Goal: Task Accomplishment & Management: Use online tool/utility

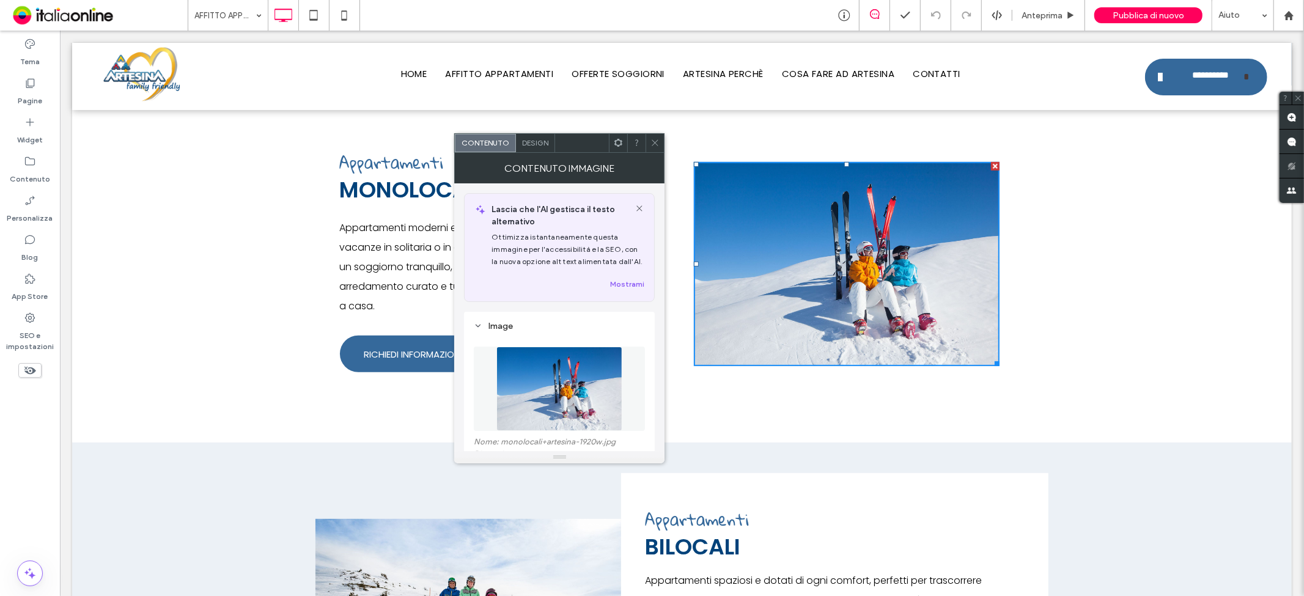
click at [542, 149] on div "Design" at bounding box center [535, 143] width 39 height 18
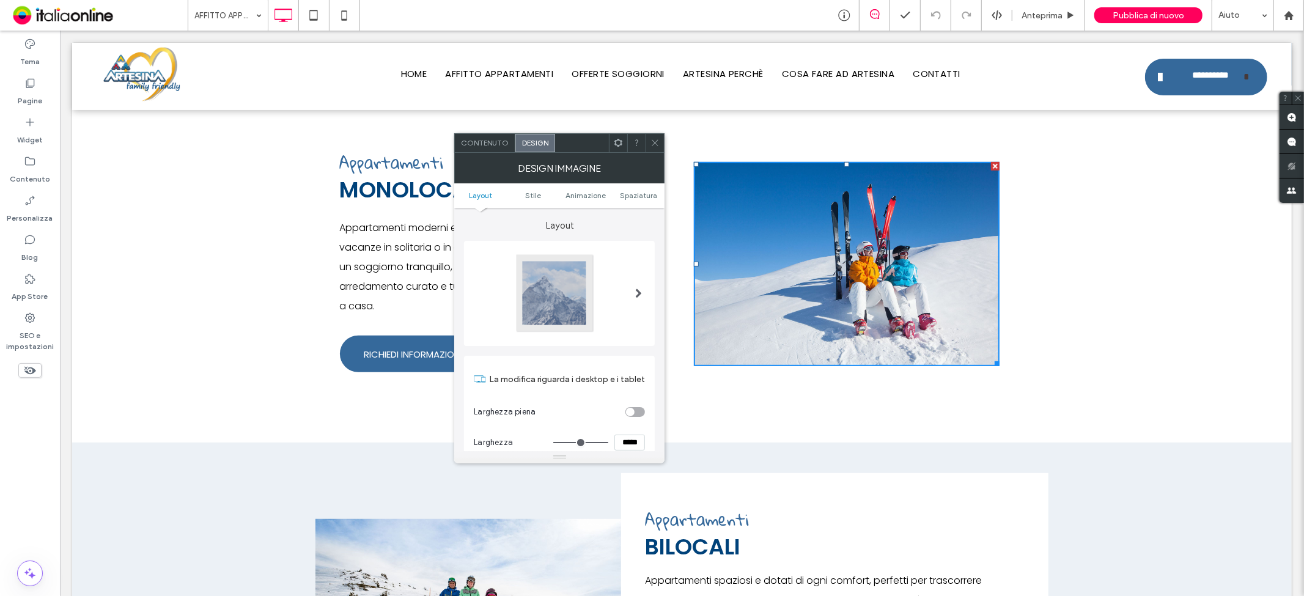
drag, startPoint x: 657, startPoint y: 199, endPoint x: 661, endPoint y: 214, distance: 15.9
click at [657, 199] on link "Spaziatura" at bounding box center [638, 195] width 53 height 9
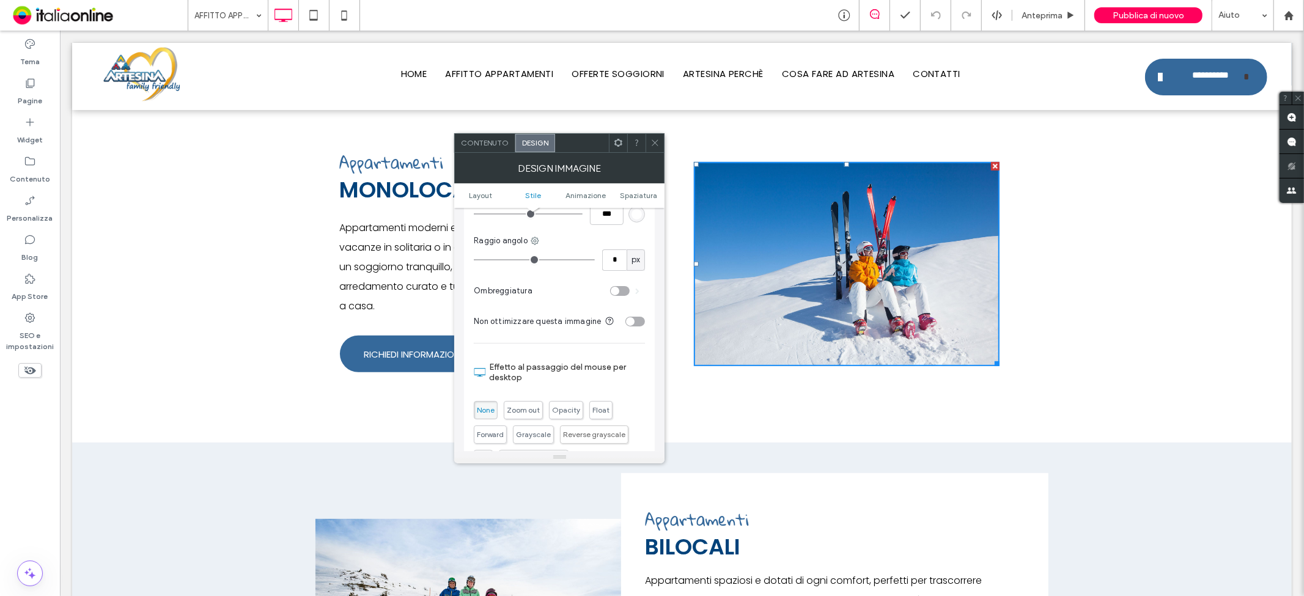
scroll to position [624, 0]
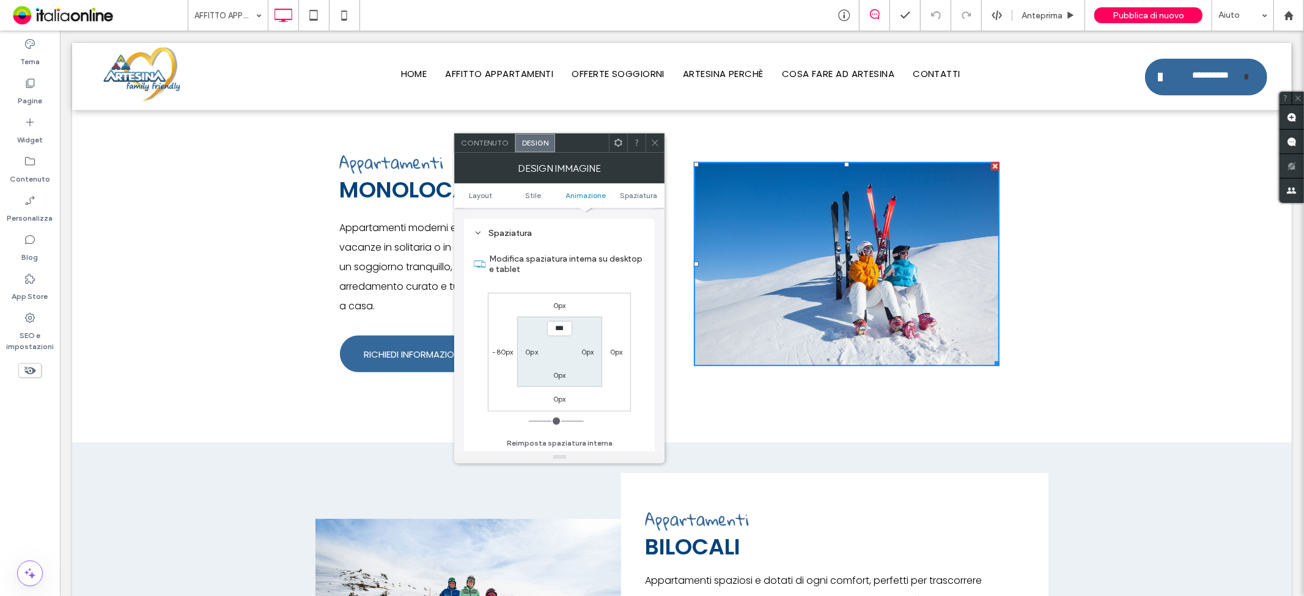
click at [488, 136] on div "Contenuto" at bounding box center [485, 143] width 61 height 18
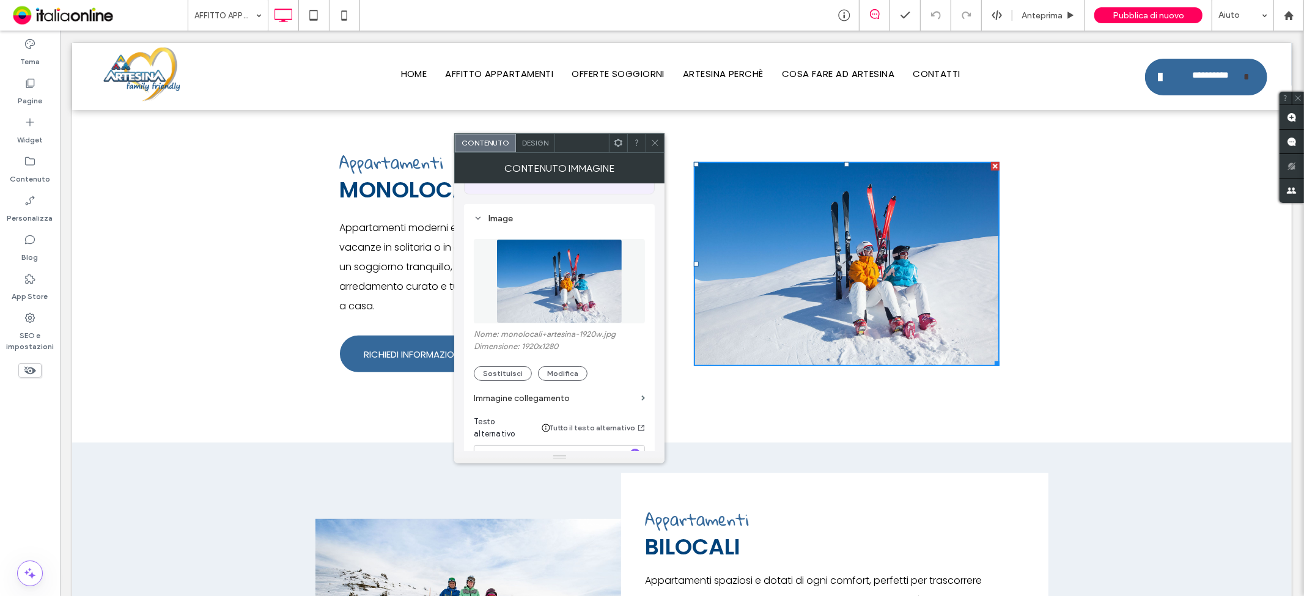
scroll to position [0, 0]
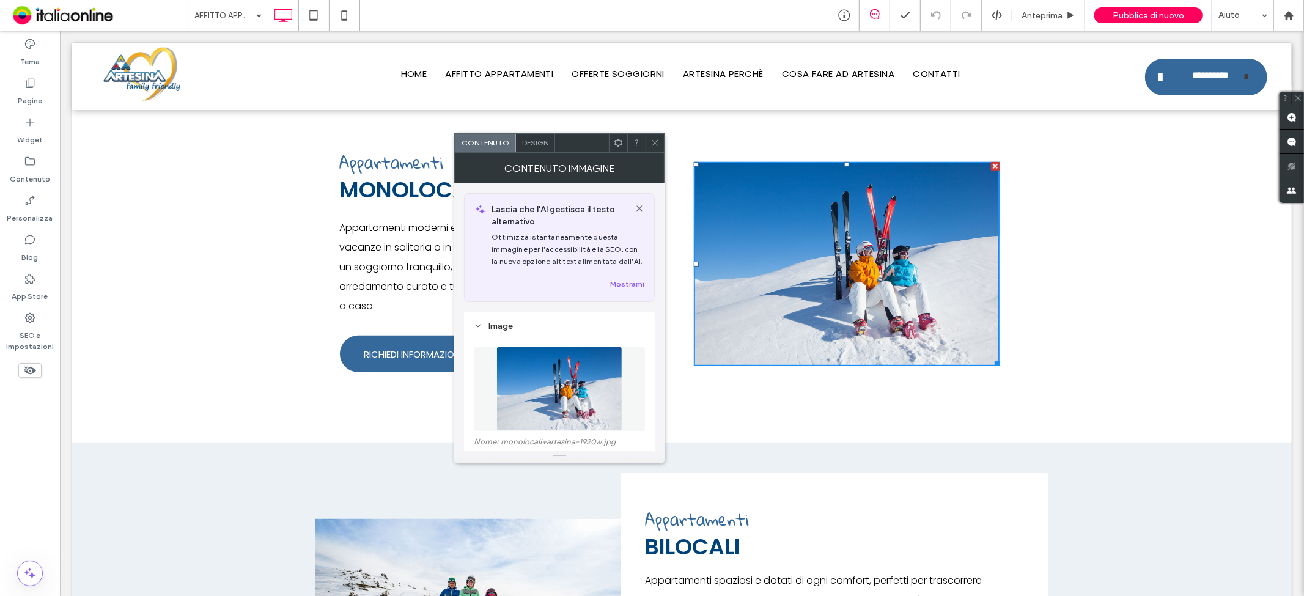
click at [634, 211] on span "Lascia che l'AI gestisca il testo alternativo" at bounding box center [568, 216] width 153 height 24
click at [552, 145] on div "Design" at bounding box center [535, 143] width 39 height 18
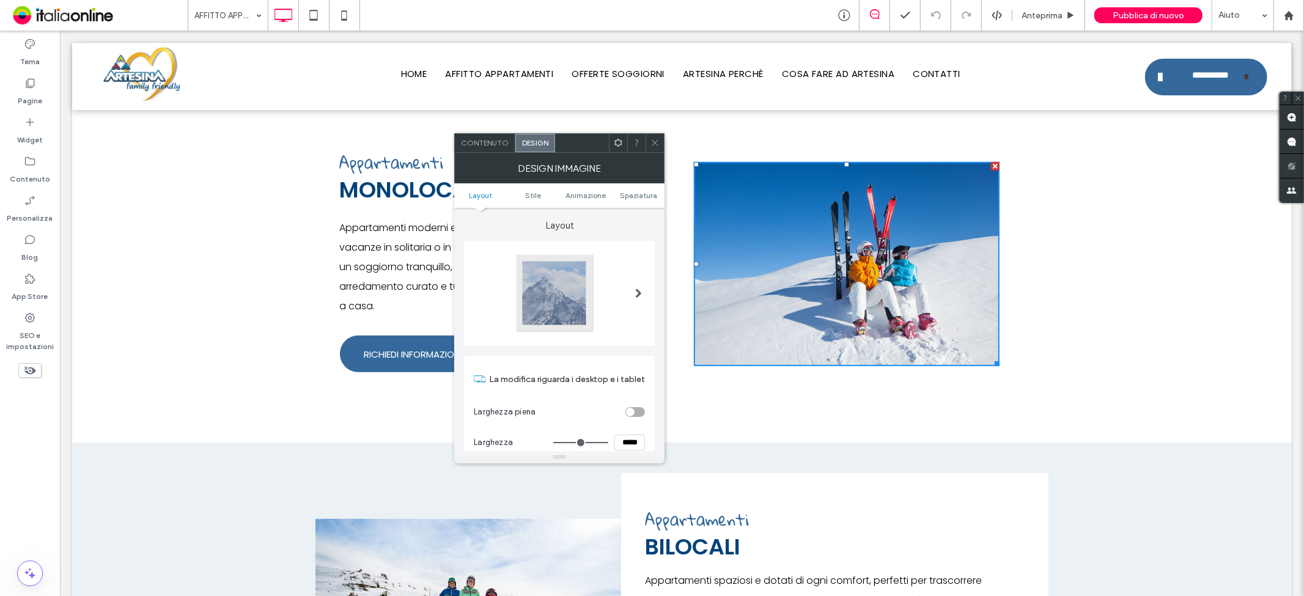
click at [551, 294] on div at bounding box center [555, 293] width 81 height 81
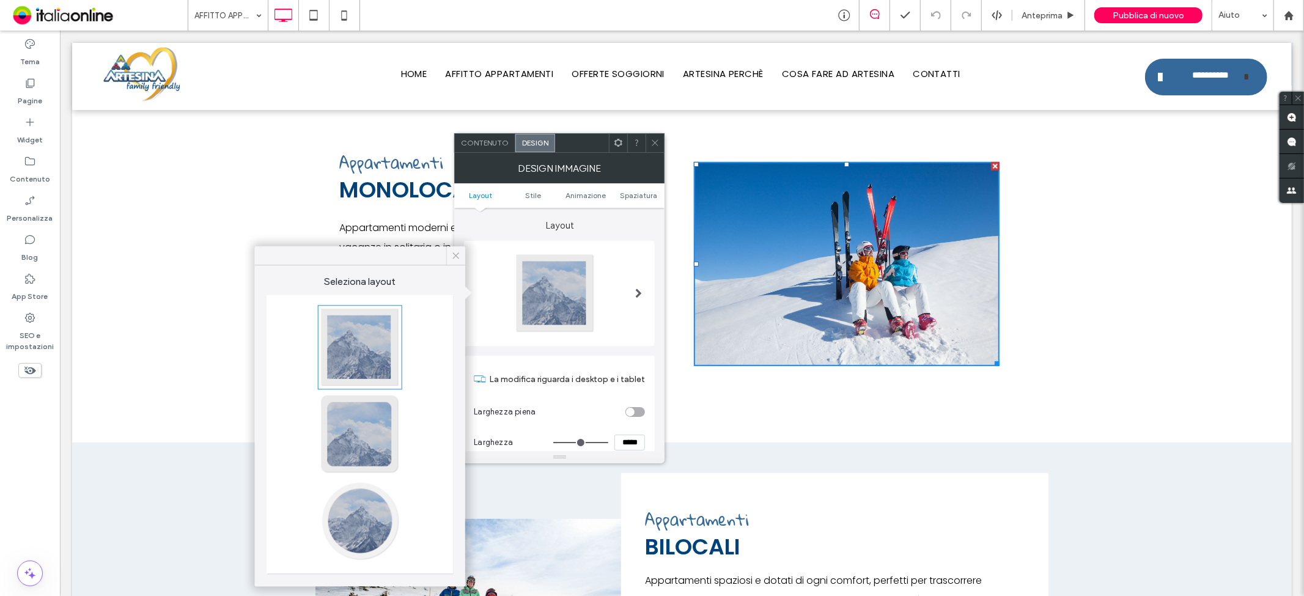
click at [455, 254] on use at bounding box center [456, 256] width 6 height 6
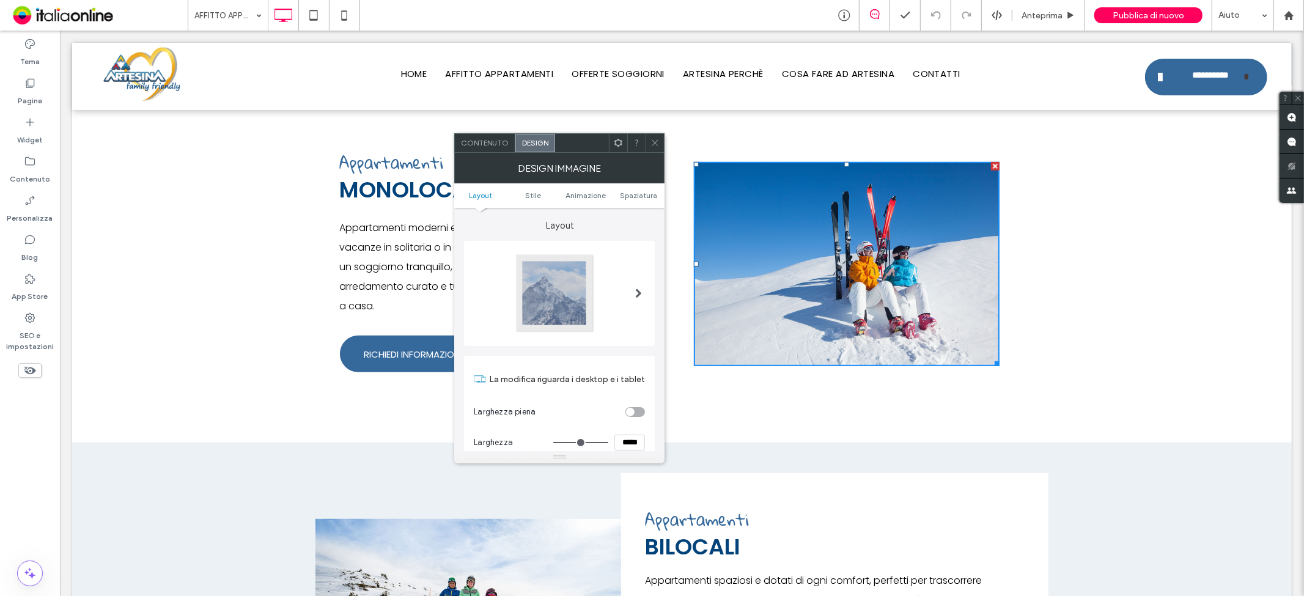
drag, startPoint x: 649, startPoint y: 147, endPoint x: 660, endPoint y: 153, distance: 12.6
click at [649, 147] on div at bounding box center [655, 143] width 18 height 18
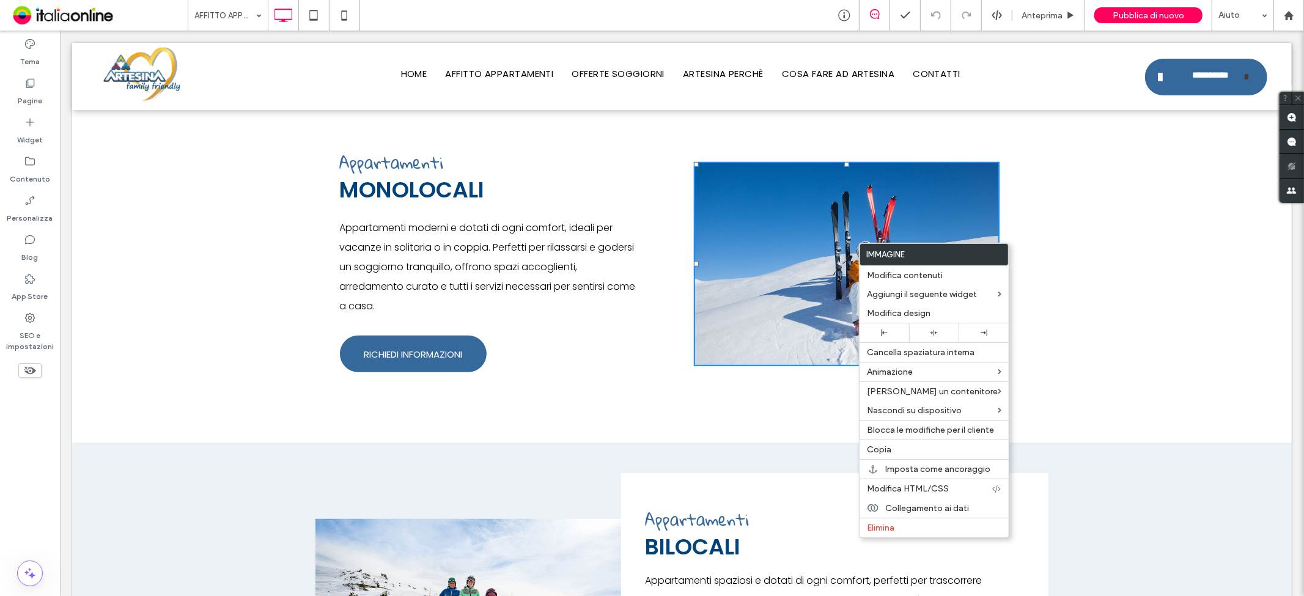
click at [1092, 220] on div "Appartamenti MONOLOCALI Appartamenti moderni e dotati di ogni comfort, ideali p…" at bounding box center [682, 263] width 1220 height 357
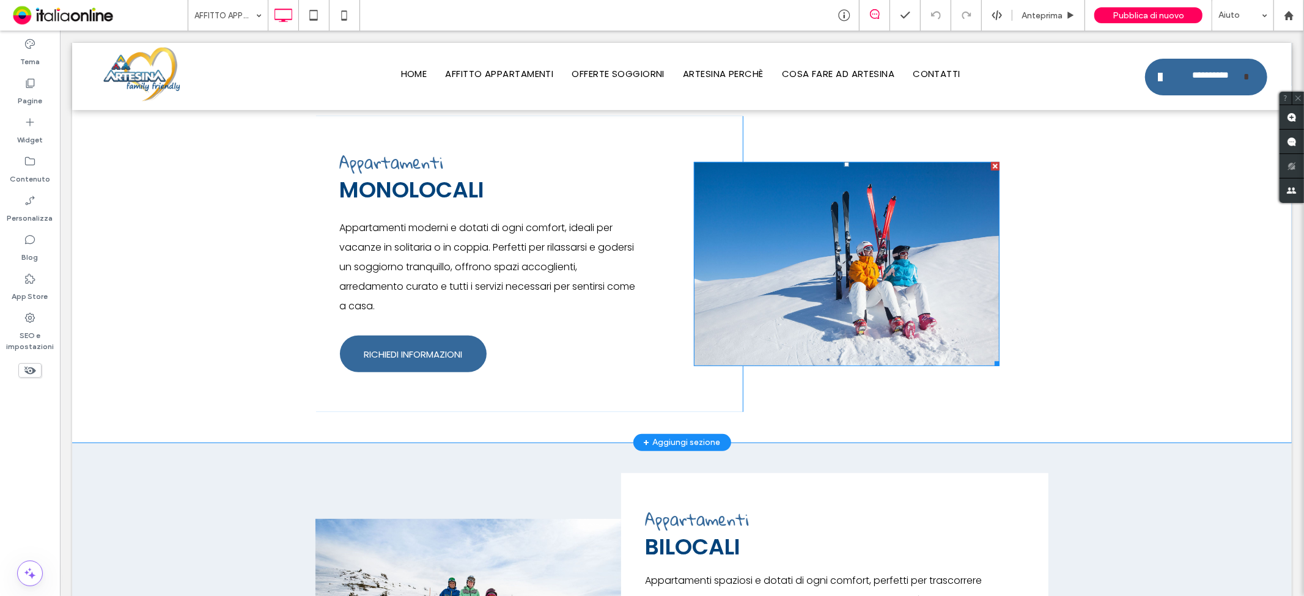
click at [991, 162] on div at bounding box center [995, 165] width 9 height 9
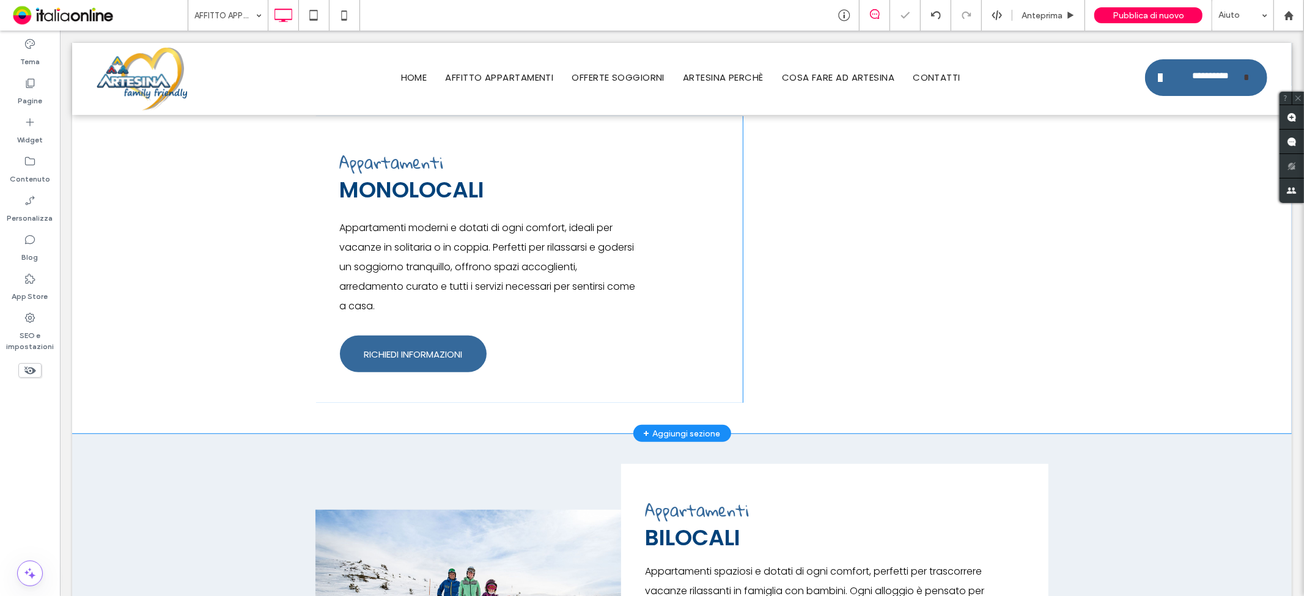
scroll to position [407, 0]
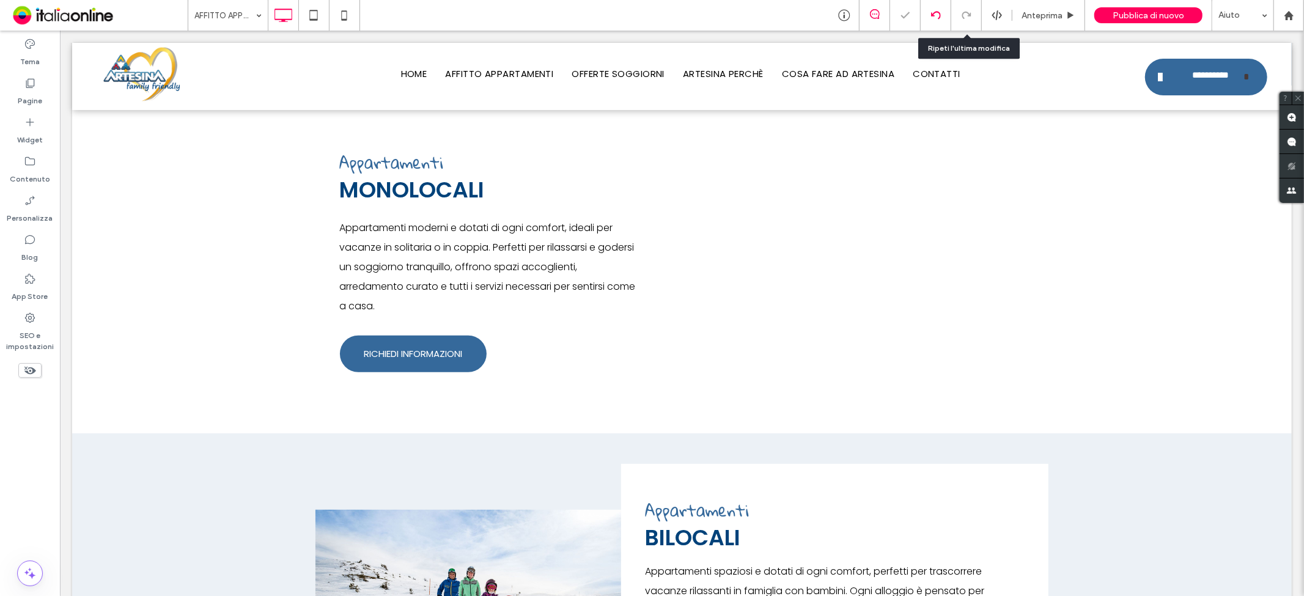
click at [936, 17] on icon at bounding box center [936, 15] width 10 height 10
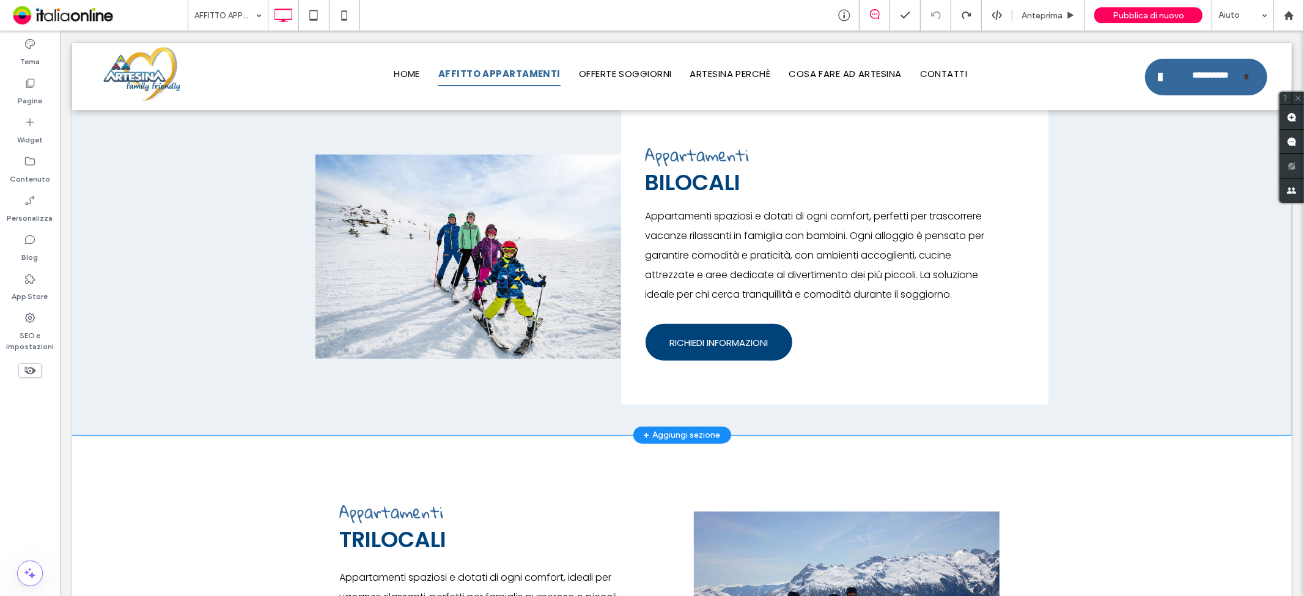
scroll to position [747, 0]
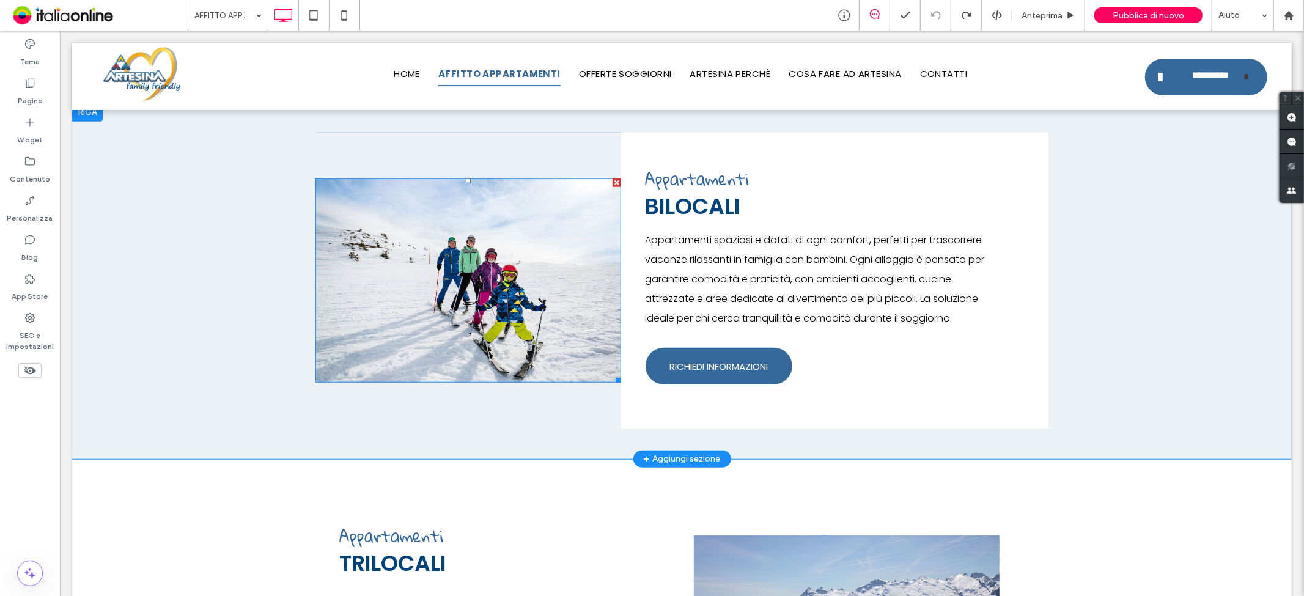
click at [612, 185] on div at bounding box center [616, 182] width 9 height 9
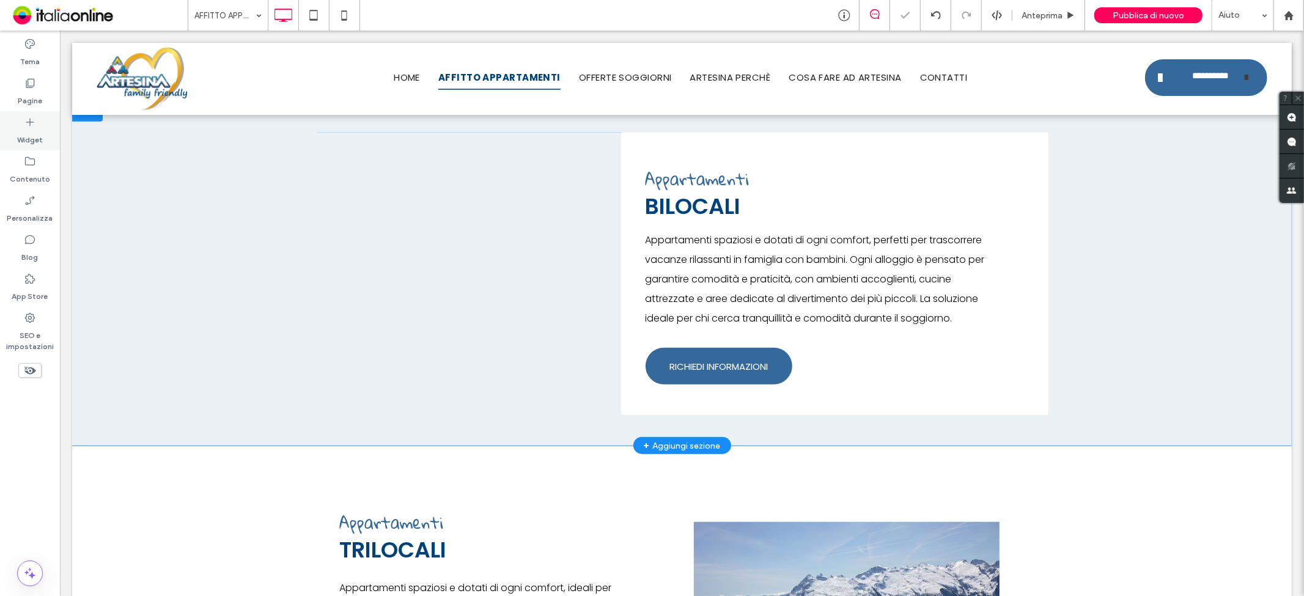
click at [24, 127] on icon at bounding box center [30, 122] width 12 height 12
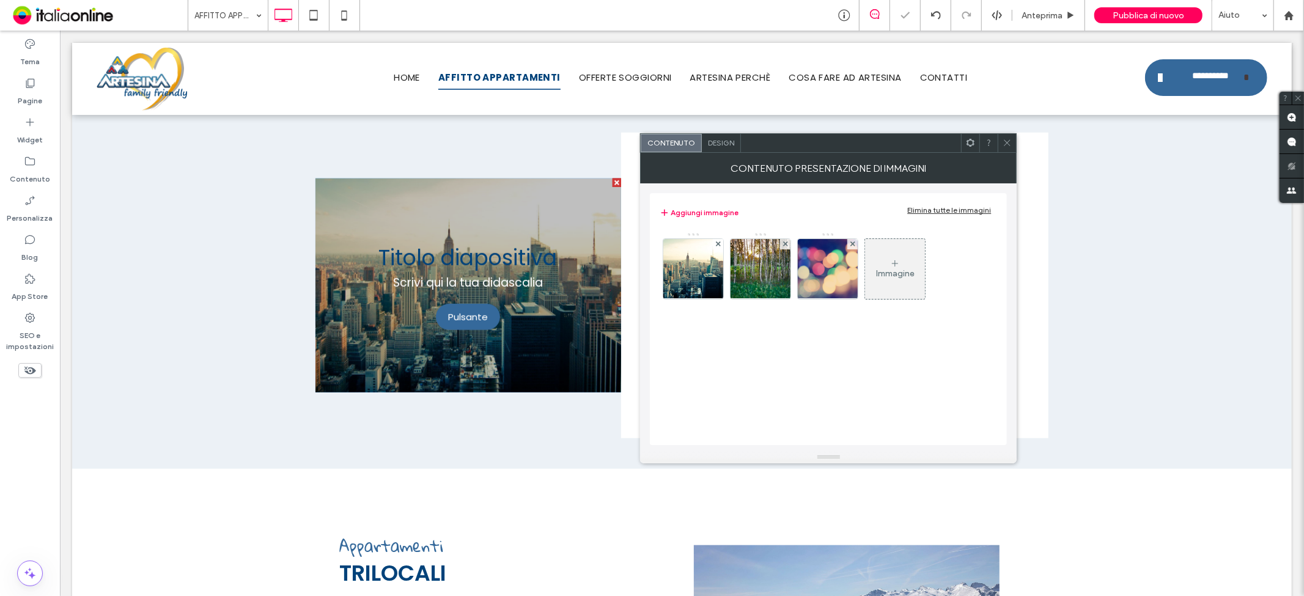
click at [731, 135] on div "Design" at bounding box center [721, 143] width 39 height 18
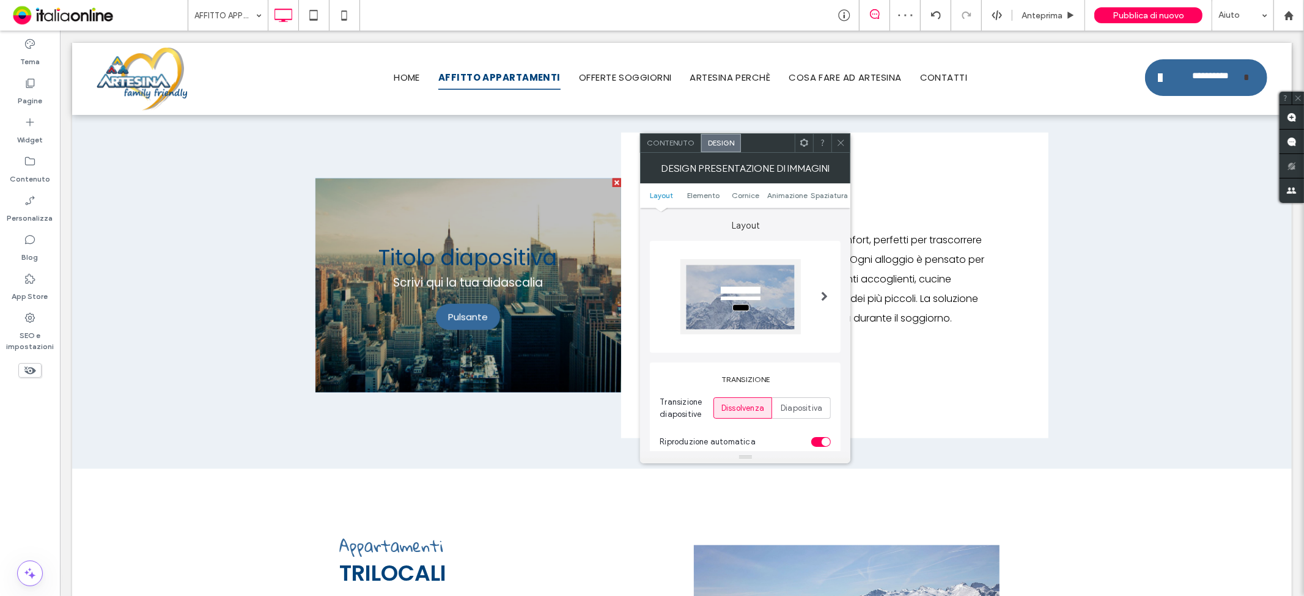
click at [780, 300] on div at bounding box center [741, 296] width 120 height 75
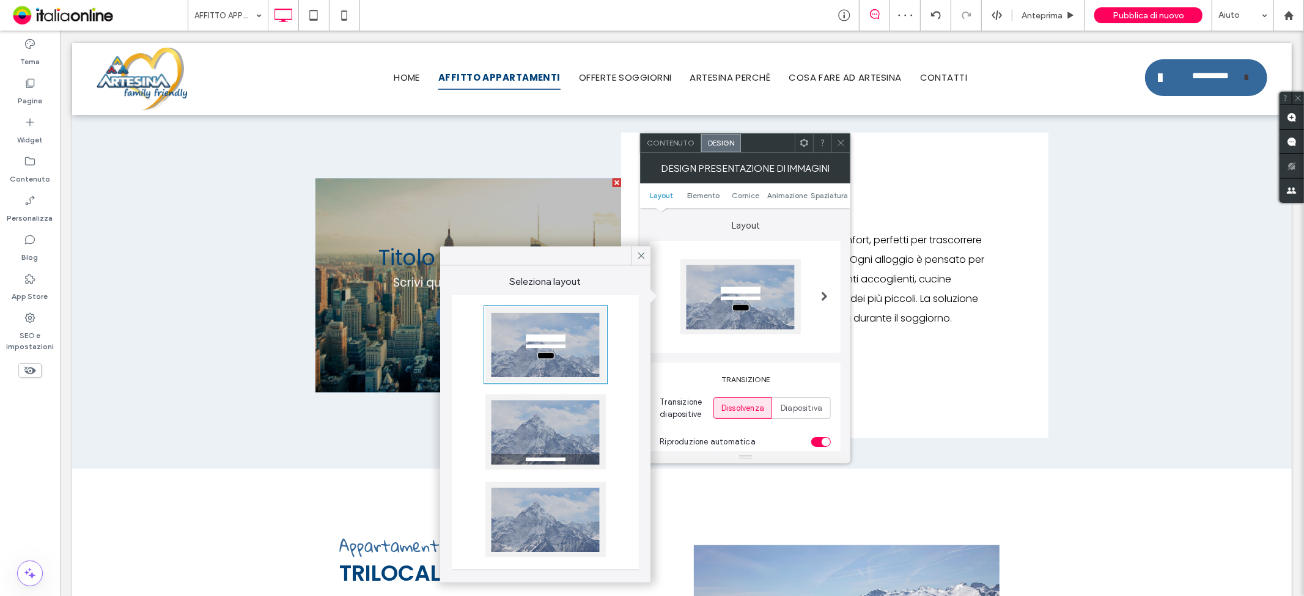
drag, startPoint x: 563, startPoint y: 527, endPoint x: 649, endPoint y: 380, distance: 169.7
click at [563, 527] on div at bounding box center [546, 519] width 120 height 75
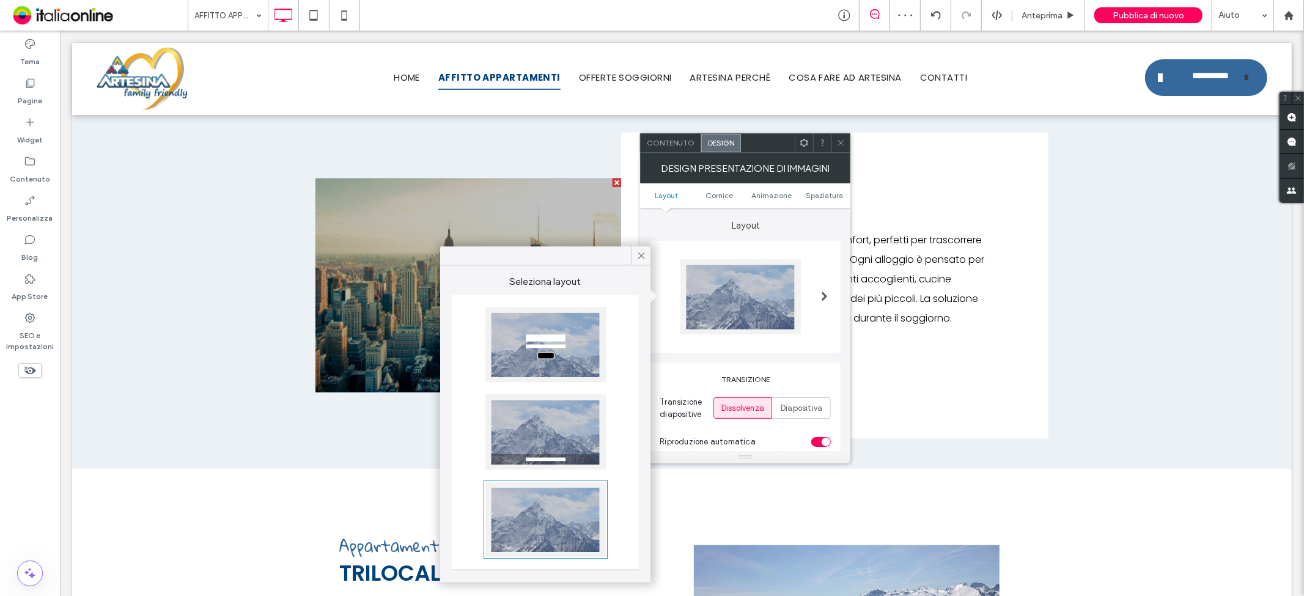
click at [670, 134] on div "Contenuto" at bounding box center [671, 143] width 61 height 18
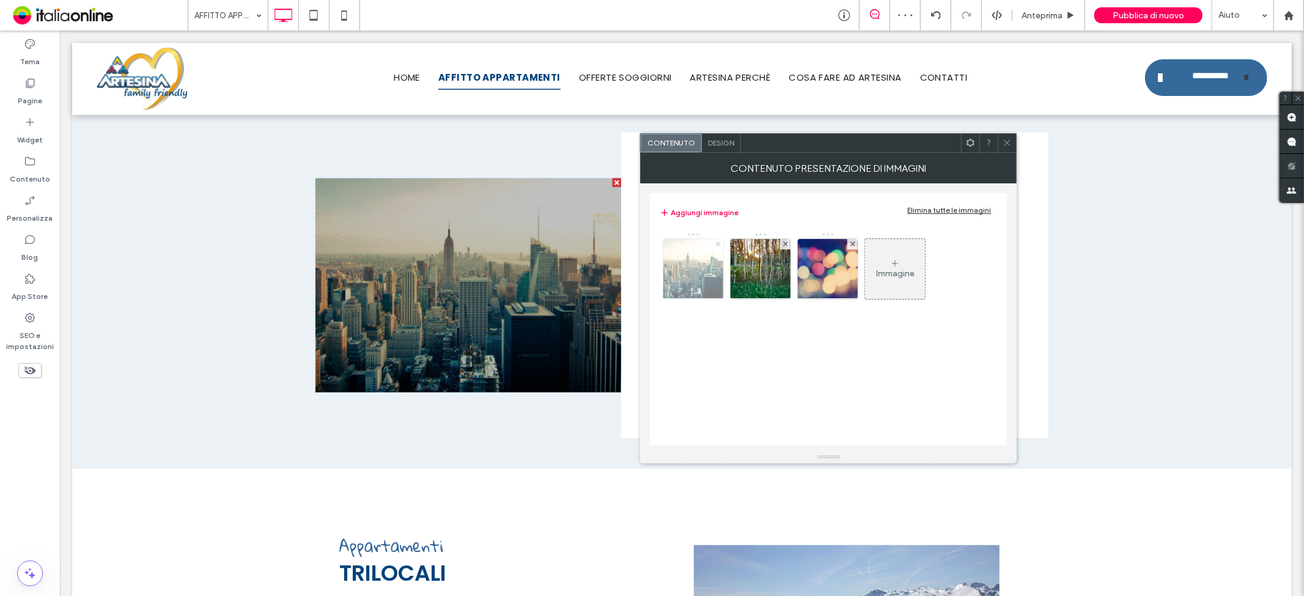
click at [719, 247] on span at bounding box center [718, 244] width 5 height 10
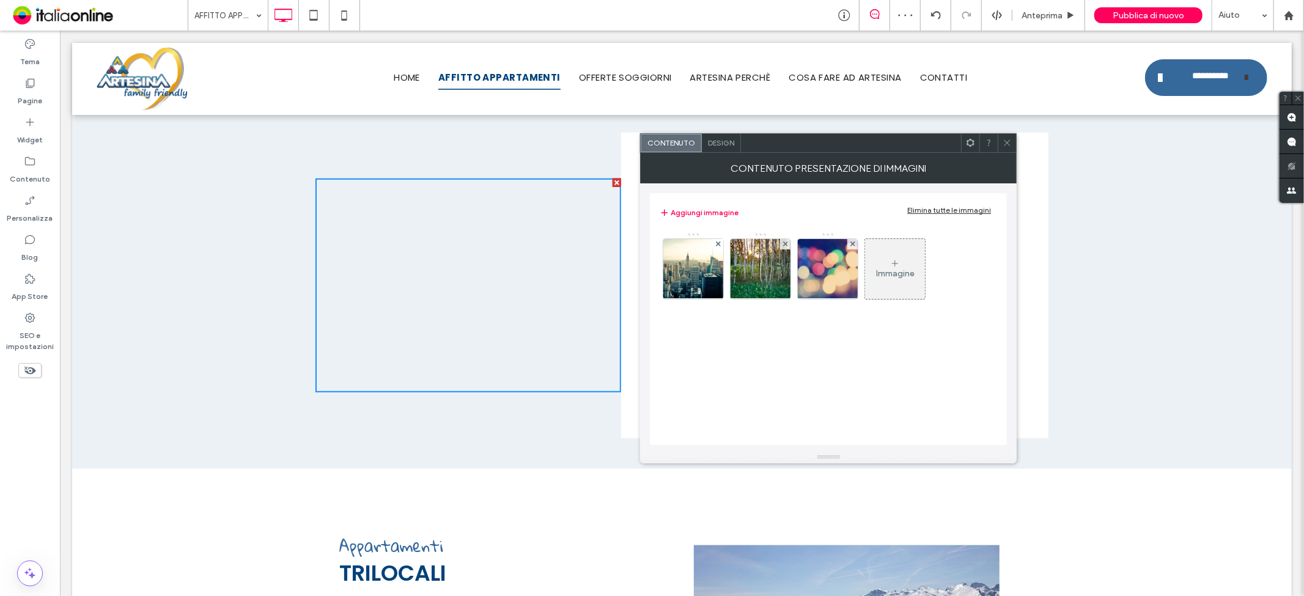
click at [719, 247] on body ".wqwq-1{fill:#231f20;} .cls-1q, .cls-2q { fill-rule: evenodd; } .cls-2q { fill:…" at bounding box center [652, 298] width 1304 height 596
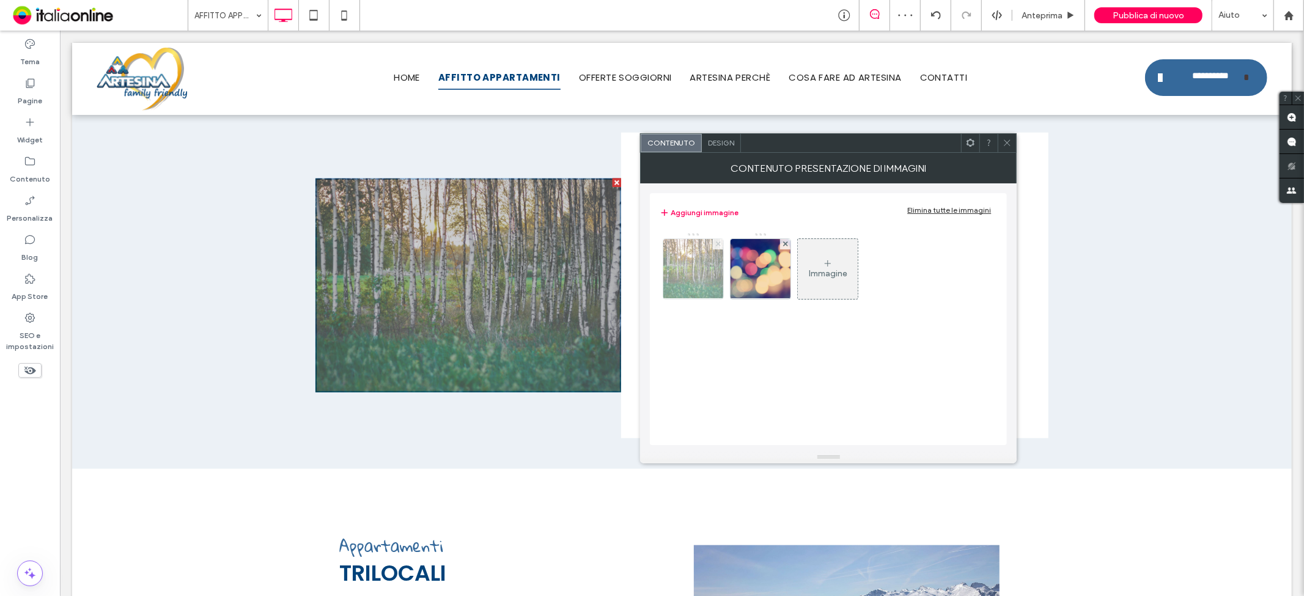
click at [719, 247] on span at bounding box center [718, 244] width 5 height 10
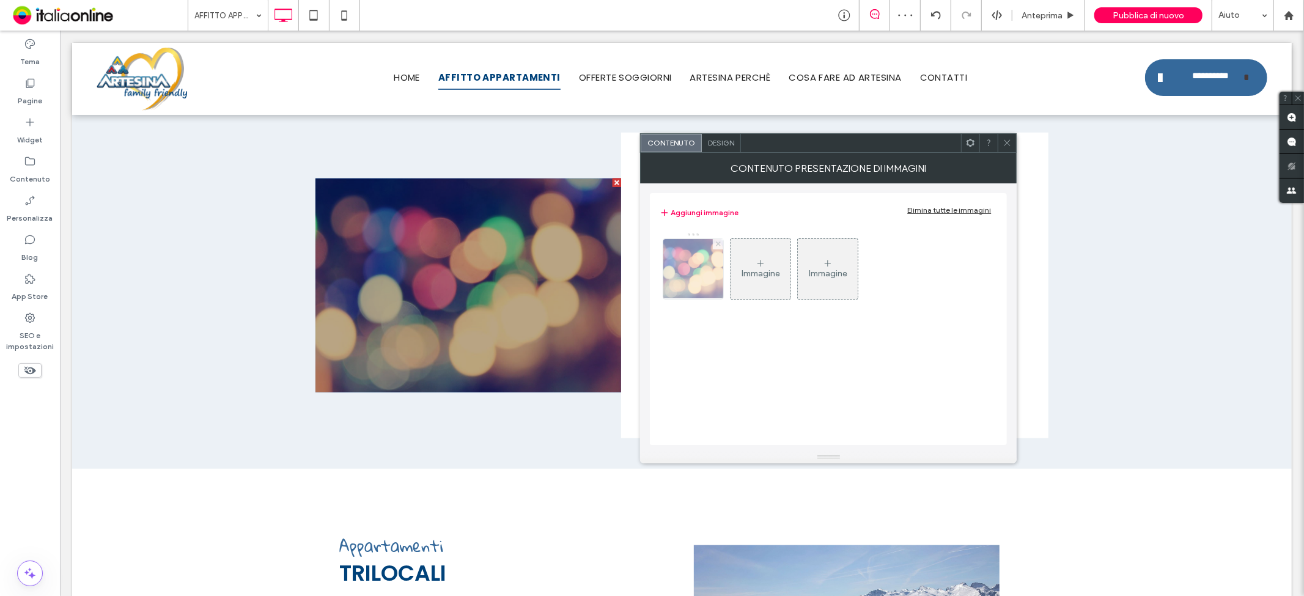
click at [719, 247] on span at bounding box center [718, 244] width 5 height 10
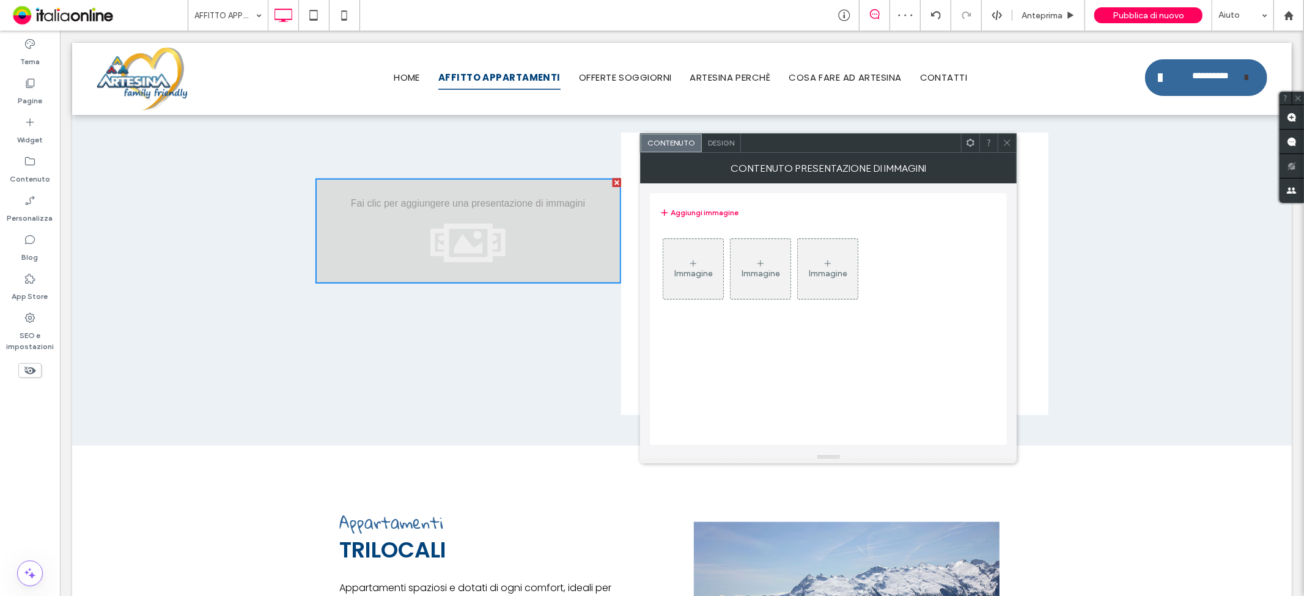
click at [706, 253] on div "Immagine" at bounding box center [694, 268] width 60 height 57
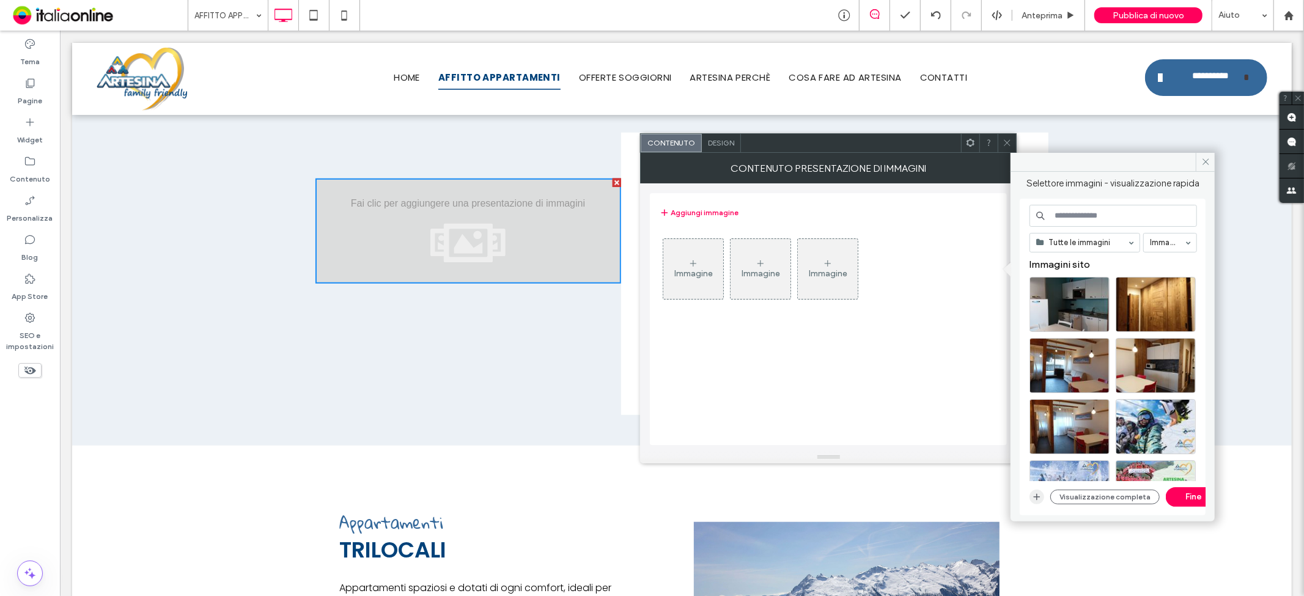
click at [1040, 492] on icon "button" at bounding box center [1037, 497] width 10 height 10
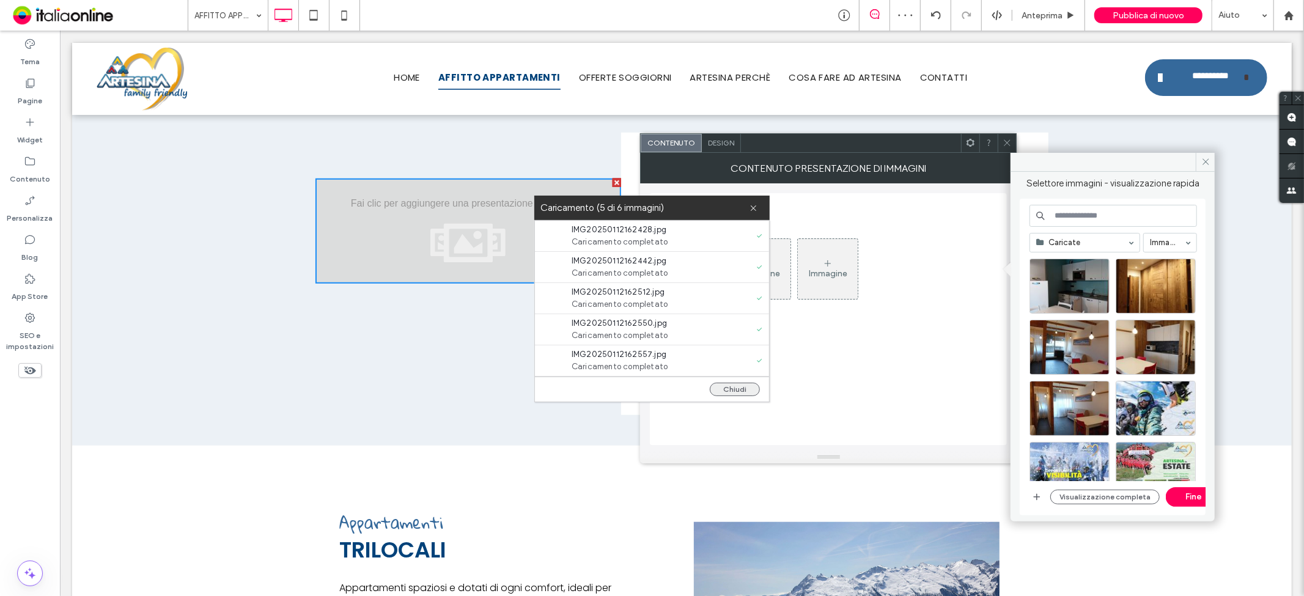
click at [750, 384] on button "Chiudi" at bounding box center [735, 389] width 50 height 13
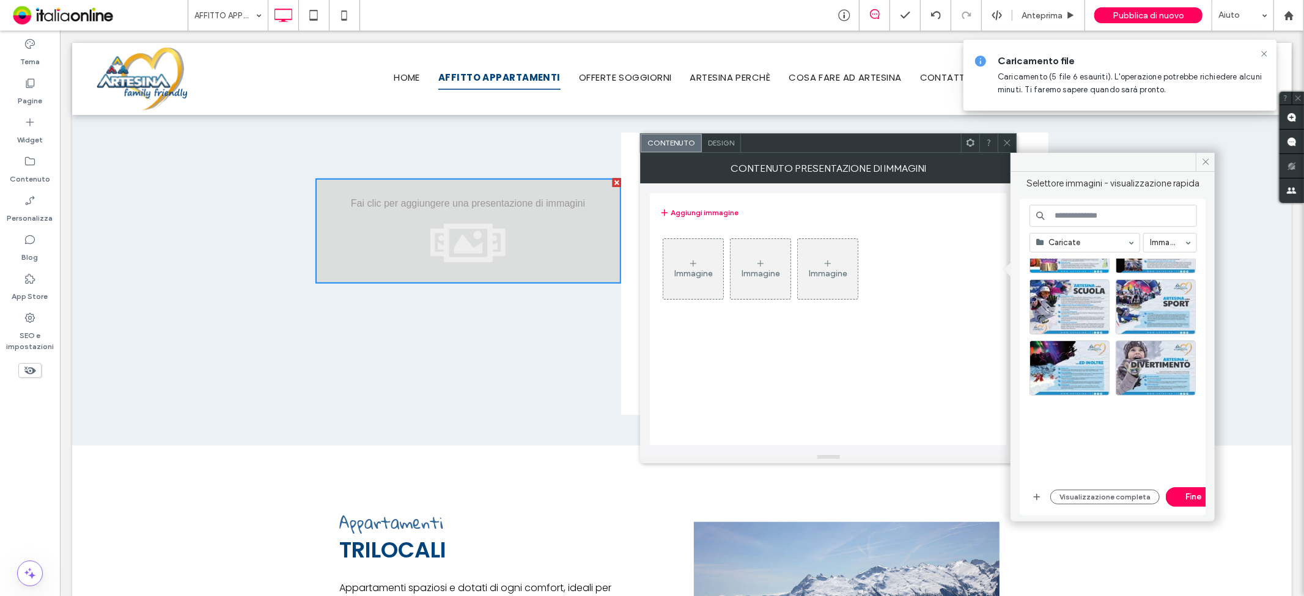
scroll to position [0, 0]
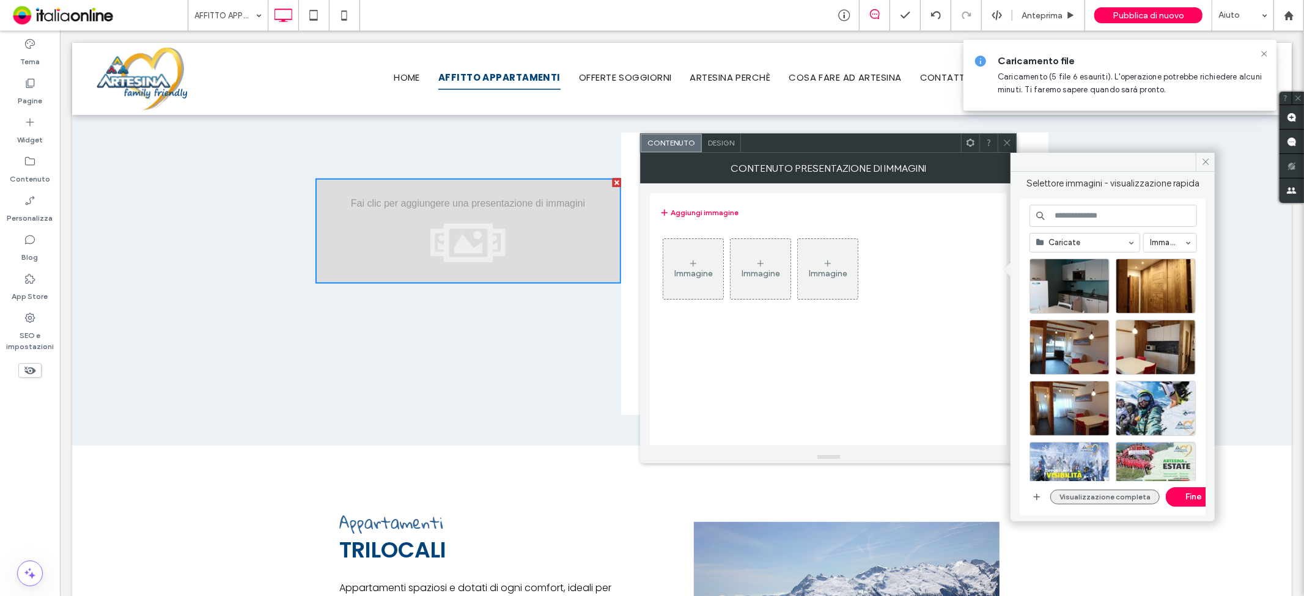
click at [1093, 501] on button "Visualizzazione completa" at bounding box center [1105, 497] width 109 height 15
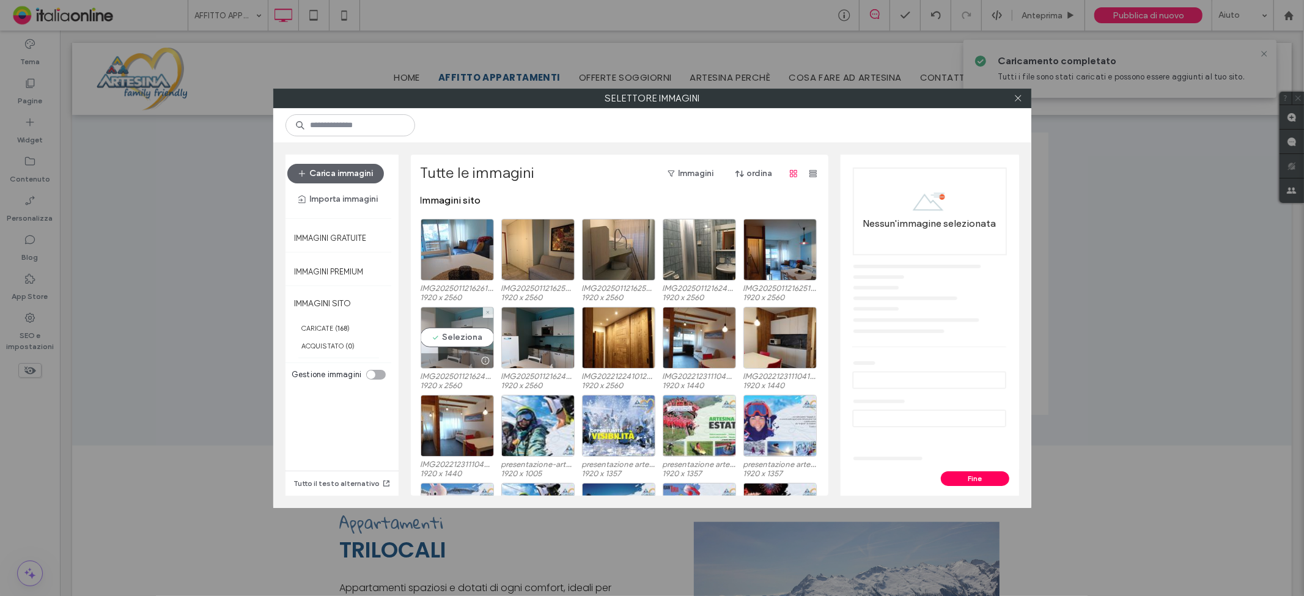
drag, startPoint x: 446, startPoint y: 341, endPoint x: 448, endPoint y: 322, distance: 18.4
click at [446, 341] on div "Seleziona" at bounding box center [457, 338] width 73 height 62
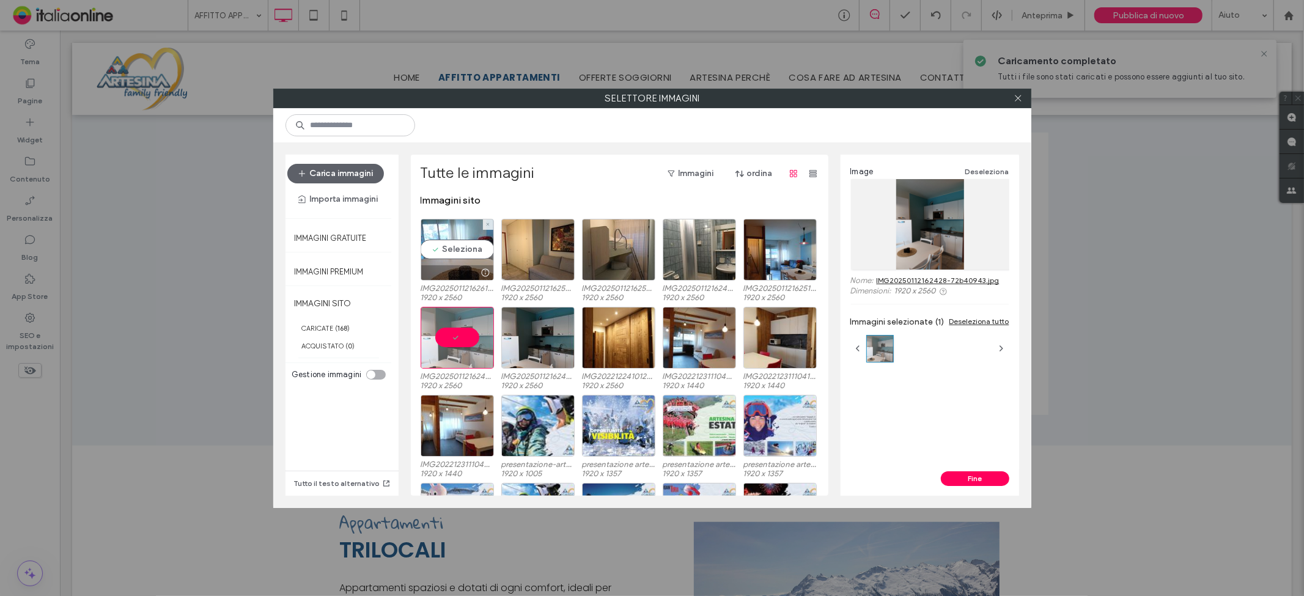
click at [454, 270] on div at bounding box center [457, 272] width 72 height 15
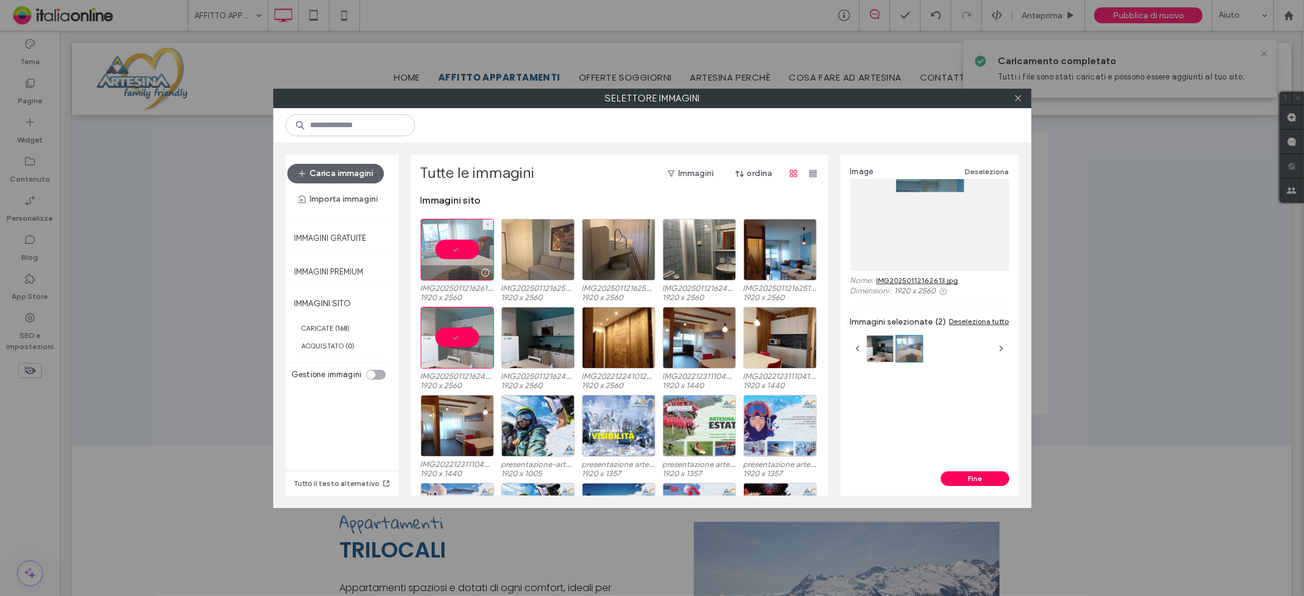
drag, startPoint x: 512, startPoint y: 257, endPoint x: 520, endPoint y: 257, distance: 8.0
click at [512, 257] on div at bounding box center [537, 250] width 73 height 62
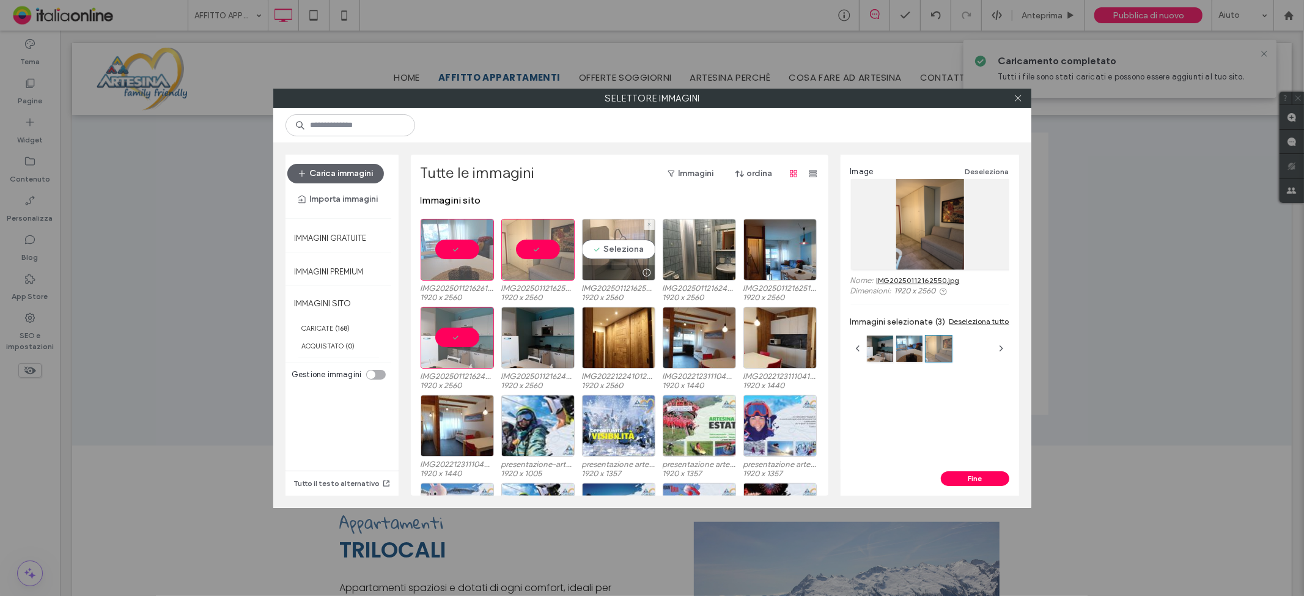
drag, startPoint x: 575, startPoint y: 246, endPoint x: 604, endPoint y: 246, distance: 28.1
click at [582, 246] on div "Seleziona" at bounding box center [618, 250] width 73 height 62
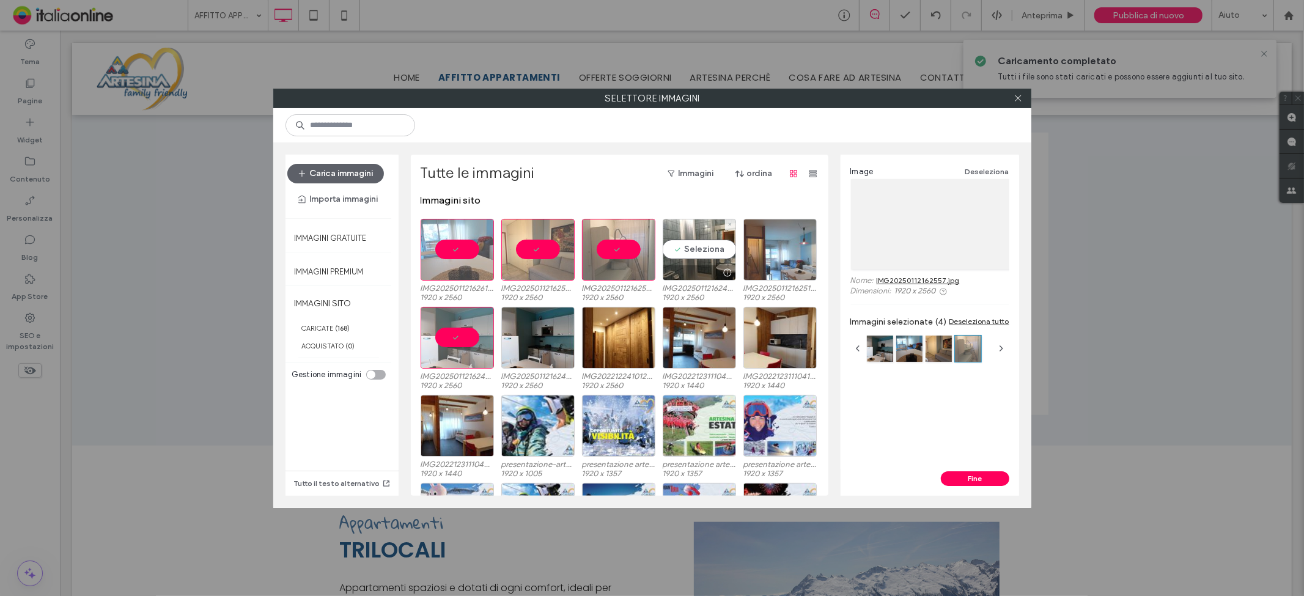
drag, startPoint x: 697, startPoint y: 246, endPoint x: 744, endPoint y: 246, distance: 46.5
click at [697, 246] on div "Seleziona" at bounding box center [699, 250] width 73 height 62
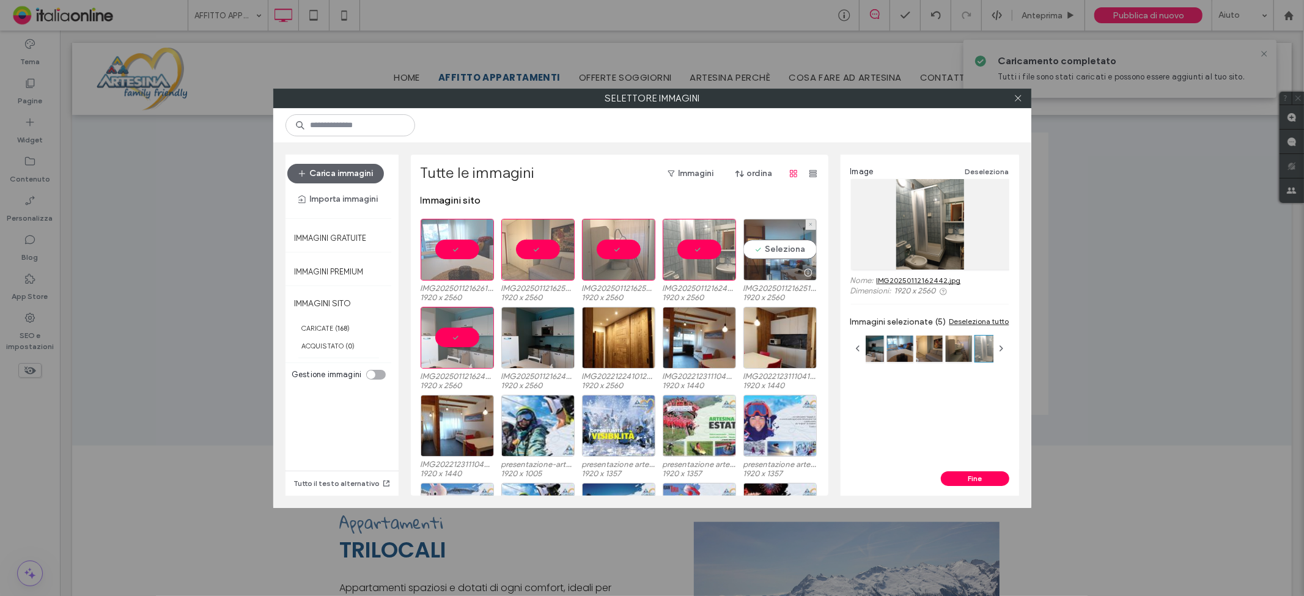
click at [771, 242] on div "Seleziona" at bounding box center [780, 250] width 73 height 62
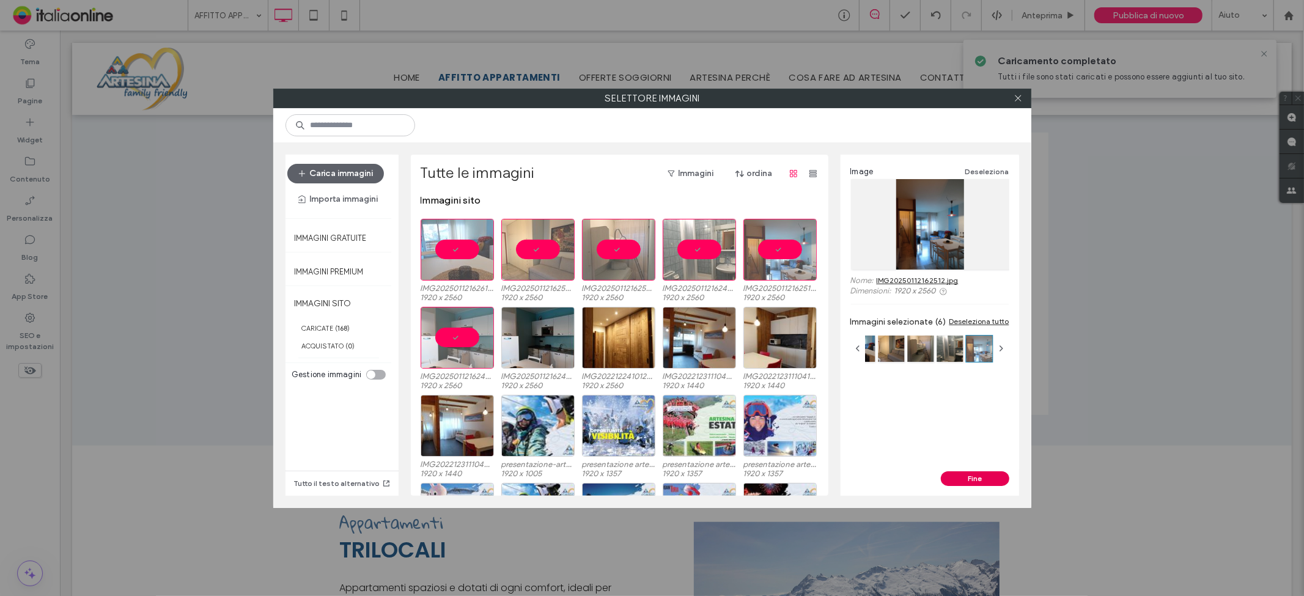
click at [991, 479] on button "Fine" at bounding box center [975, 479] width 68 height 15
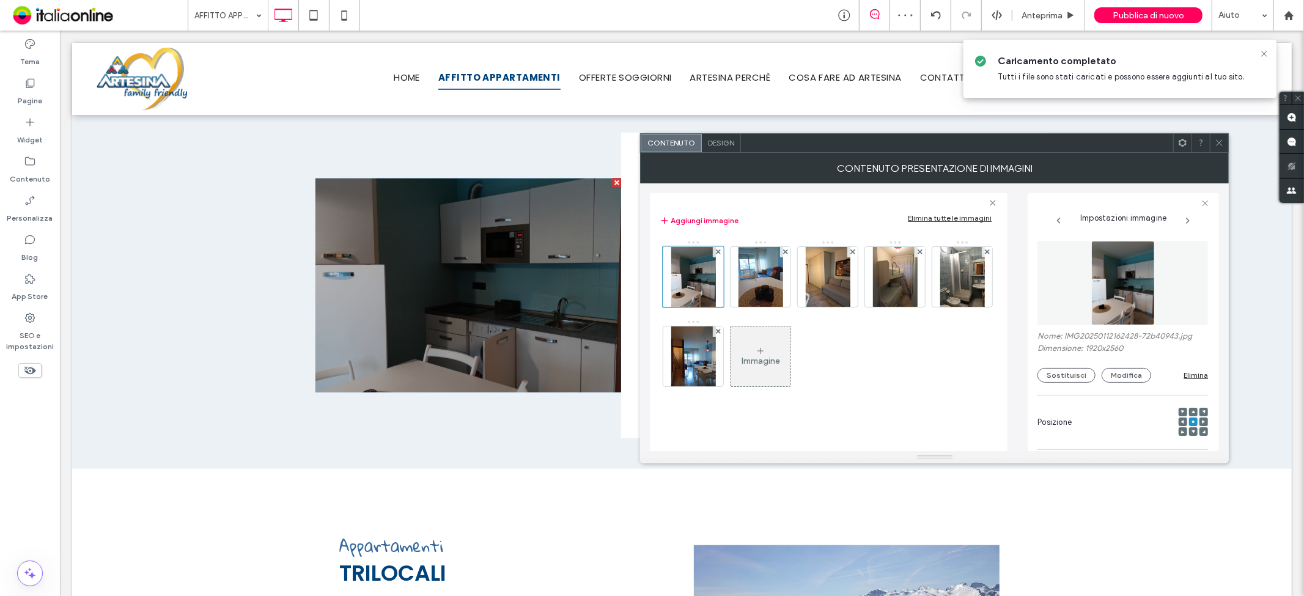
click at [1219, 145] on icon at bounding box center [1219, 142] width 9 height 9
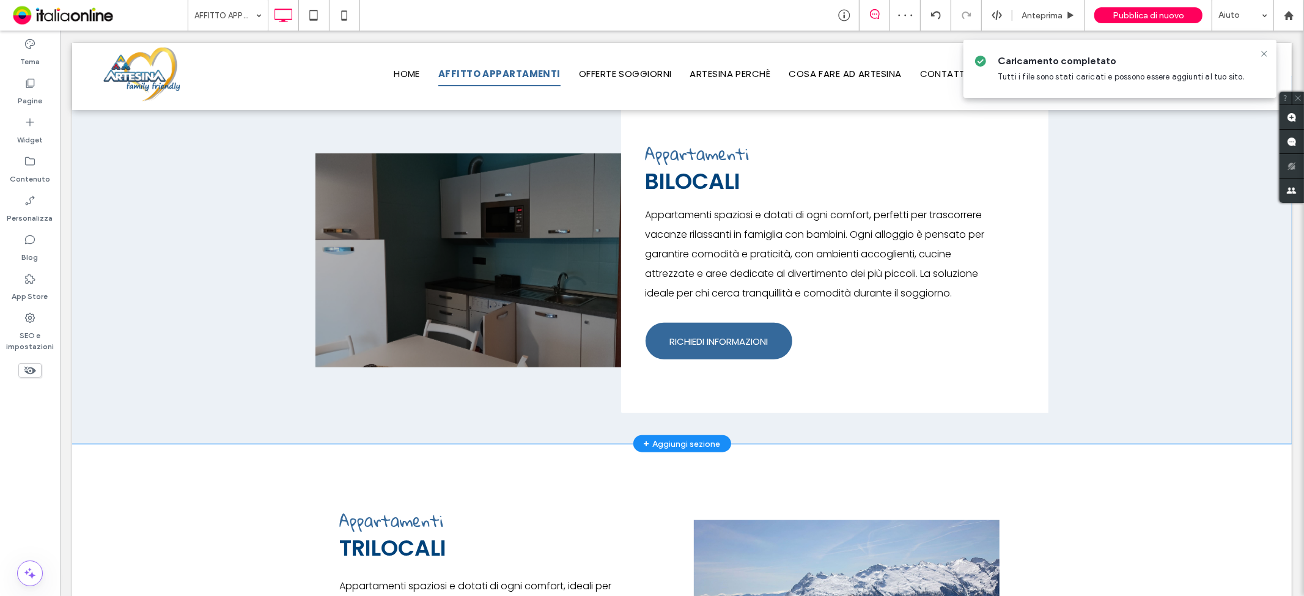
scroll to position [679, 0]
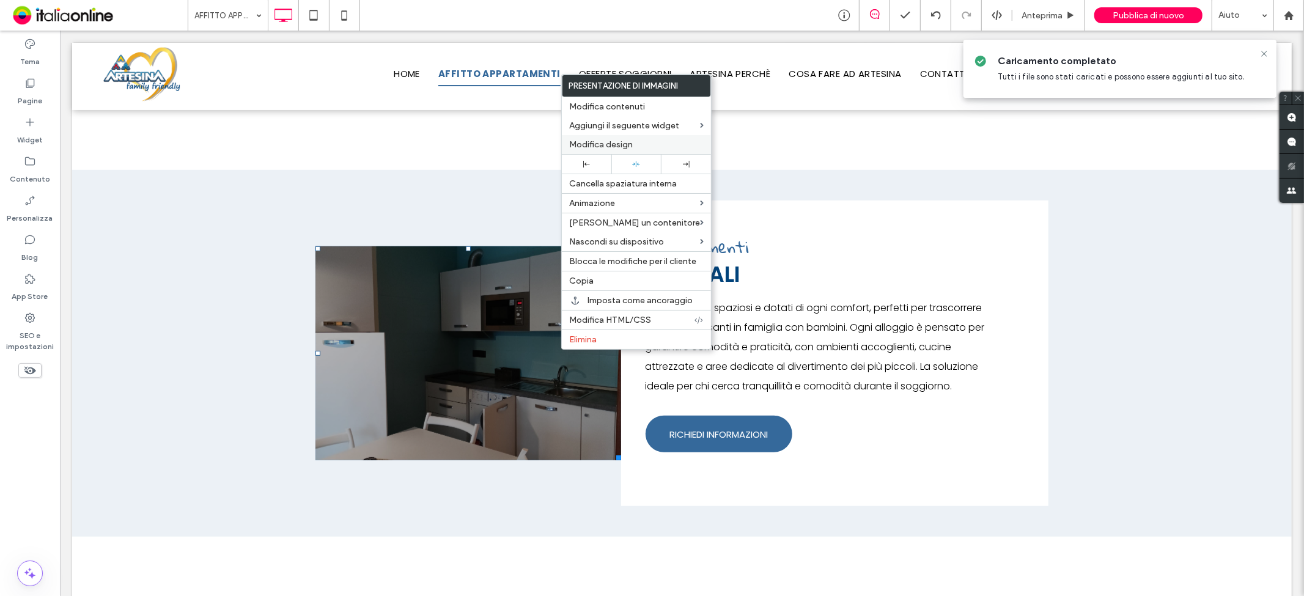
click at [621, 143] on span "Modifica design" at bounding box center [601, 144] width 64 height 10
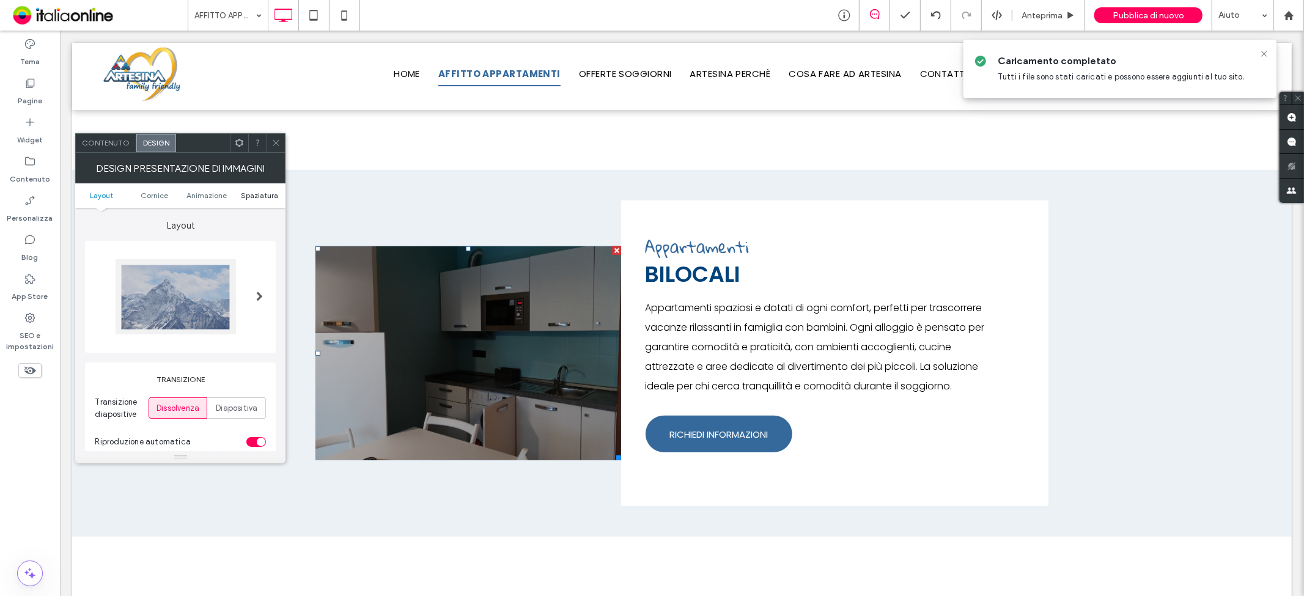
click at [263, 196] on span "Spaziatura" at bounding box center [259, 195] width 37 height 9
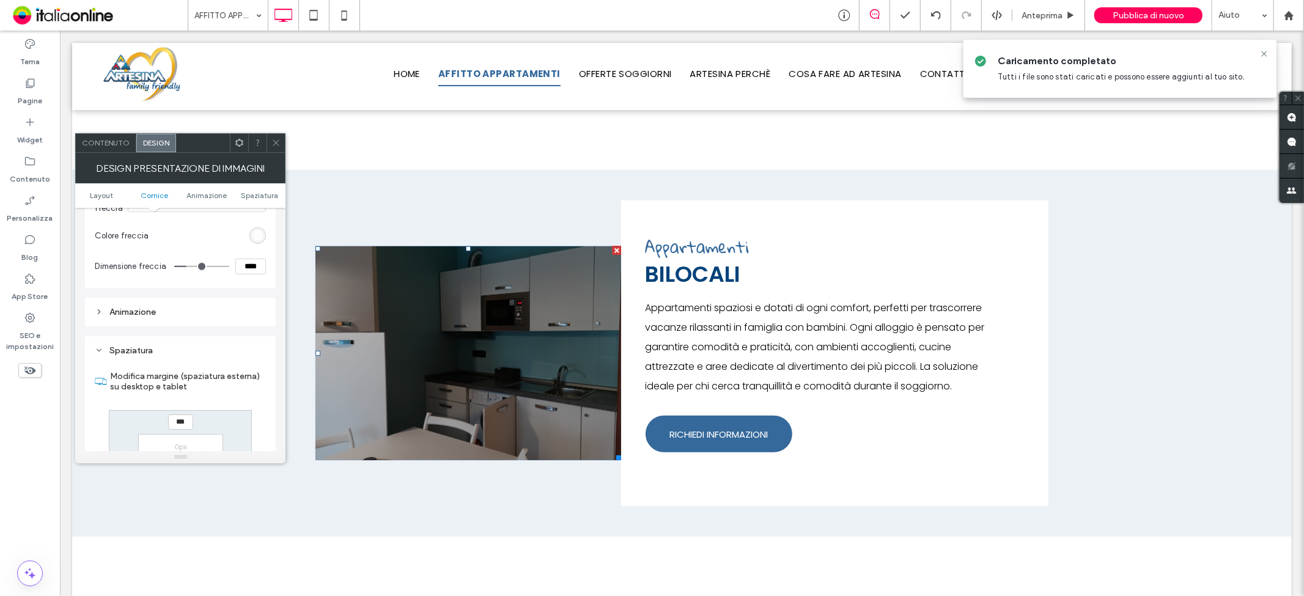
scroll to position [837, 0]
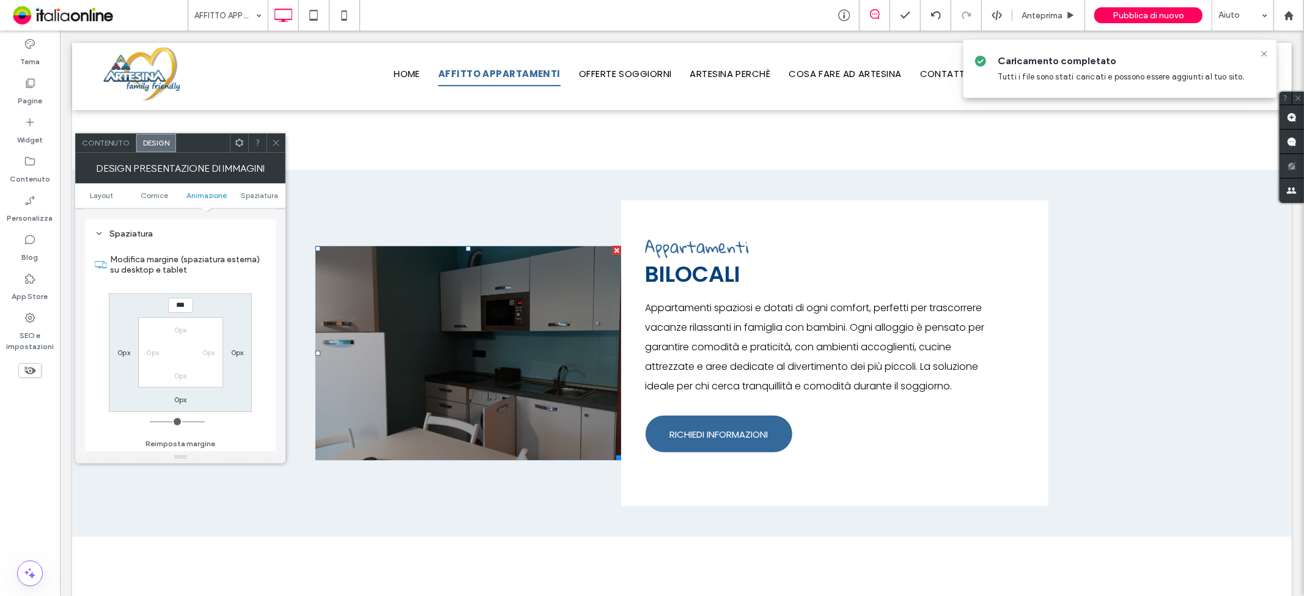
click at [242, 349] on label "0px" at bounding box center [237, 352] width 13 height 9
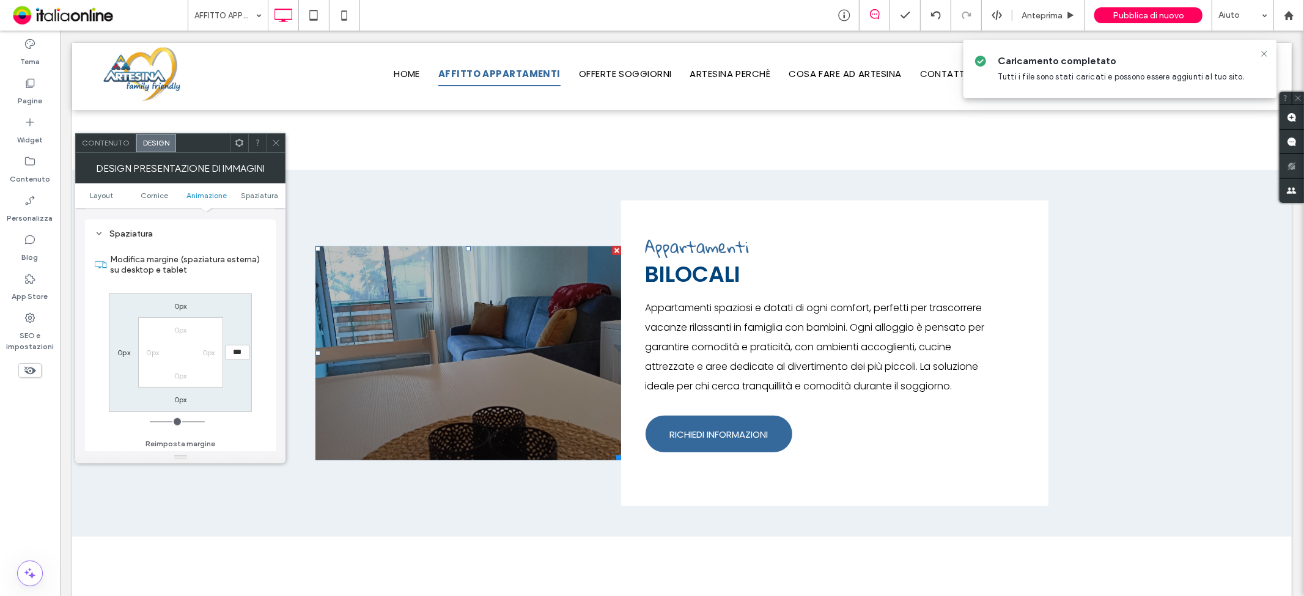
type input "***"
type input "*"
drag, startPoint x: 270, startPoint y: 412, endPoint x: 270, endPoint y: 404, distance: 7.3
click at [270, 412] on div "Spaziatura Modifica margine (spaziatura esterna) su desktop e tablet 0px ***** …" at bounding box center [180, 341] width 191 height 243
click at [235, 353] on input "*****" at bounding box center [237, 352] width 25 height 15
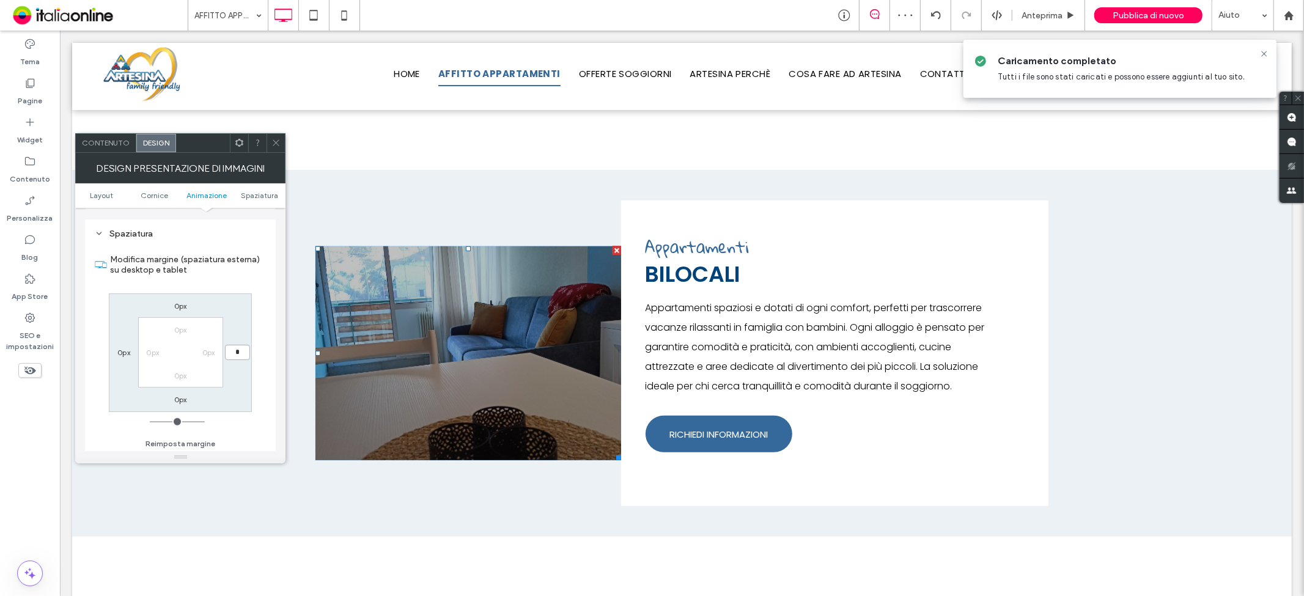
type input "*"
type input "***"
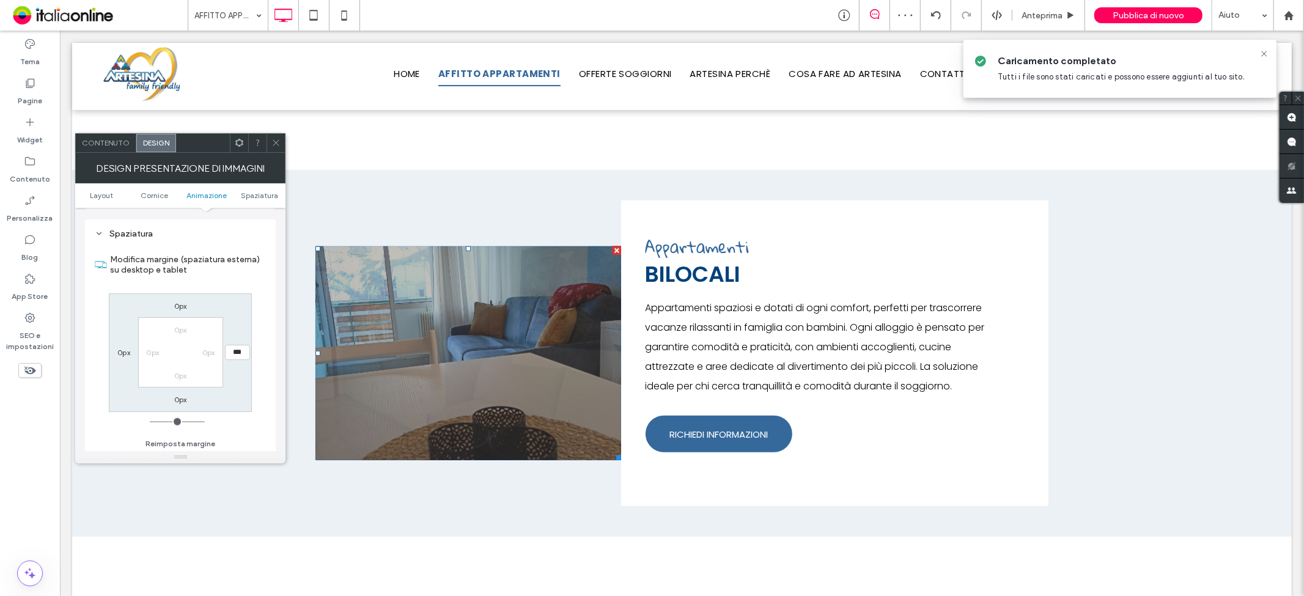
click at [277, 150] on span at bounding box center [276, 143] width 9 height 18
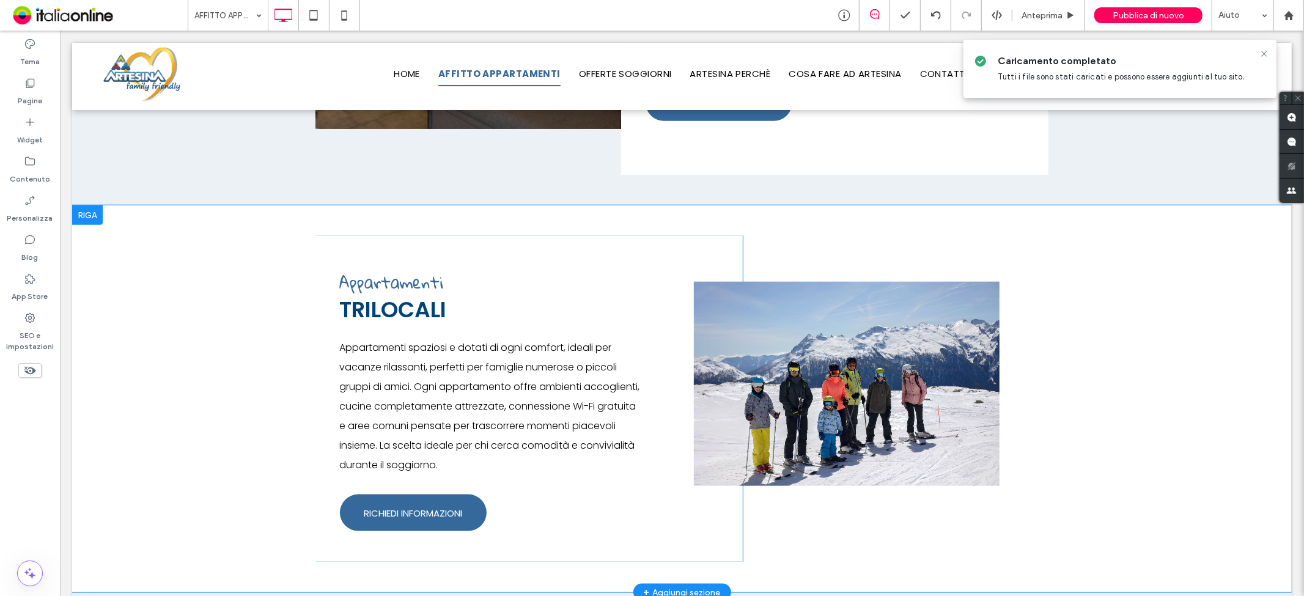
scroll to position [1019, 0]
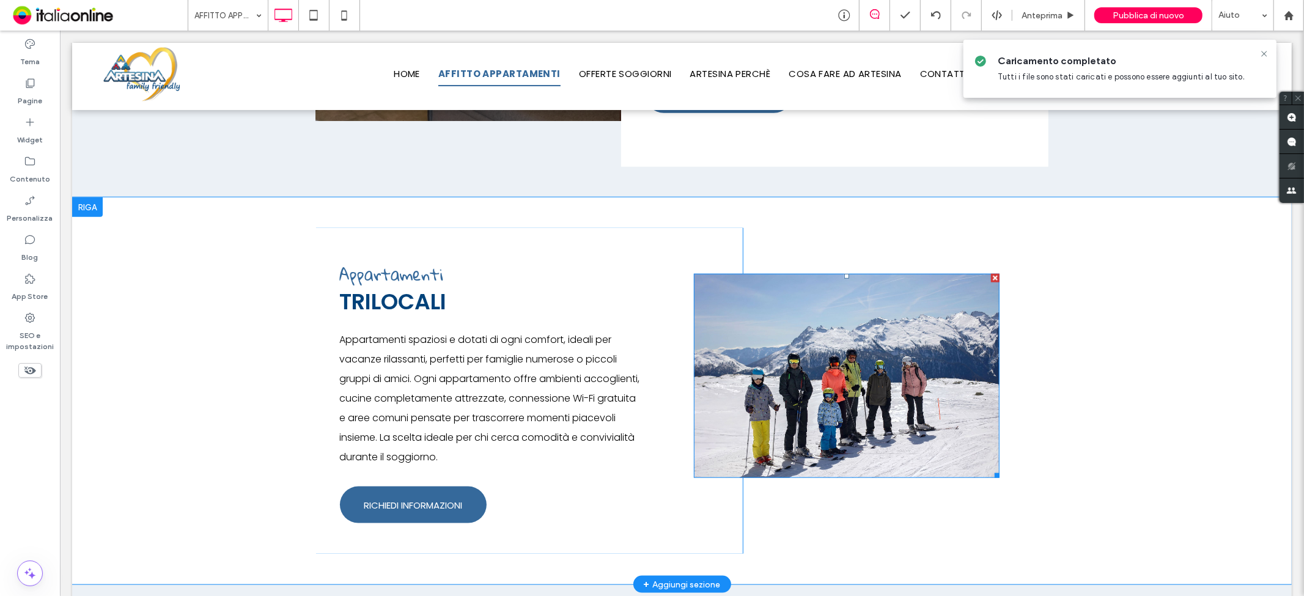
drag, startPoint x: 1052, startPoint y: 304, endPoint x: 993, endPoint y: 273, distance: 67.0
click at [993, 273] on div at bounding box center [995, 277] width 9 height 9
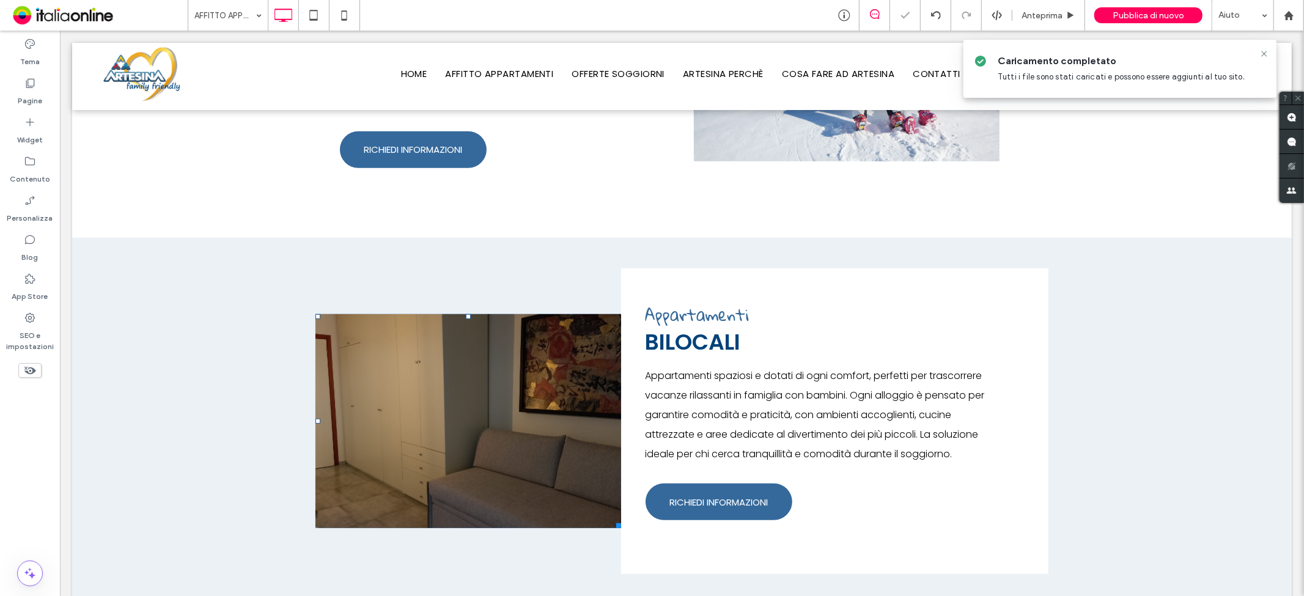
scroll to position [607, 0]
drag, startPoint x: 484, startPoint y: 431, endPoint x: 492, endPoint y: 431, distance: 8.0
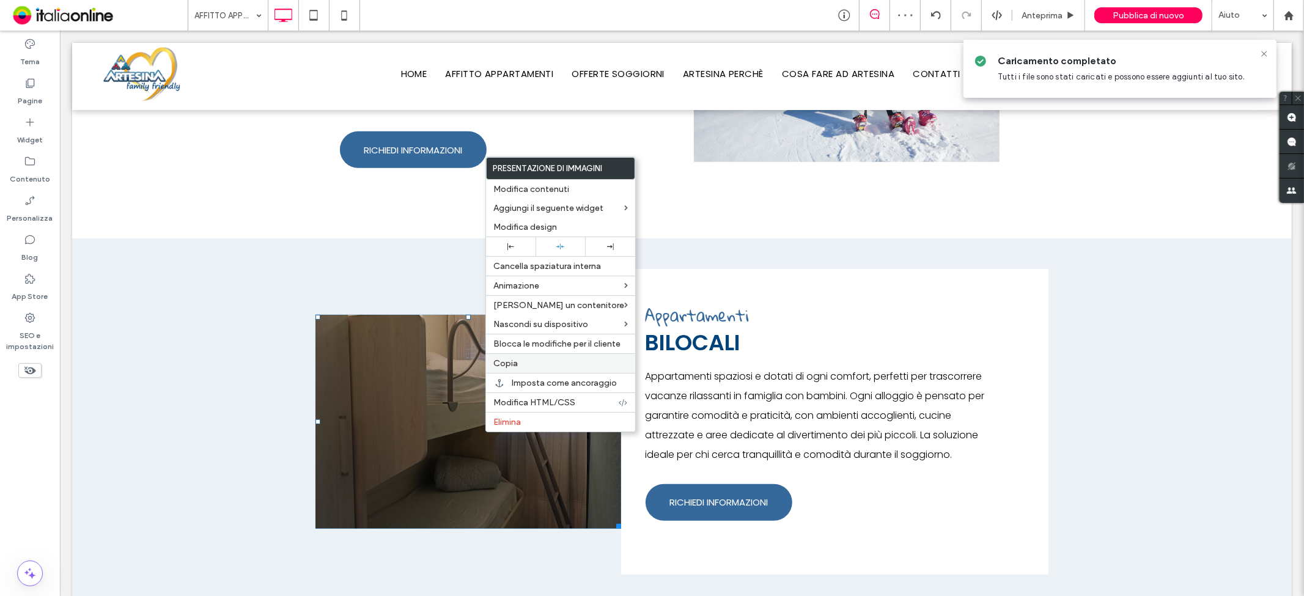
click at [518, 366] on label "Copia" at bounding box center [561, 363] width 135 height 10
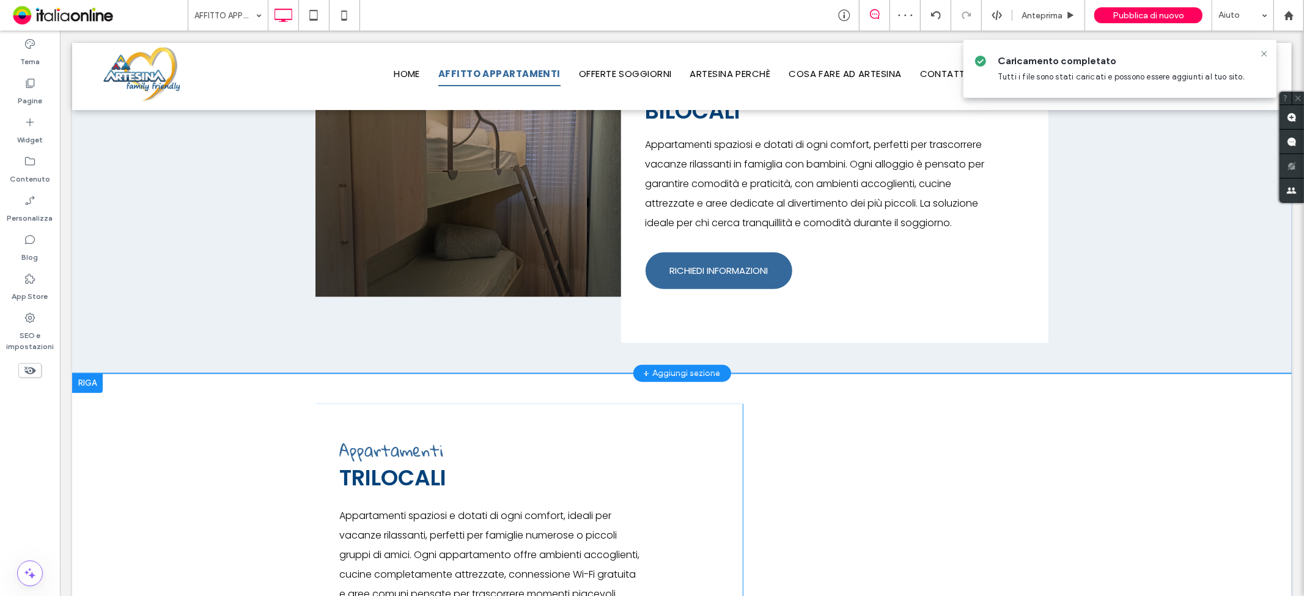
scroll to position [1082, 0]
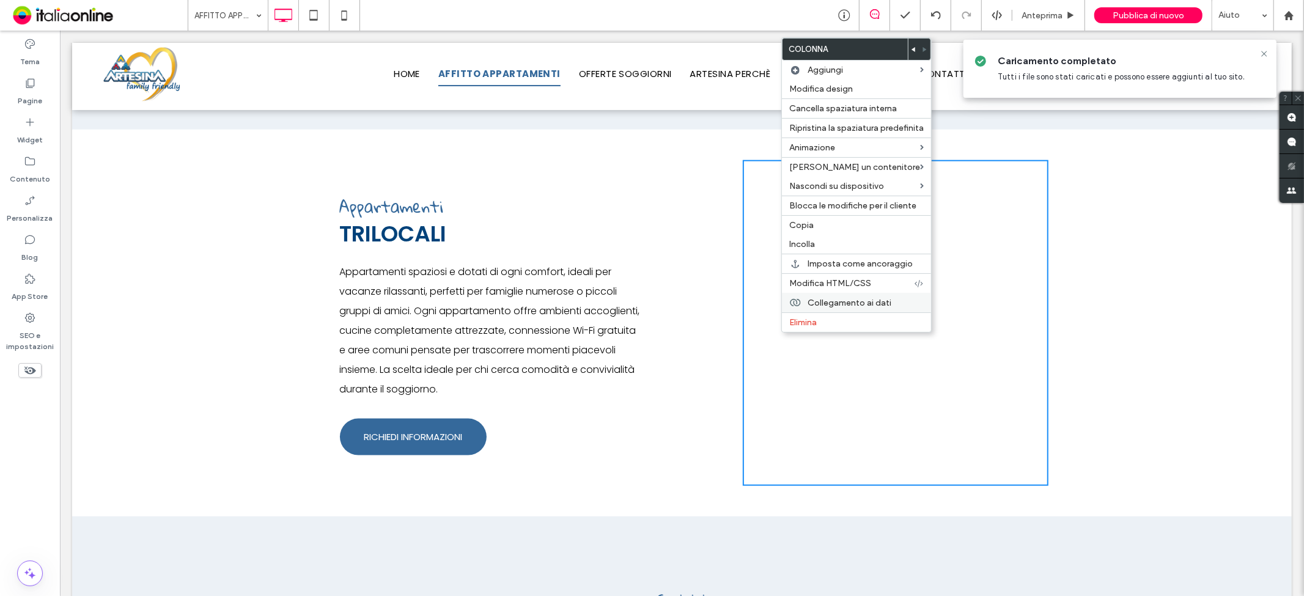
drag, startPoint x: 806, startPoint y: 242, endPoint x: 842, endPoint y: 305, distance: 72.6
click at [806, 242] on span "Incolla" at bounding box center [803, 244] width 26 height 10
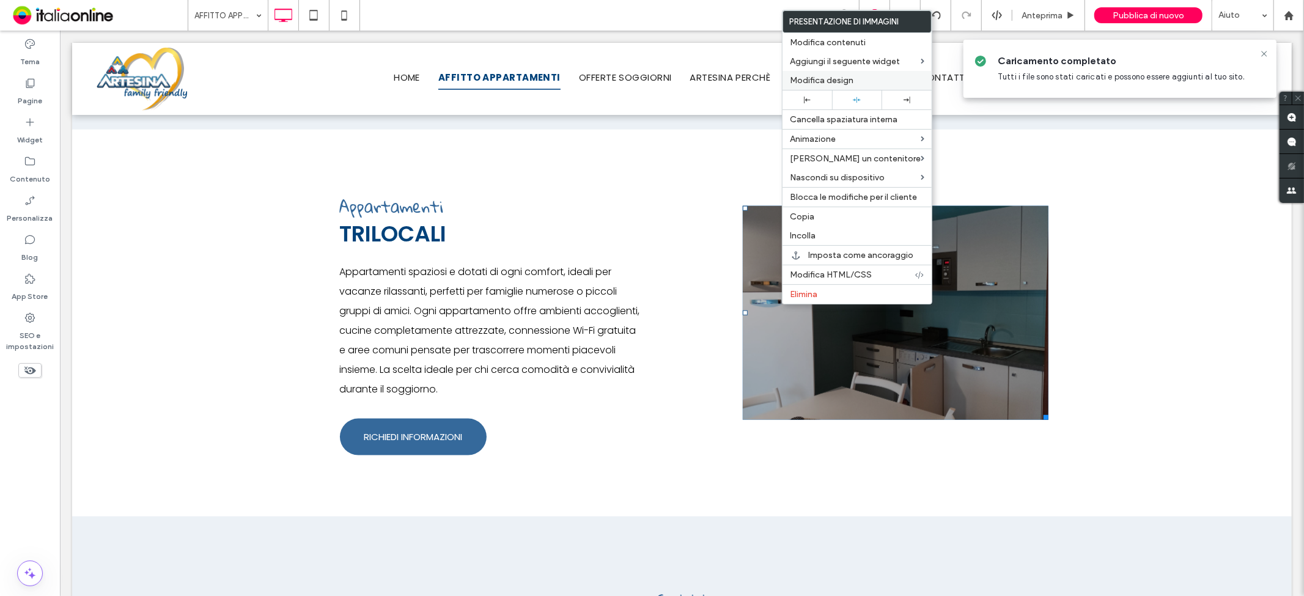
click at [854, 84] on label "Modifica design" at bounding box center [857, 80] width 135 height 10
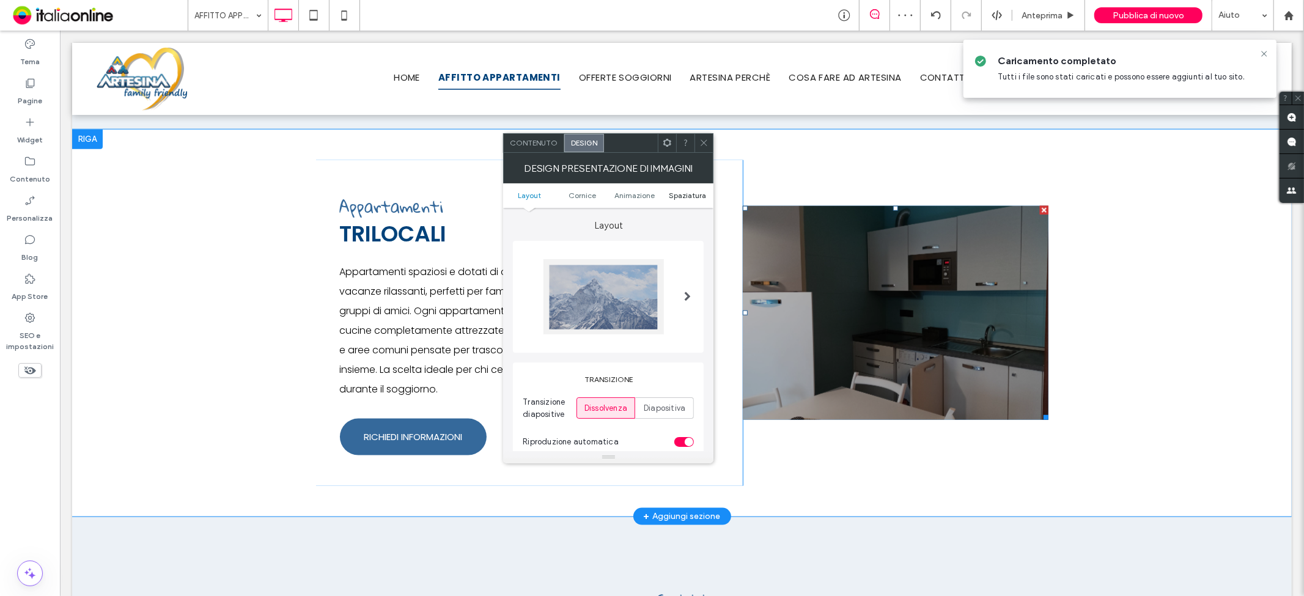
click at [701, 199] on span "Spaziatura" at bounding box center [687, 195] width 37 height 9
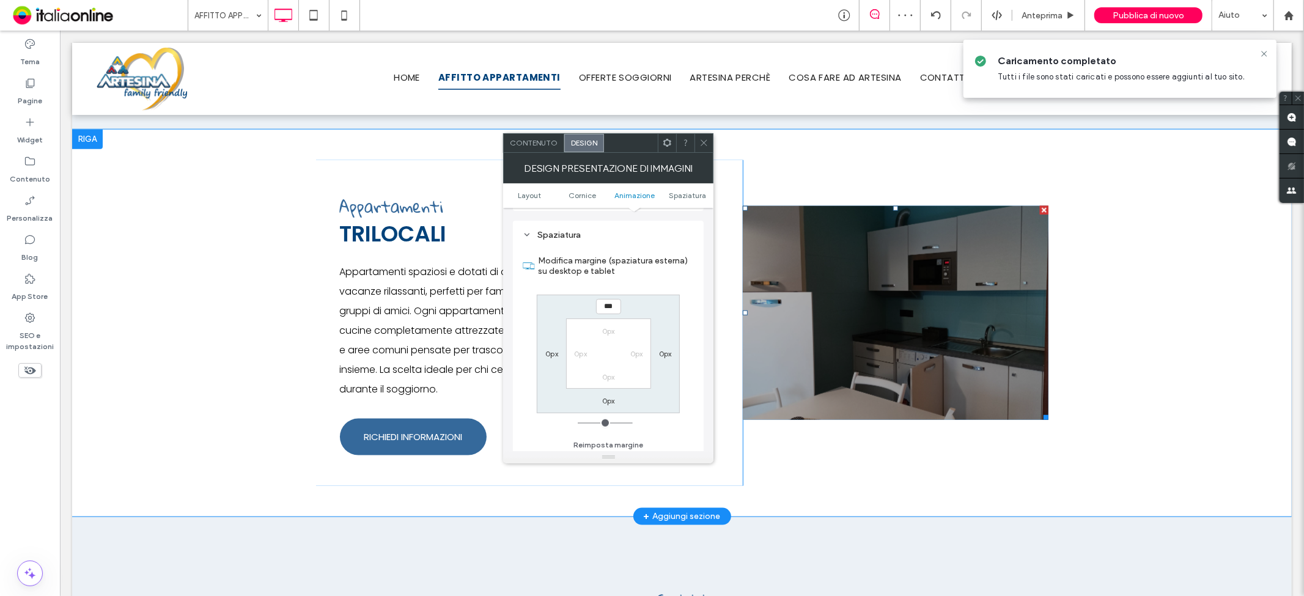
scroll to position [837, 0]
click at [553, 353] on label "0px" at bounding box center [552, 352] width 13 height 9
type input "***"
type input "*"
type input "*****"
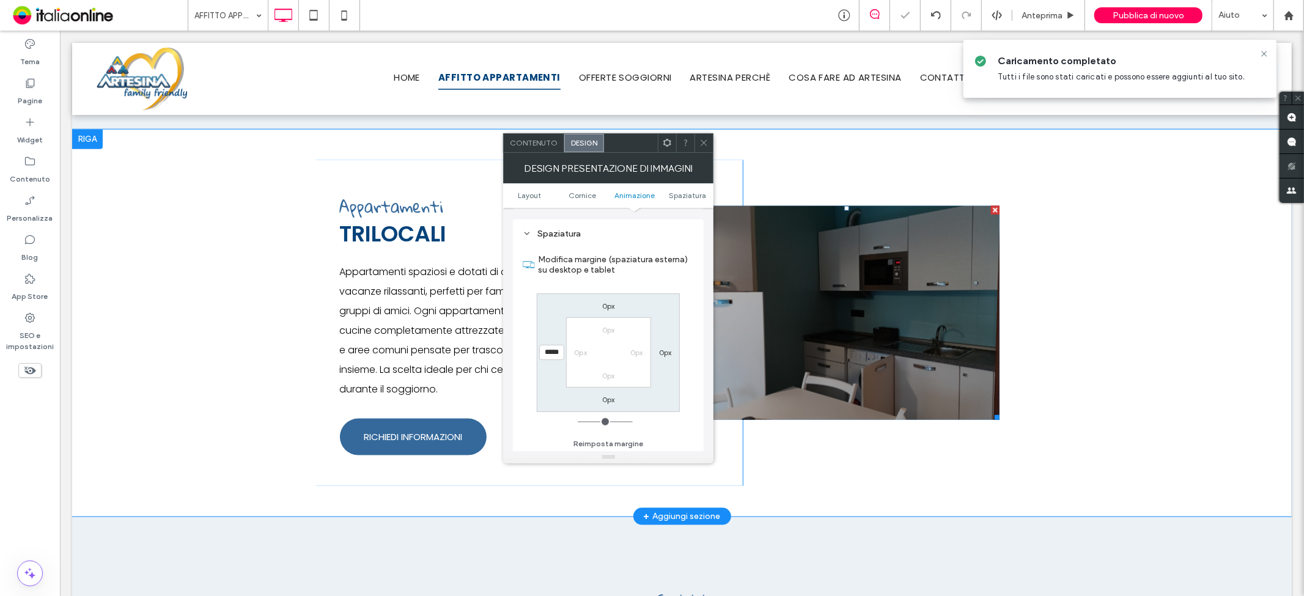
drag, startPoint x: 705, startPoint y: 142, endPoint x: 708, endPoint y: 168, distance: 25.3
click at [705, 142] on icon at bounding box center [704, 142] width 9 height 9
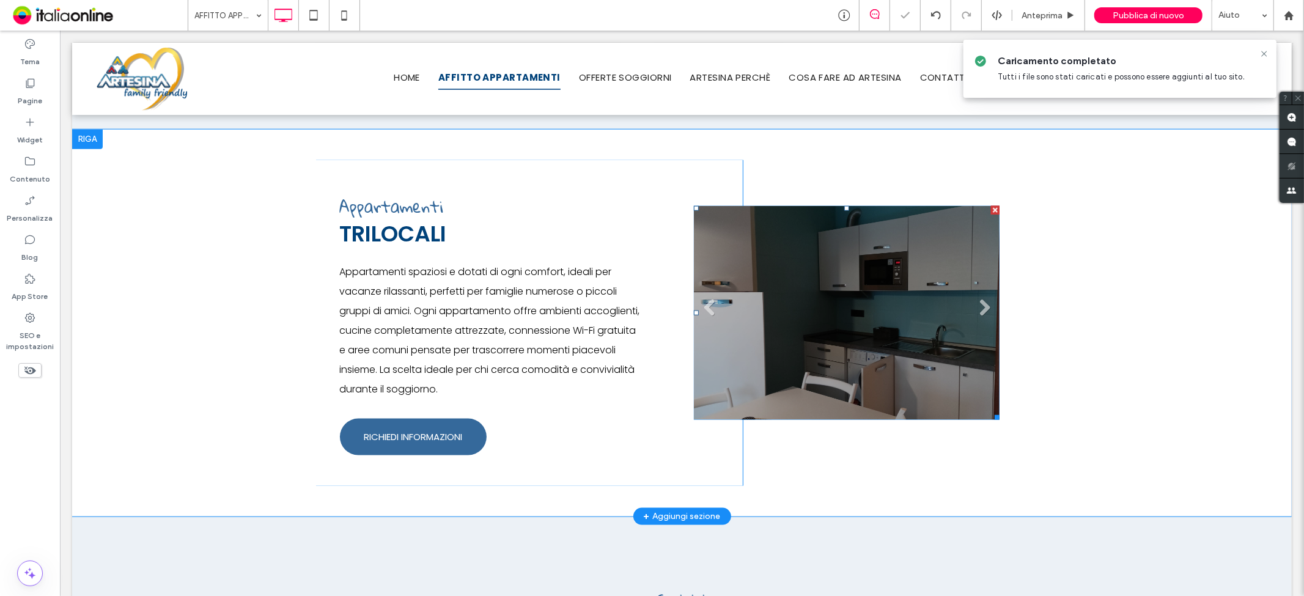
scroll to position [1087, 0]
click at [935, 322] on li "Titolo diapositiva Scrivi qui la tua didascalia [GEOGRAPHIC_DATA]" at bounding box center [847, 312] width 306 height 214
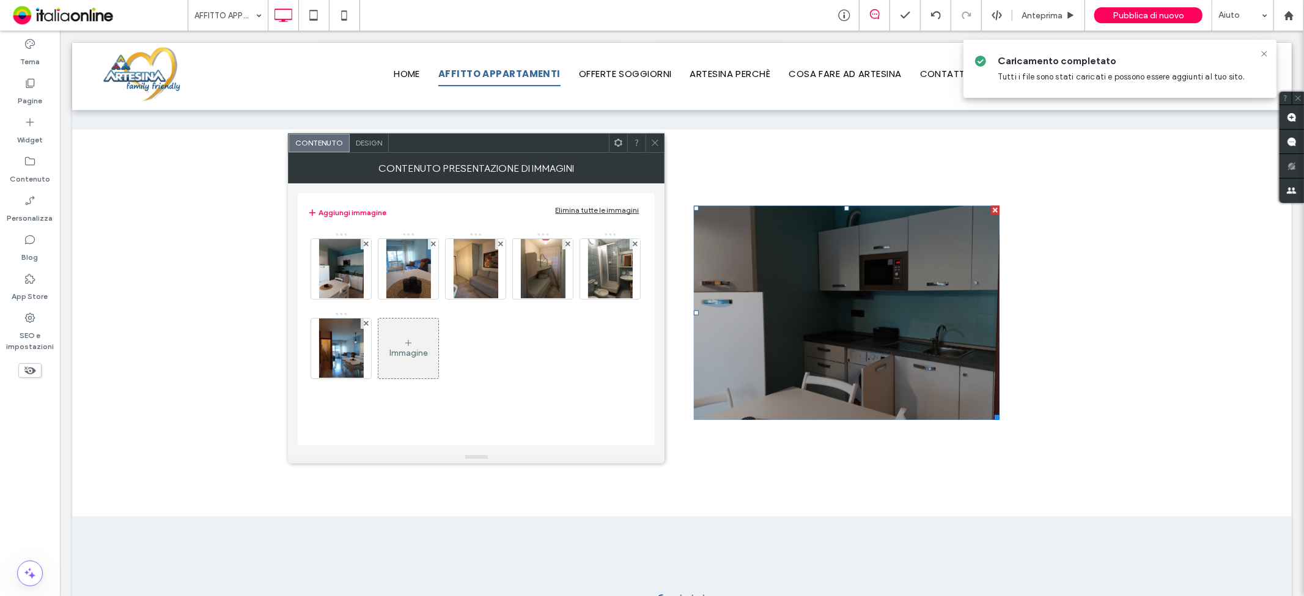
click at [588, 206] on div "Elimina tutte le immagini" at bounding box center [597, 209] width 84 height 9
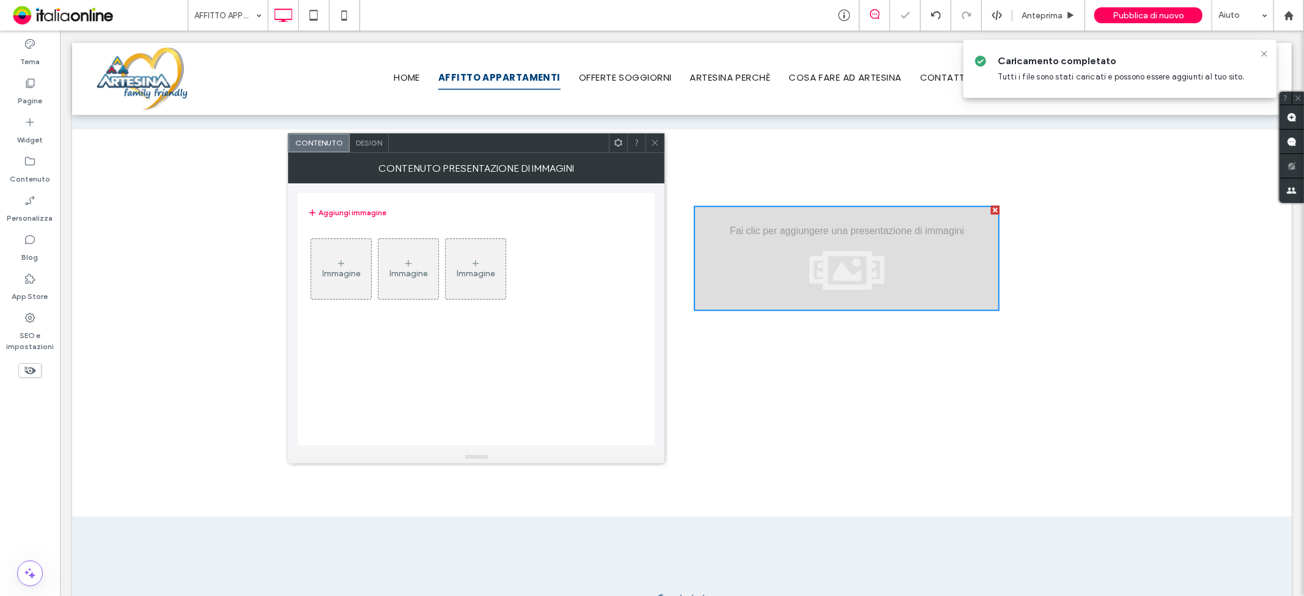
click at [349, 261] on div "Immagine" at bounding box center [341, 268] width 60 height 57
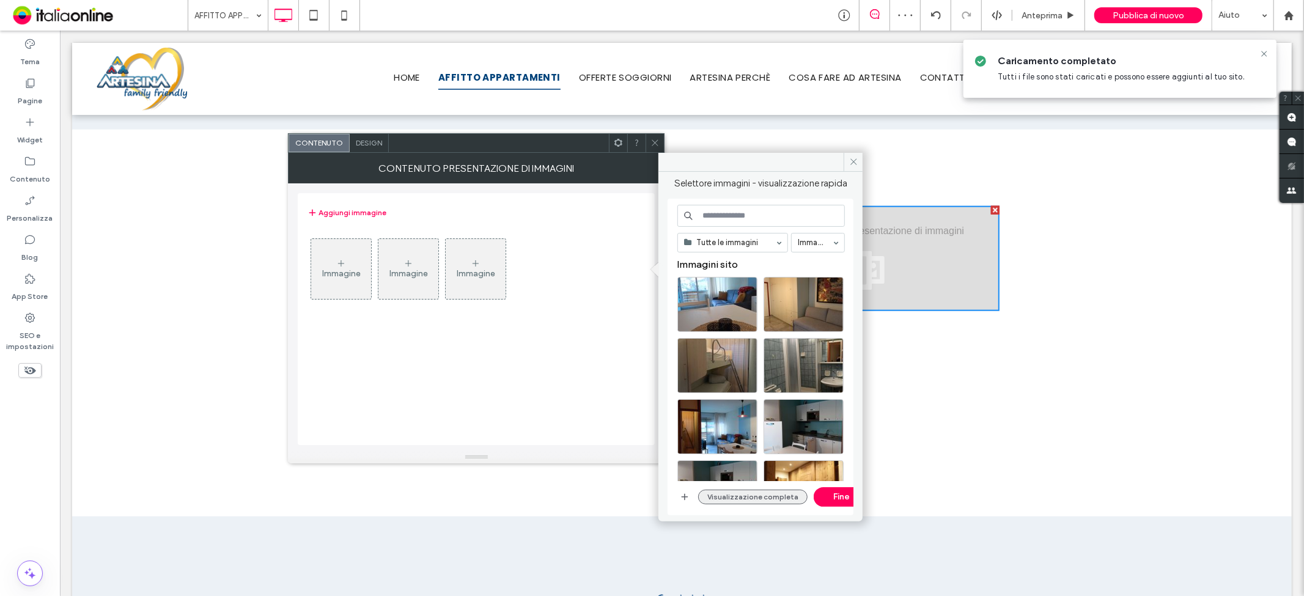
click at [759, 493] on button "Visualizzazione completa" at bounding box center [752, 497] width 109 height 15
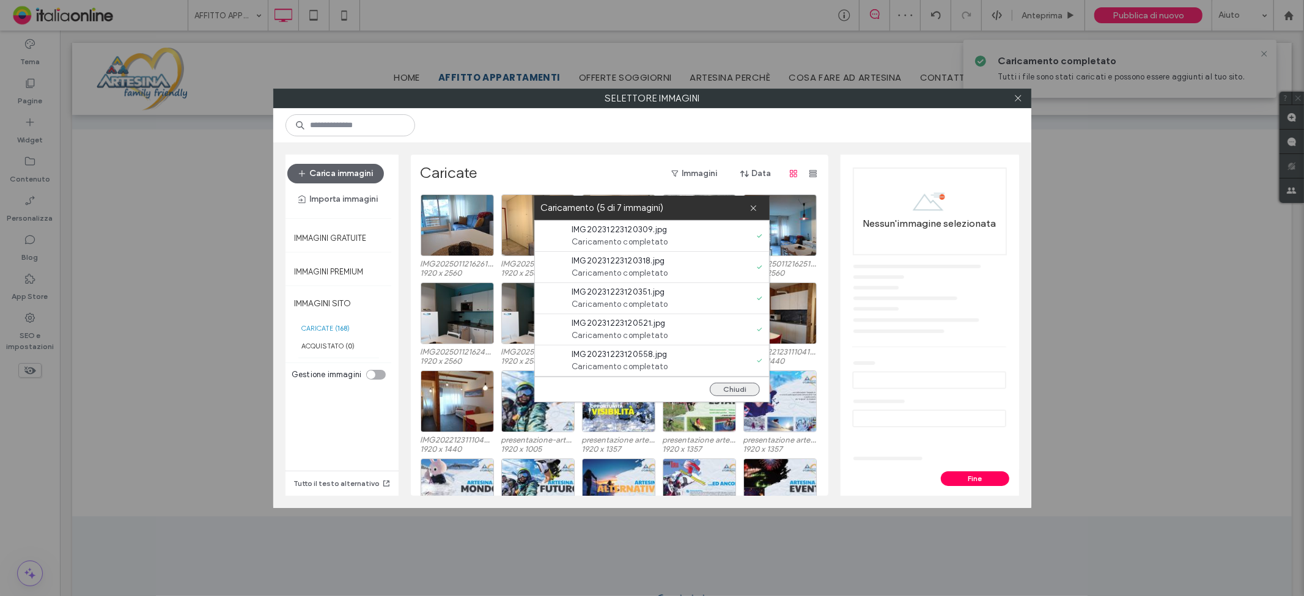
click at [744, 388] on button "Chiudi" at bounding box center [735, 389] width 50 height 13
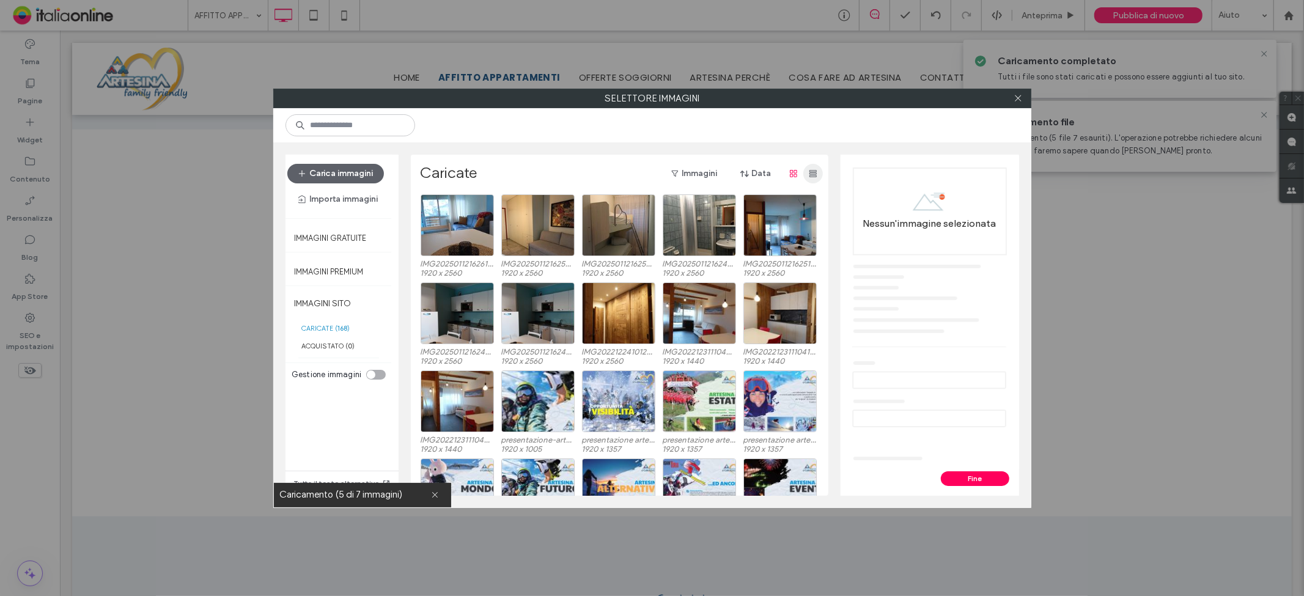
click at [805, 166] on span "button" at bounding box center [814, 174] width 20 height 20
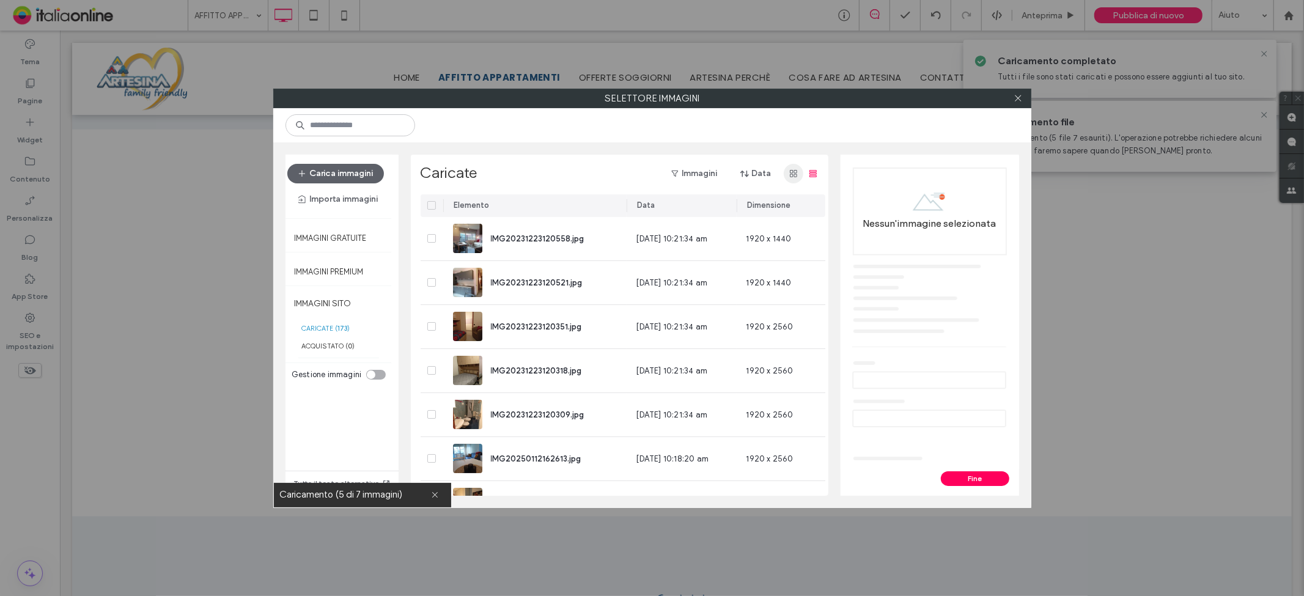
click at [784, 169] on span "button" at bounding box center [794, 174] width 20 height 20
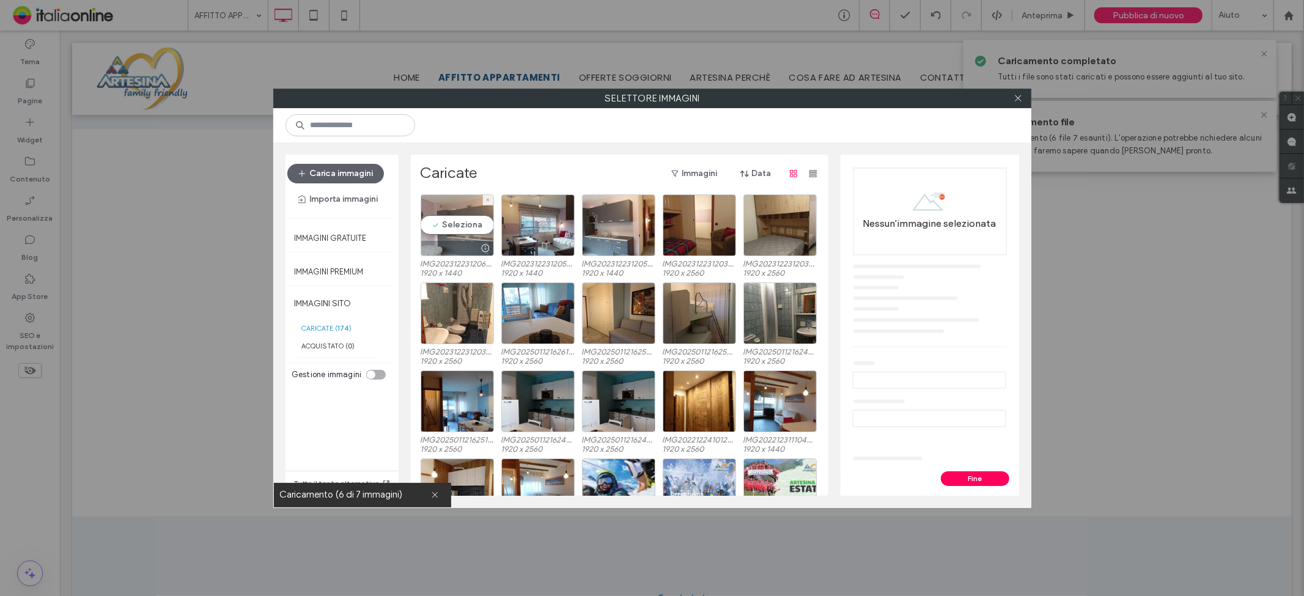
click at [461, 228] on div "Seleziona" at bounding box center [457, 225] width 73 height 62
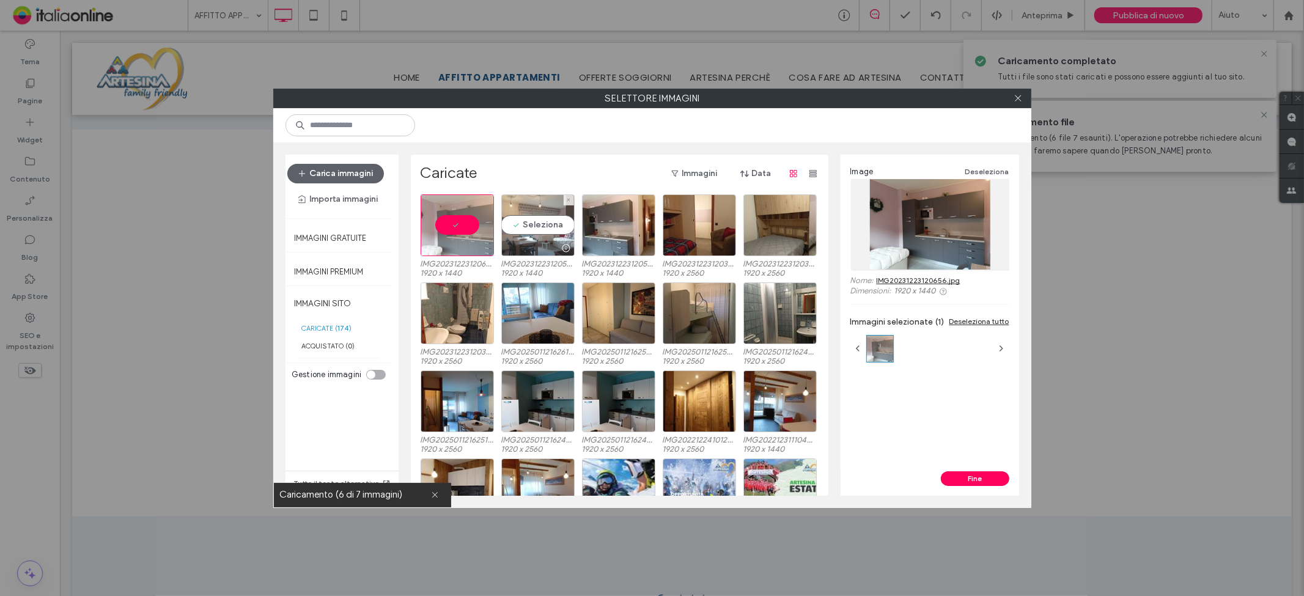
click at [543, 219] on div "Seleziona" at bounding box center [537, 225] width 73 height 62
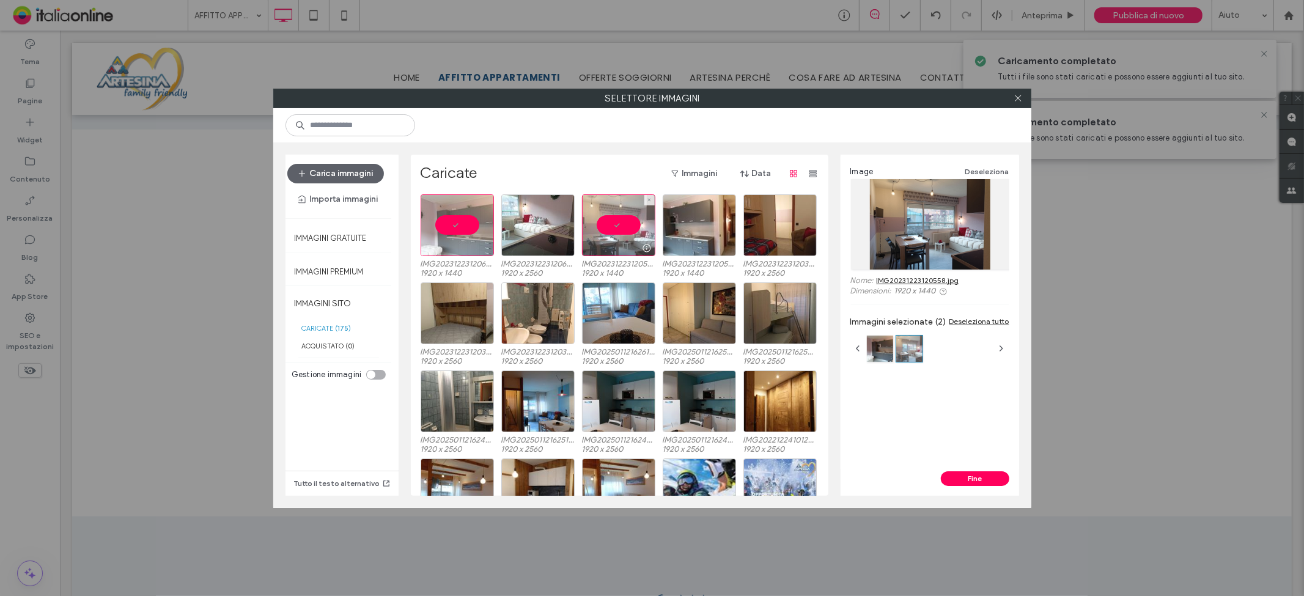
click at [598, 221] on div at bounding box center [618, 225] width 73 height 62
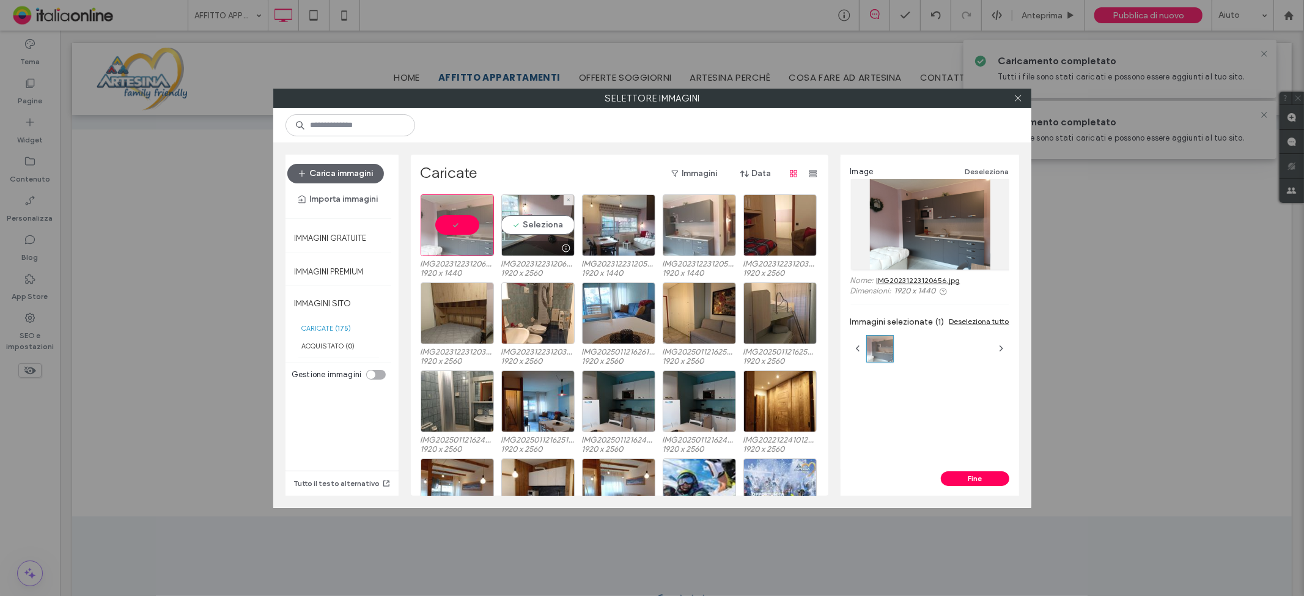
drag, startPoint x: 527, startPoint y: 221, endPoint x: 676, endPoint y: 240, distance: 150.4
click at [527, 221] on div "Seleziona" at bounding box center [537, 225] width 73 height 62
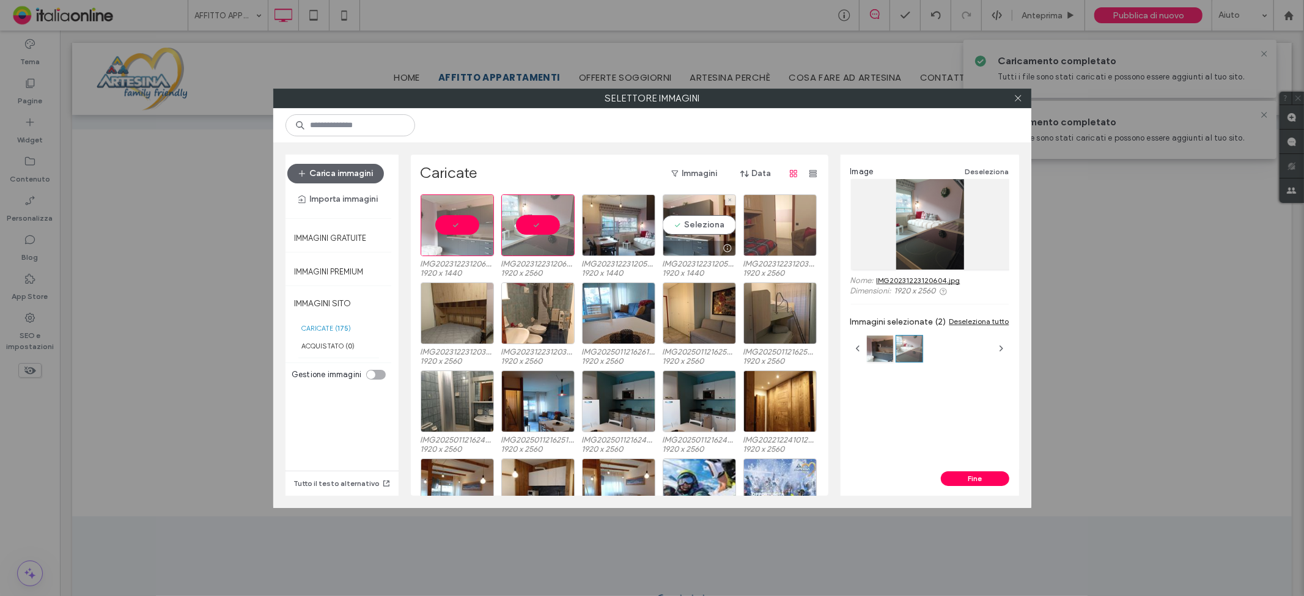
drag, startPoint x: 702, startPoint y: 228, endPoint x: 781, endPoint y: 235, distance: 79.2
click at [702, 228] on div "Seleziona" at bounding box center [699, 225] width 73 height 62
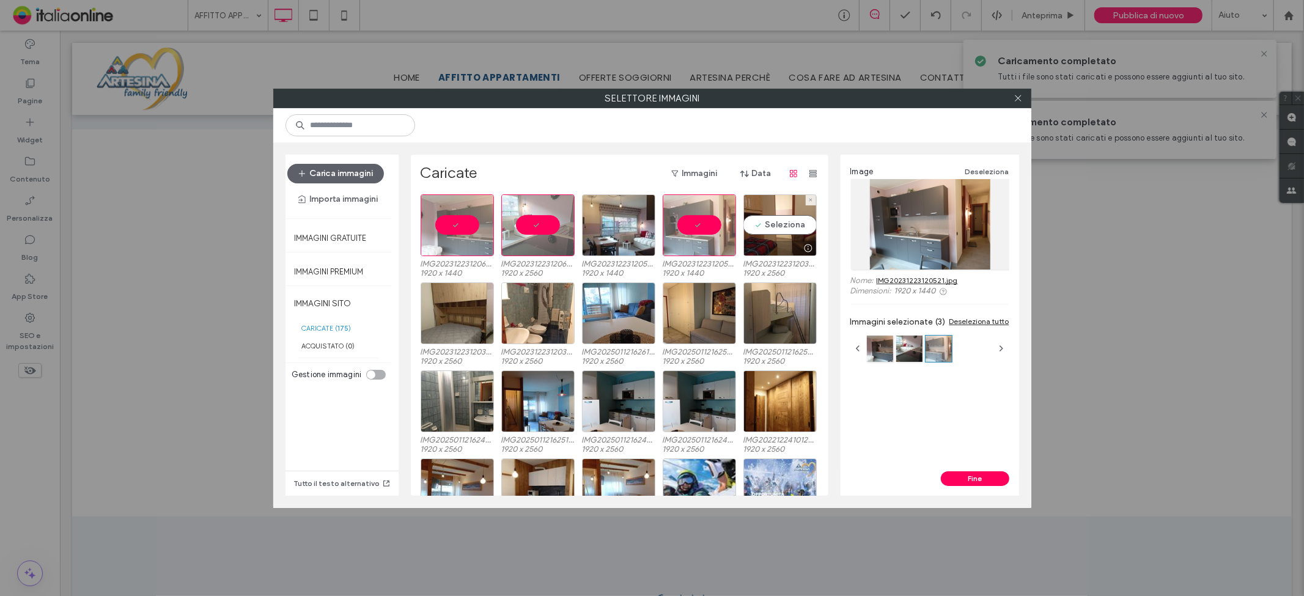
drag, startPoint x: 799, startPoint y: 232, endPoint x: 690, endPoint y: 233, distance: 109.5
click at [799, 234] on div "Seleziona" at bounding box center [780, 225] width 73 height 62
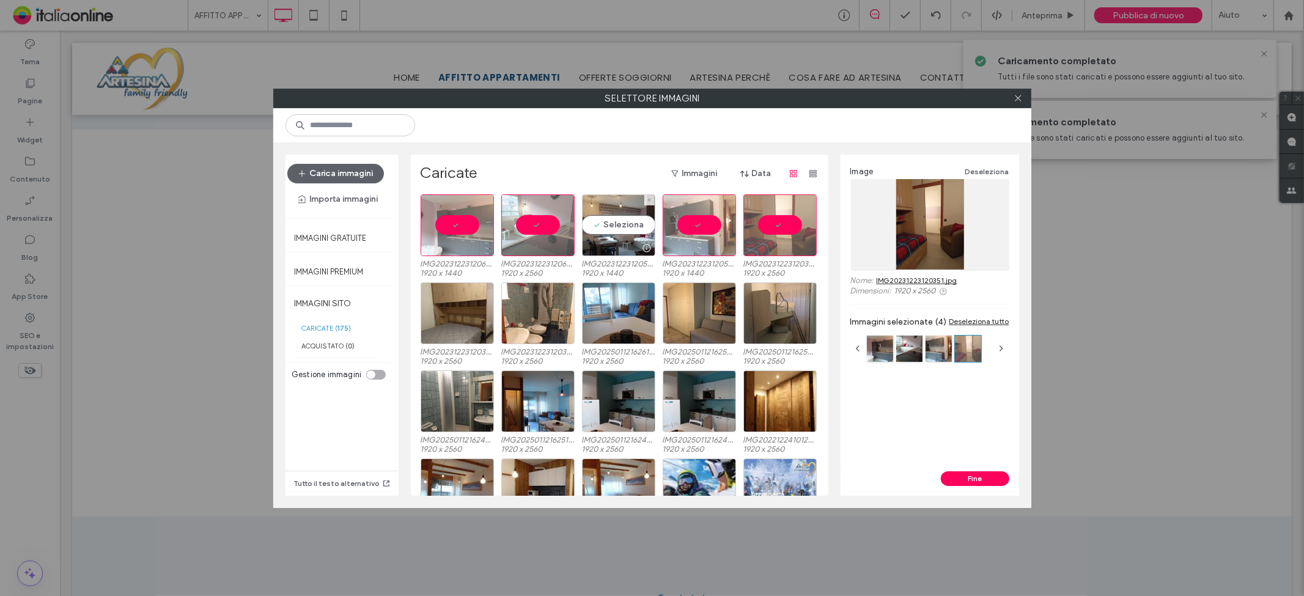
drag, startPoint x: 613, startPoint y: 224, endPoint x: 742, endPoint y: 236, distance: 129.6
click at [630, 223] on div "Seleziona" at bounding box center [618, 225] width 73 height 62
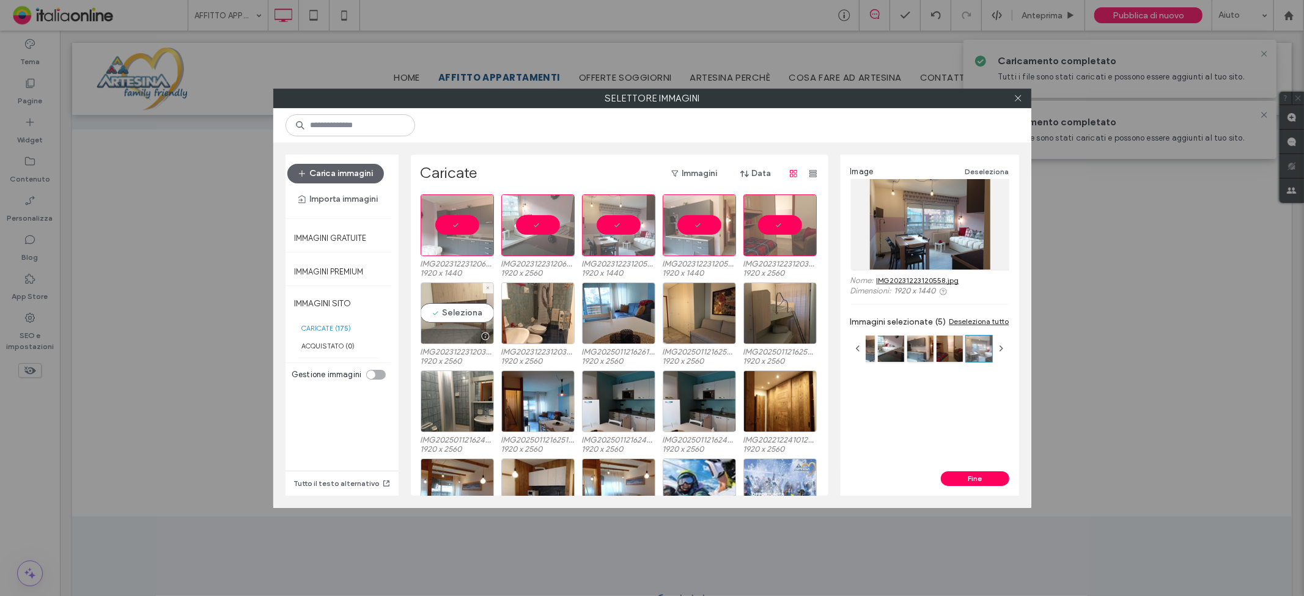
click at [459, 319] on div "Seleziona" at bounding box center [457, 314] width 73 height 62
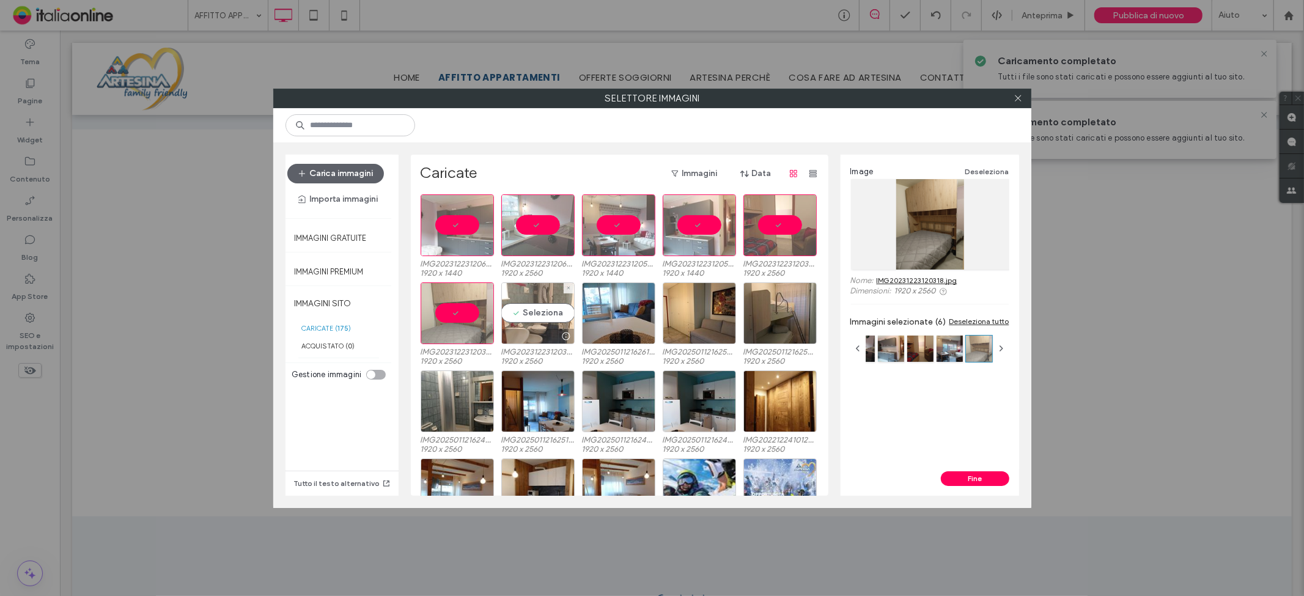
click at [510, 310] on div "Seleziona" at bounding box center [537, 314] width 73 height 62
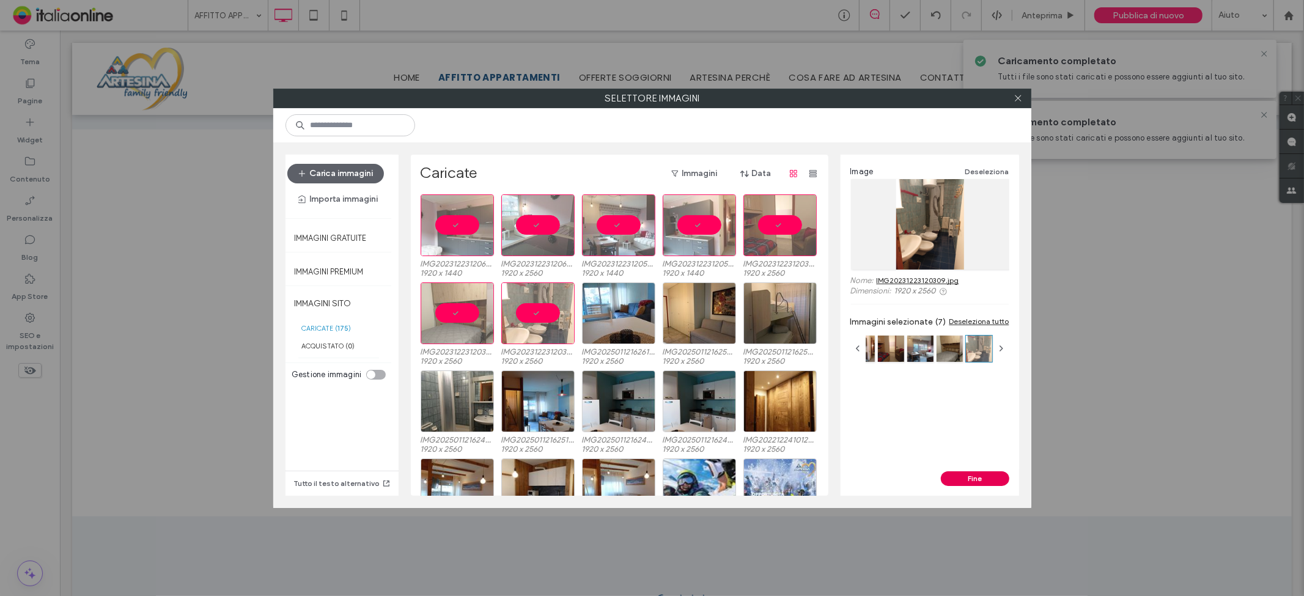
click at [977, 483] on button "Fine" at bounding box center [975, 479] width 68 height 15
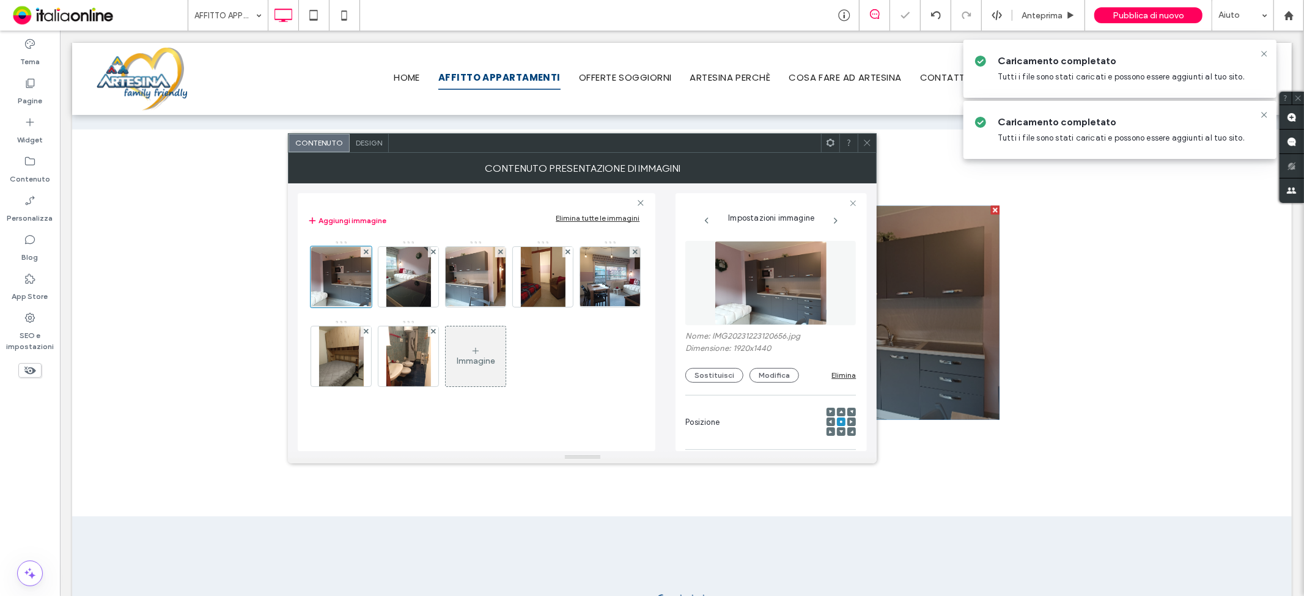
click at [870, 141] on icon at bounding box center [867, 142] width 9 height 9
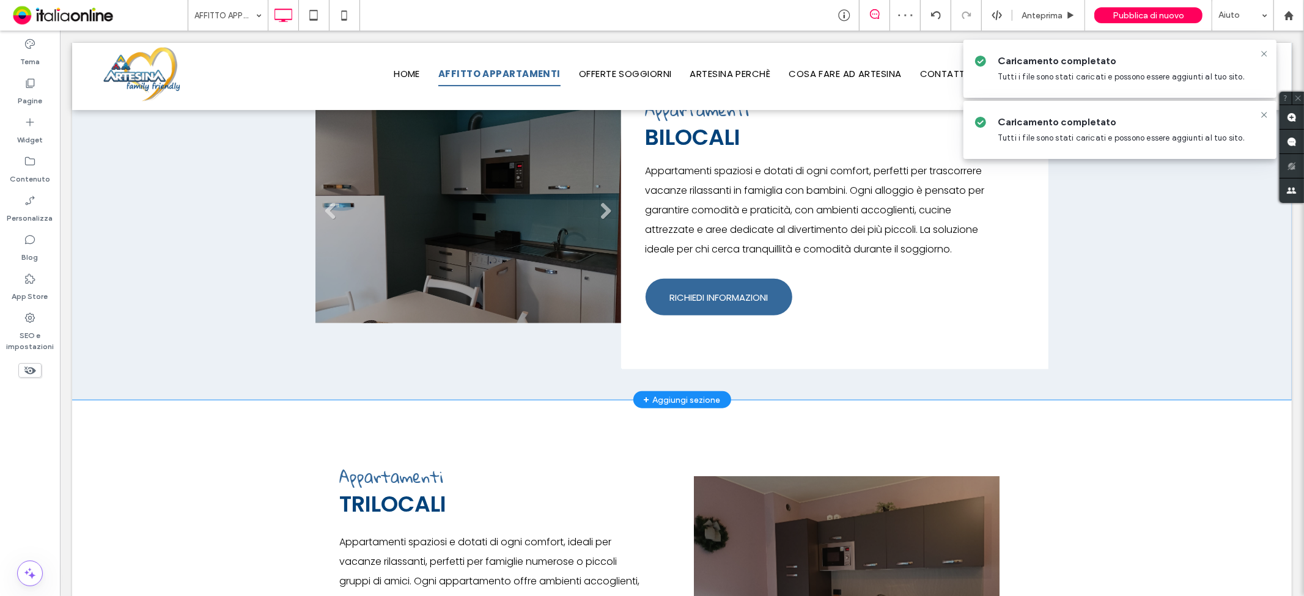
scroll to position [815, 0]
click at [529, 245] on li "Titolo diapositiva Scrivi qui la tua didascalia [GEOGRAPHIC_DATA]" at bounding box center [468, 217] width 306 height 214
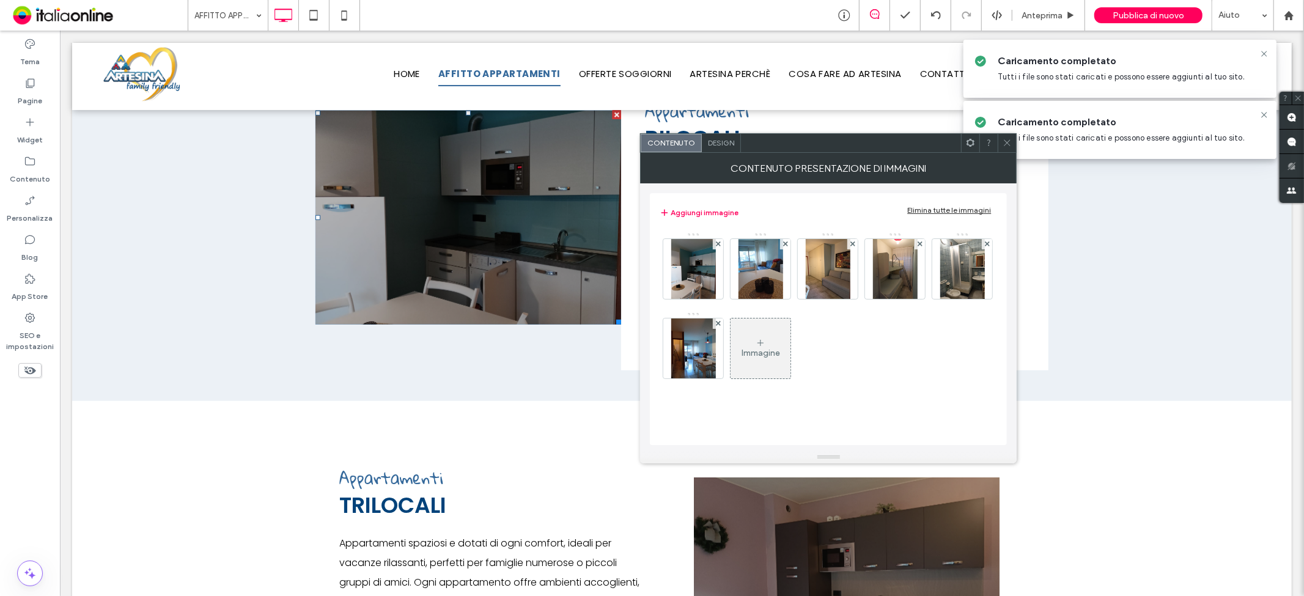
drag, startPoint x: 1013, startPoint y: 144, endPoint x: 1013, endPoint y: 155, distance: 11.0
click at [1013, 144] on div at bounding box center [1007, 143] width 18 height 18
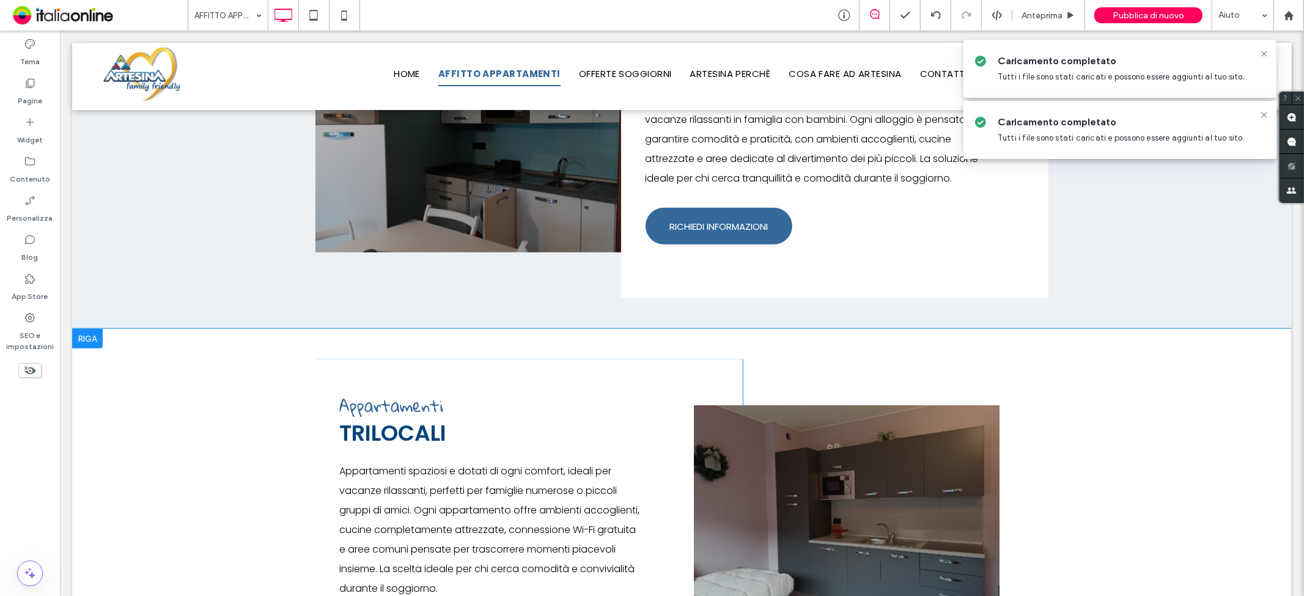
scroll to position [543, 0]
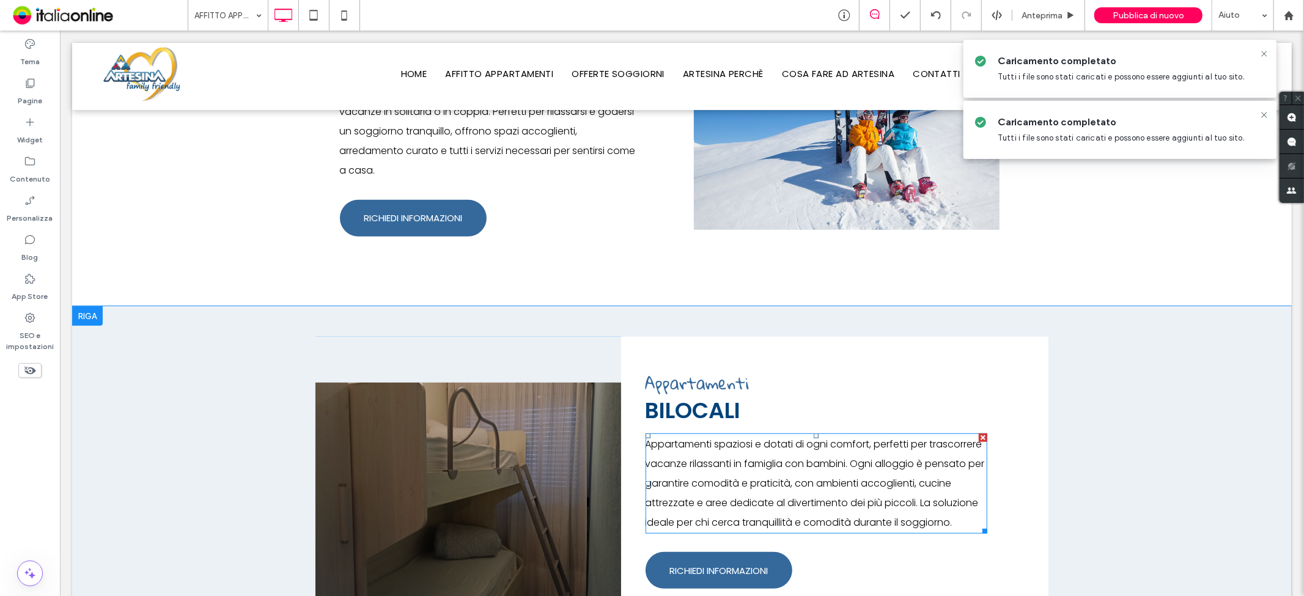
click at [949, 511] on p "Appartamenti spaziosi e dotati di ogni comfort, [PERSON_NAME] per trascorrere v…" at bounding box center [816, 483] width 342 height 98
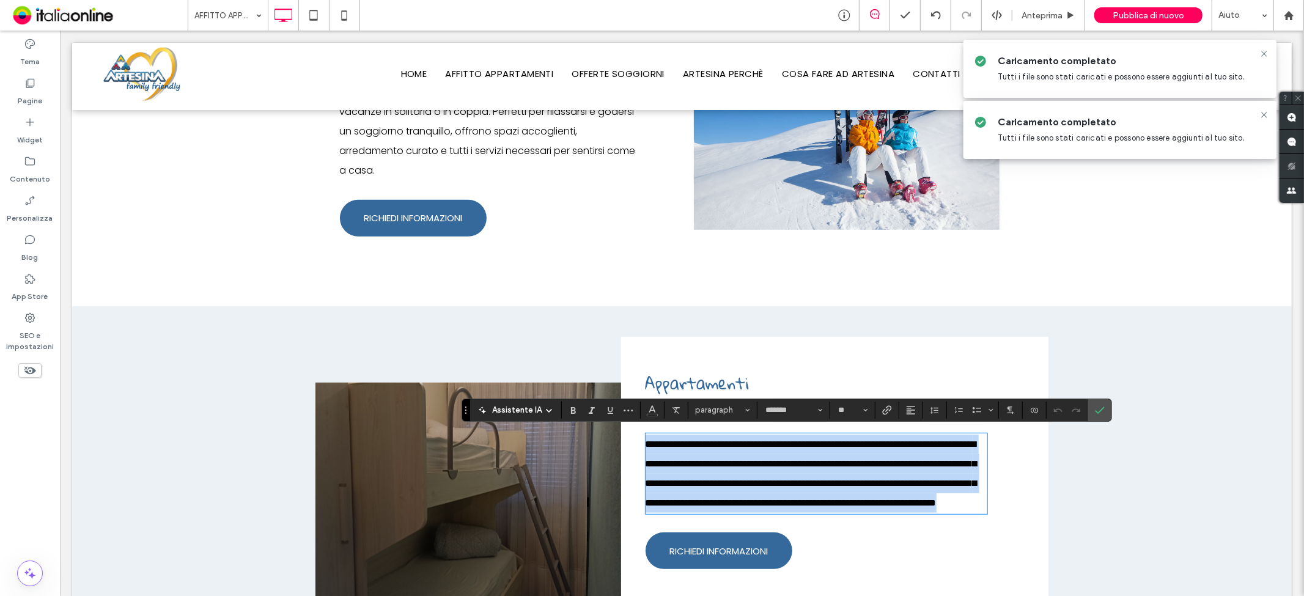
click at [958, 512] on p "**********" at bounding box center [816, 473] width 342 height 78
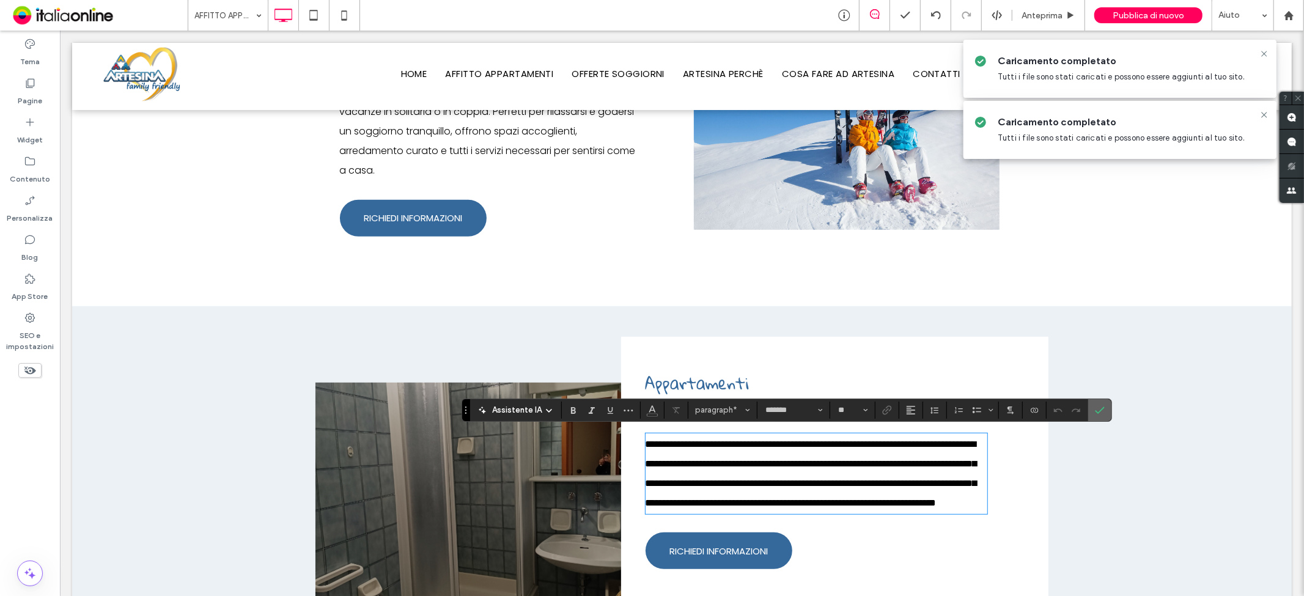
click at [1110, 404] on section at bounding box center [1100, 410] width 23 height 22
click at [1095, 418] on span "Conferma" at bounding box center [1098, 410] width 6 height 22
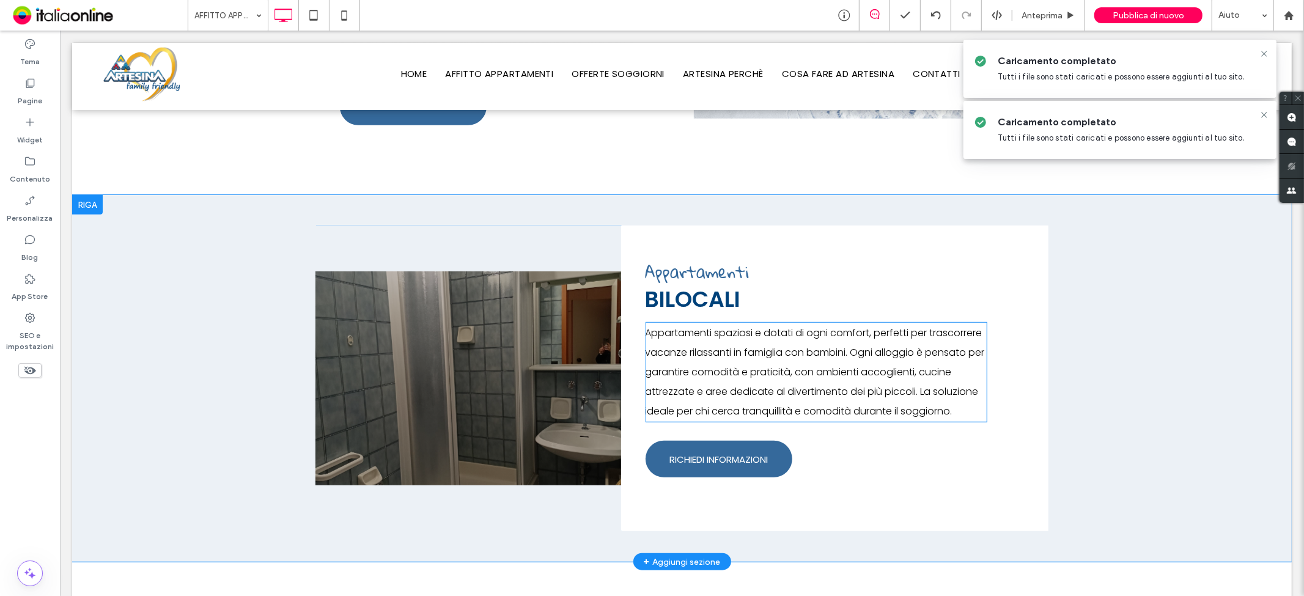
scroll to position [815, 0]
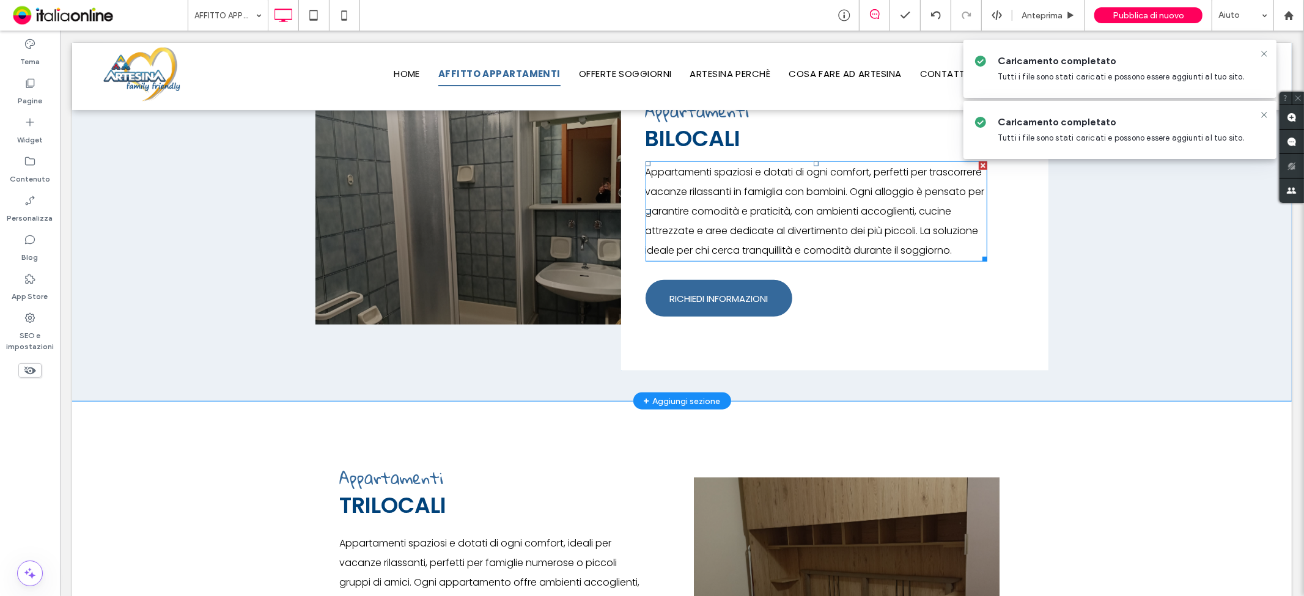
click at [899, 227] on span "Appartamenti spaziosi e dotati di ogni comfort, perfetti per trascorrere vacanz…" at bounding box center [814, 211] width 339 height 92
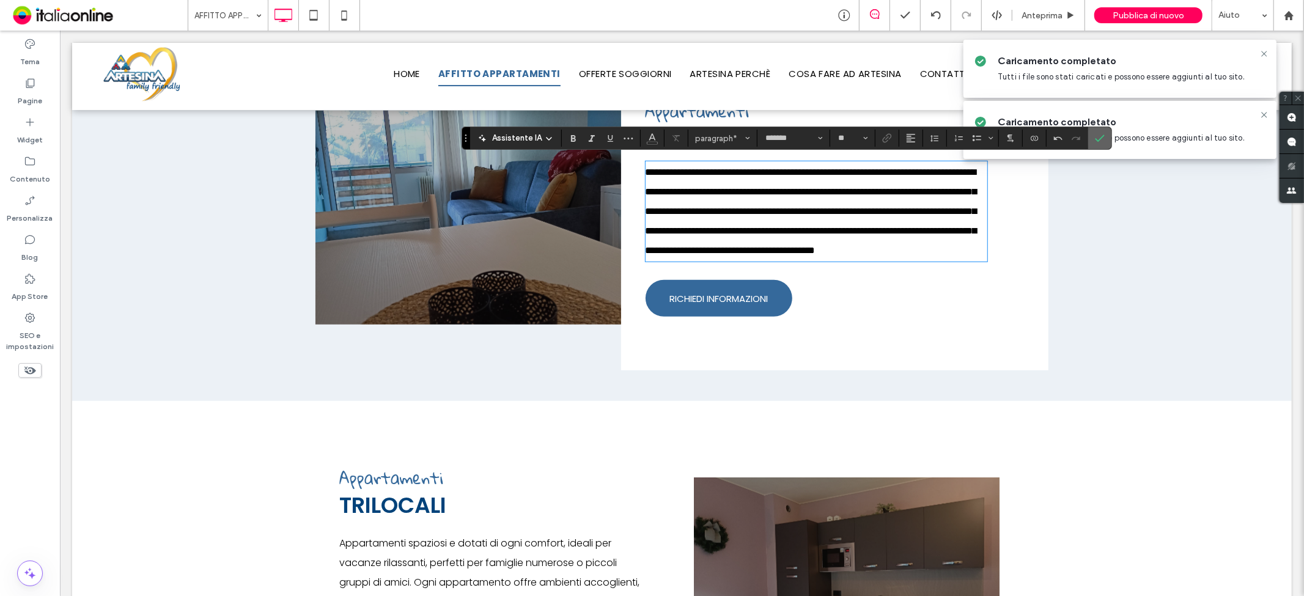
click at [1109, 139] on label "Conferma" at bounding box center [1100, 138] width 18 height 22
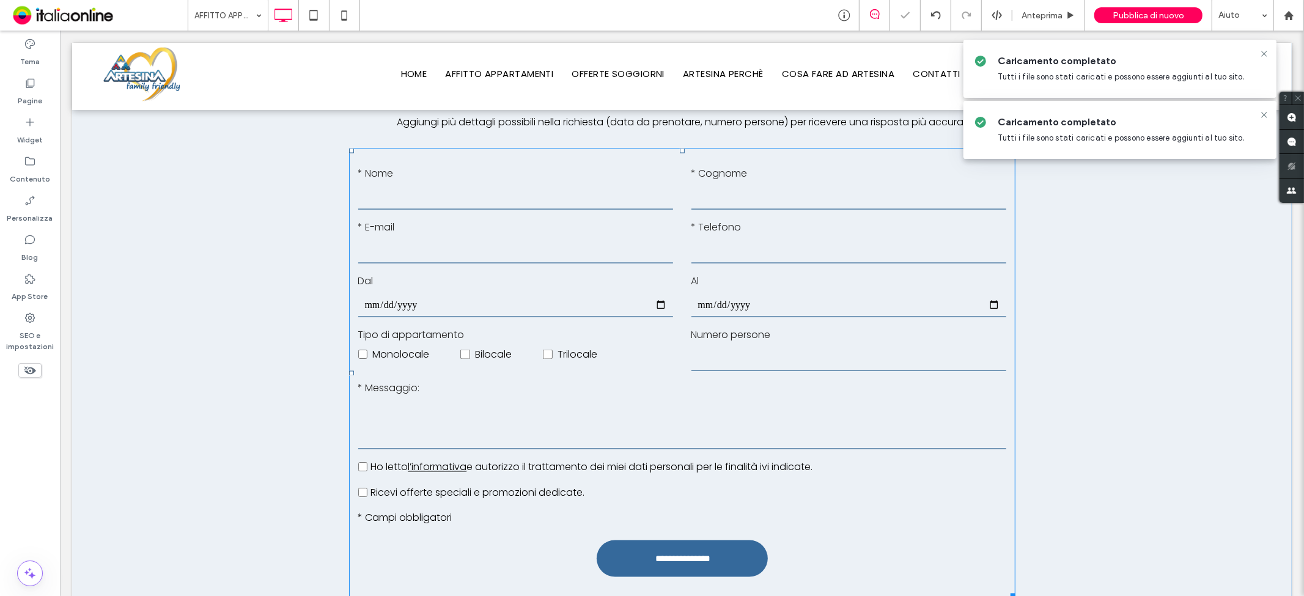
scroll to position [1630, 0]
click at [590, 349] on span "Trilocale" at bounding box center [577, 355] width 40 height 15
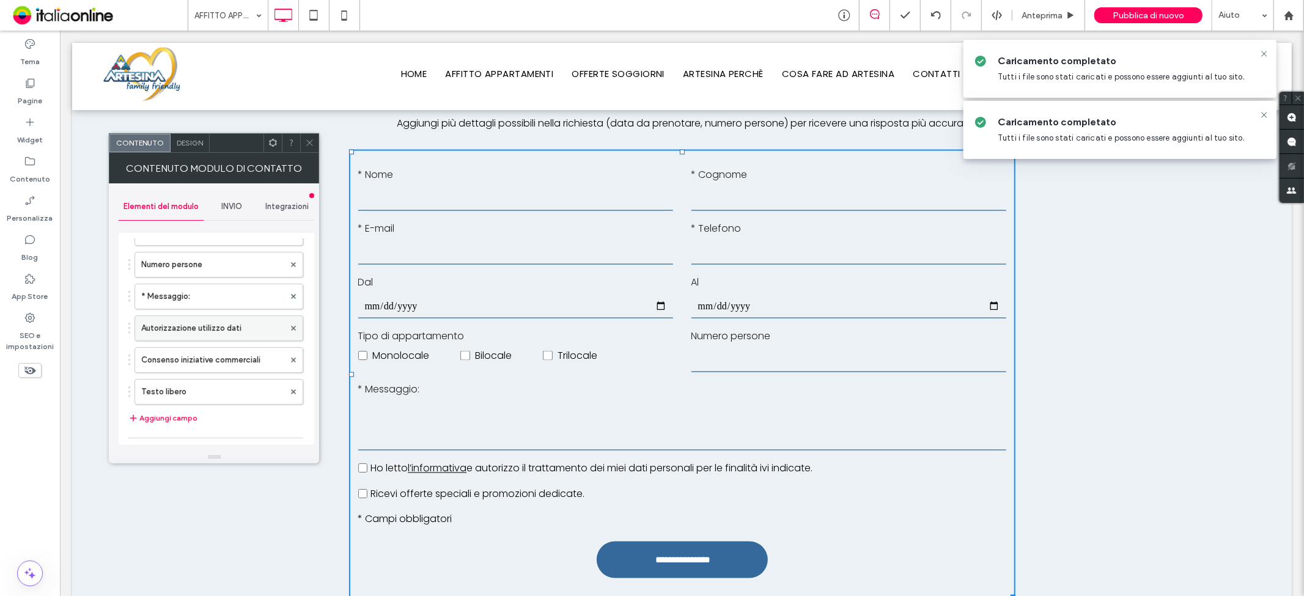
scroll to position [204, 0]
click at [209, 303] on label "Tipo di appartamento" at bounding box center [212, 301] width 143 height 24
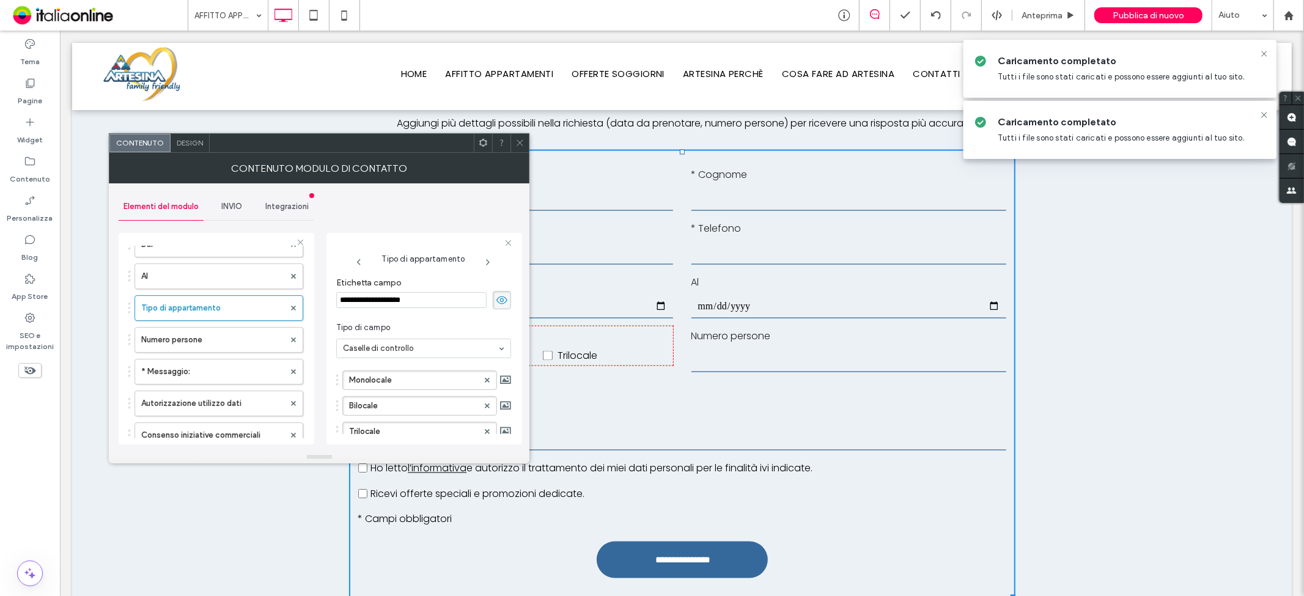
scroll to position [68, 0]
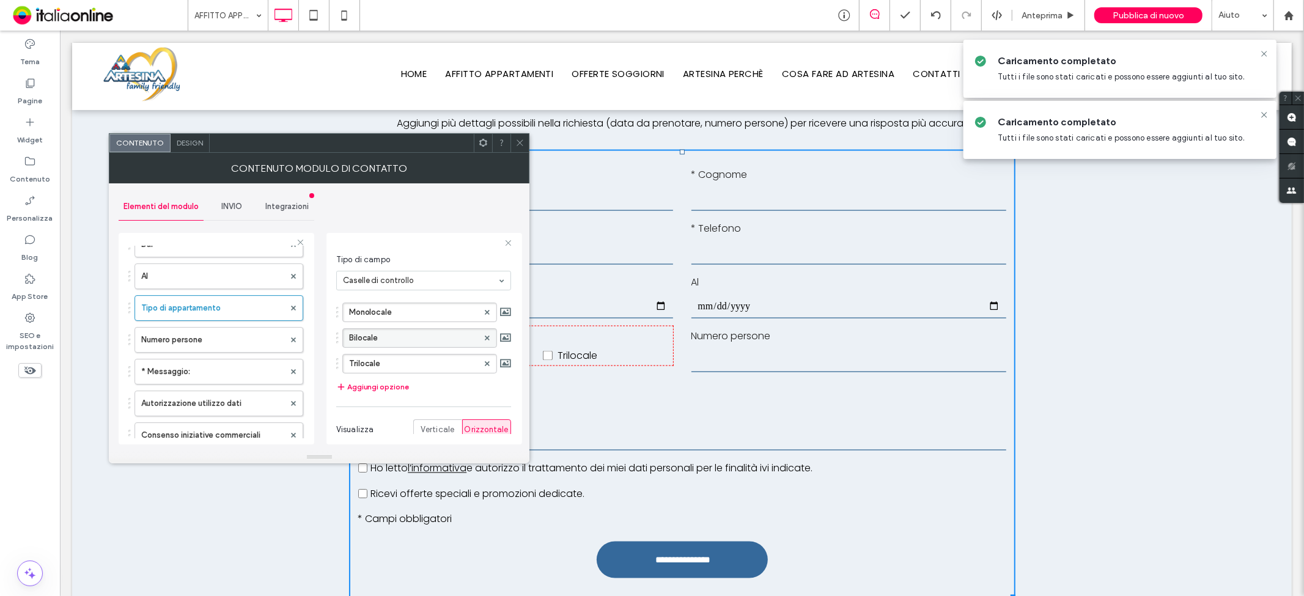
click at [442, 346] on label "Bilocale" at bounding box center [413, 338] width 129 height 18
type input "**********"
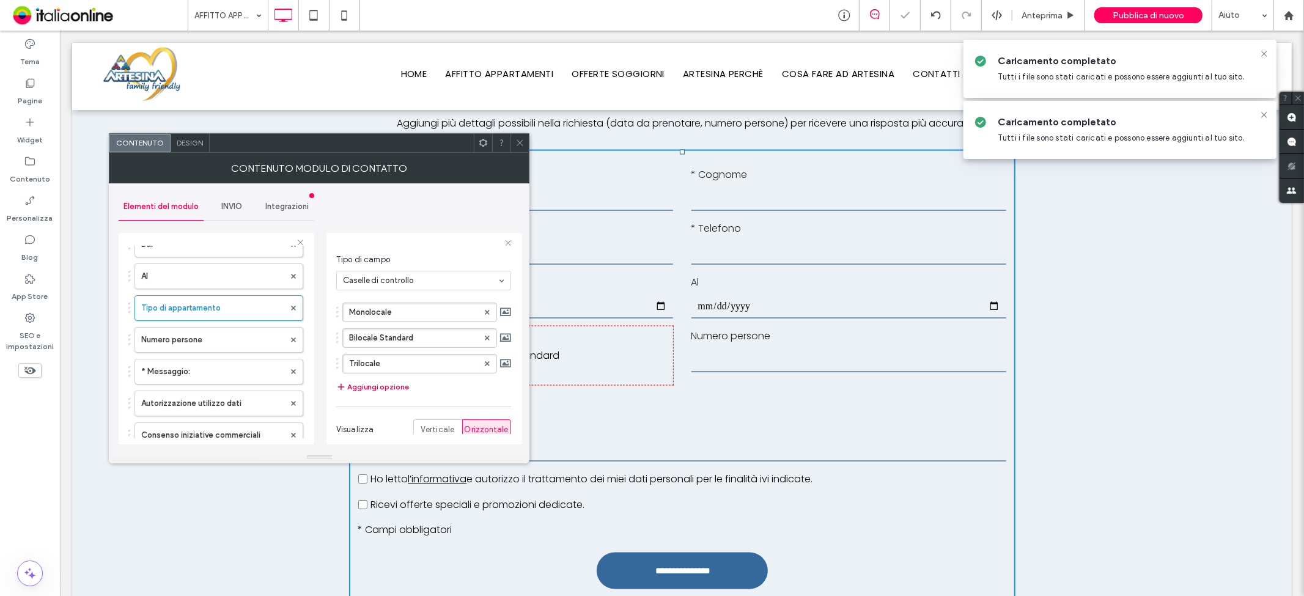
click at [353, 393] on button "Aggiungi opzione" at bounding box center [372, 387] width 73 height 15
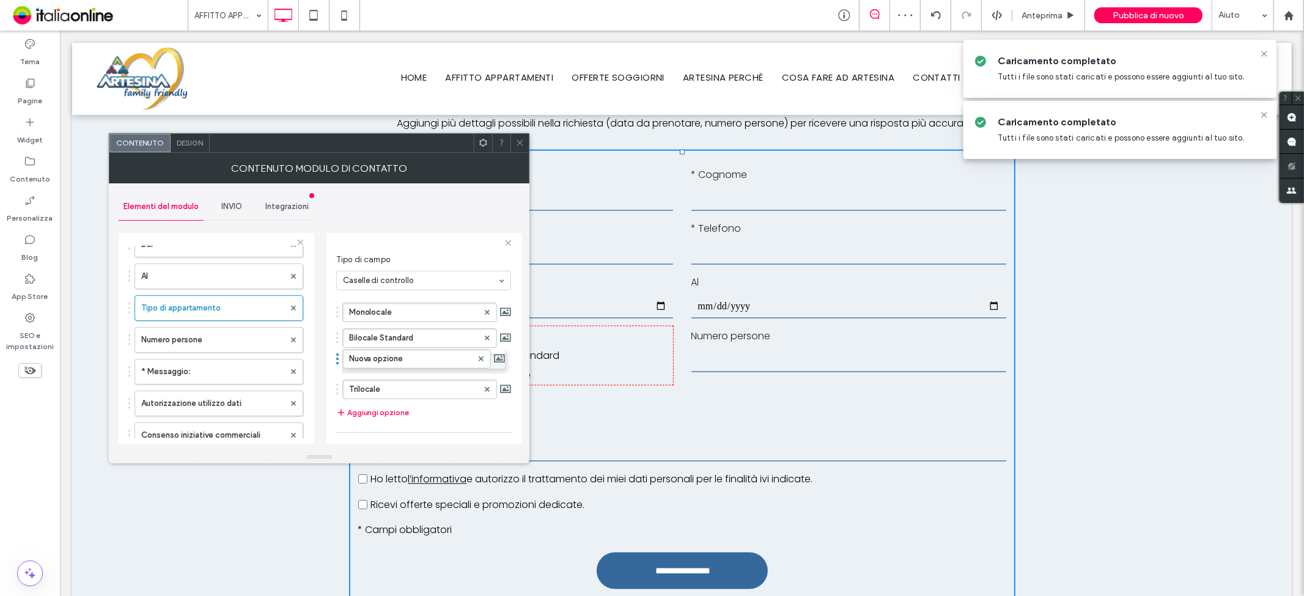
drag, startPoint x: 338, startPoint y: 390, endPoint x: 339, endPoint y: 353, distance: 37.3
click at [369, 359] on label "Nuova opzione" at bounding box center [413, 364] width 129 height 18
drag, startPoint x: 441, startPoint y: 363, endPoint x: 266, endPoint y: 313, distance: 181.8
click at [240, 358] on div "**********" at bounding box center [217, 336] width 196 height 227
type input "**********"
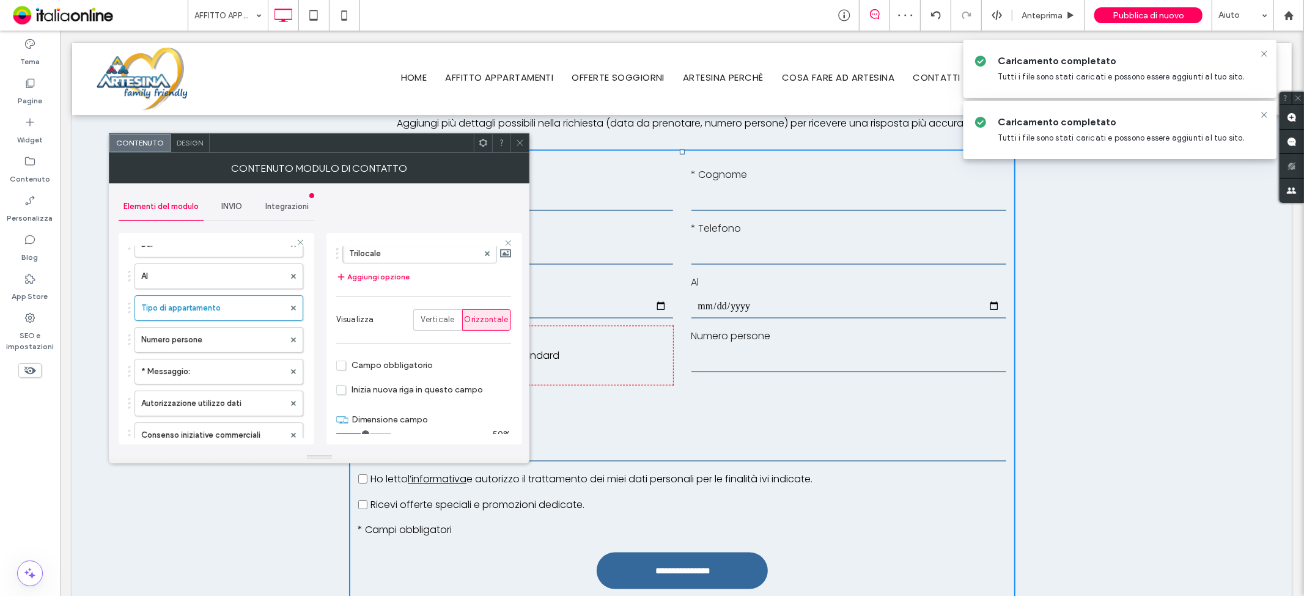
scroll to position [215, 0]
click at [520, 143] on use at bounding box center [520, 143] width 6 height 6
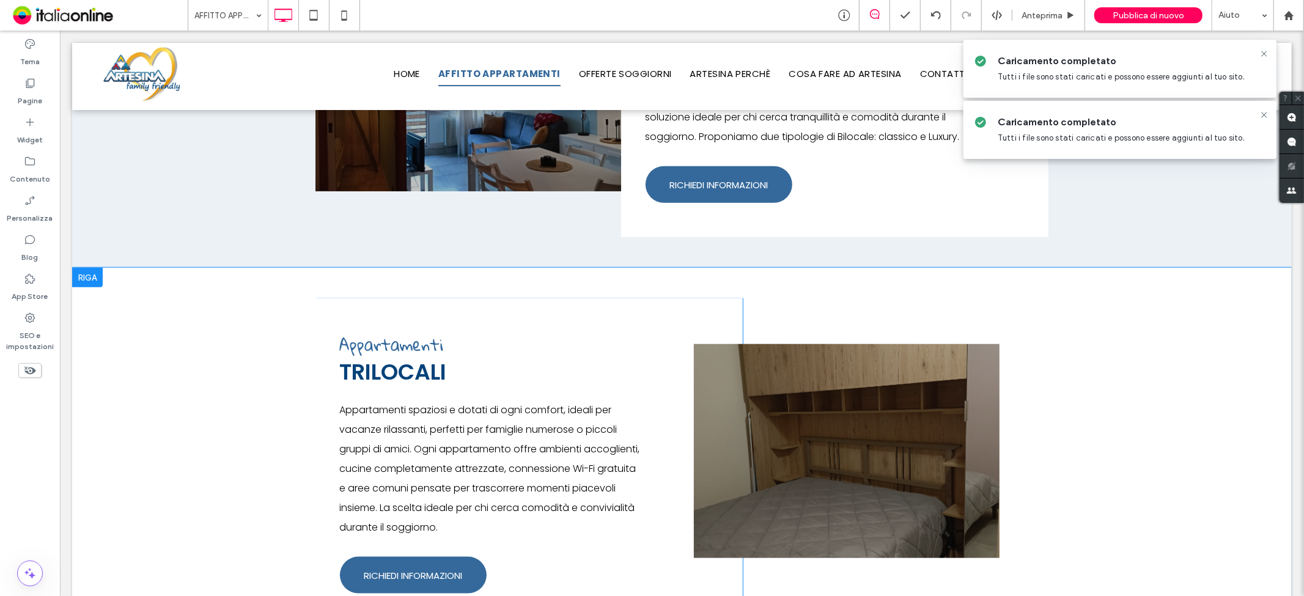
scroll to position [815, 0]
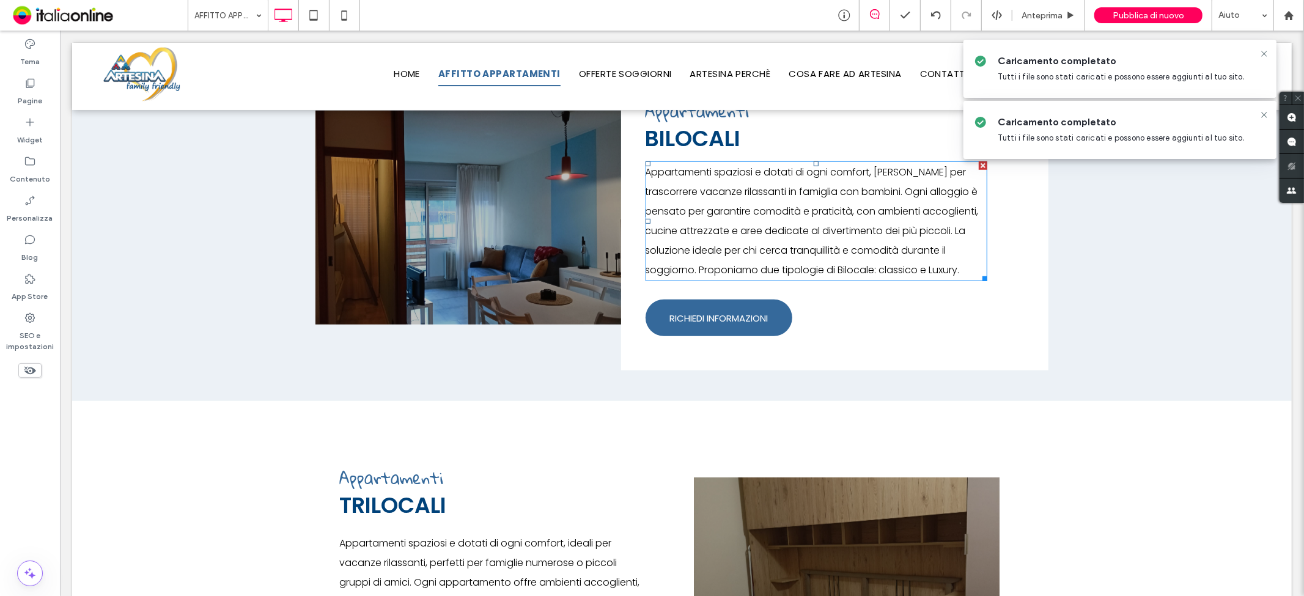
click at [838, 256] on p "Appartamenti spaziosi e dotati di ogni comfort, [PERSON_NAME] per trascorrere v…" at bounding box center [816, 220] width 342 height 117
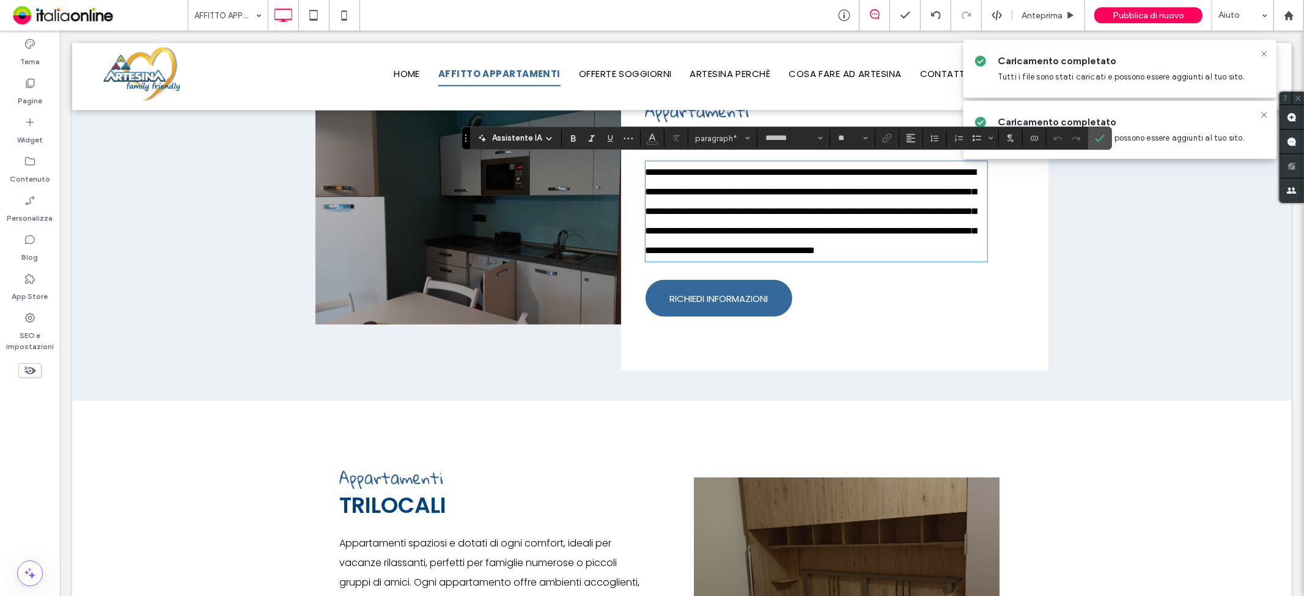
click at [841, 254] on span "**********" at bounding box center [810, 210] width 331 height 87
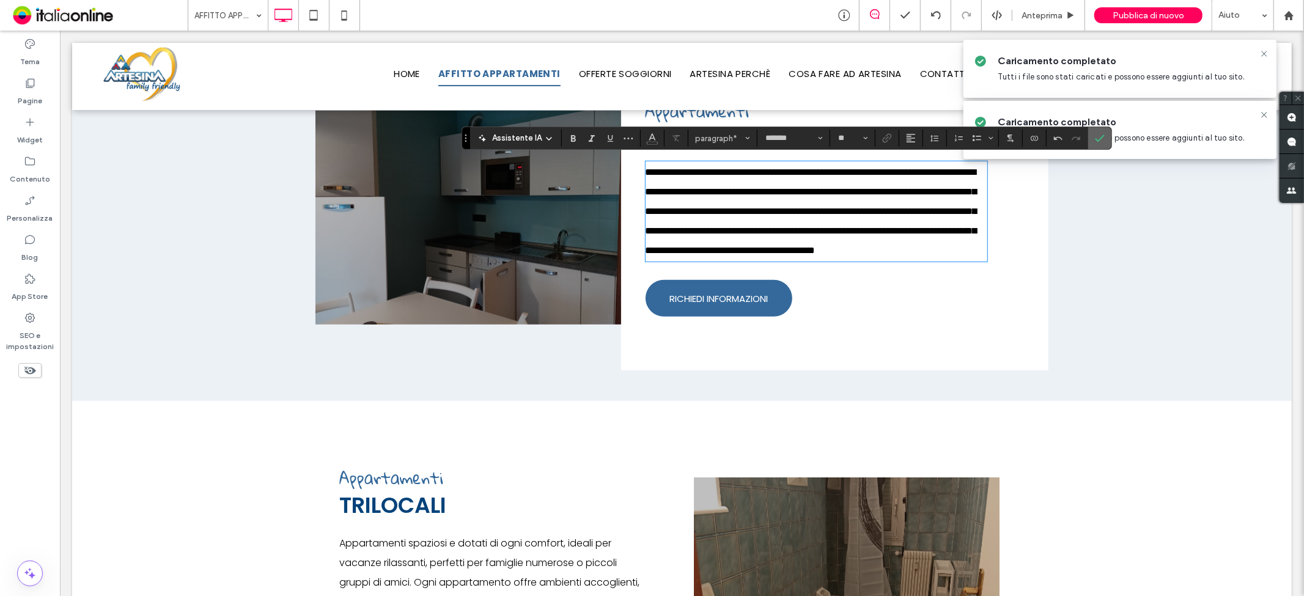
click at [1097, 131] on span "Conferma" at bounding box center [1098, 138] width 6 height 22
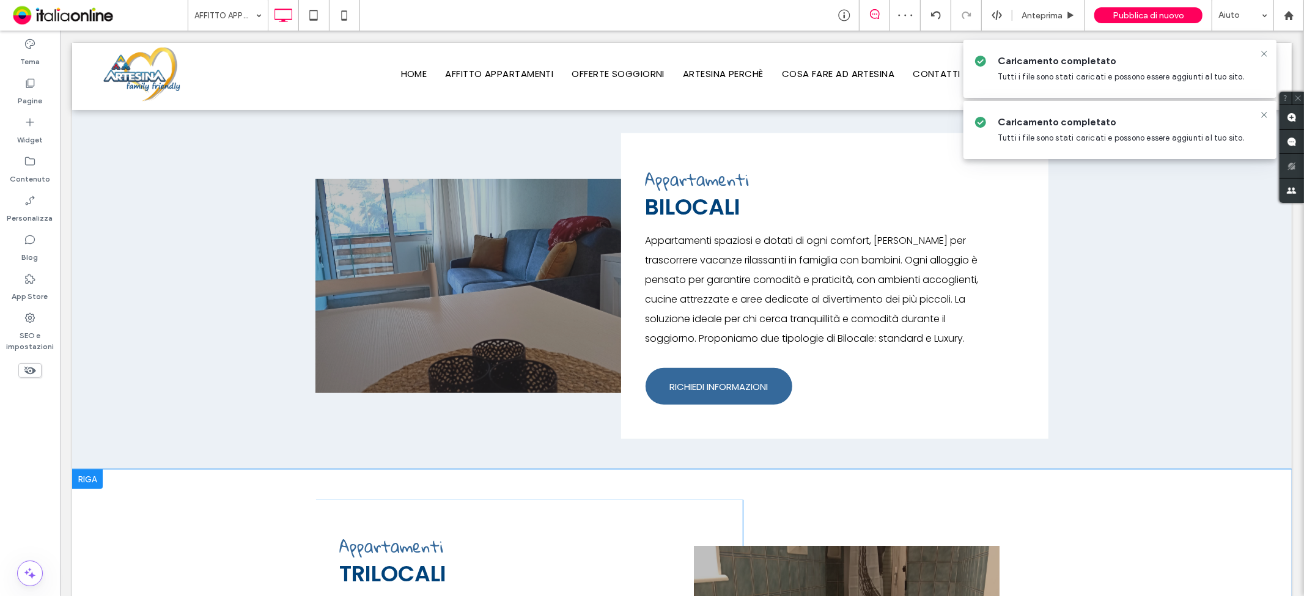
scroll to position [272, 0]
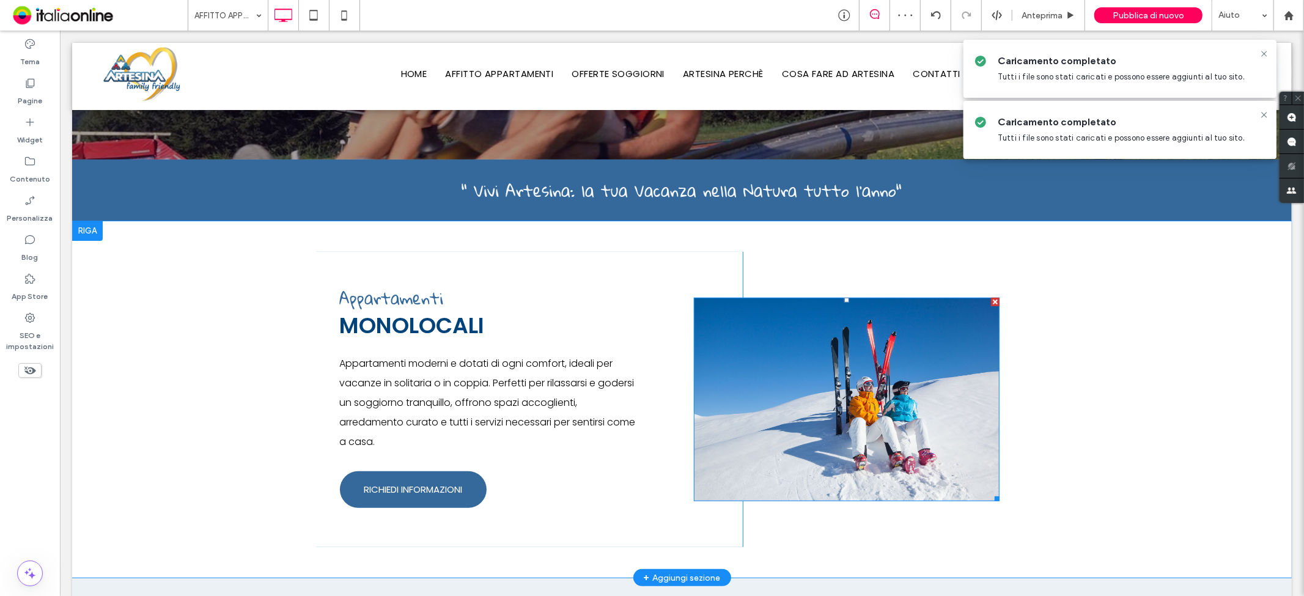
click at [864, 432] on img at bounding box center [847, 399] width 306 height 204
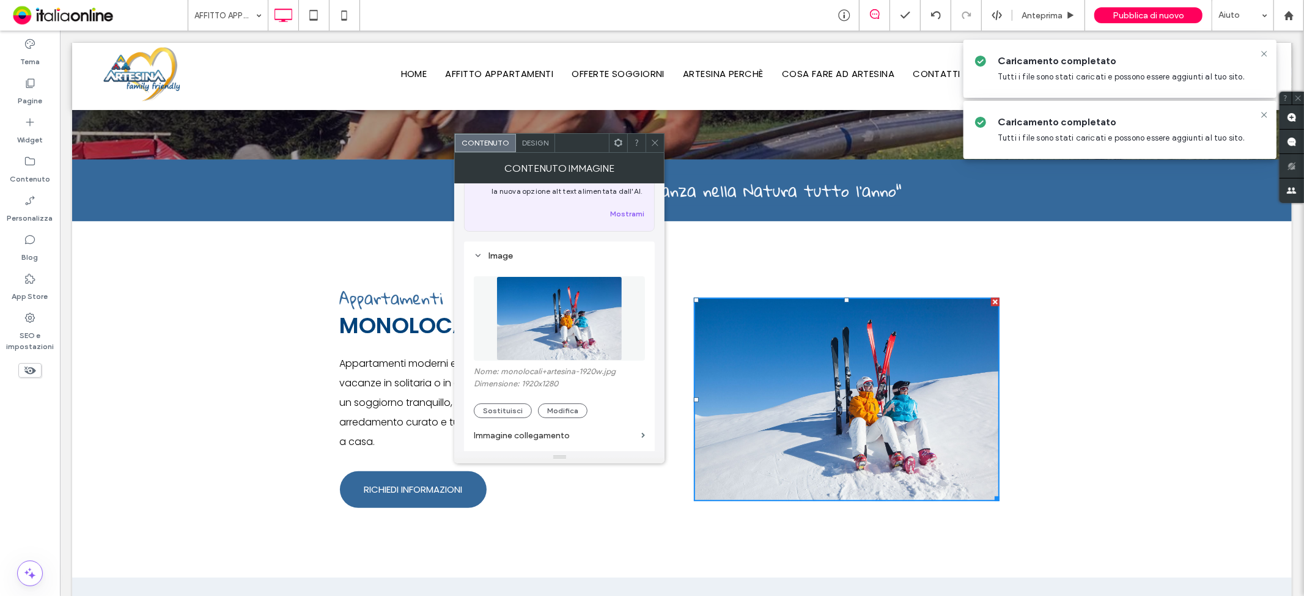
scroll to position [136, 0]
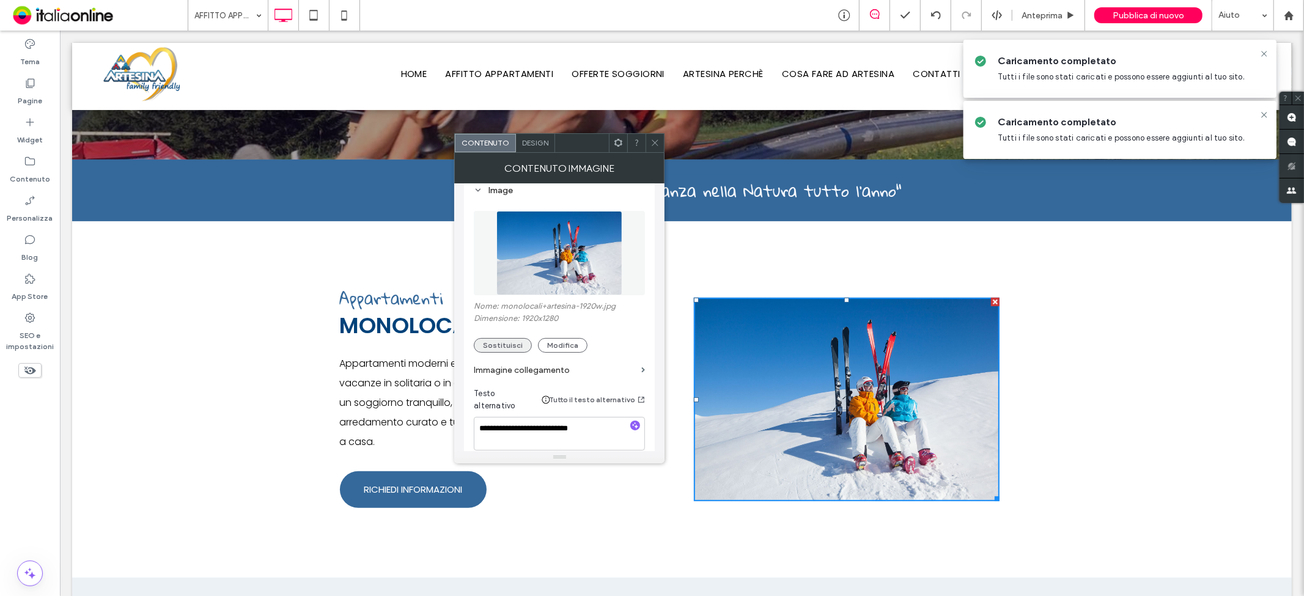
click at [494, 347] on button "Sostituisci" at bounding box center [503, 345] width 58 height 15
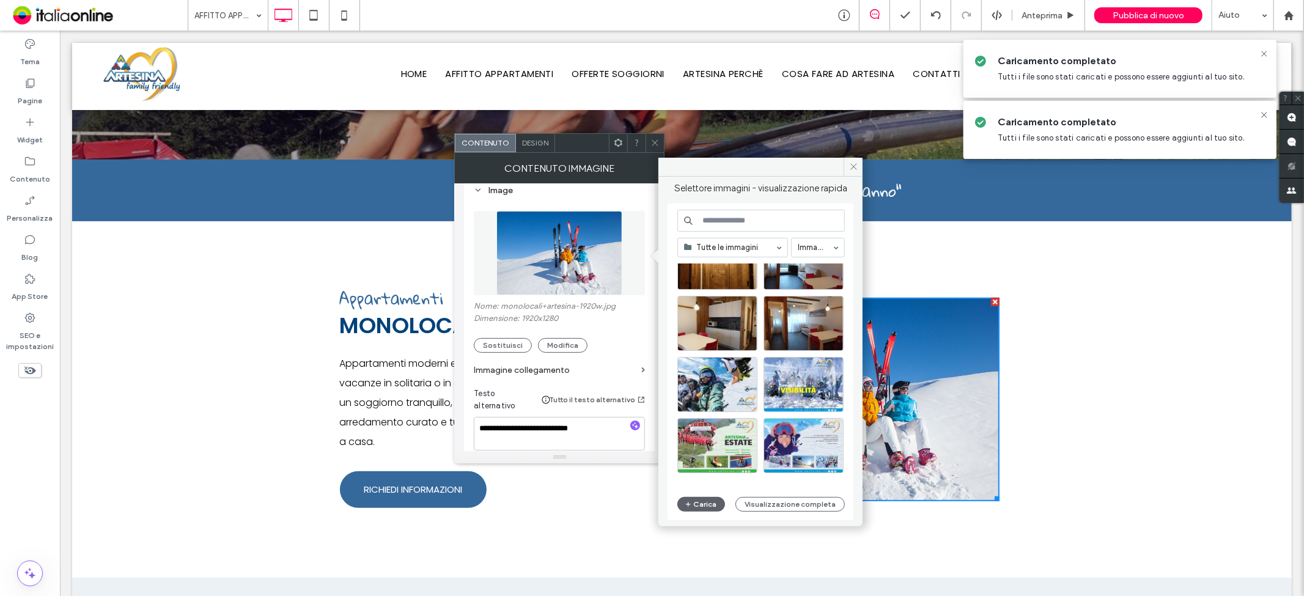
scroll to position [407, 0]
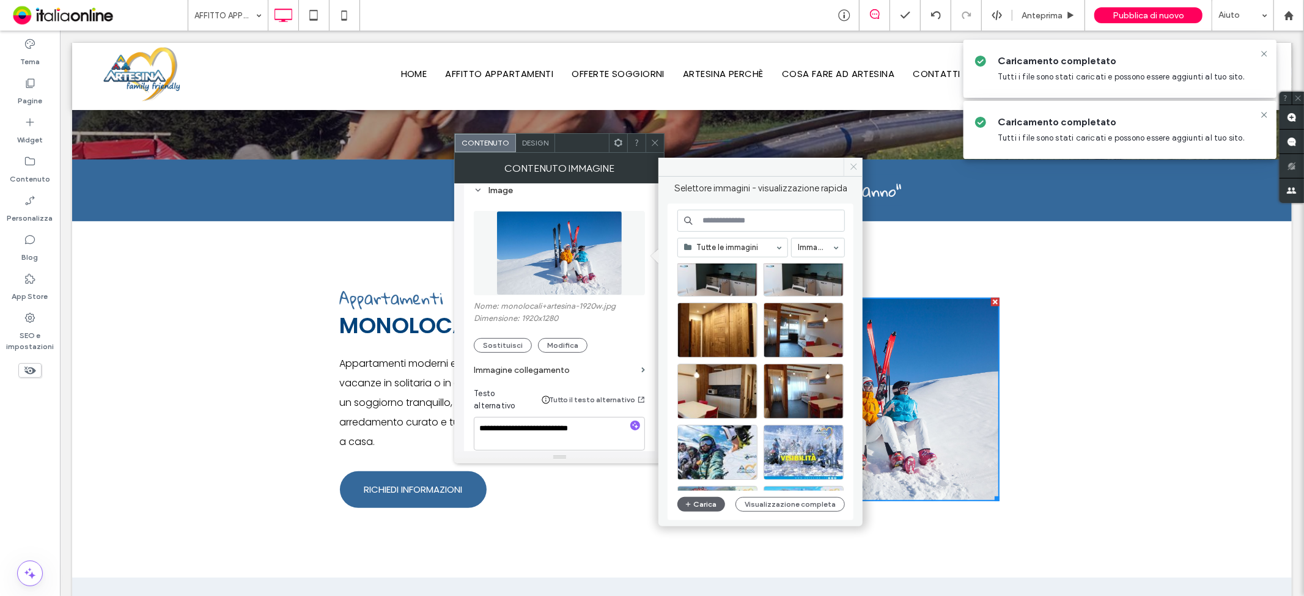
click at [850, 167] on icon at bounding box center [853, 166] width 9 height 9
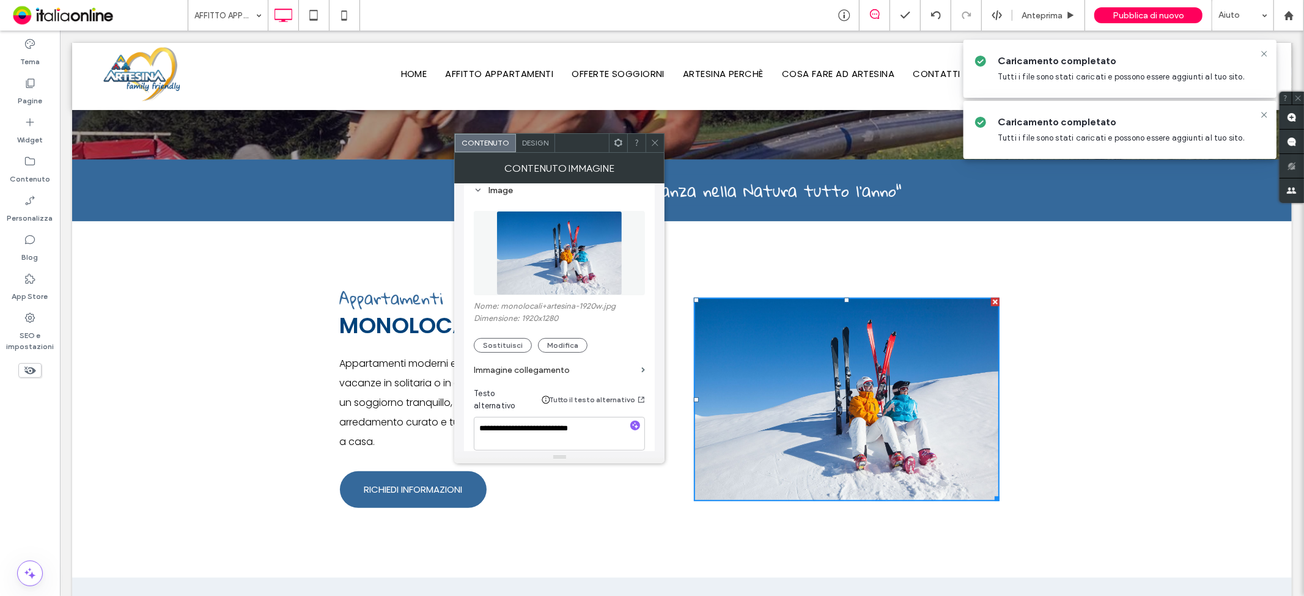
drag, startPoint x: 649, startPoint y: 145, endPoint x: 659, endPoint y: 144, distance: 10.4
click at [649, 145] on div at bounding box center [655, 143] width 18 height 18
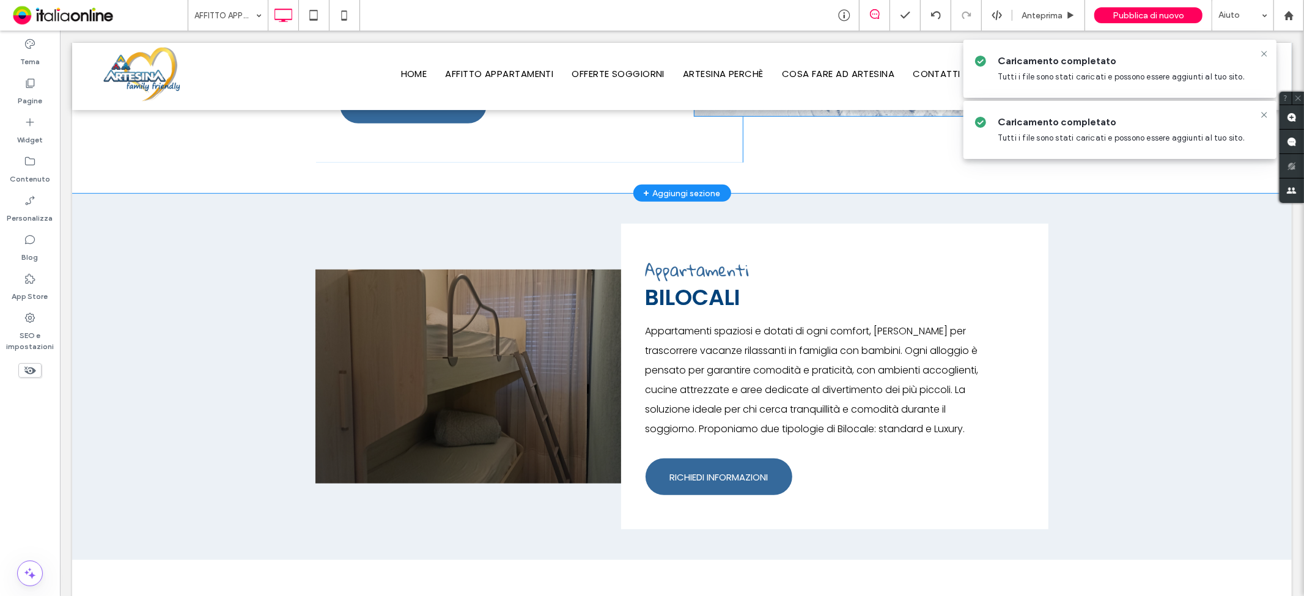
scroll to position [679, 0]
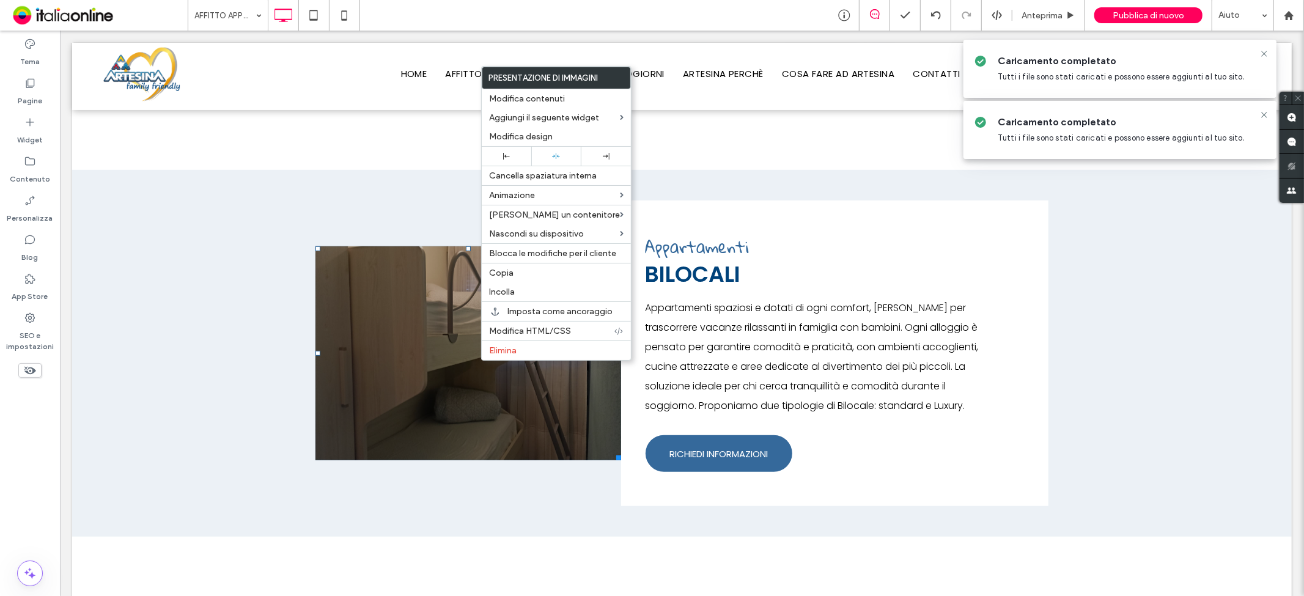
click at [1119, 382] on div "Titolo diapositiva Scrivi qui la tua didascalia [GEOGRAPHIC_DATA] Titolo diapos…" at bounding box center [682, 352] width 1220 height 367
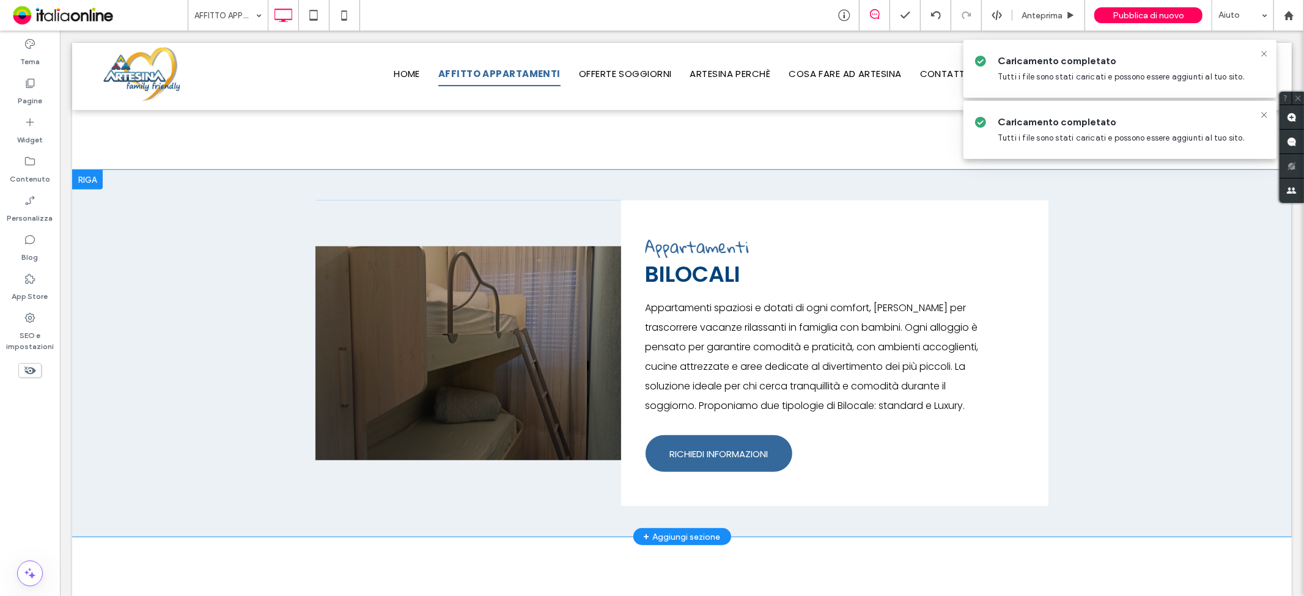
scroll to position [1087, 0]
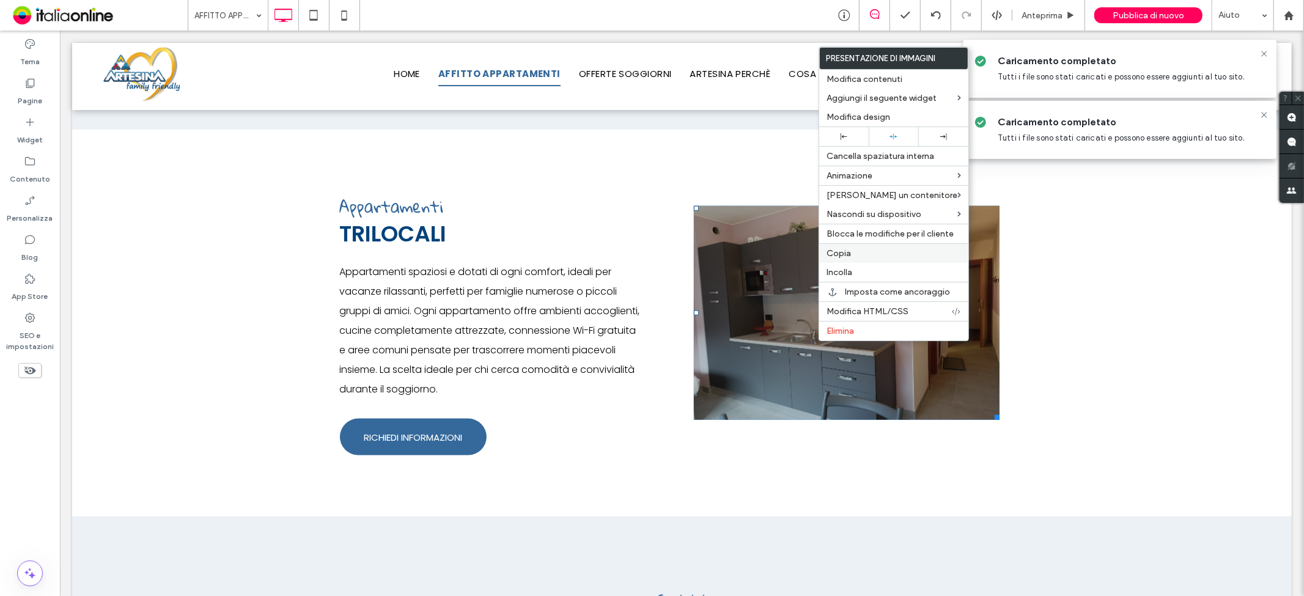
click at [860, 258] on div "Copia" at bounding box center [893, 253] width 149 height 20
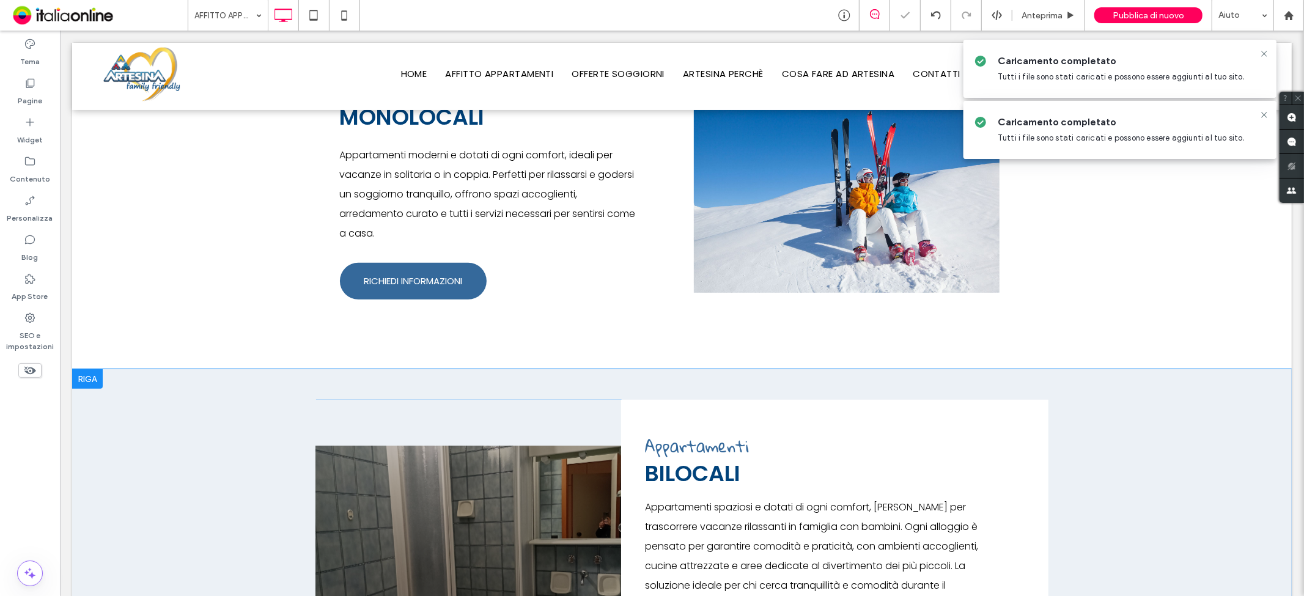
scroll to position [272, 0]
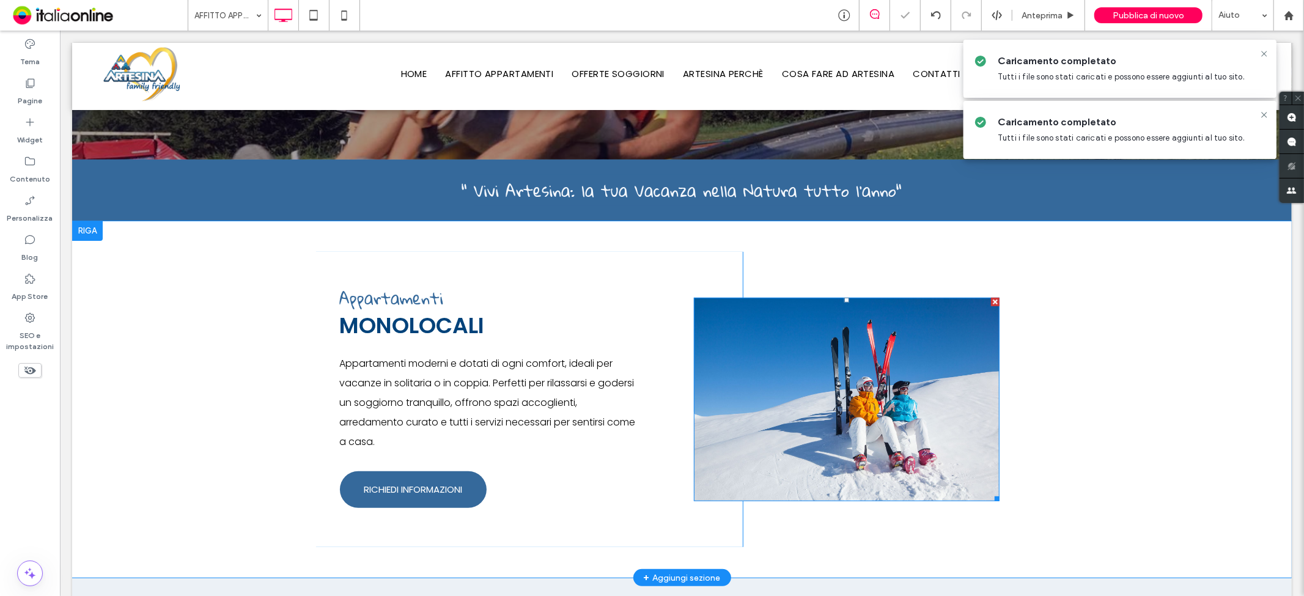
click at [985, 300] on img at bounding box center [847, 399] width 306 height 204
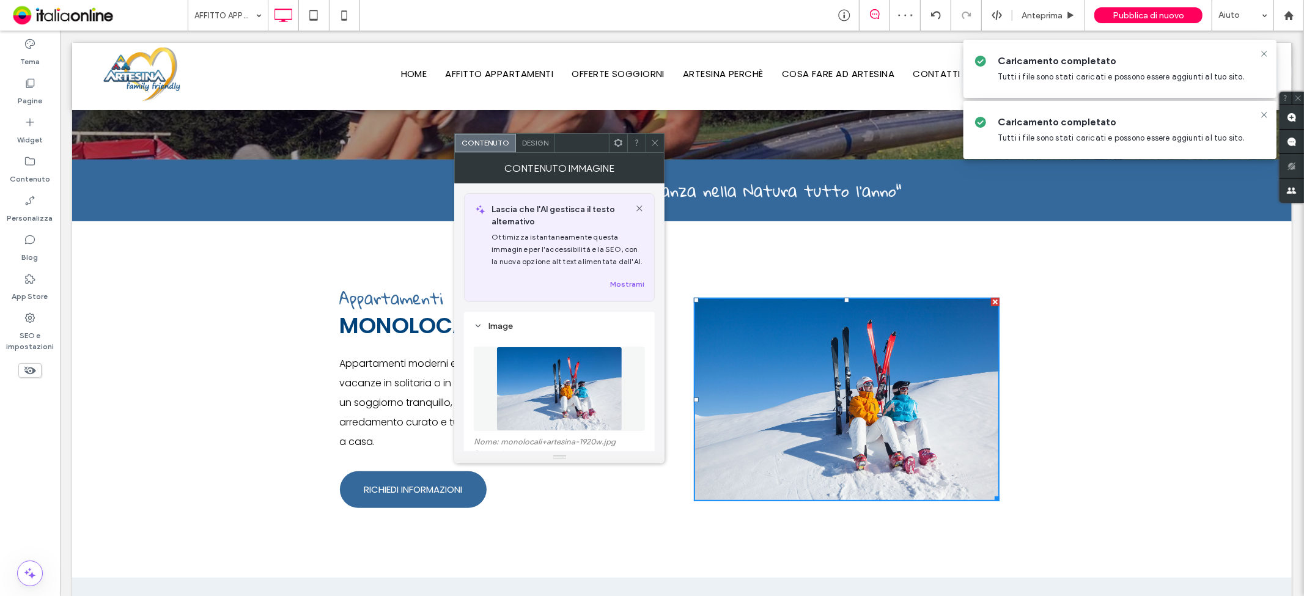
click at [653, 142] on icon at bounding box center [655, 142] width 9 height 9
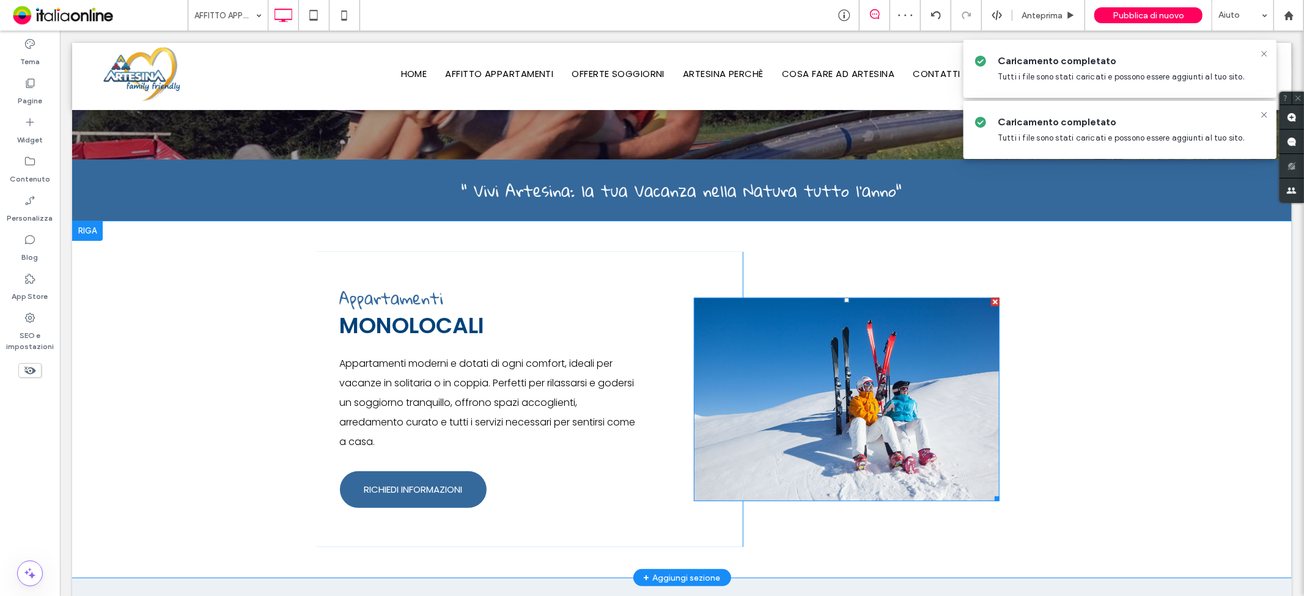
click at [991, 297] on div at bounding box center [995, 301] width 9 height 9
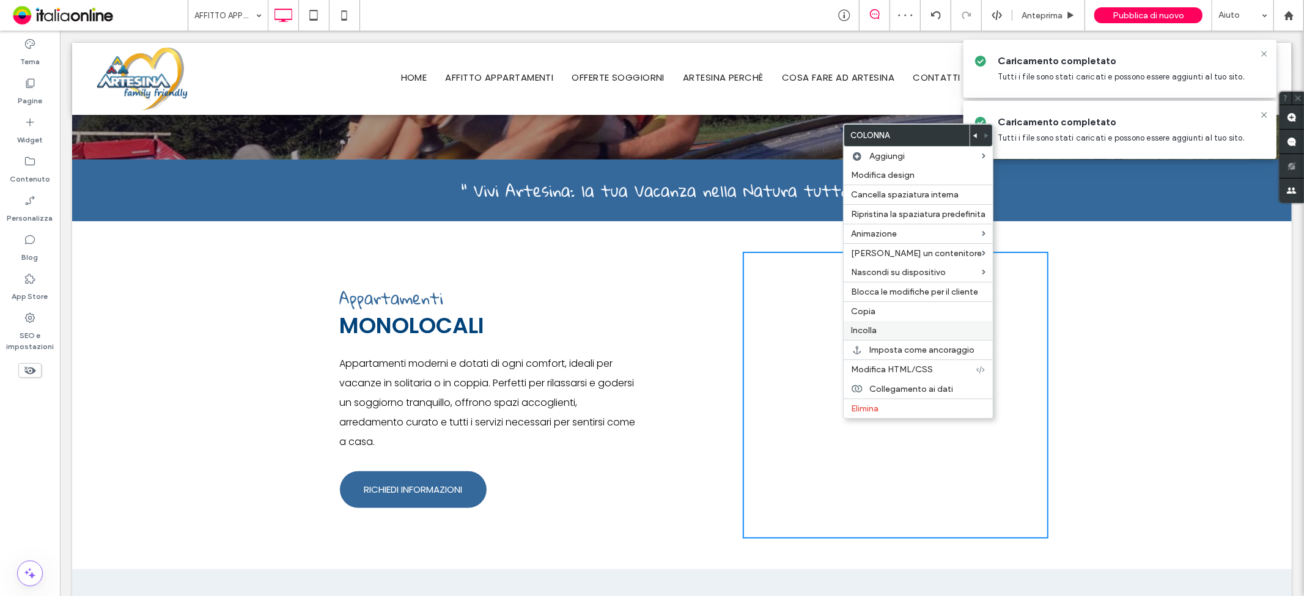
click at [883, 336] on div "Incolla" at bounding box center [918, 330] width 149 height 19
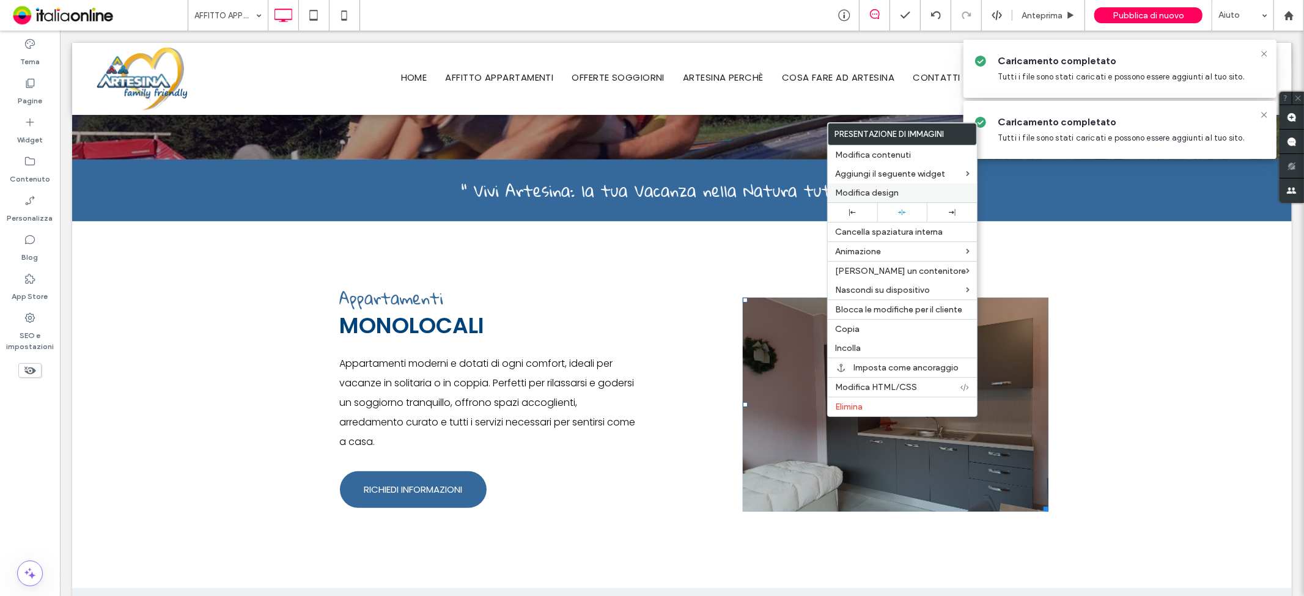
click at [902, 190] on label "Modifica design" at bounding box center [902, 193] width 135 height 10
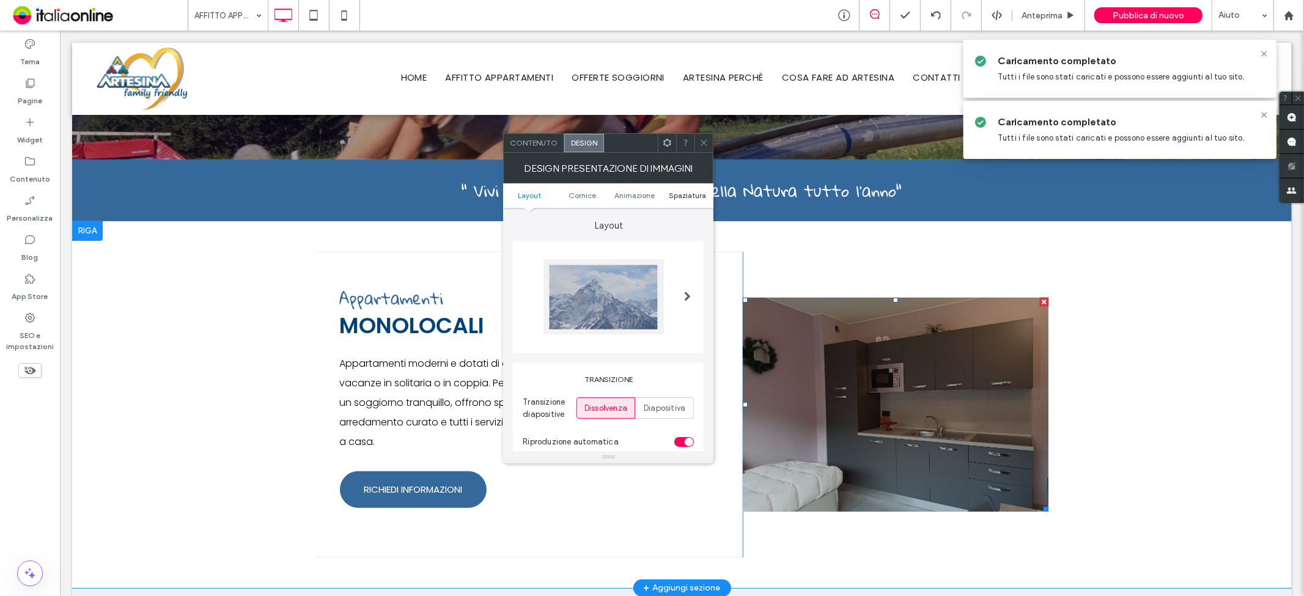
click at [678, 196] on span "Spaziatura" at bounding box center [687, 195] width 37 height 9
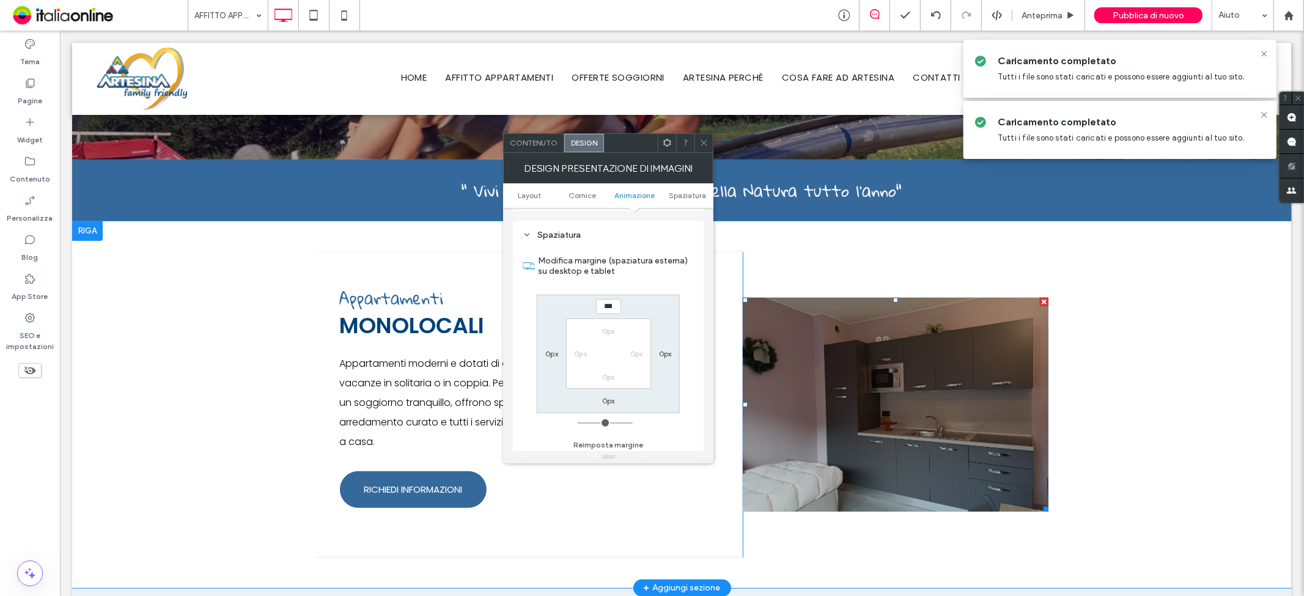
scroll to position [837, 0]
click at [555, 349] on label "0px" at bounding box center [552, 352] width 13 height 9
type input "***"
type input "*"
type input "*****"
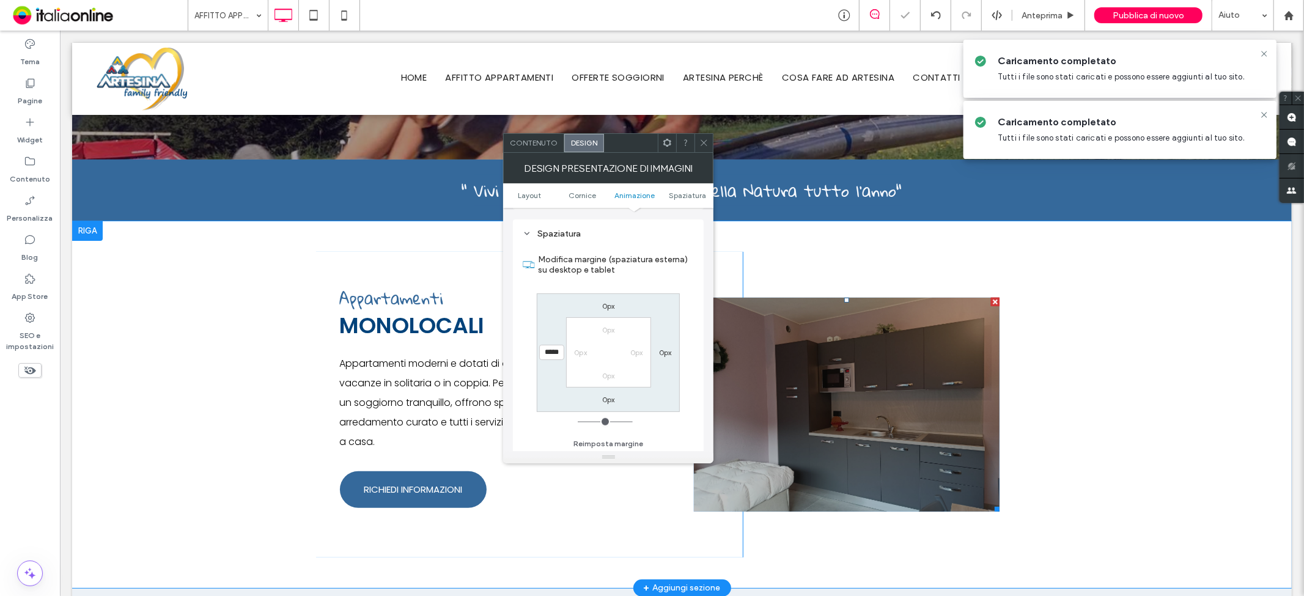
click at [701, 138] on icon at bounding box center [704, 142] width 9 height 9
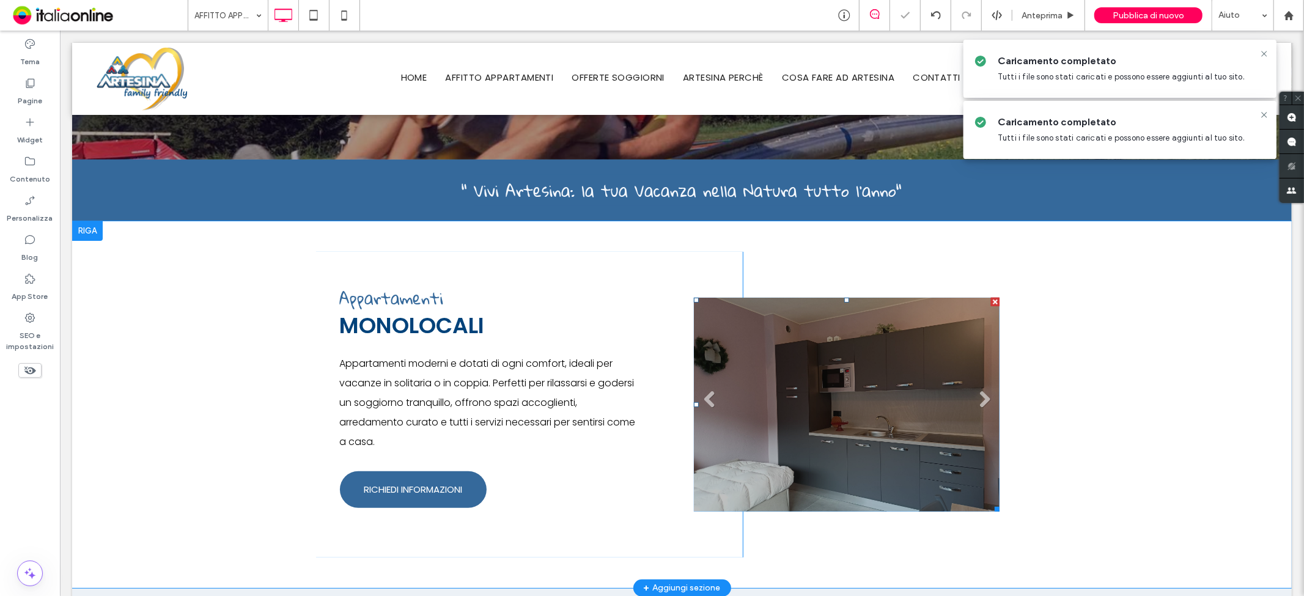
click at [807, 459] on li "Titolo diapositiva Scrivi qui la tua didascalia [GEOGRAPHIC_DATA]" at bounding box center [847, 404] width 306 height 214
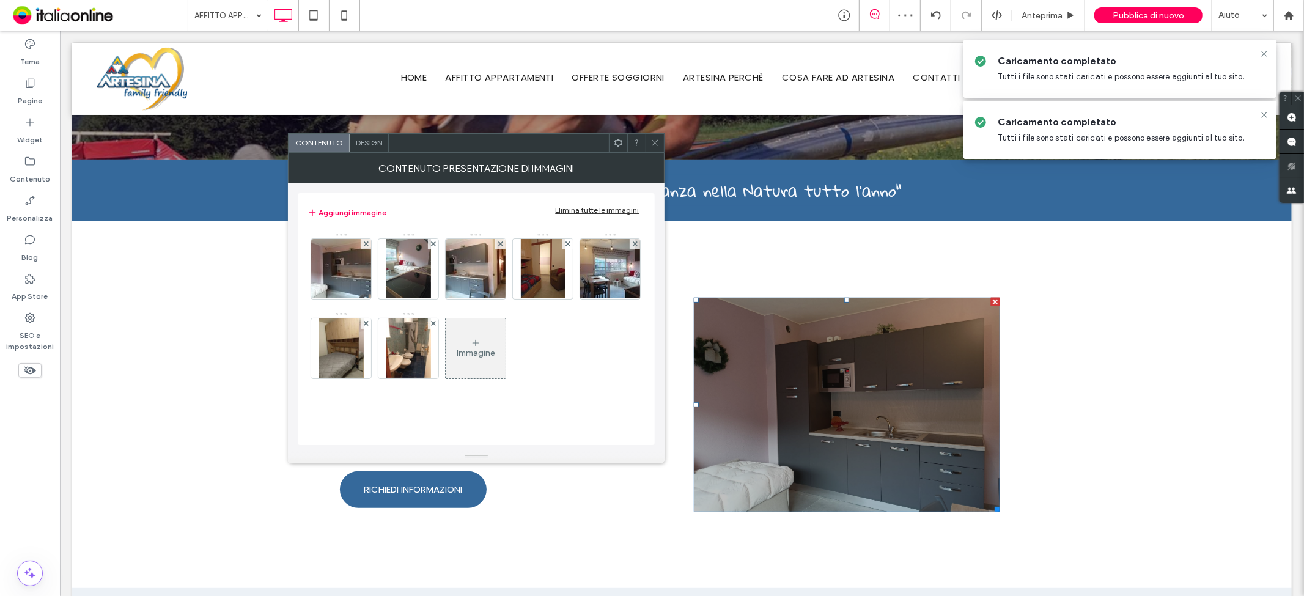
click at [588, 206] on div "Elimina tutte le immagini" at bounding box center [597, 209] width 84 height 9
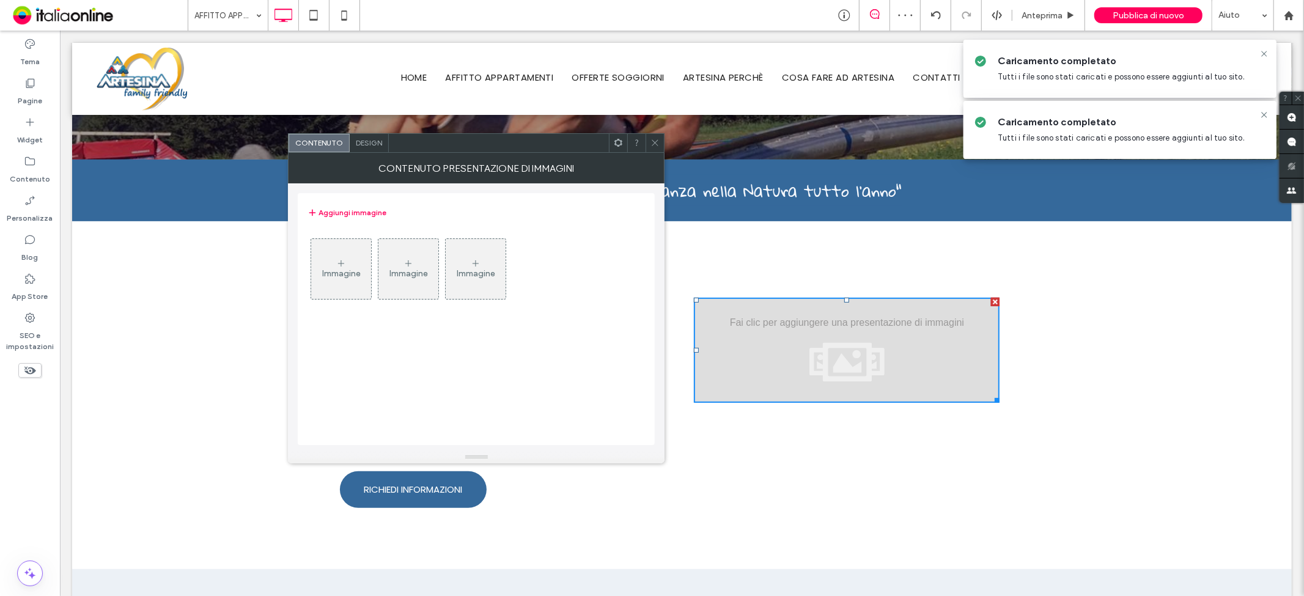
click at [356, 276] on div "Immagine" at bounding box center [341, 273] width 39 height 10
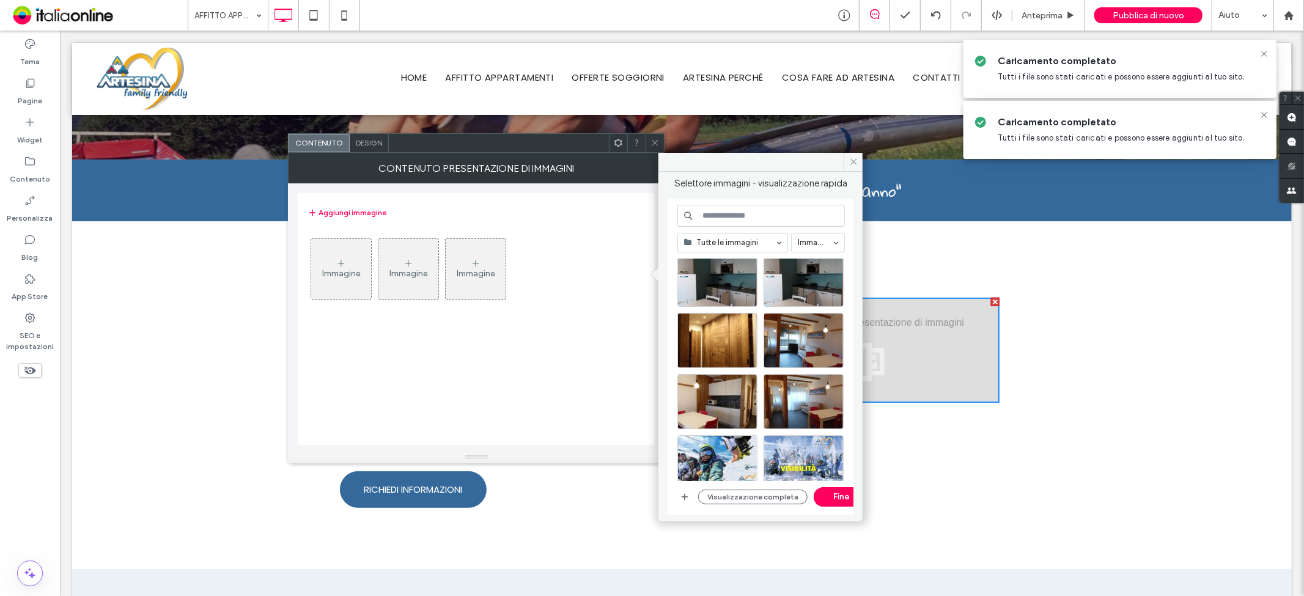
scroll to position [407, 0]
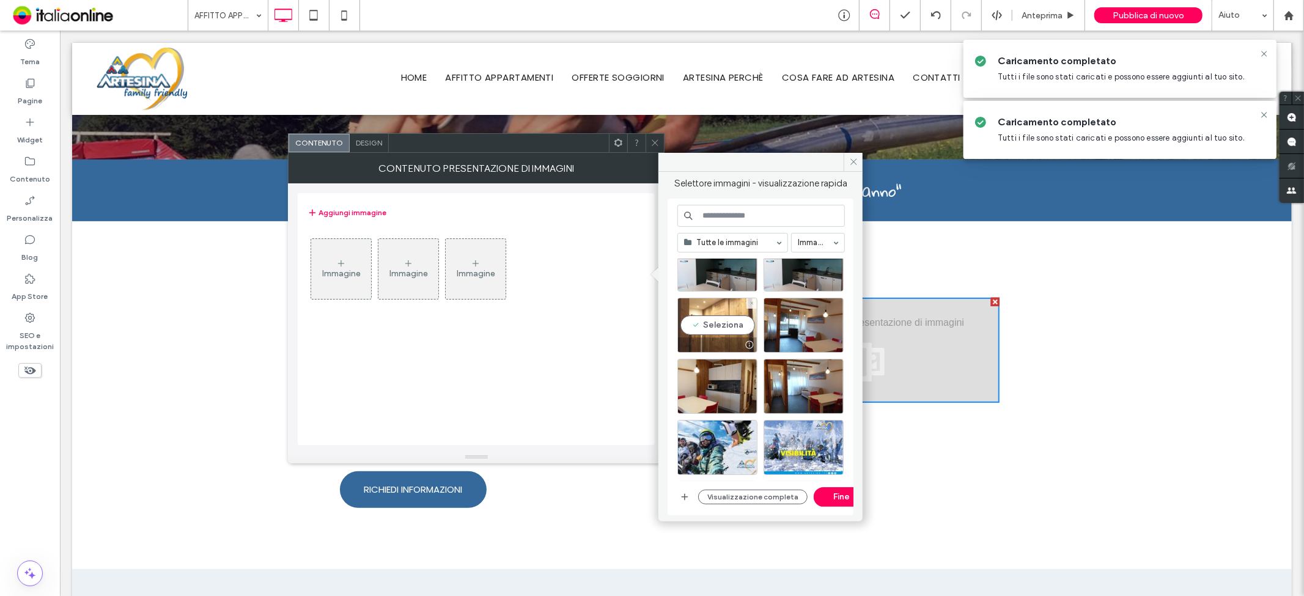
click at [724, 322] on div "Seleziona" at bounding box center [718, 325] width 80 height 55
click at [815, 329] on div at bounding box center [804, 325] width 80 height 55
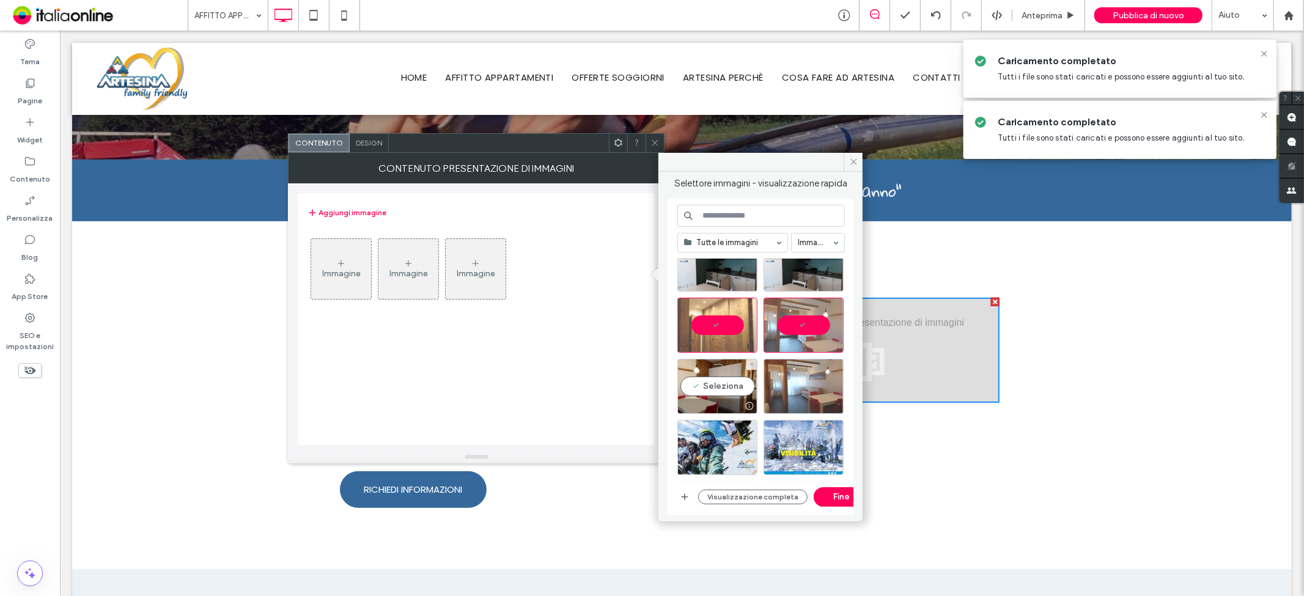
drag, startPoint x: 717, startPoint y: 378, endPoint x: 766, endPoint y: 380, distance: 49.0
click at [717, 378] on div "Seleziona" at bounding box center [718, 386] width 80 height 55
drag, startPoint x: 786, startPoint y: 385, endPoint x: 819, endPoint y: 516, distance: 134.4
click at [786, 385] on div "Seleziona" at bounding box center [804, 386] width 80 height 55
drag, startPoint x: 775, startPoint y: 497, endPoint x: 843, endPoint y: 500, distance: 68.0
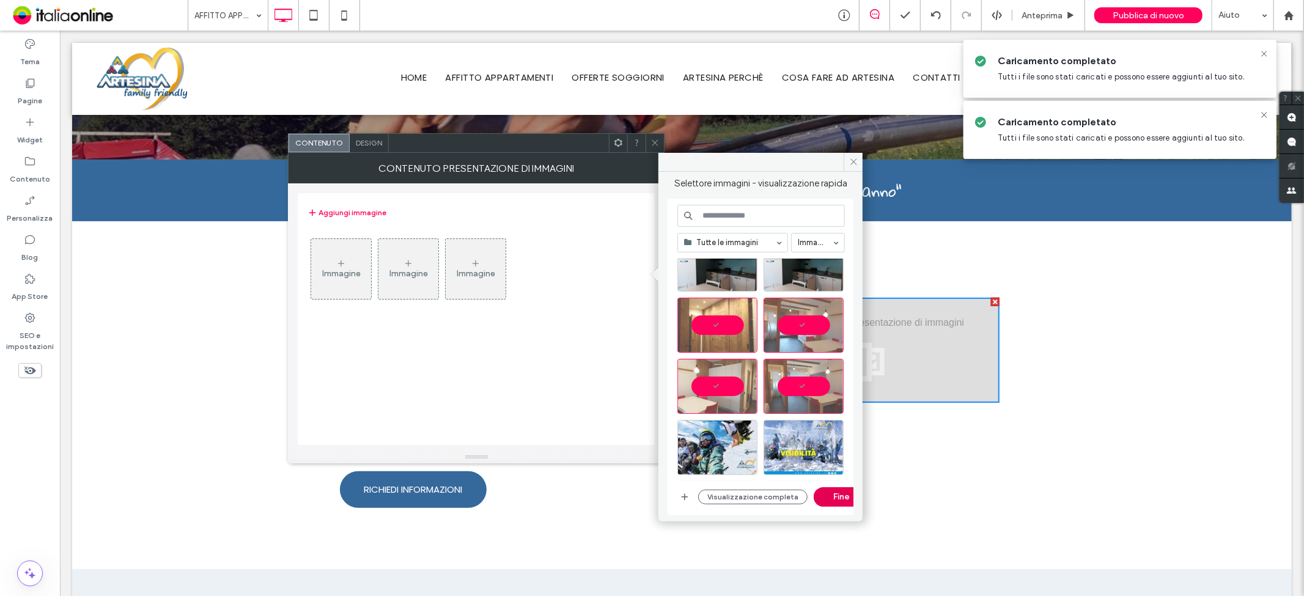
click at [843, 500] on button "Fine" at bounding box center [841, 497] width 55 height 20
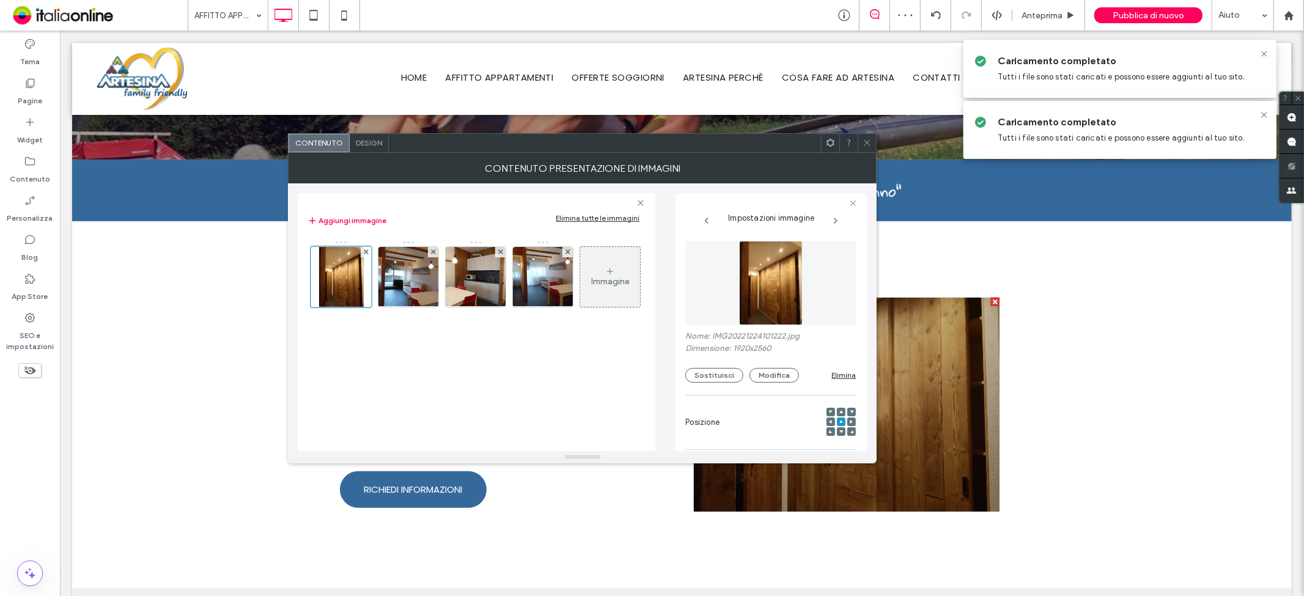
click at [869, 142] on icon at bounding box center [867, 142] width 9 height 9
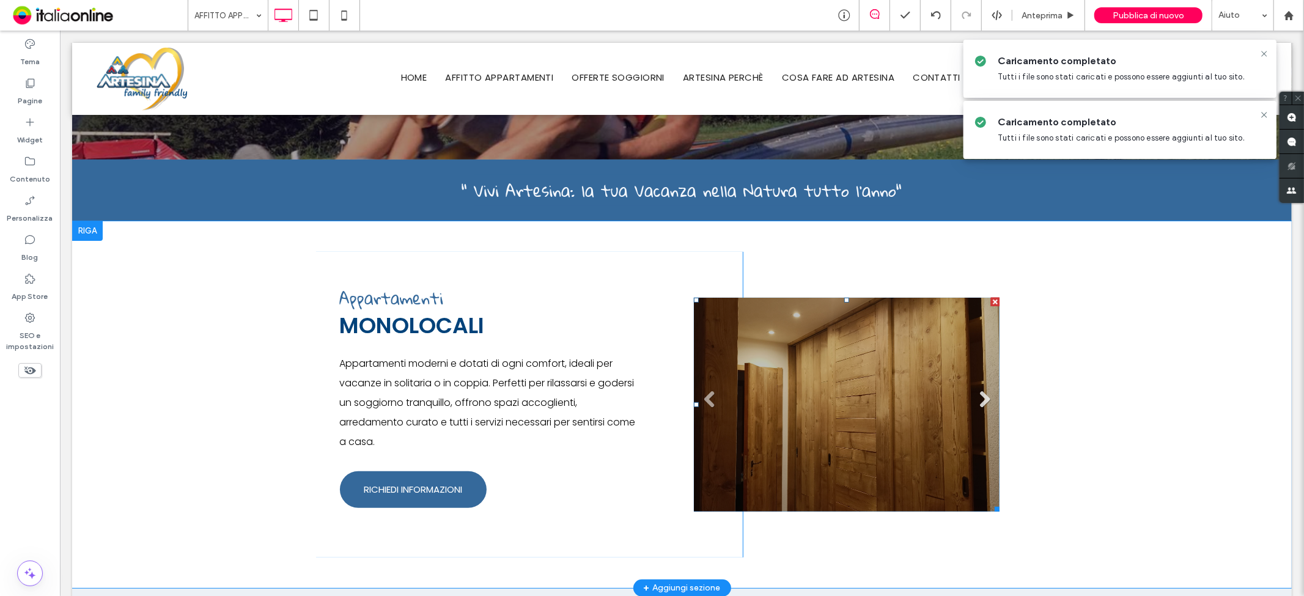
click at [980, 394] on link "Next" at bounding box center [984, 399] width 18 height 18
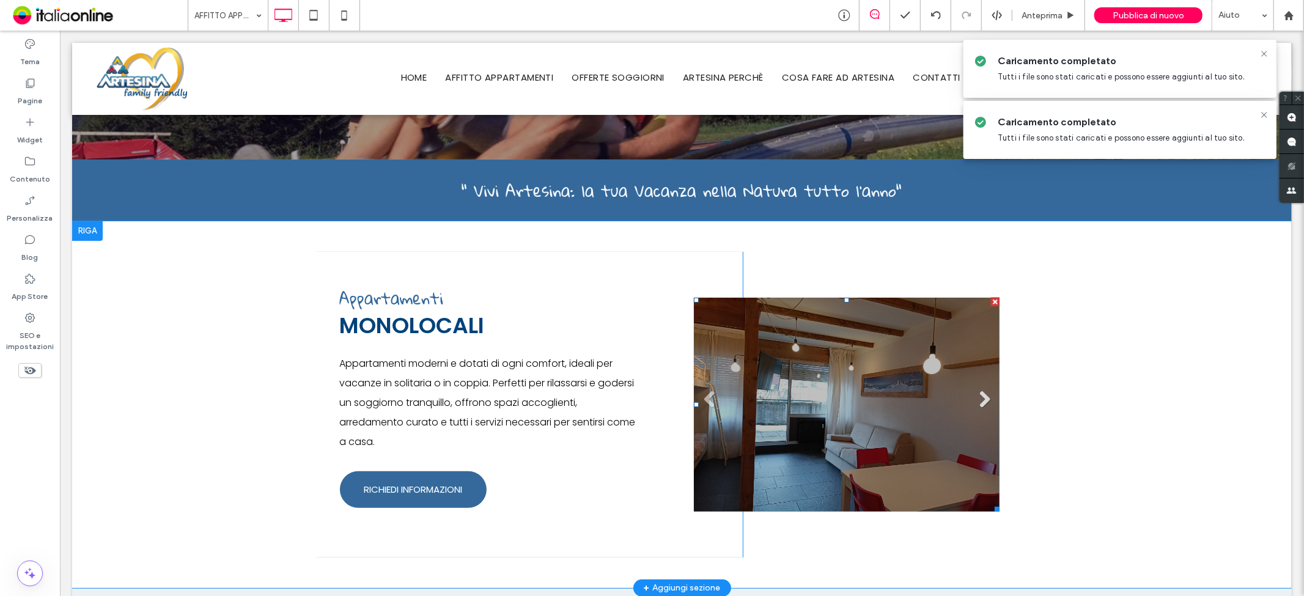
click at [980, 394] on link "Next" at bounding box center [984, 399] width 18 height 18
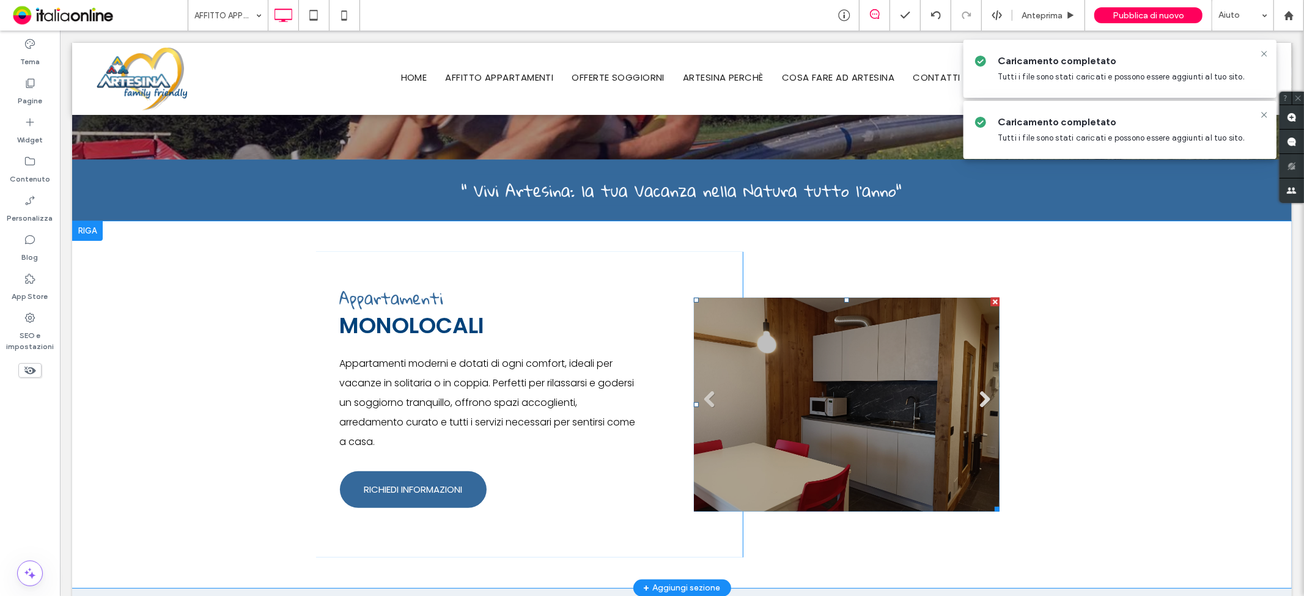
click at [980, 394] on link "Next" at bounding box center [984, 399] width 18 height 18
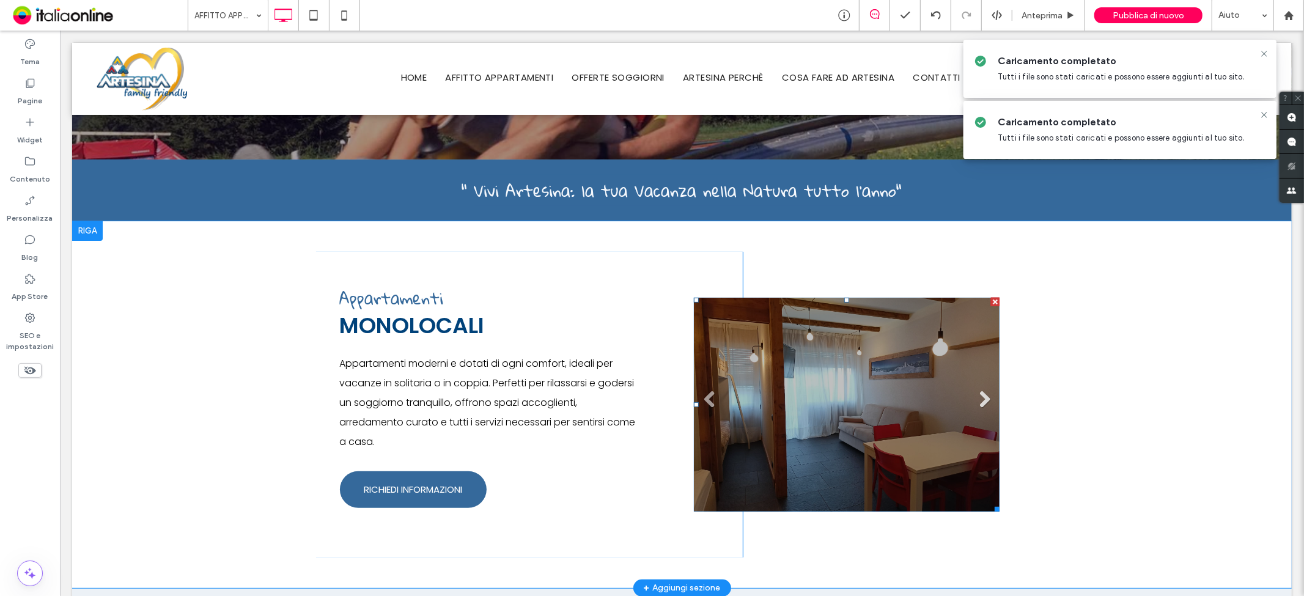
click at [980, 394] on link "Next" at bounding box center [984, 399] width 18 height 18
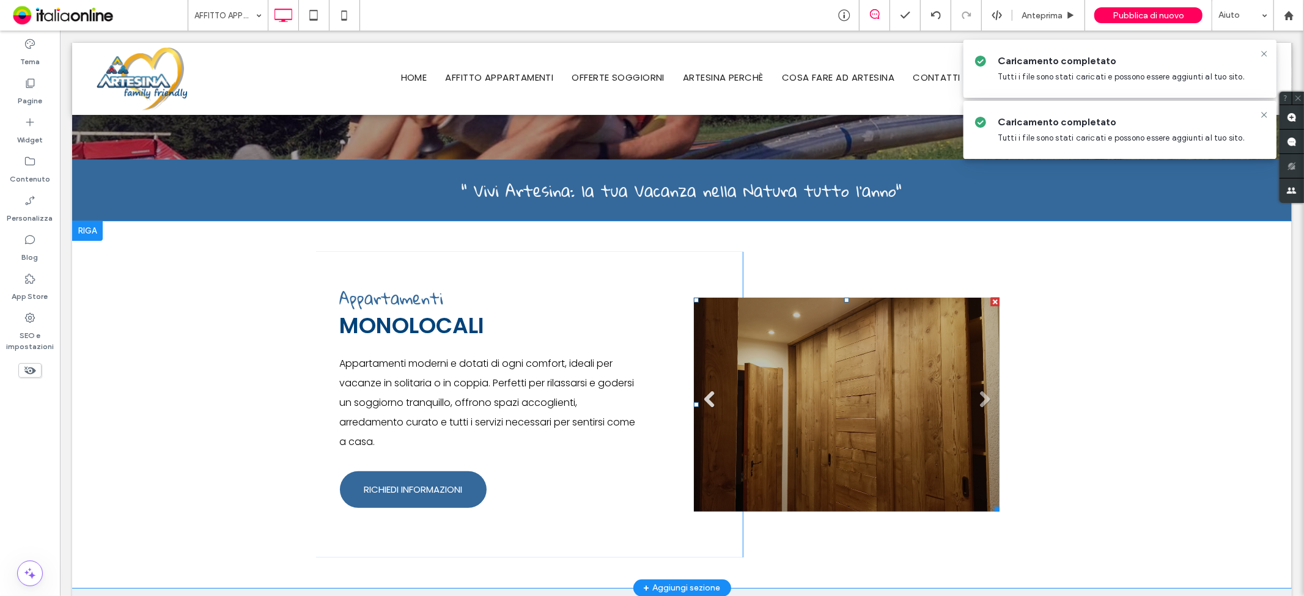
click at [701, 400] on link "Previous" at bounding box center [709, 399] width 18 height 18
click at [883, 440] on li "Titolo diapositiva Scrivi qui la tua didascalia [GEOGRAPHIC_DATA]" at bounding box center [847, 404] width 306 height 214
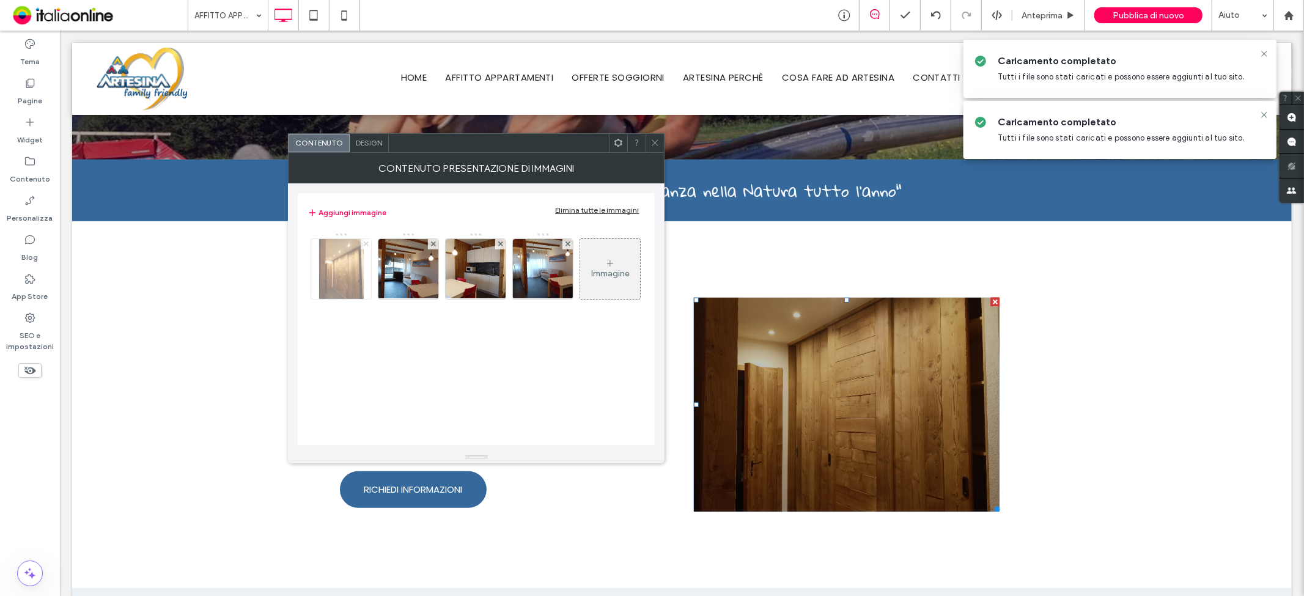
click at [364, 242] on icon at bounding box center [366, 244] width 5 height 5
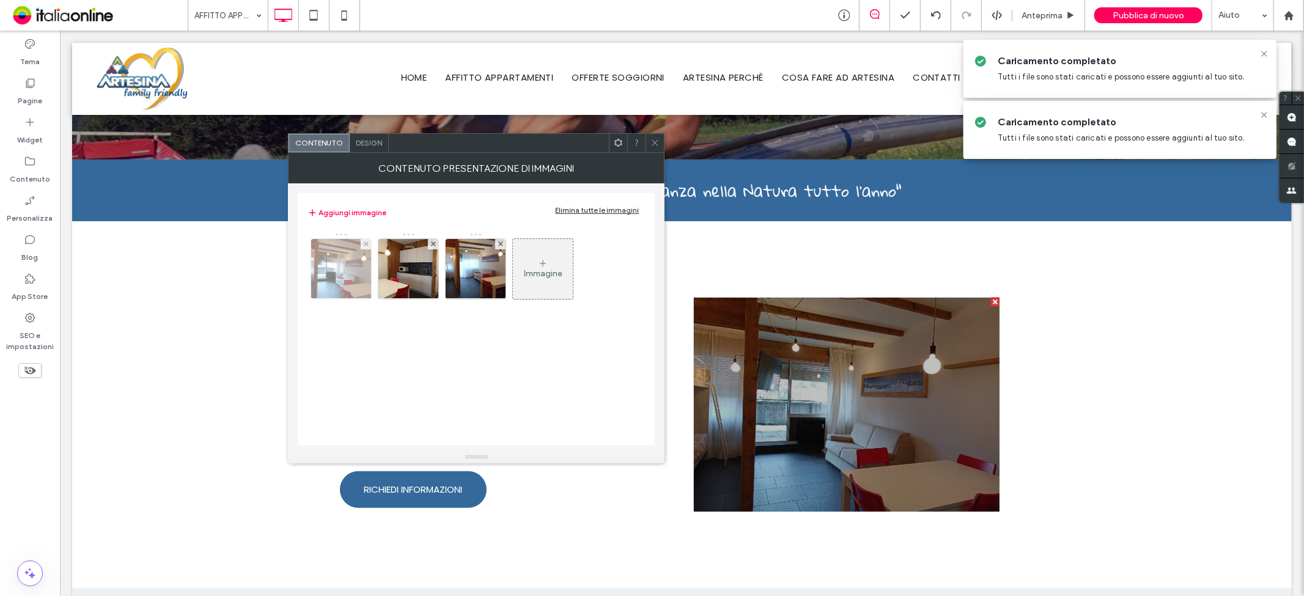
click at [345, 282] on img at bounding box center [341, 269] width 80 height 60
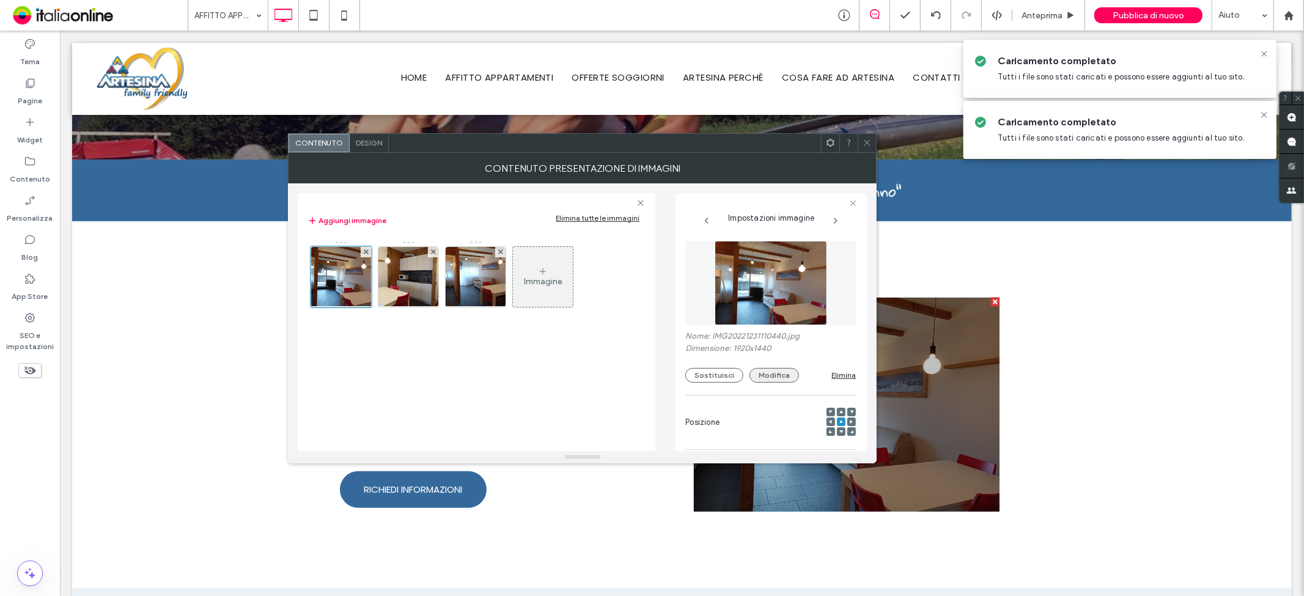
click at [773, 379] on button "Modifica" at bounding box center [775, 375] width 50 height 15
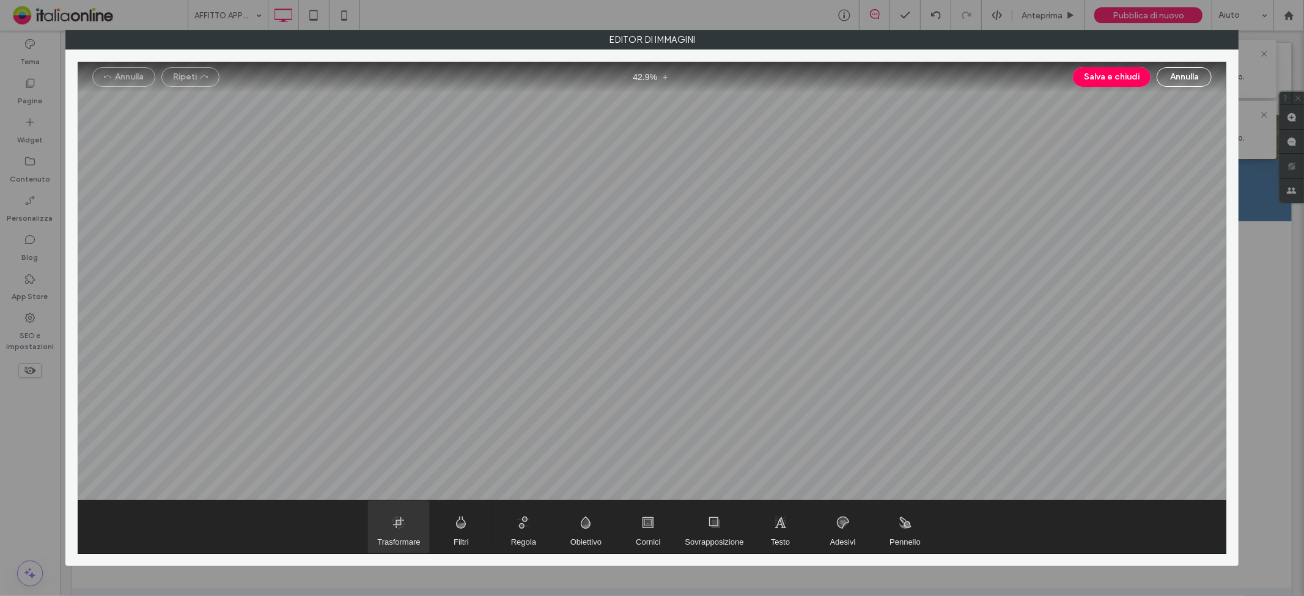
click at [398, 530] on span "Trasformare" at bounding box center [398, 527] width 61 height 53
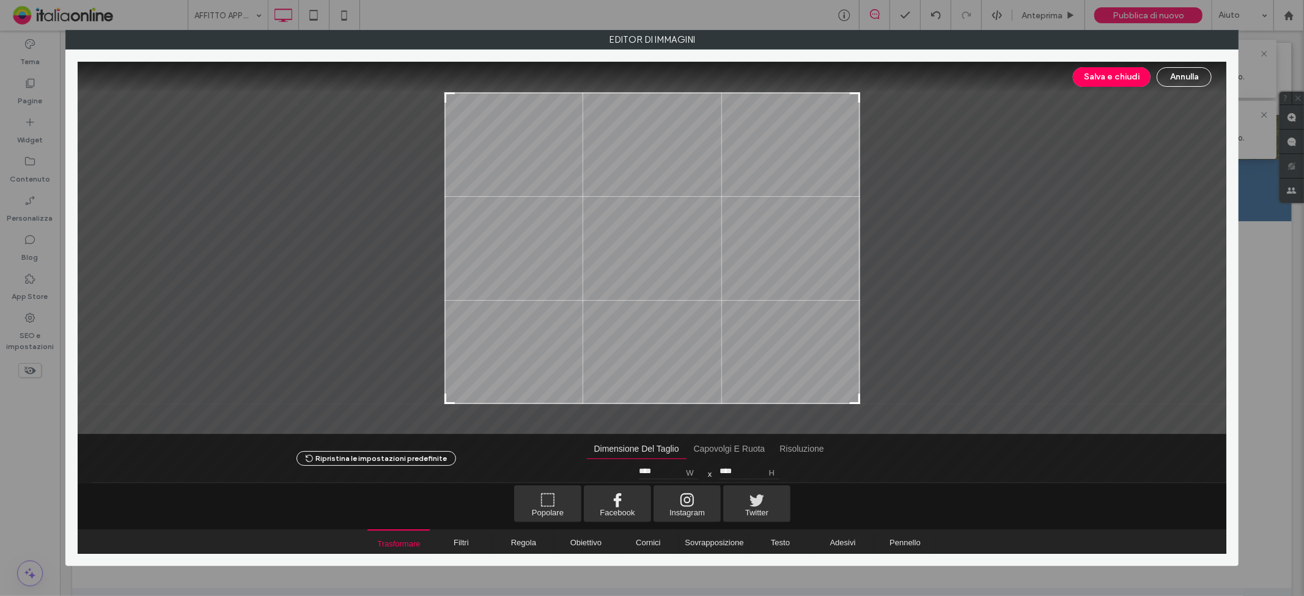
type input "****"
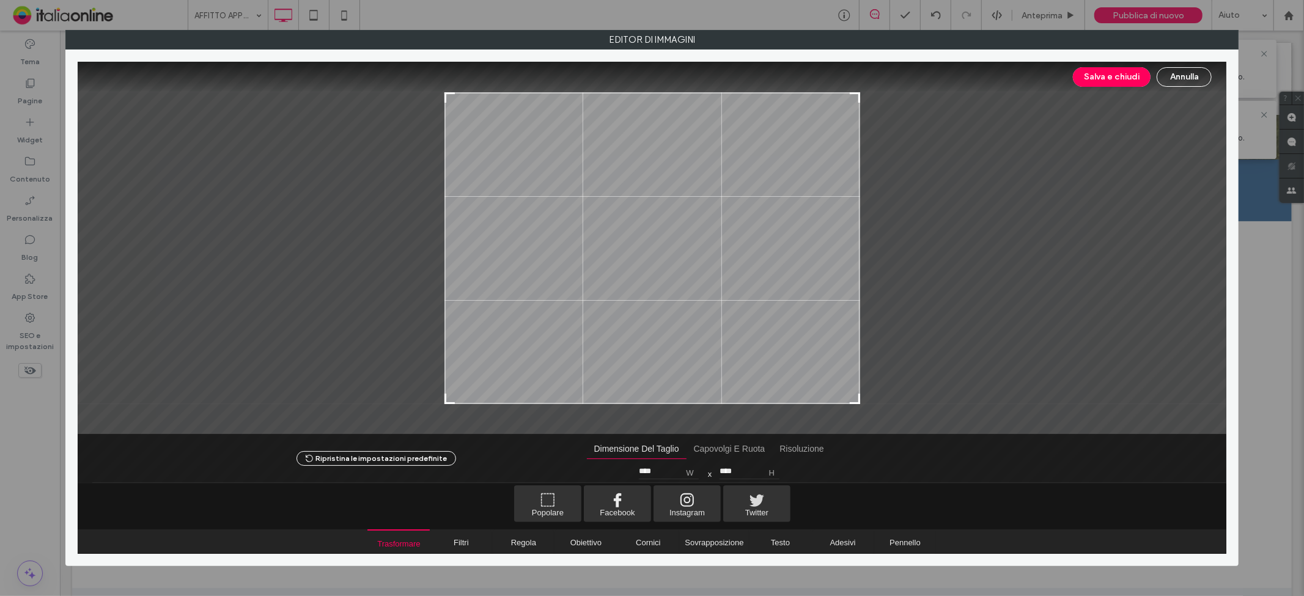
type input "****"
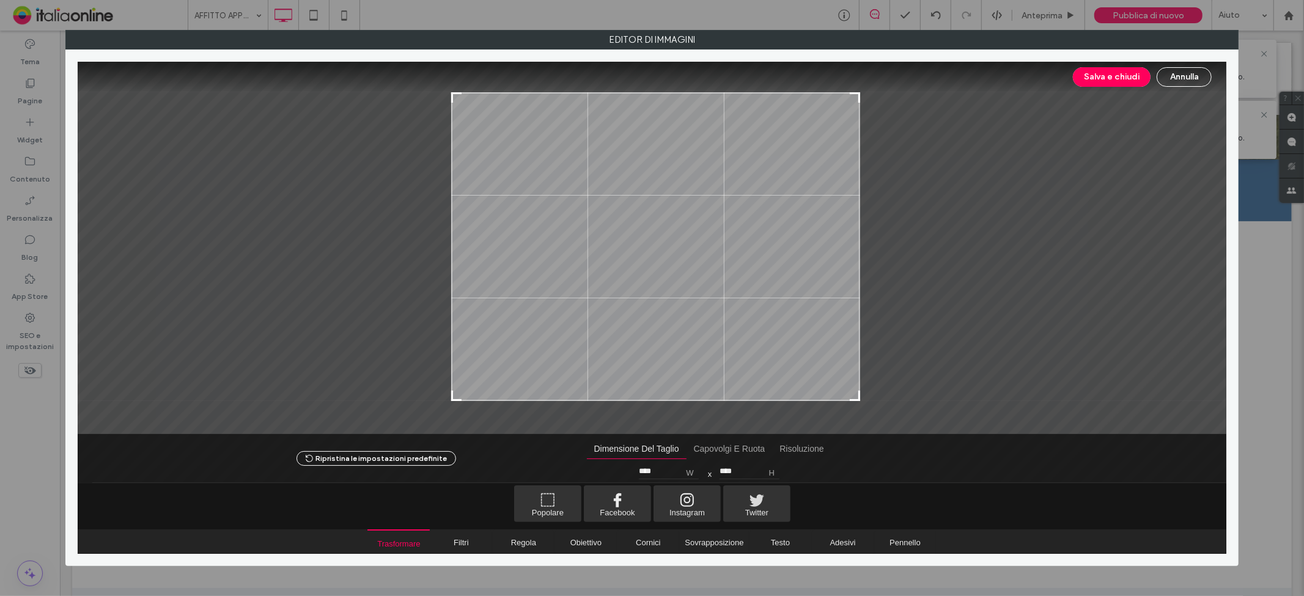
type input "****"
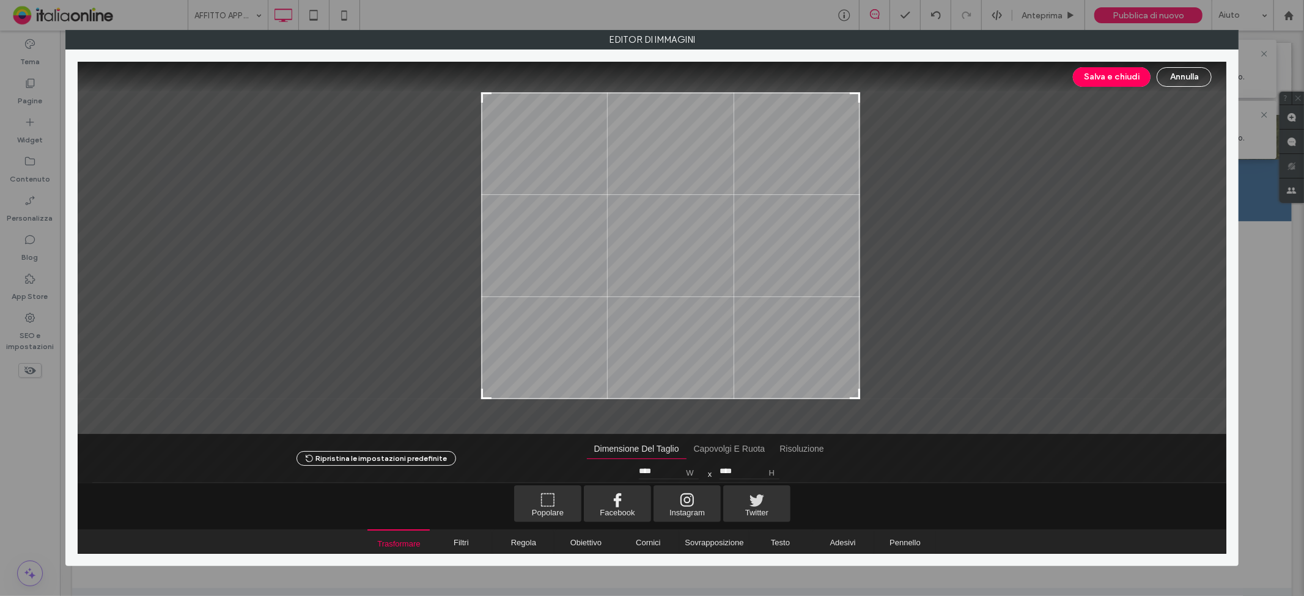
type input "****"
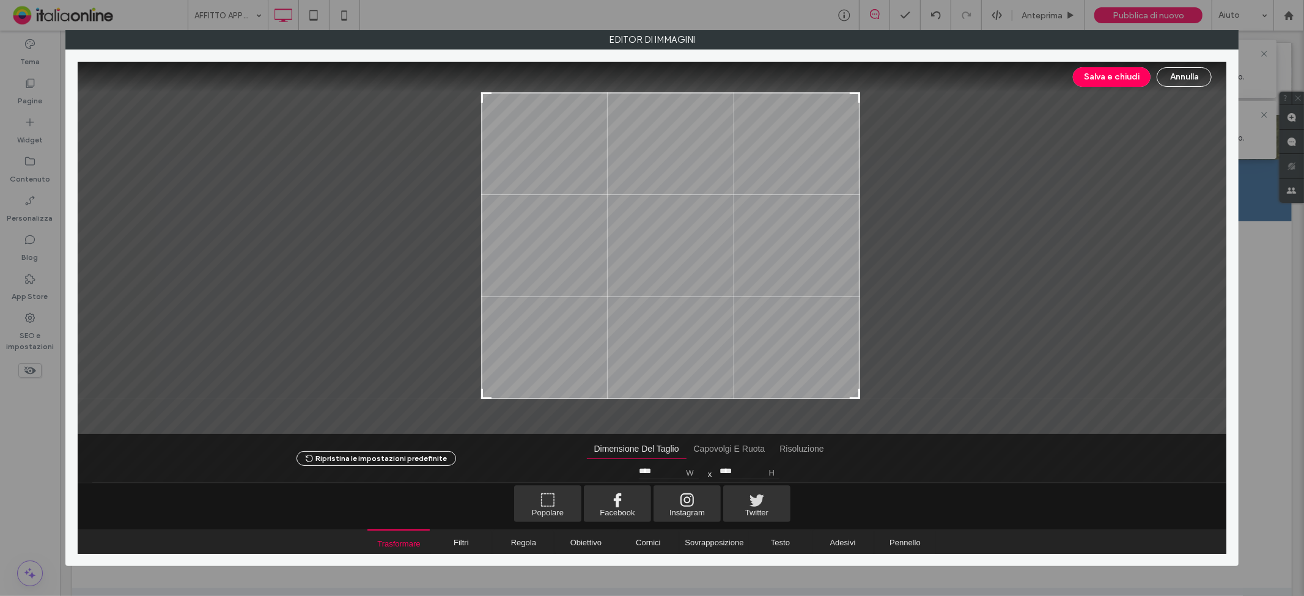
type input "****"
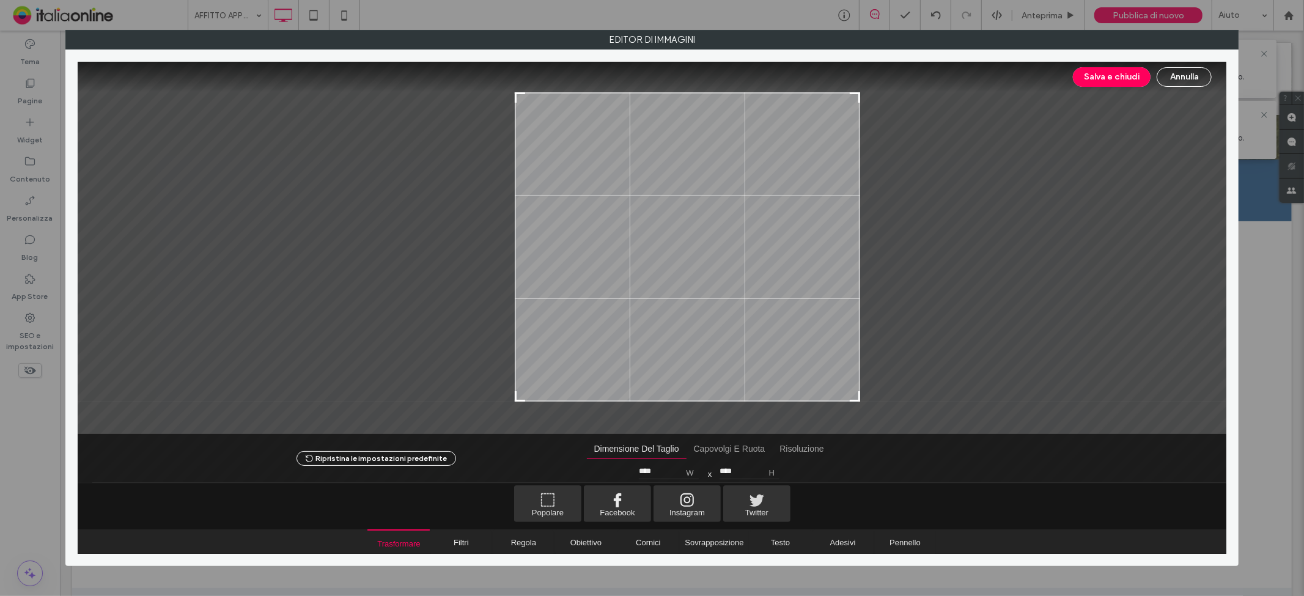
type input "****"
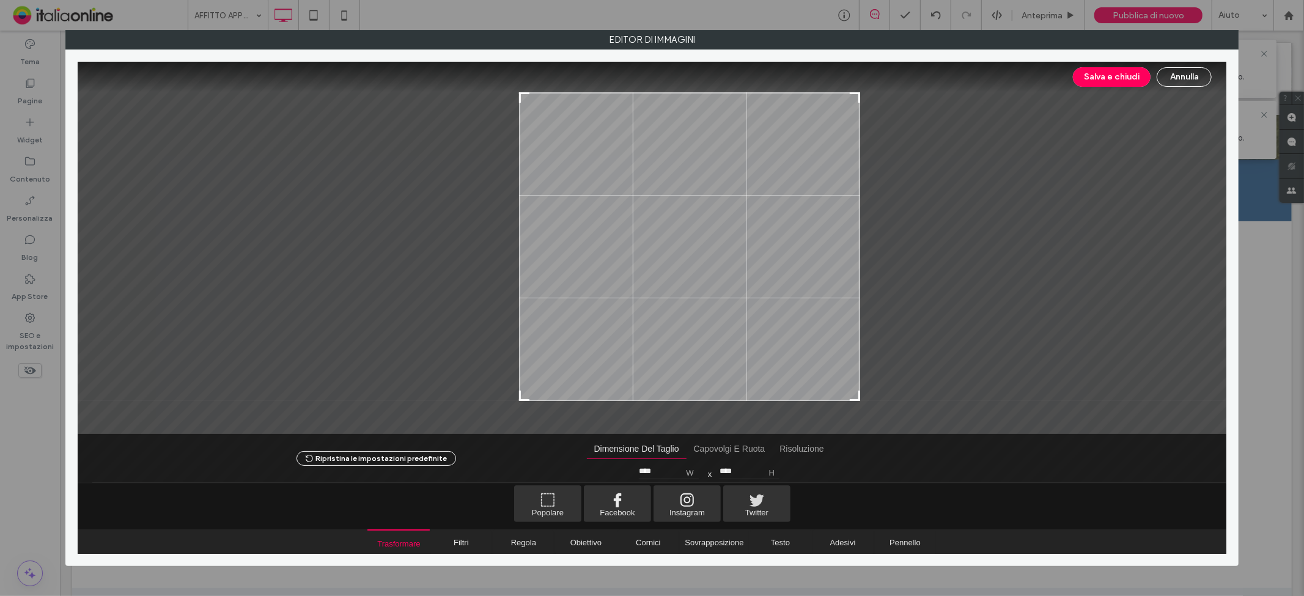
type input "****"
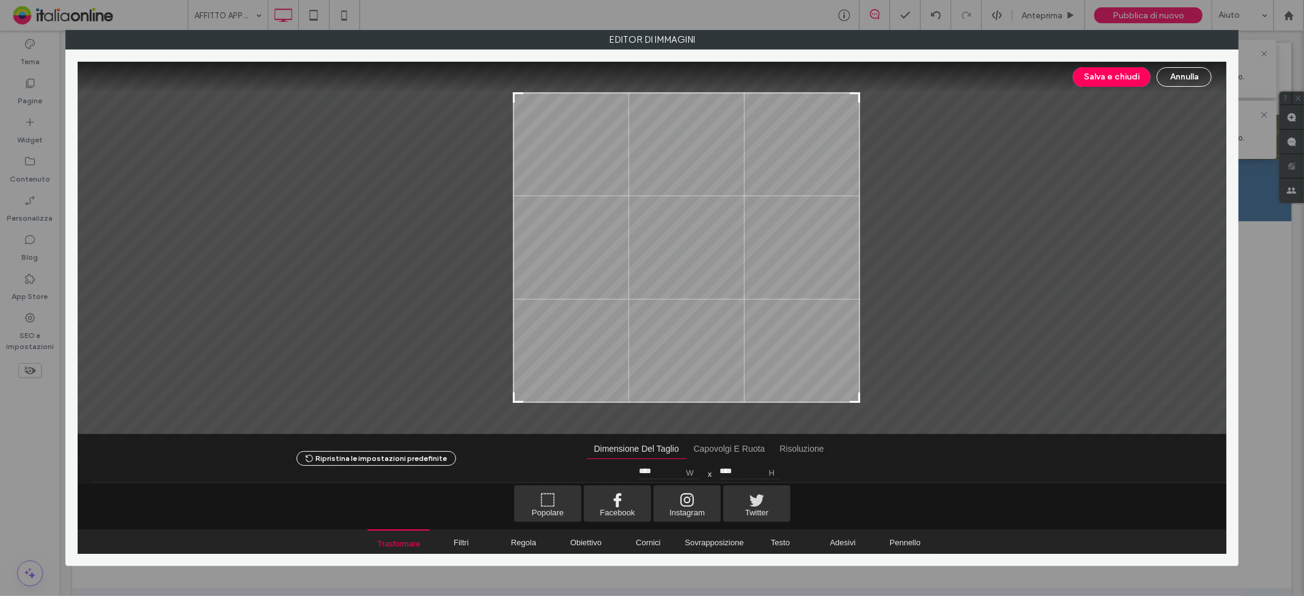
type input "****"
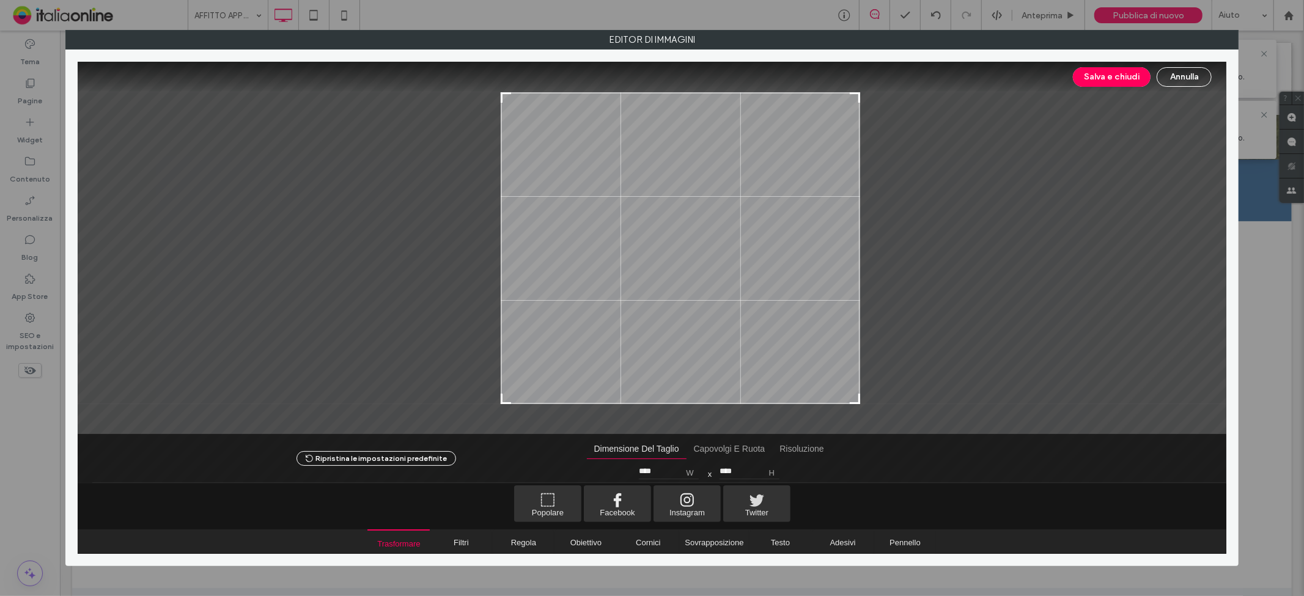
type input "****"
drag, startPoint x: 448, startPoint y: 401, endPoint x: 514, endPoint y: 402, distance: 66.1
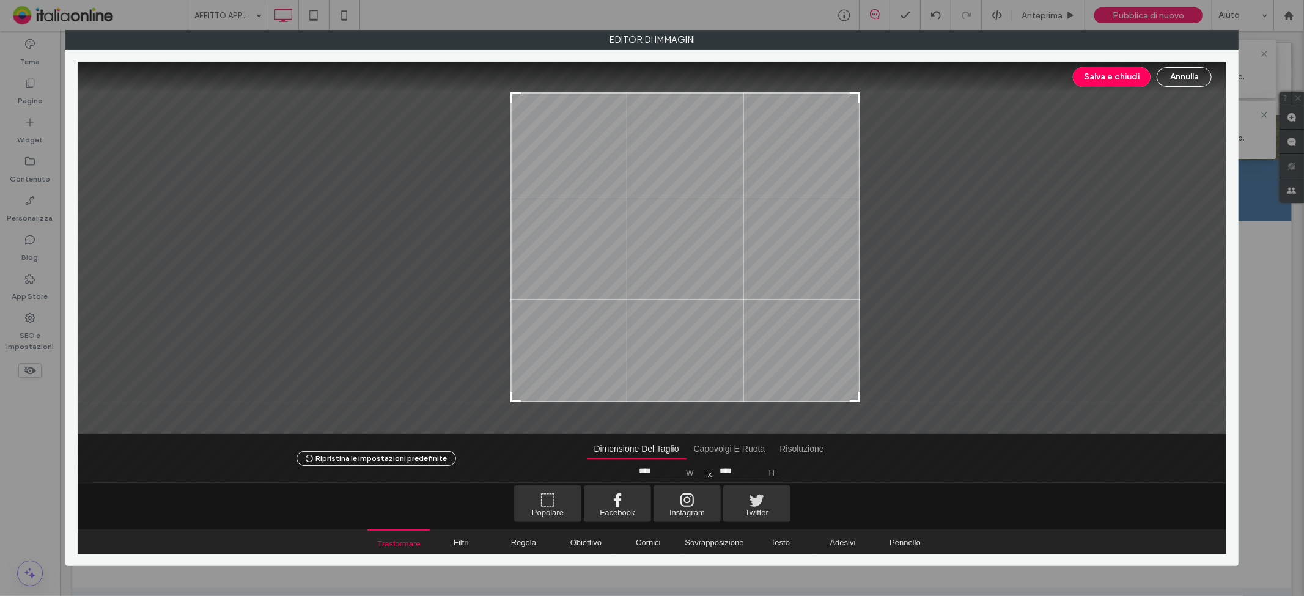
click at [514, 402] on div at bounding box center [653, 248] width 1150 height 373
click at [1111, 80] on button "Salva e chiudi" at bounding box center [1112, 77] width 78 height 20
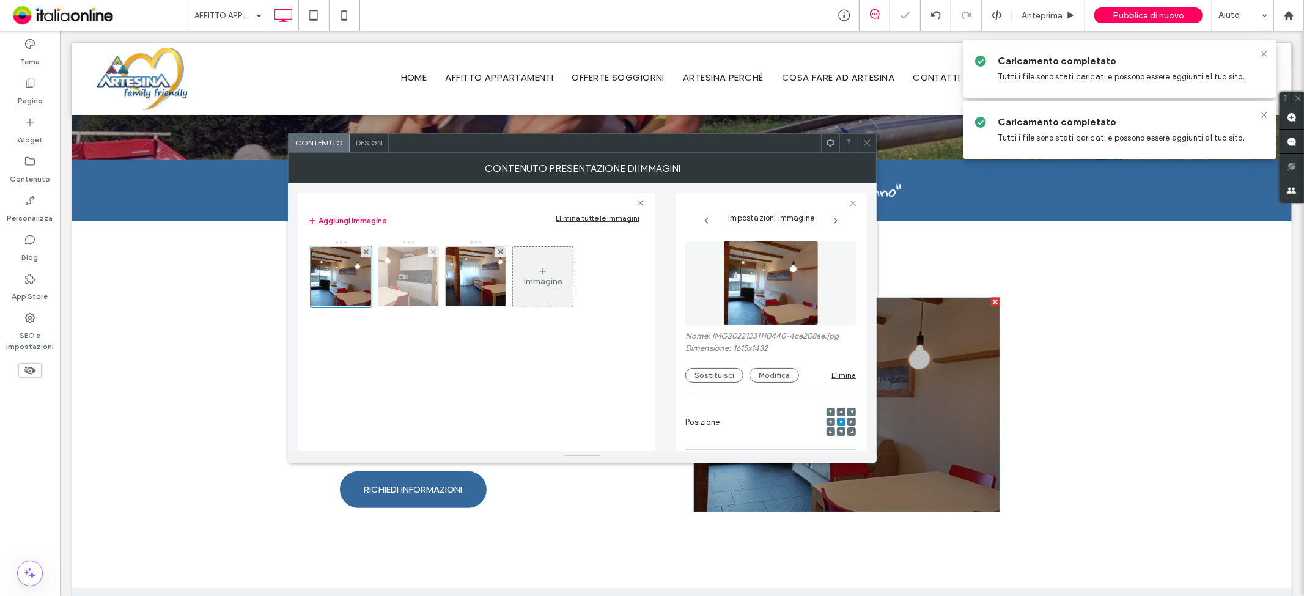
drag, startPoint x: 410, startPoint y: 295, endPoint x: 424, endPoint y: 295, distance: 14.1
click at [410, 295] on img at bounding box center [409, 277] width 80 height 60
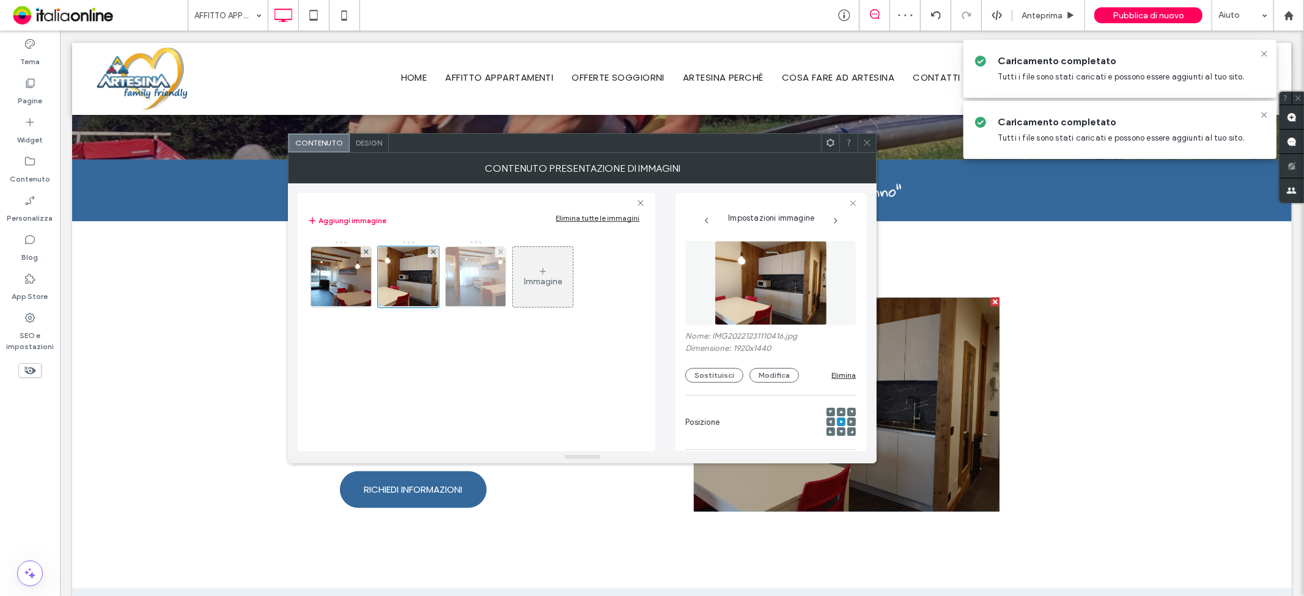
drag, startPoint x: 484, startPoint y: 286, endPoint x: 502, endPoint y: 259, distance: 32.6
click at [484, 286] on img at bounding box center [476, 277] width 80 height 60
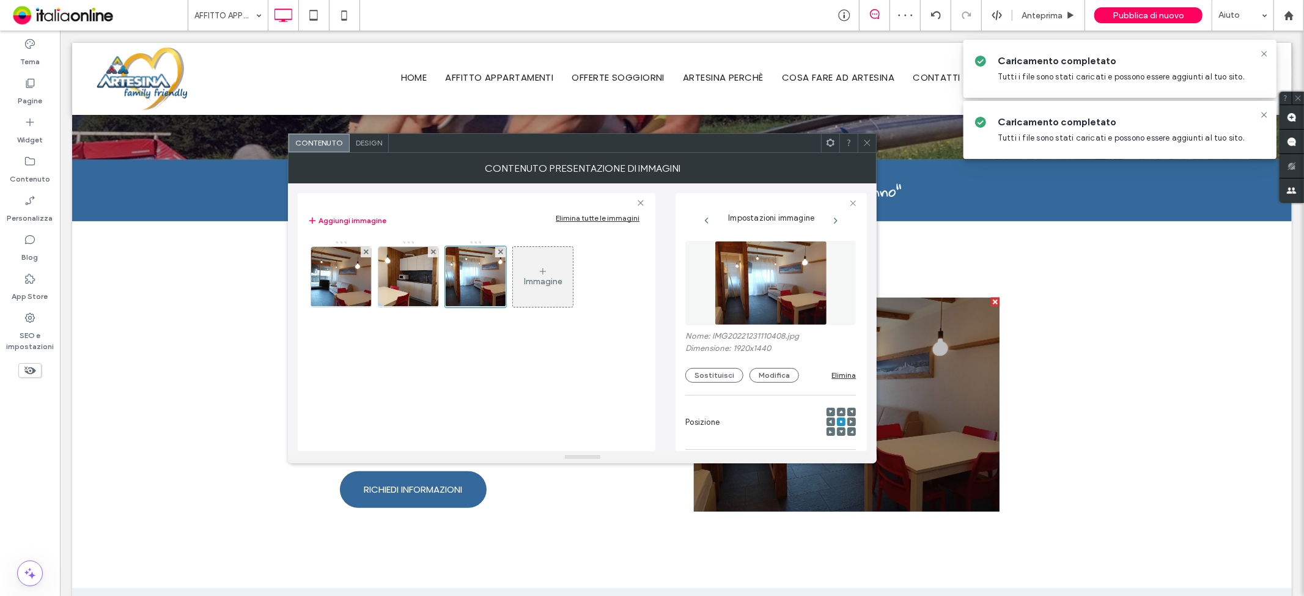
drag, startPoint x: 503, startPoint y: 247, endPoint x: 829, endPoint y: 172, distance: 333.8
click at [503, 247] on span at bounding box center [500, 252] width 5 height 10
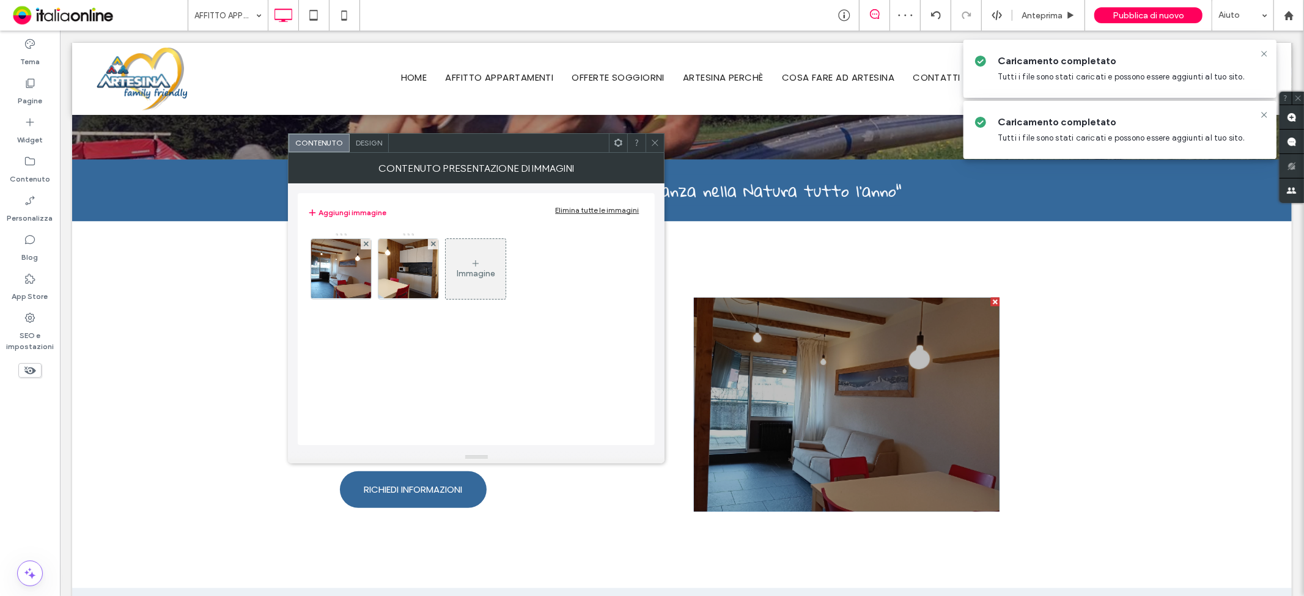
click at [649, 142] on div at bounding box center [655, 143] width 18 height 18
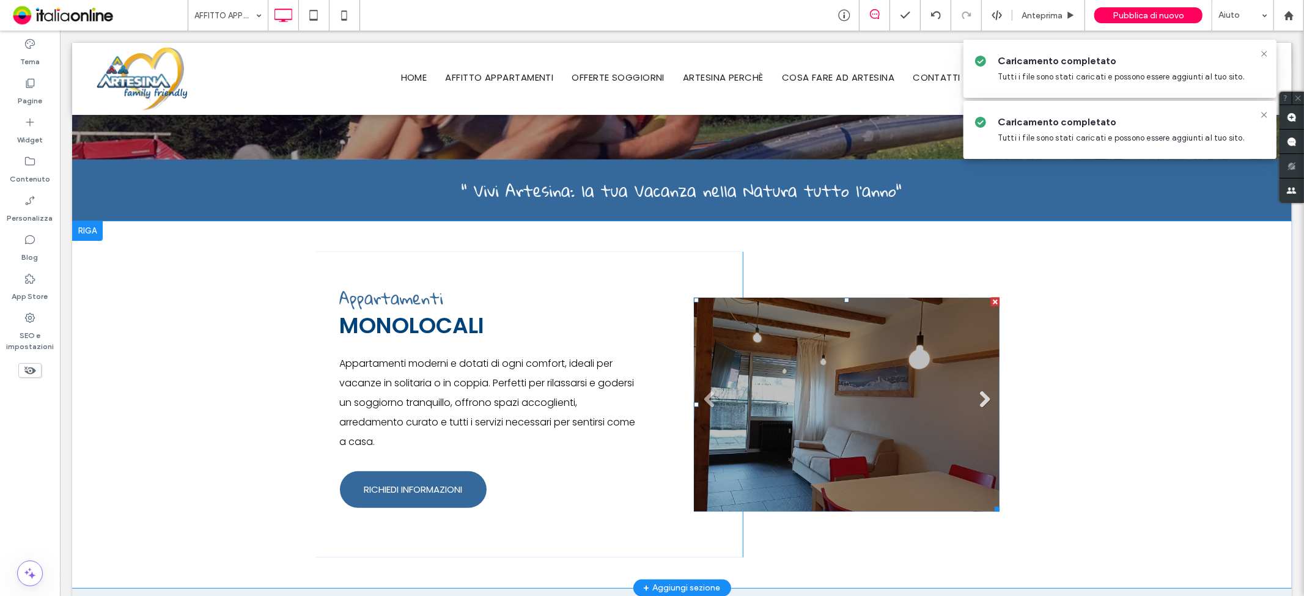
click at [975, 401] on link "Next" at bounding box center [984, 399] width 18 height 18
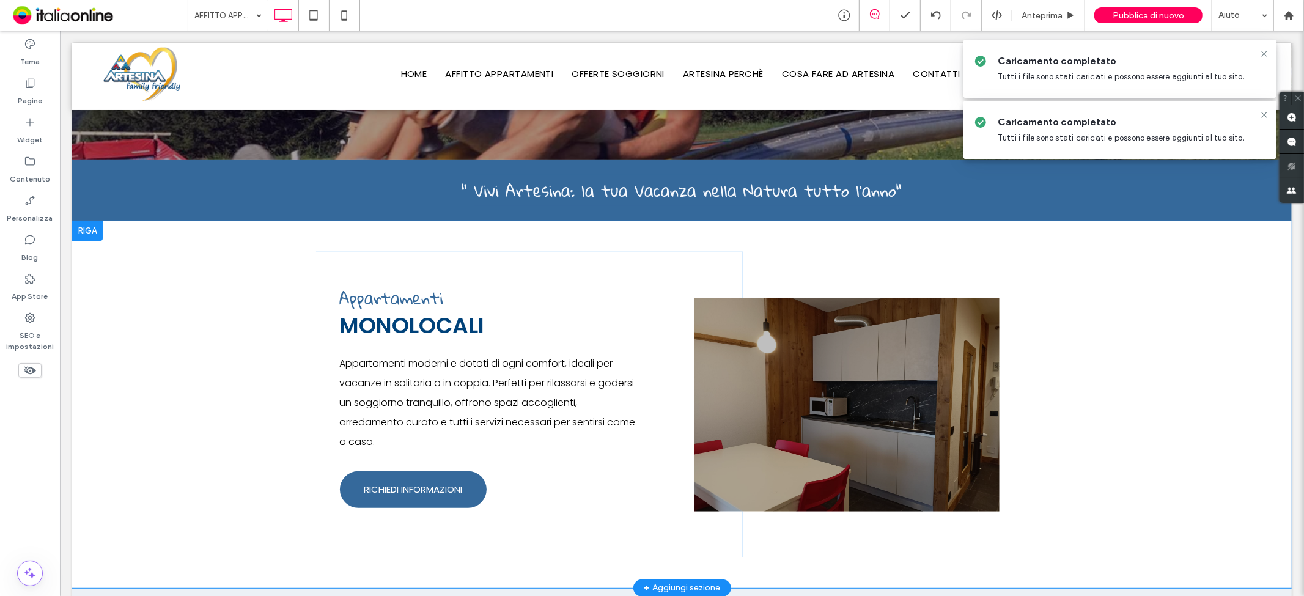
scroll to position [747, 0]
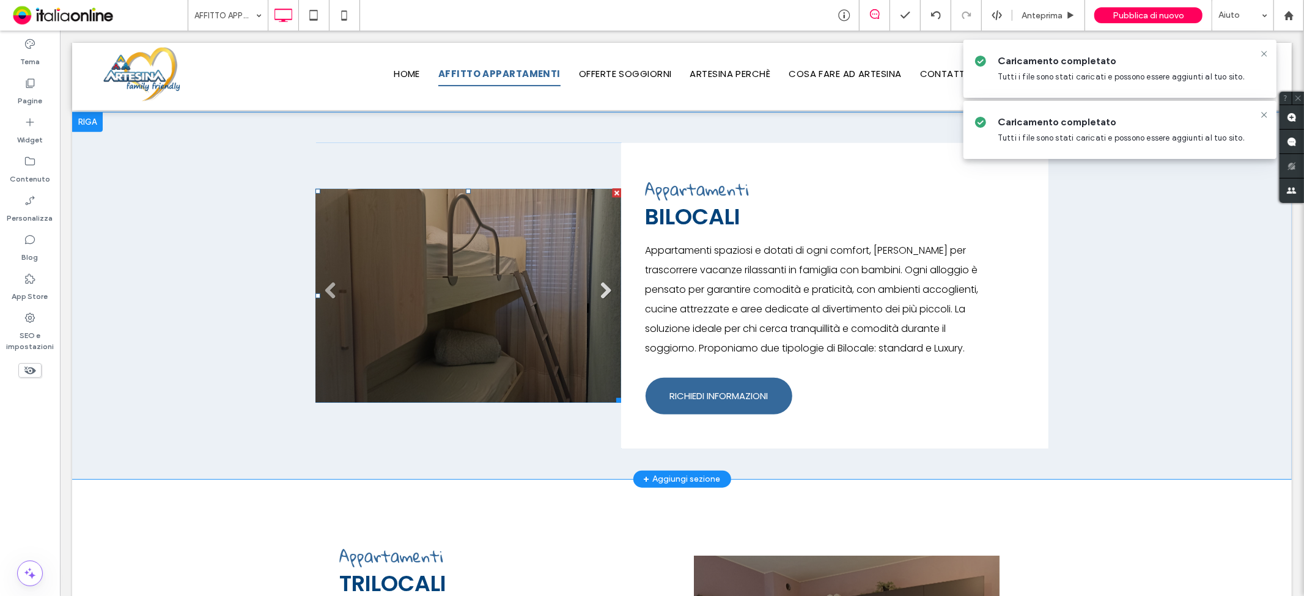
click at [604, 284] on link "Next" at bounding box center [605, 290] width 18 height 18
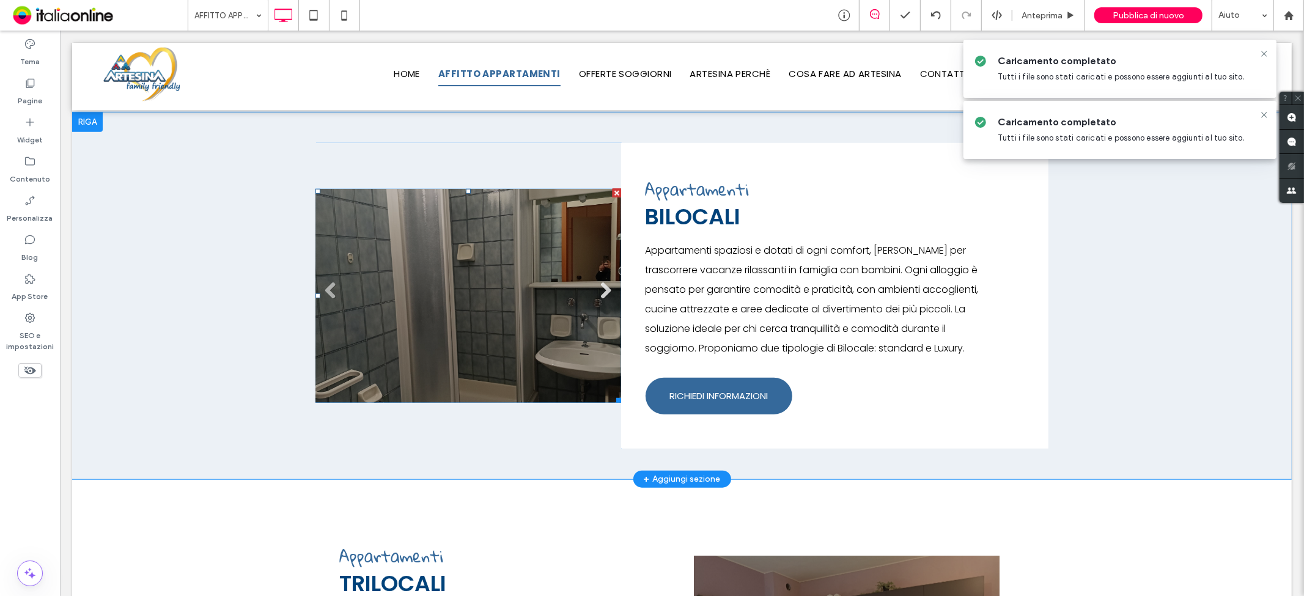
click at [604, 284] on link "Next" at bounding box center [605, 290] width 18 height 18
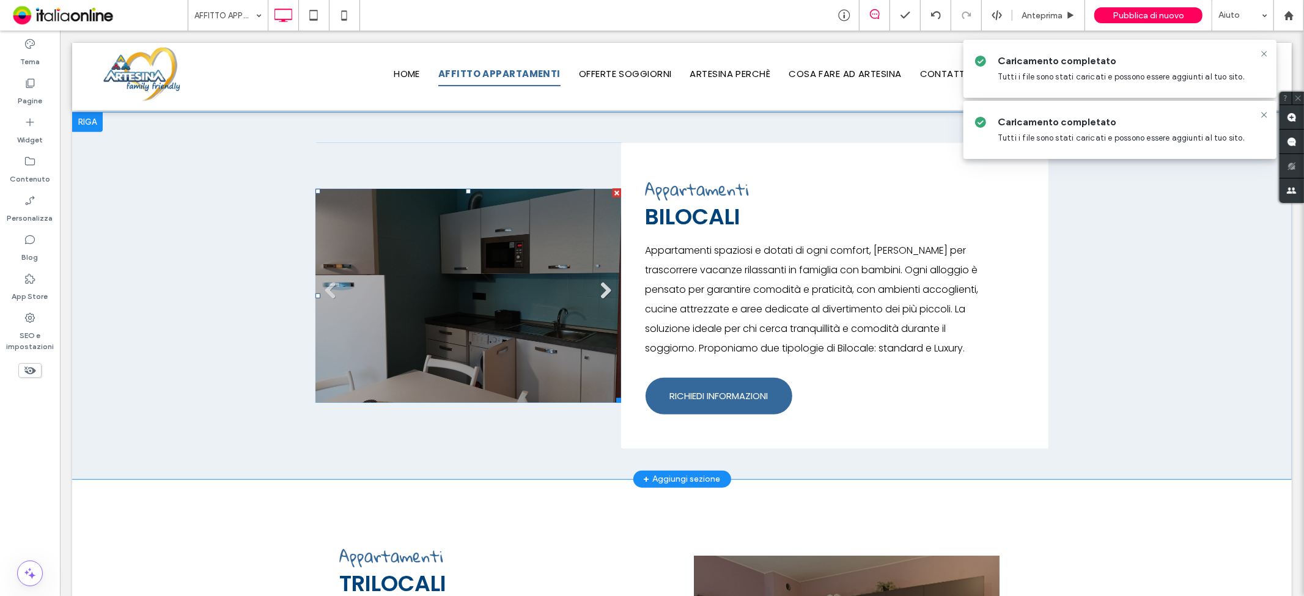
click at [599, 290] on link "Next" at bounding box center [605, 290] width 18 height 18
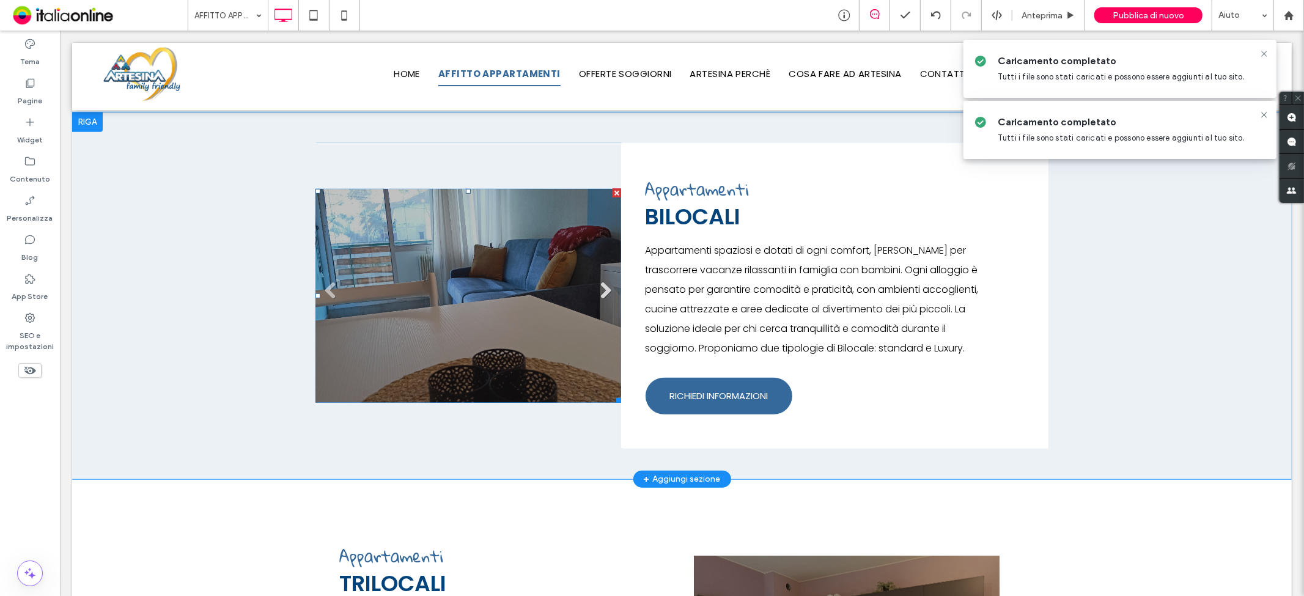
click at [599, 290] on link "Next" at bounding box center [605, 290] width 18 height 18
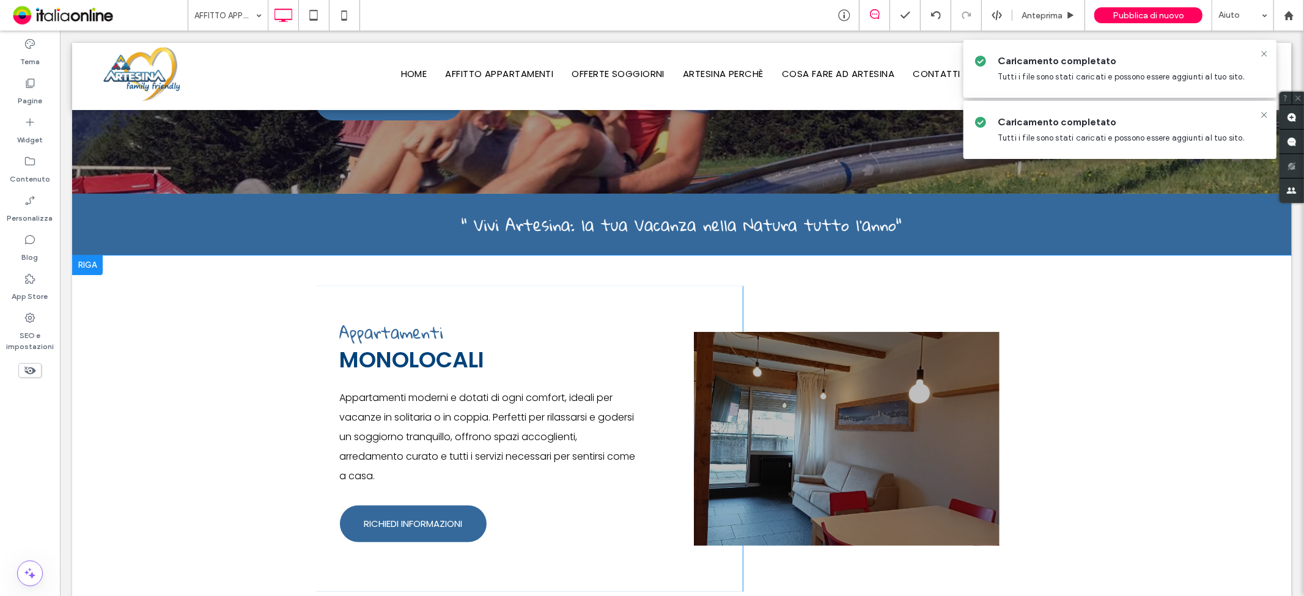
scroll to position [339, 0]
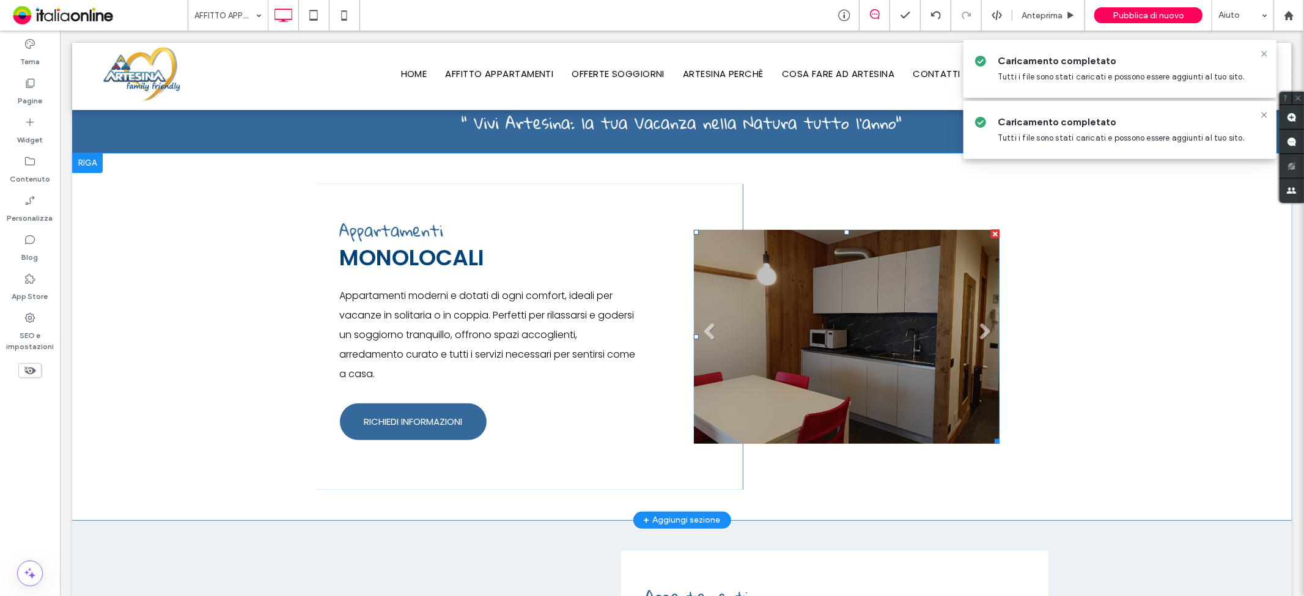
drag, startPoint x: 907, startPoint y: 386, endPoint x: 876, endPoint y: 382, distance: 31.4
click at [907, 386] on li "Titolo diapositiva Scrivi qui la tua didascalia [GEOGRAPHIC_DATA]" at bounding box center [847, 336] width 306 height 214
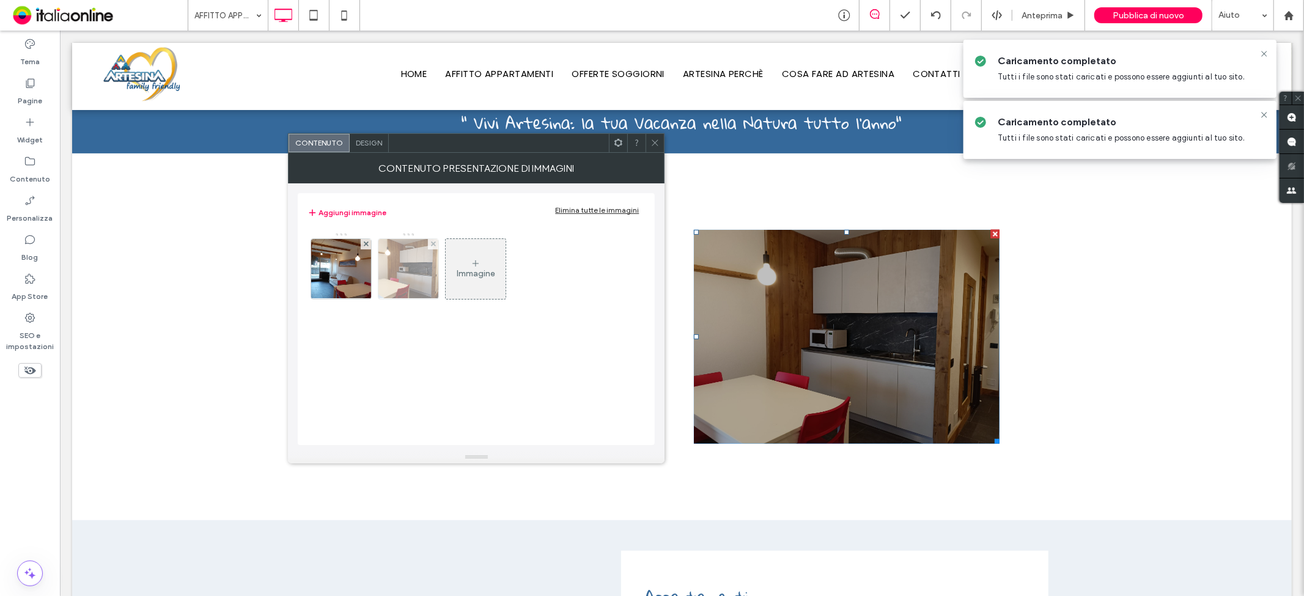
click at [420, 275] on img at bounding box center [409, 269] width 80 height 60
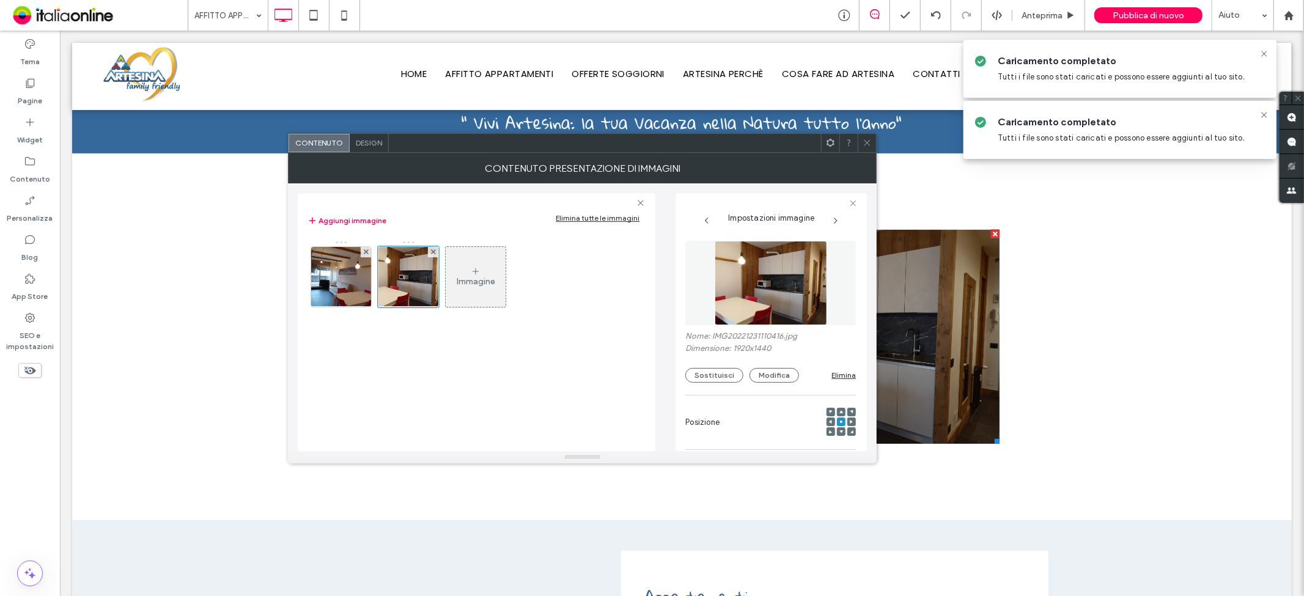
drag, startPoint x: 864, startPoint y: 141, endPoint x: 869, endPoint y: 146, distance: 7.4
click at [864, 141] on icon at bounding box center [867, 142] width 9 height 9
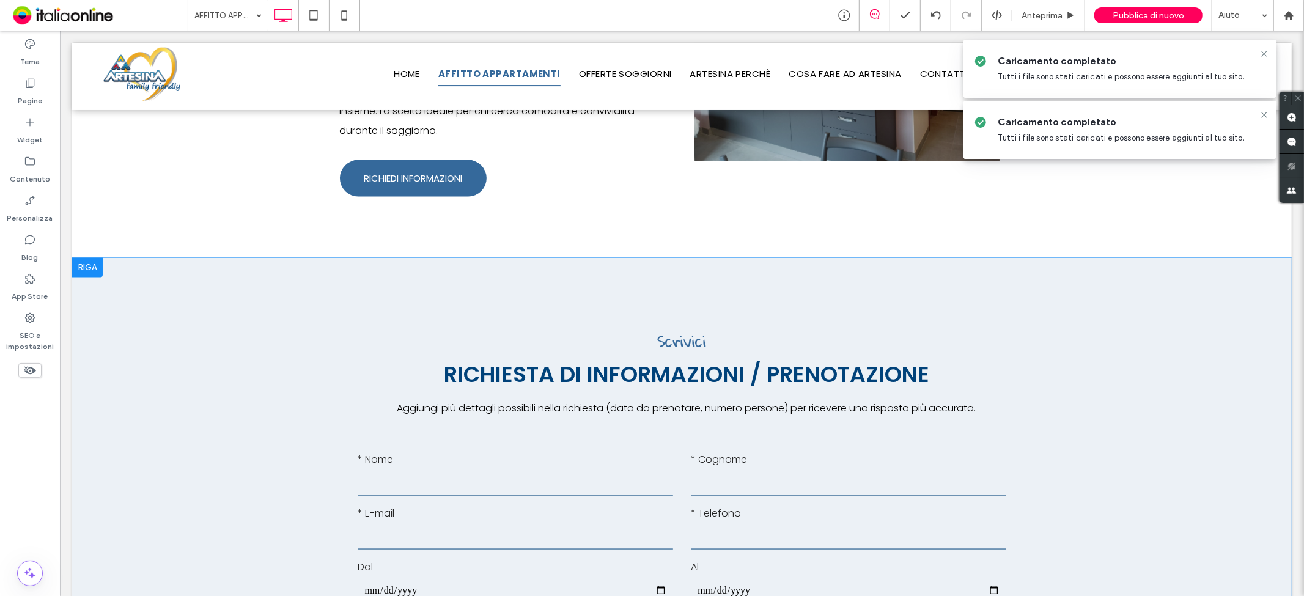
scroll to position [1359, 0]
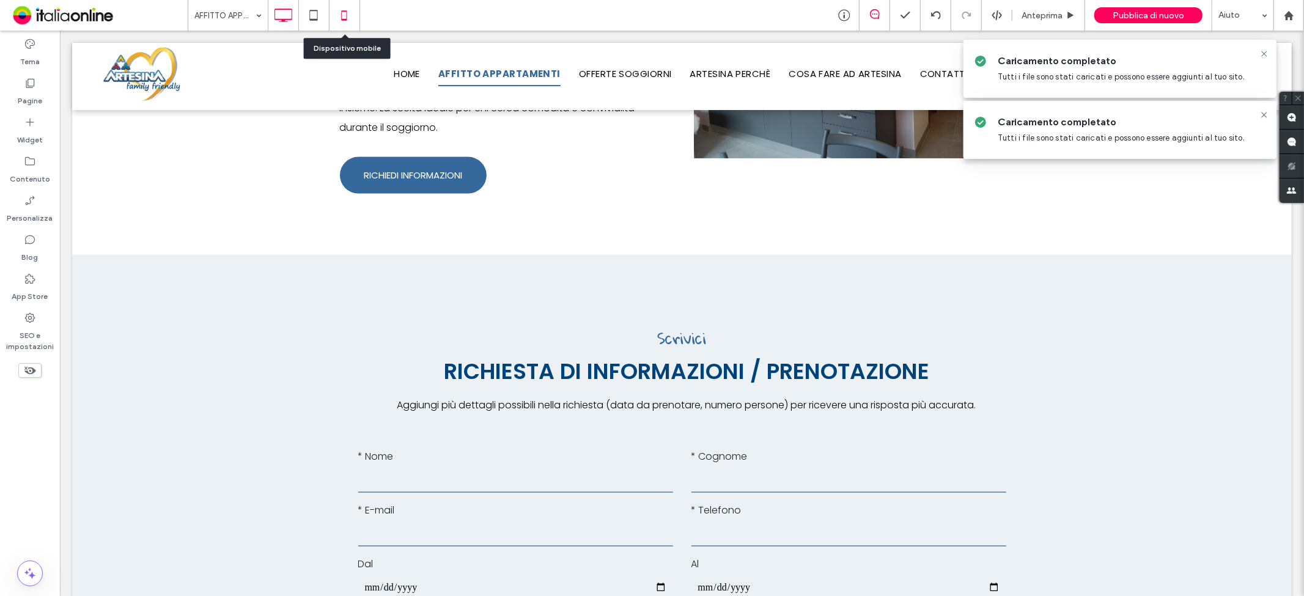
click at [342, 20] on use at bounding box center [345, 15] width 6 height 10
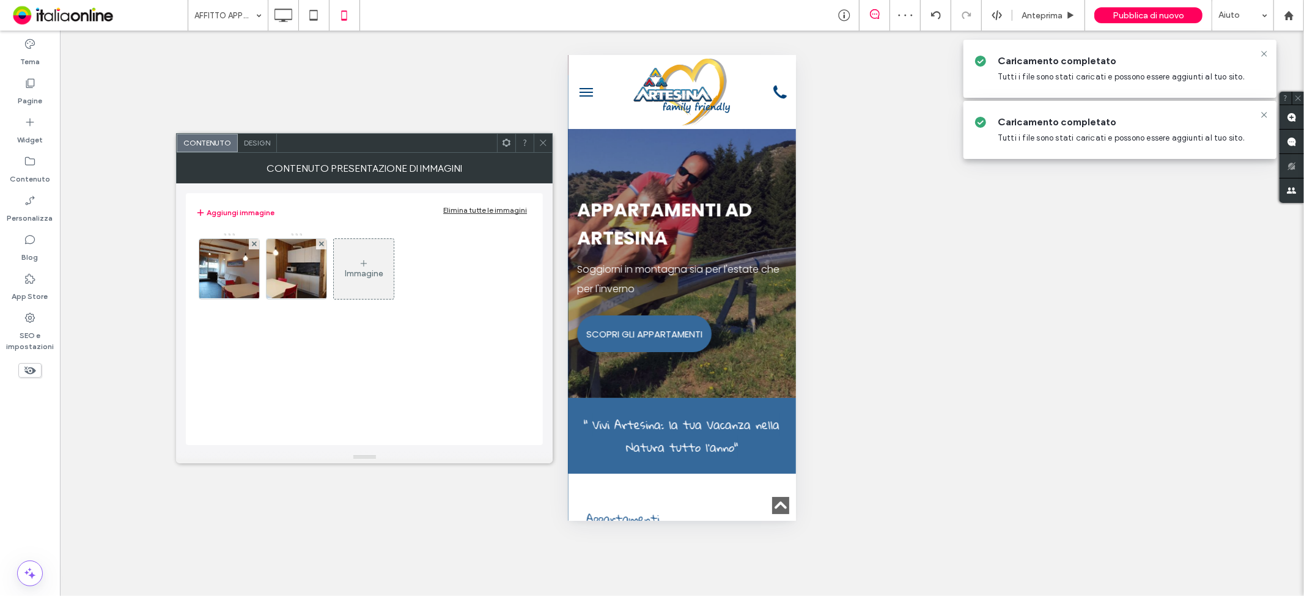
scroll to position [543, 0]
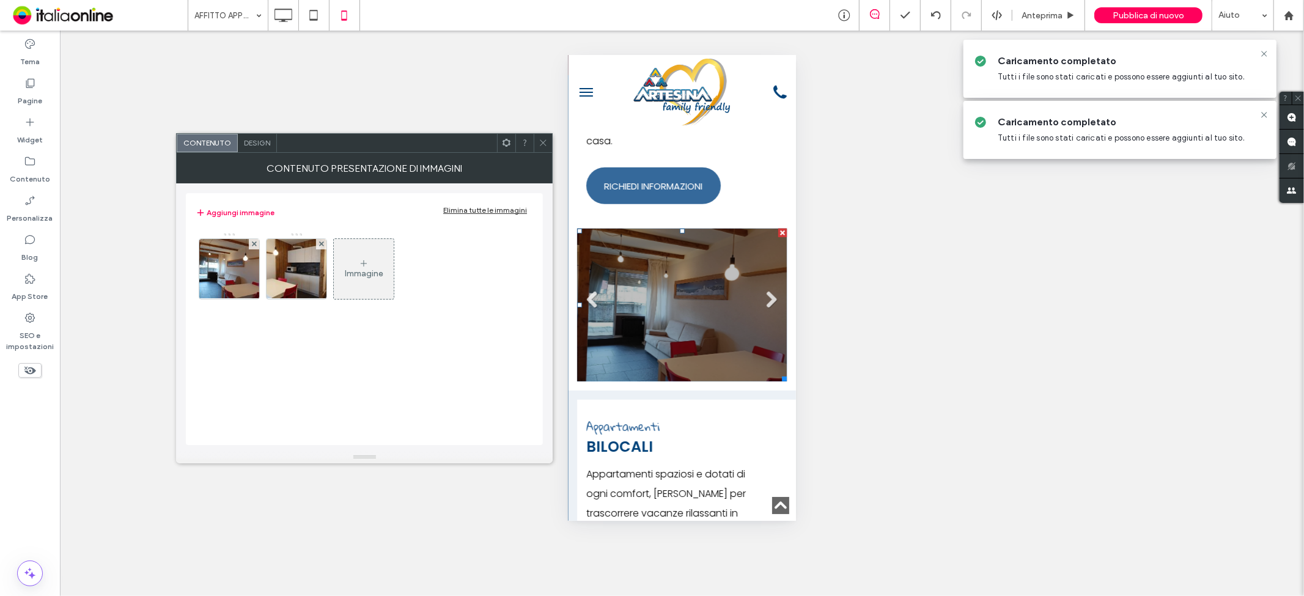
drag, startPoint x: 539, startPoint y: 142, endPoint x: 563, endPoint y: 204, distance: 66.0
click at [539, 142] on icon at bounding box center [543, 142] width 9 height 9
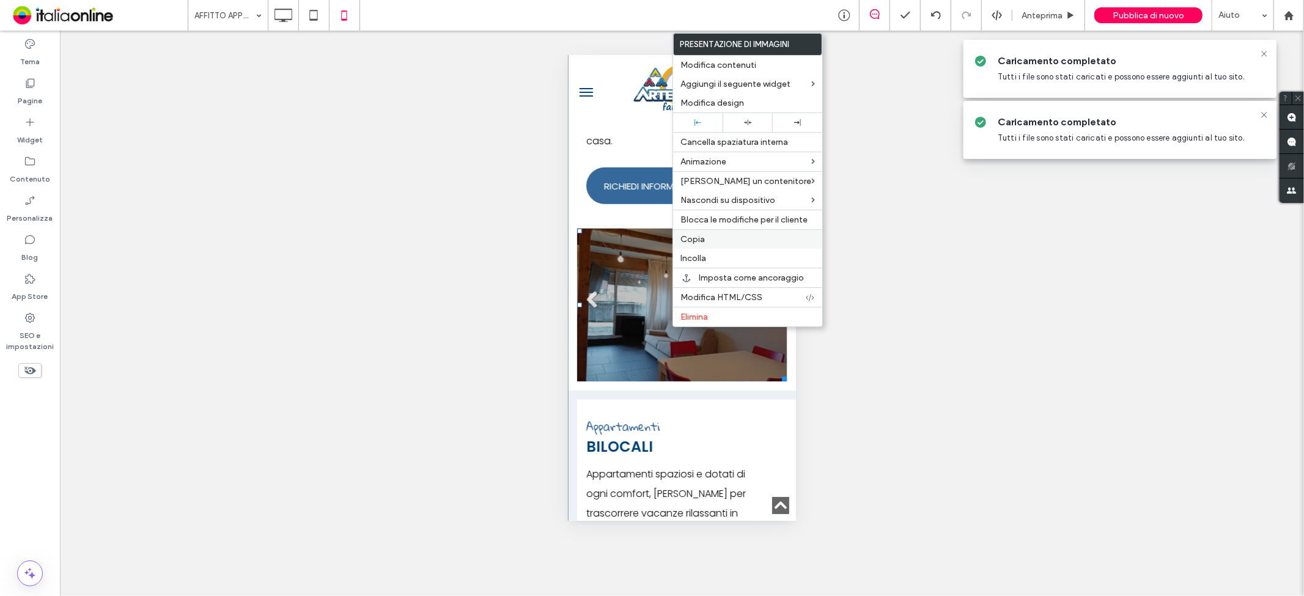
click at [698, 243] on span "Copia" at bounding box center [693, 239] width 24 height 10
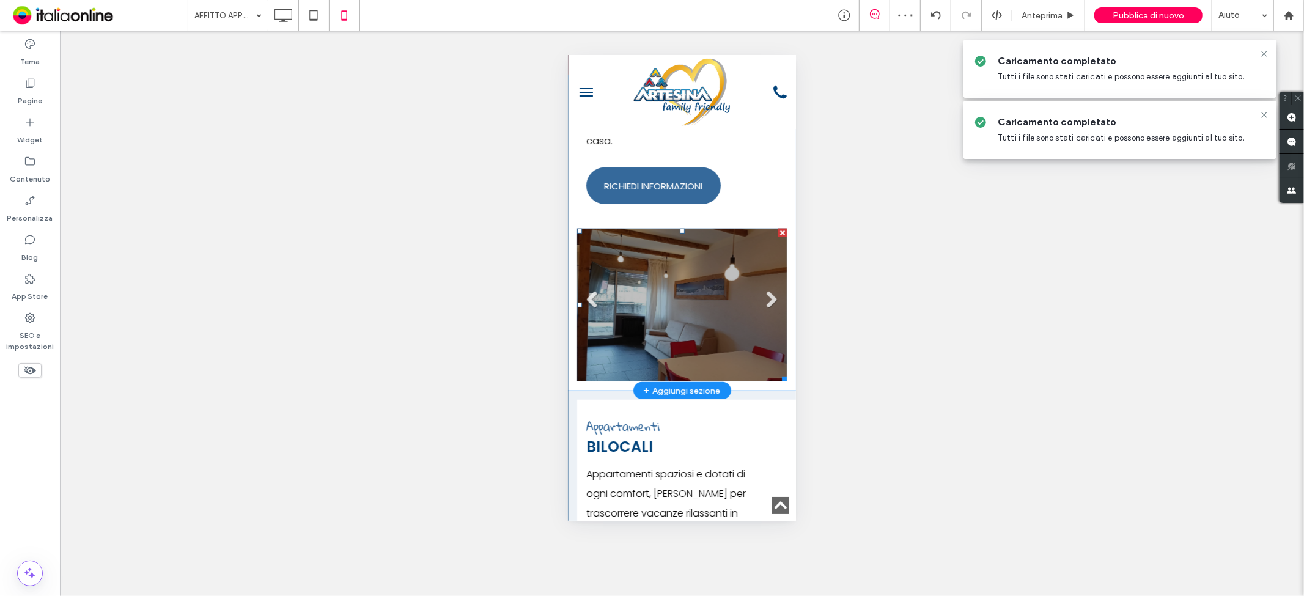
click at [778, 228] on div at bounding box center [782, 232] width 9 height 9
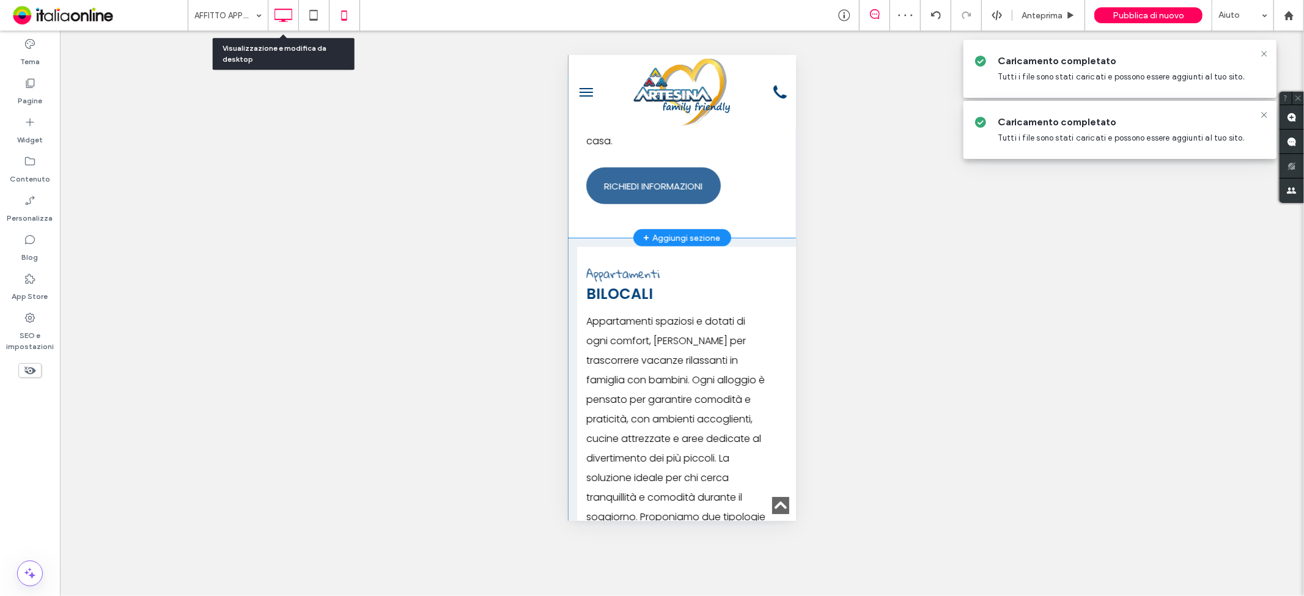
click at [278, 19] on use at bounding box center [284, 15] width 18 height 13
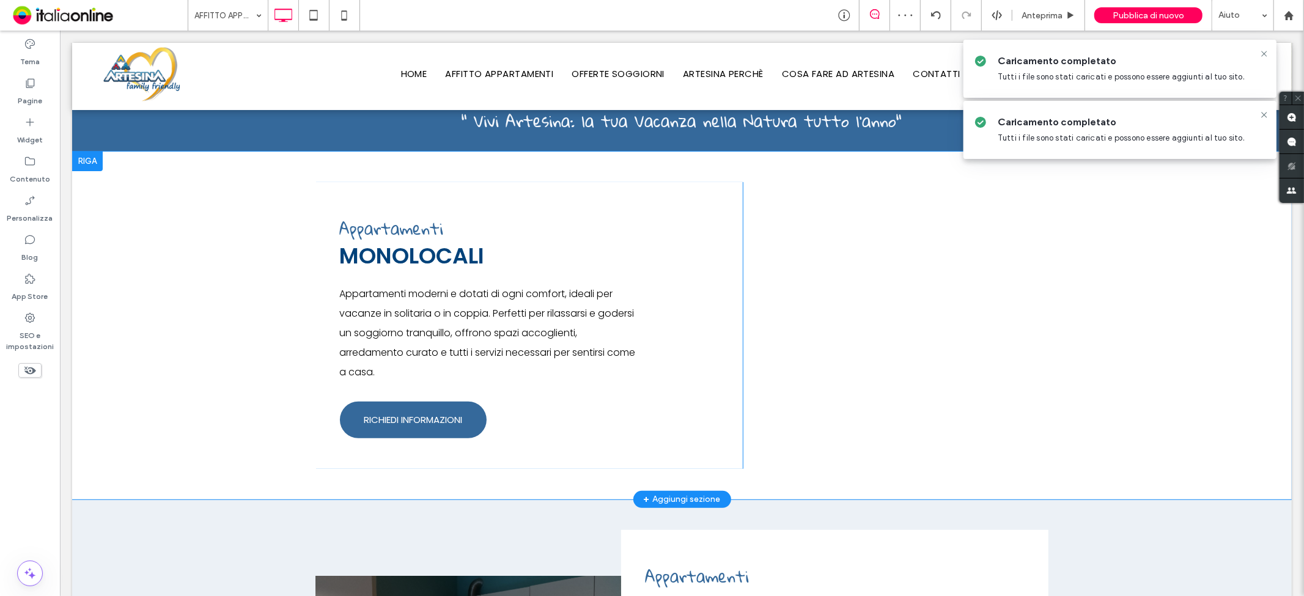
scroll to position [335, 0]
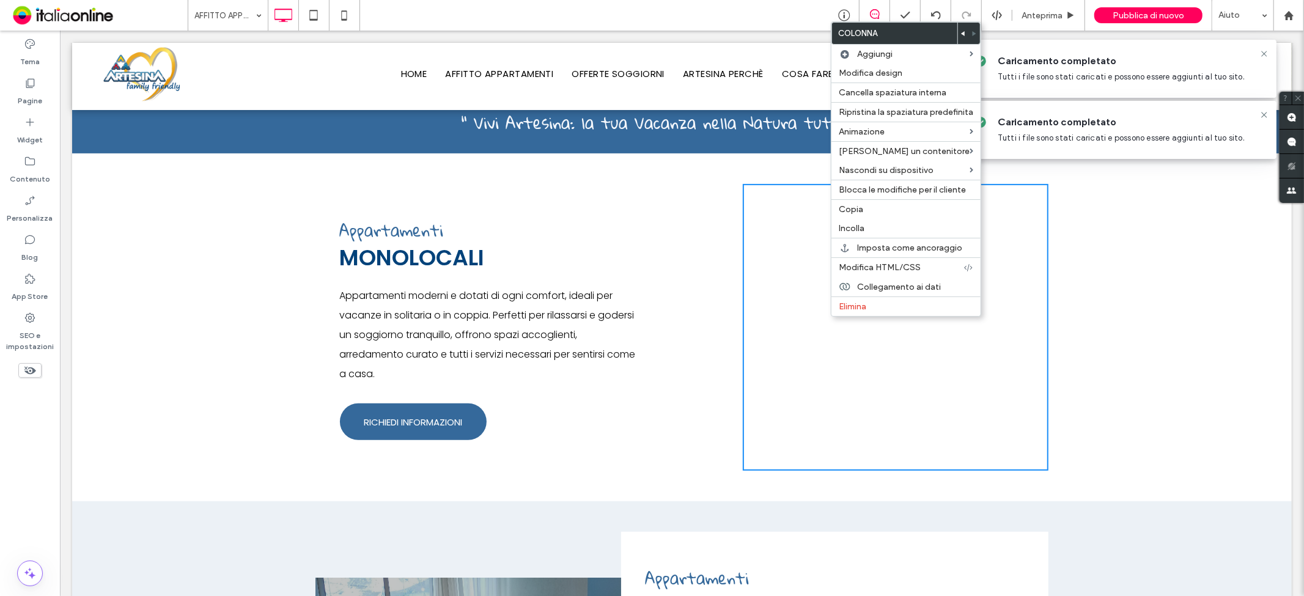
click at [808, 432] on div "Click To Paste" at bounding box center [895, 326] width 306 height 287
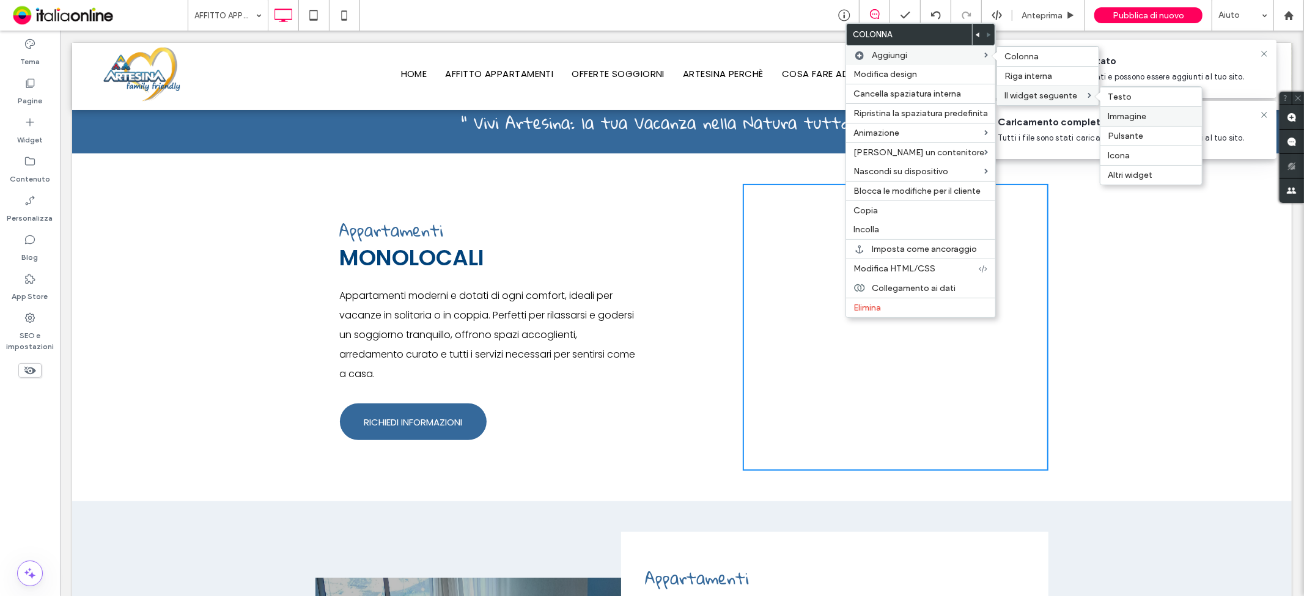
click at [1133, 119] on span "Immagine" at bounding box center [1127, 116] width 39 height 10
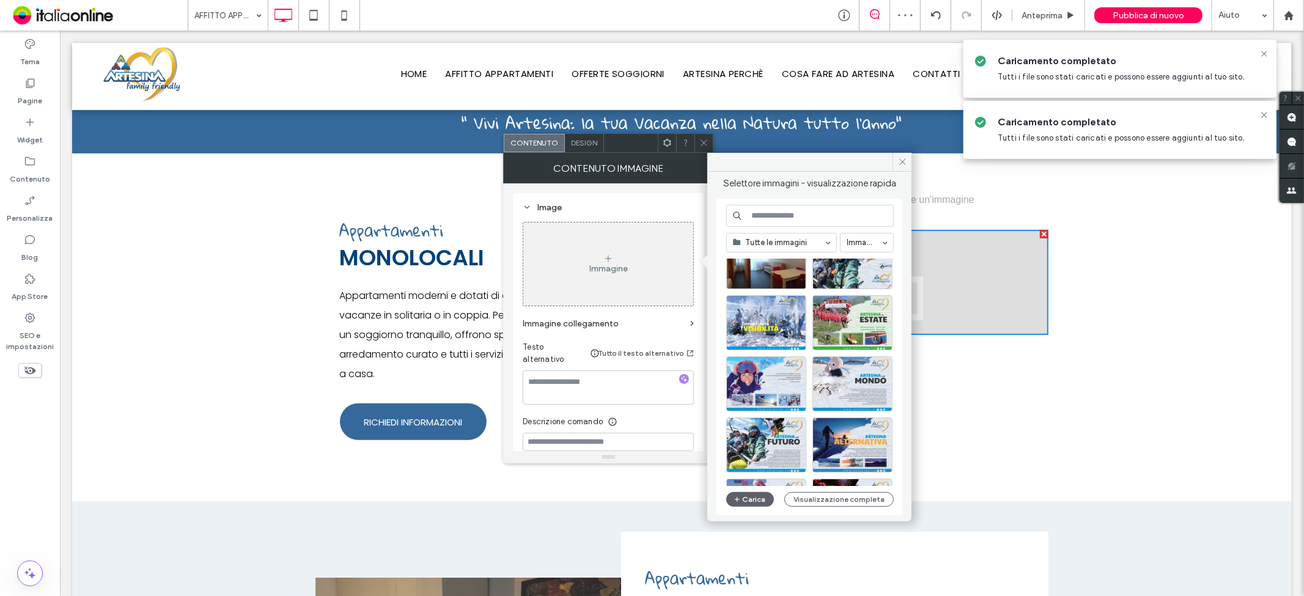
scroll to position [729, 0]
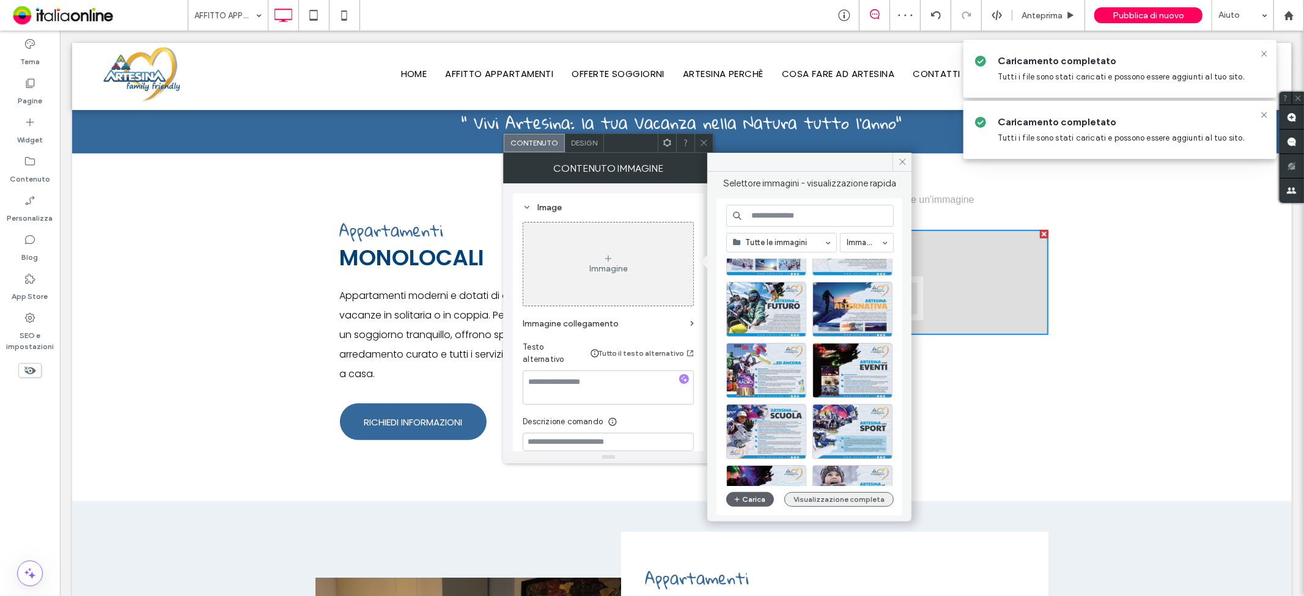
click at [837, 500] on button "Visualizzazione completa" at bounding box center [839, 499] width 109 height 15
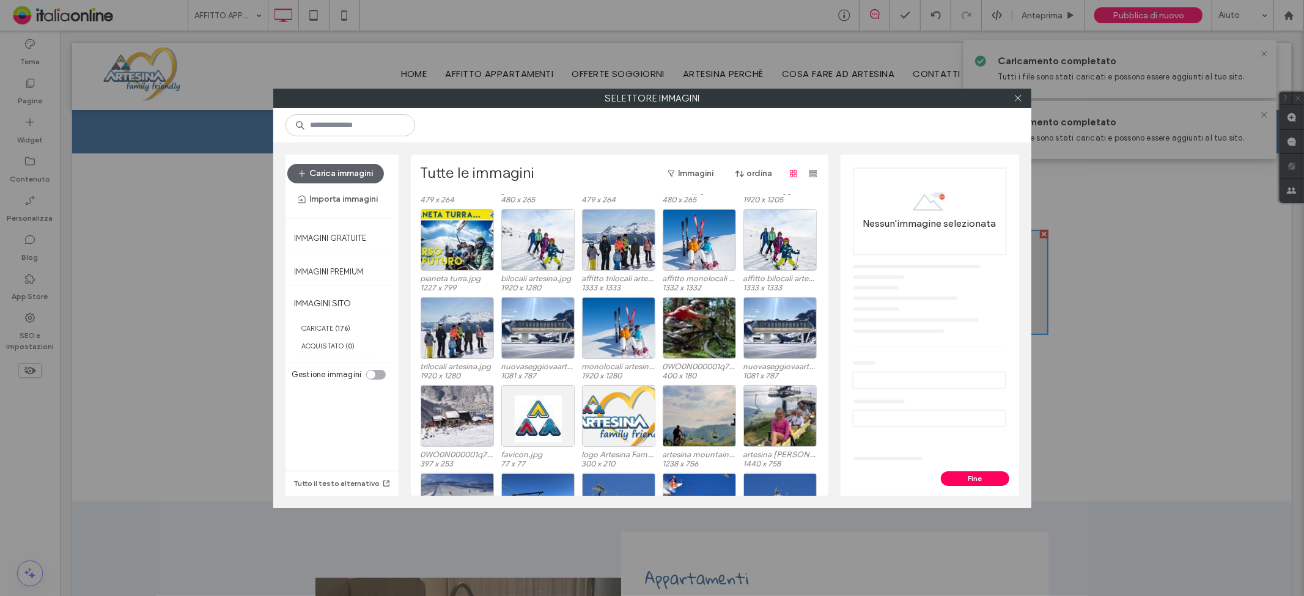
scroll to position [658, 0]
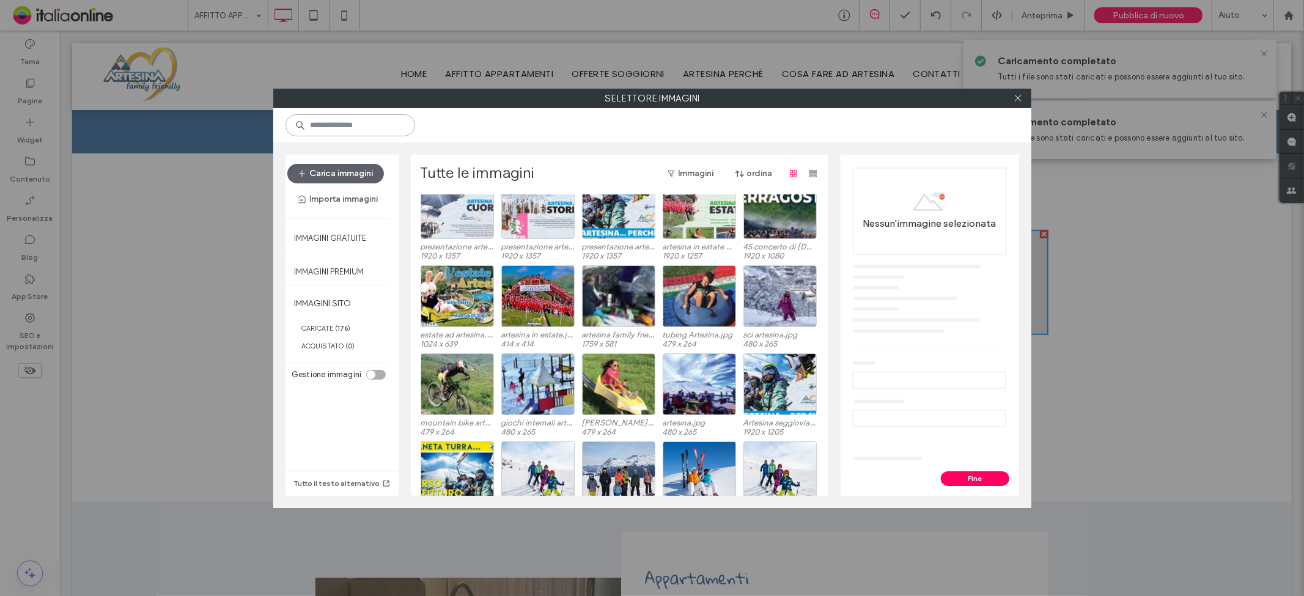
click at [357, 122] on input at bounding box center [351, 125] width 130 height 22
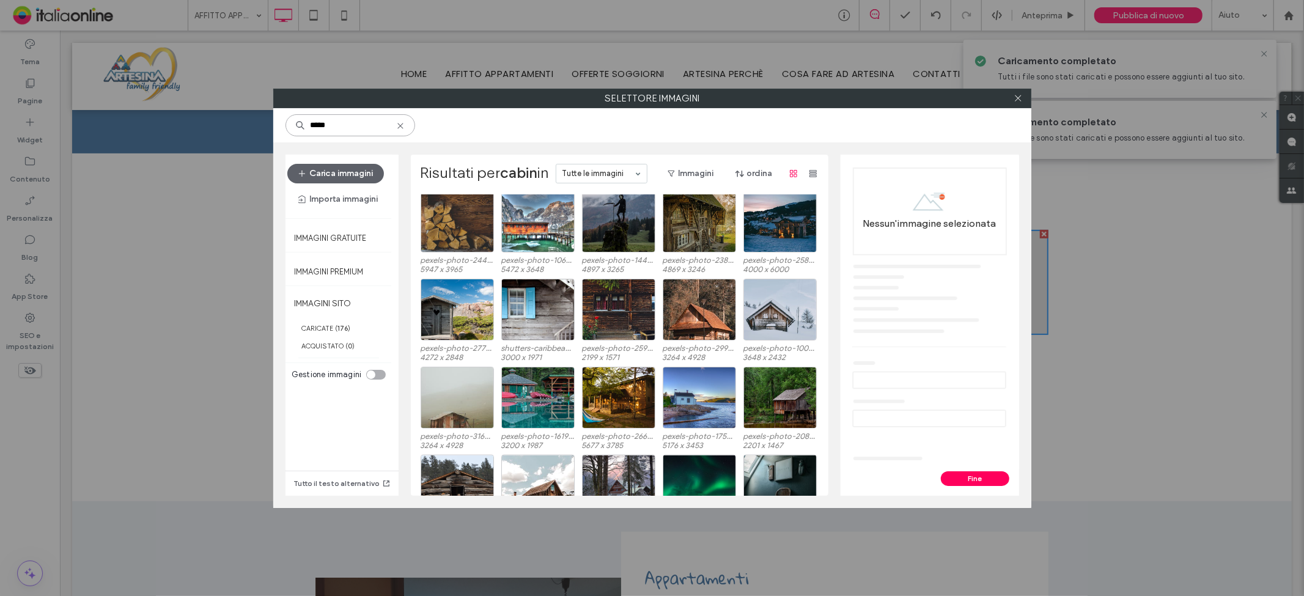
scroll to position [1396, 0]
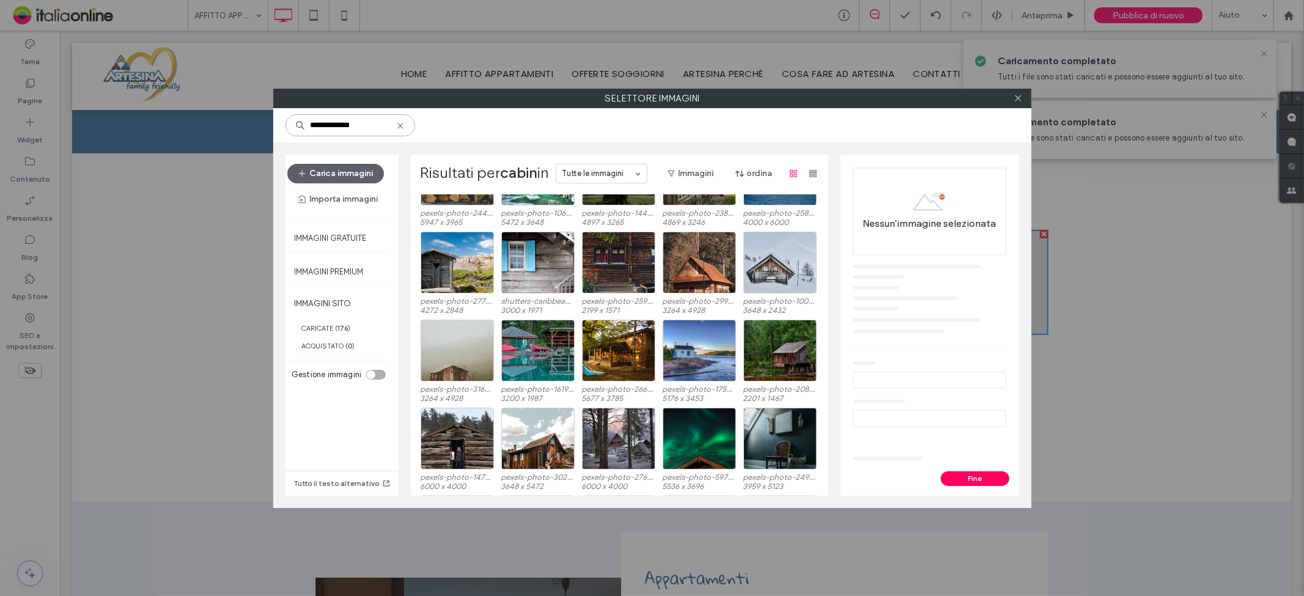
type input "**********"
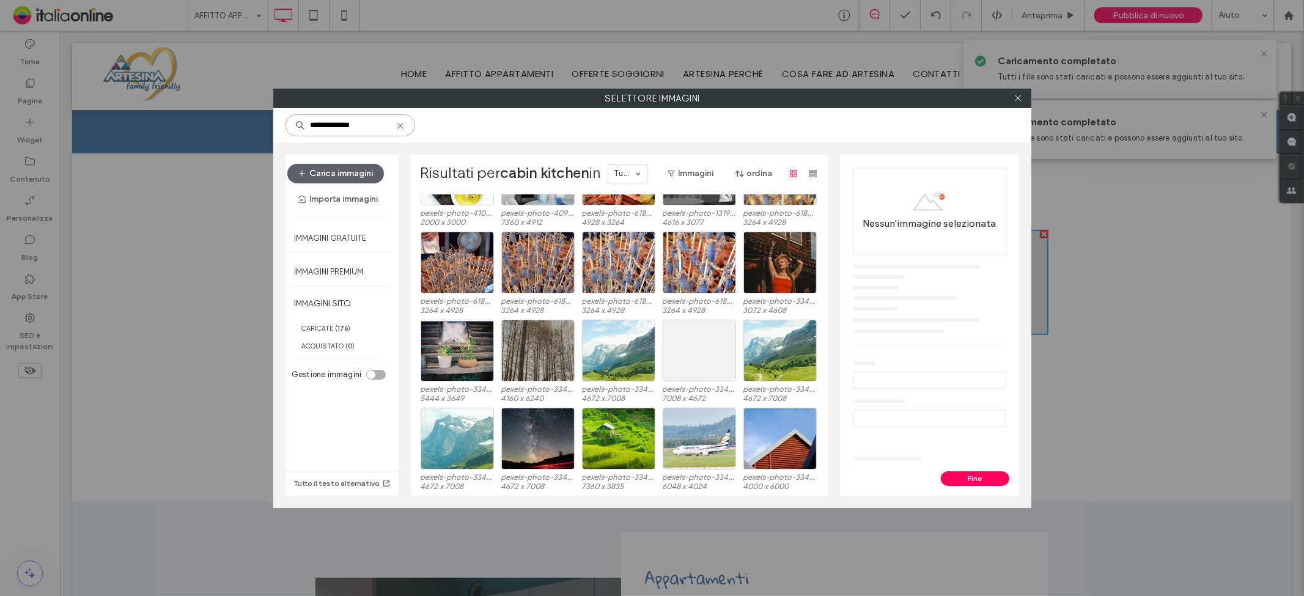
scroll to position [75, 0]
click at [1017, 98] on icon at bounding box center [1018, 98] width 9 height 9
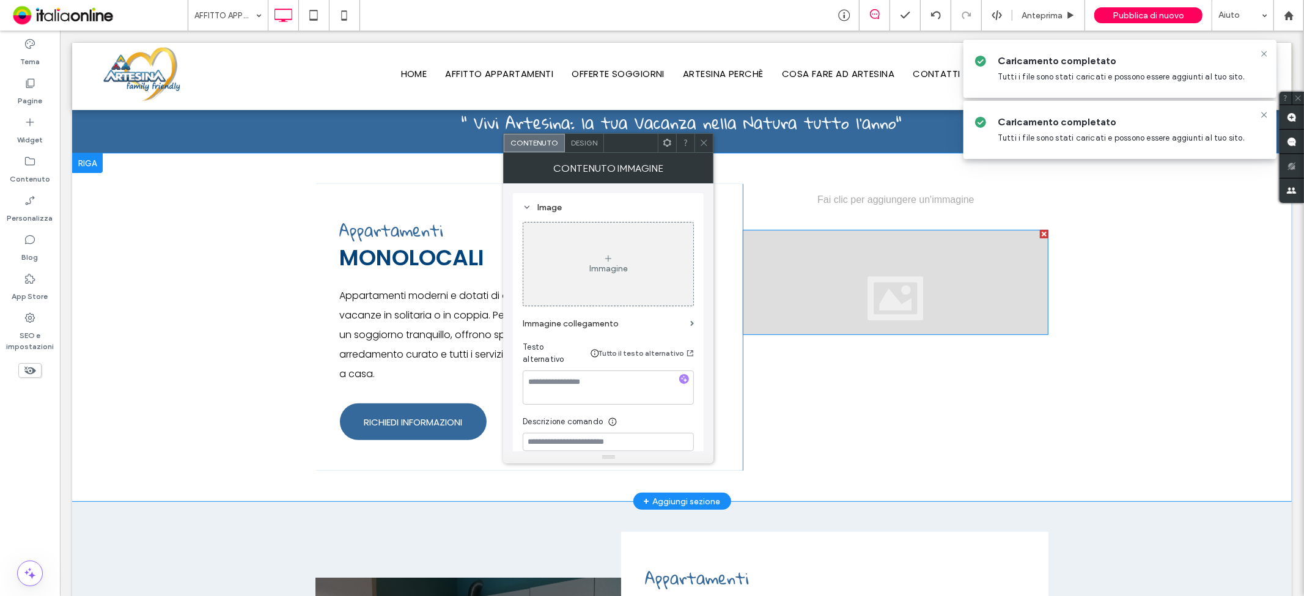
click at [927, 303] on div at bounding box center [895, 281] width 306 height 105
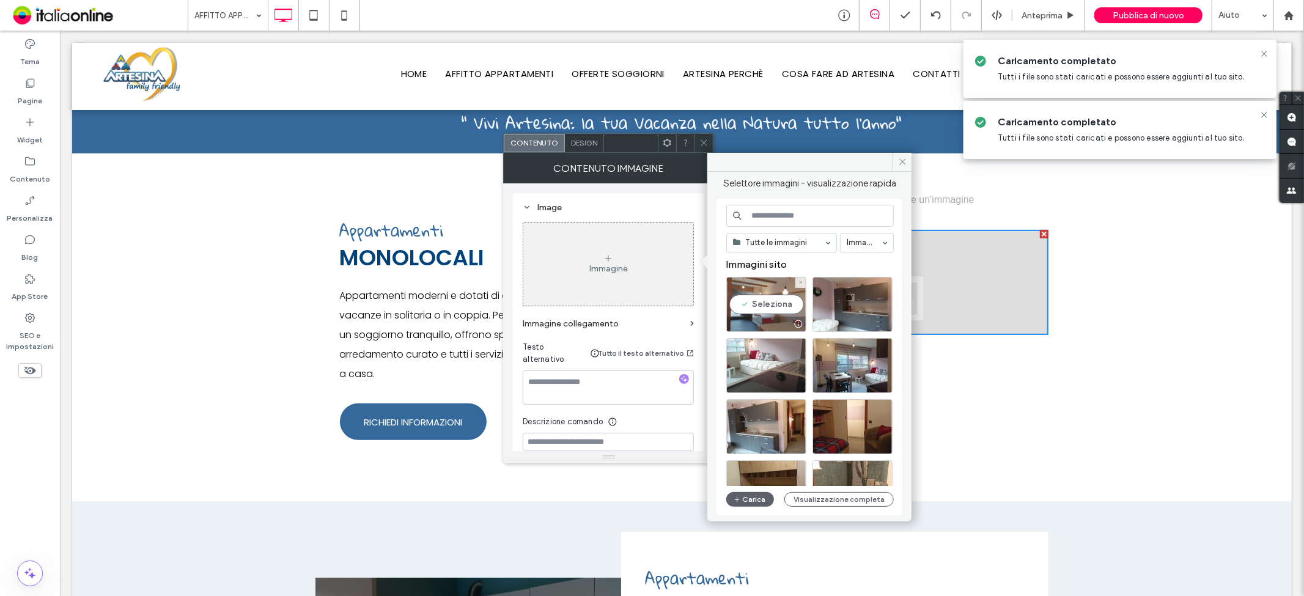
drag, startPoint x: 786, startPoint y: 308, endPoint x: 856, endPoint y: 187, distance: 140.3
click at [786, 308] on div "Seleziona" at bounding box center [767, 304] width 80 height 55
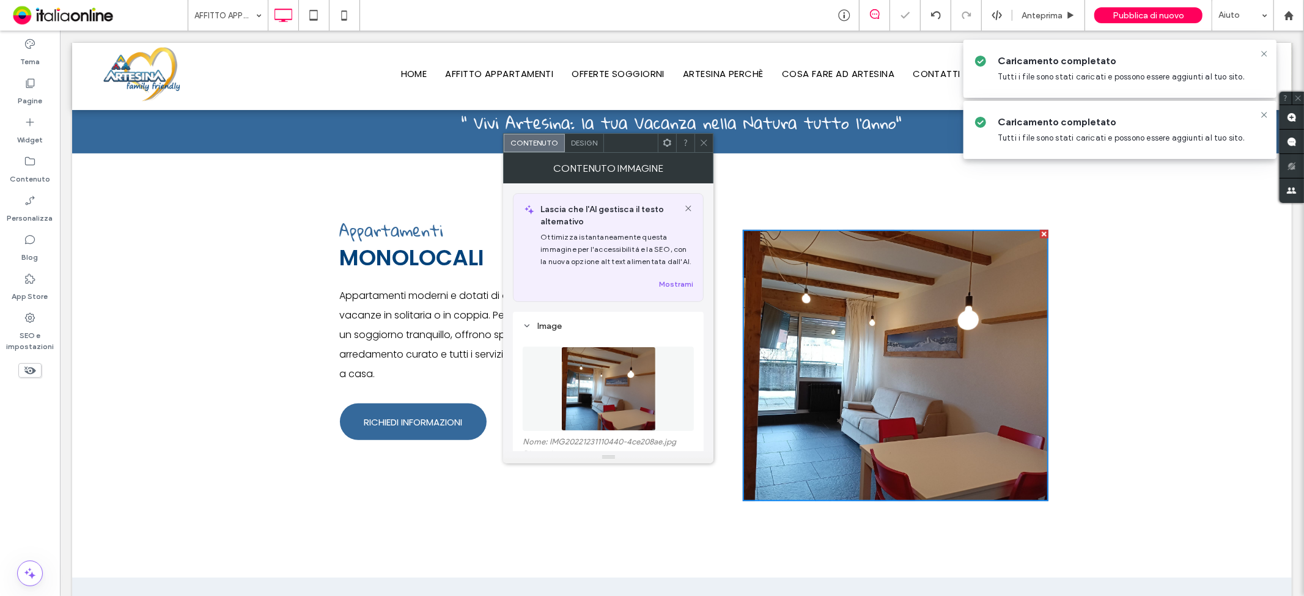
click at [706, 149] on span at bounding box center [704, 143] width 9 height 18
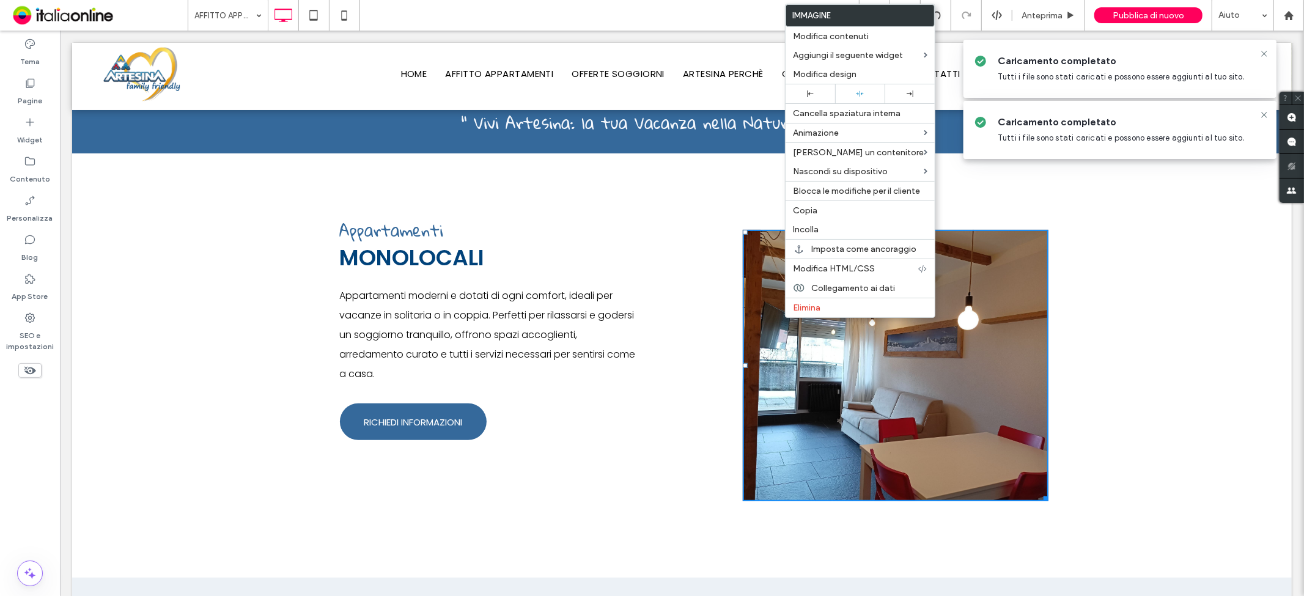
click at [1097, 495] on div "Appartamenti MONOLOCALI Appartamenti moderni e dotati di ogni comfort, ideali p…" at bounding box center [682, 365] width 1220 height 424
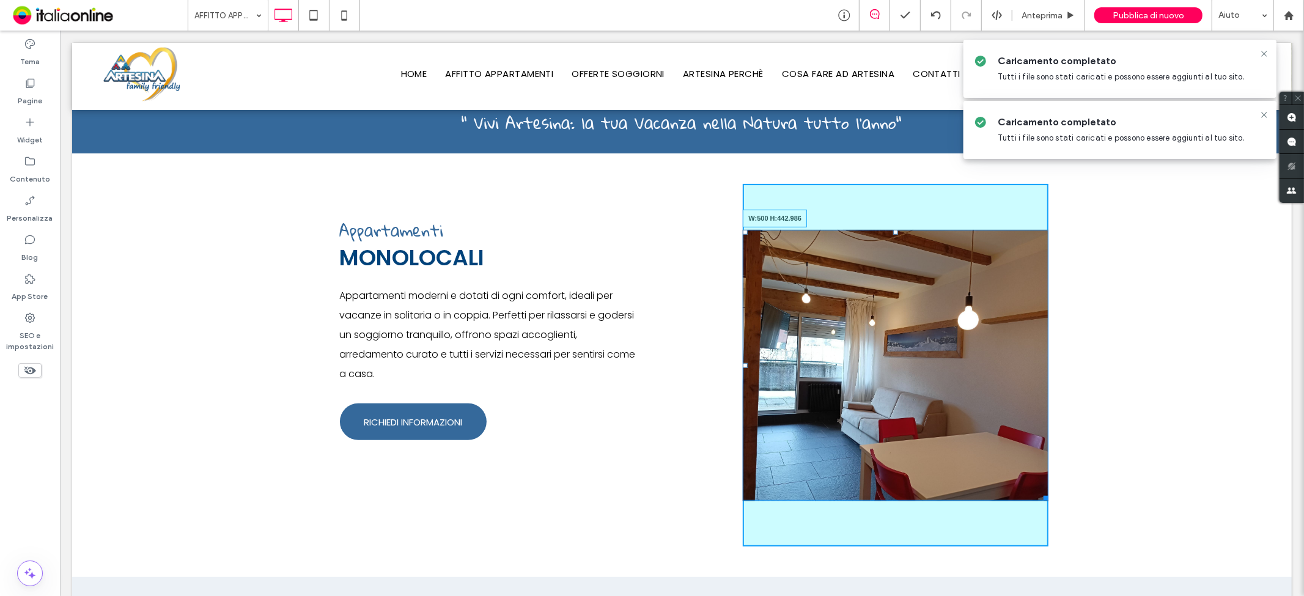
drag, startPoint x: 1042, startPoint y: 497, endPoint x: 1052, endPoint y: 474, distance: 24.7
click at [1052, 474] on div "Appartamenti MONOLOCALI Appartamenti moderni e dotati di ogni comfort, ideali p…" at bounding box center [682, 365] width 1220 height 424
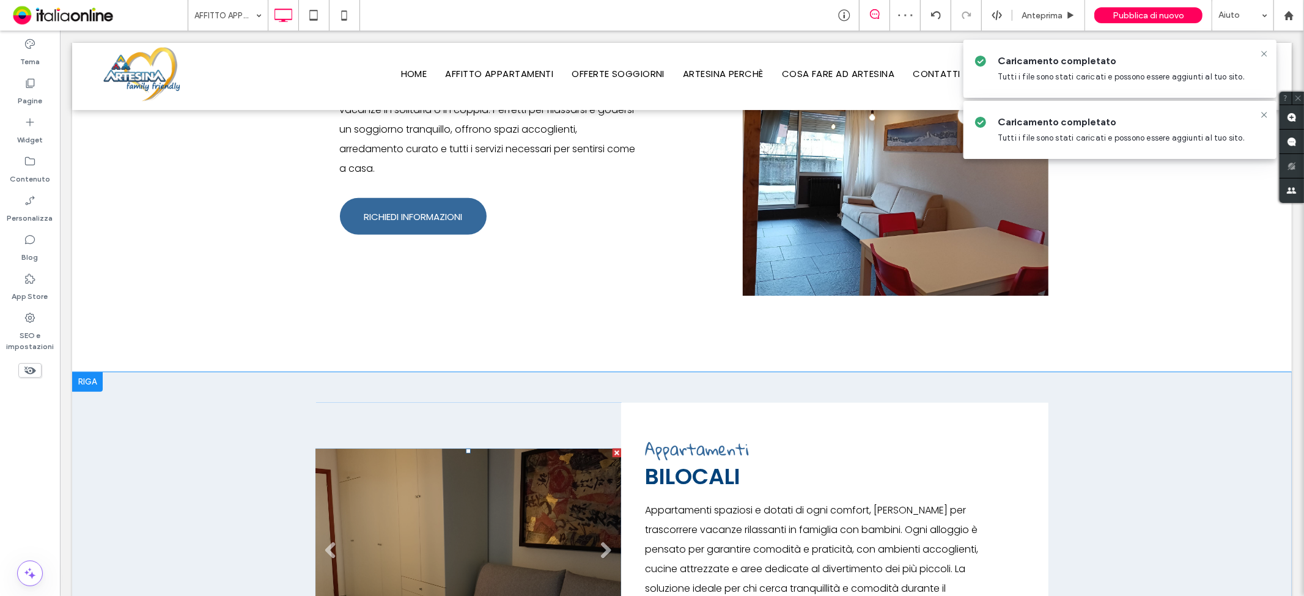
scroll to position [539, 0]
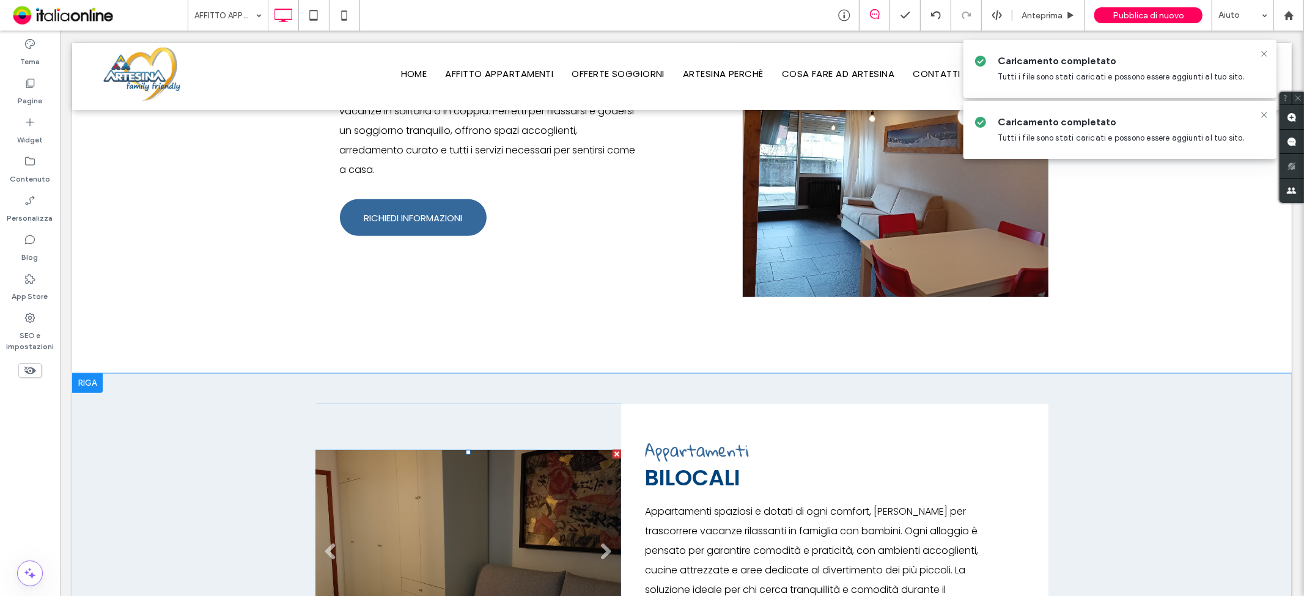
click at [546, 510] on li "Titolo diapositiva Scrivi qui la tua didascalia [GEOGRAPHIC_DATA]" at bounding box center [468, 556] width 306 height 214
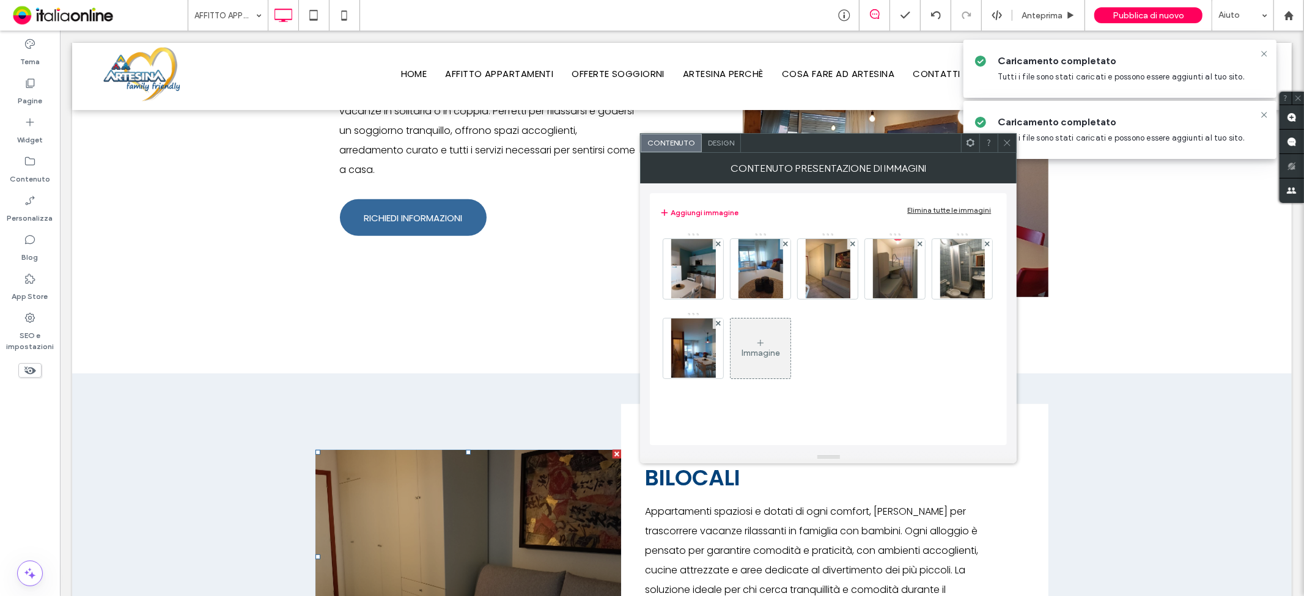
click at [730, 149] on div "Design" at bounding box center [721, 143] width 39 height 18
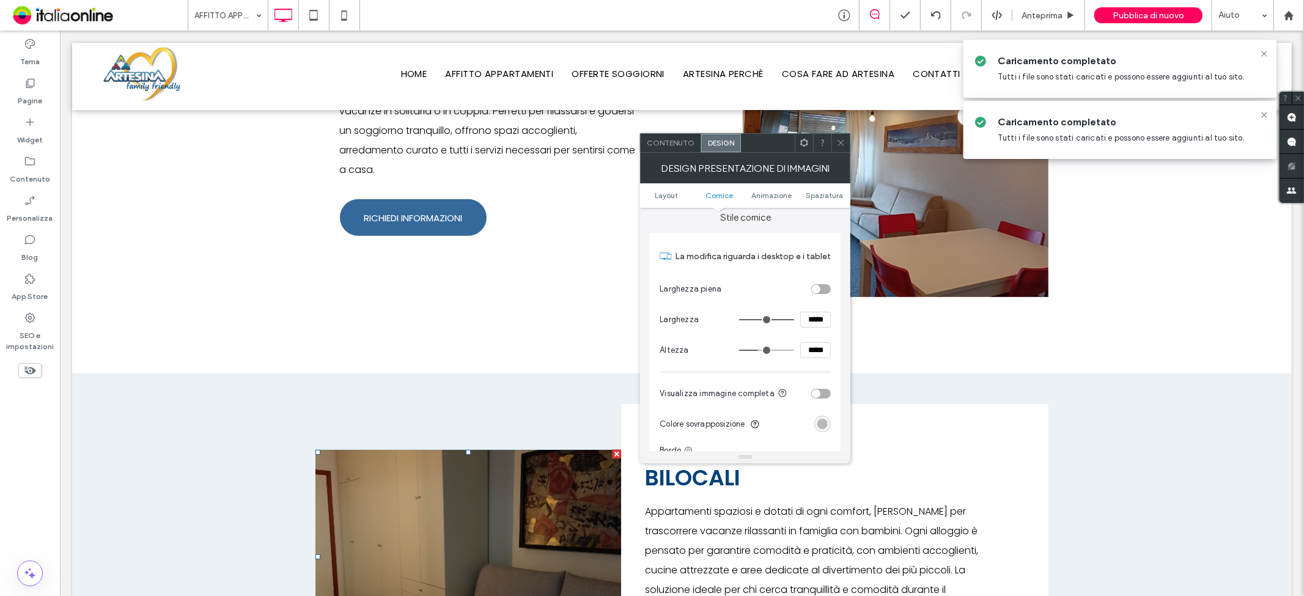
scroll to position [339, 0]
click at [838, 143] on icon at bounding box center [841, 142] width 9 height 9
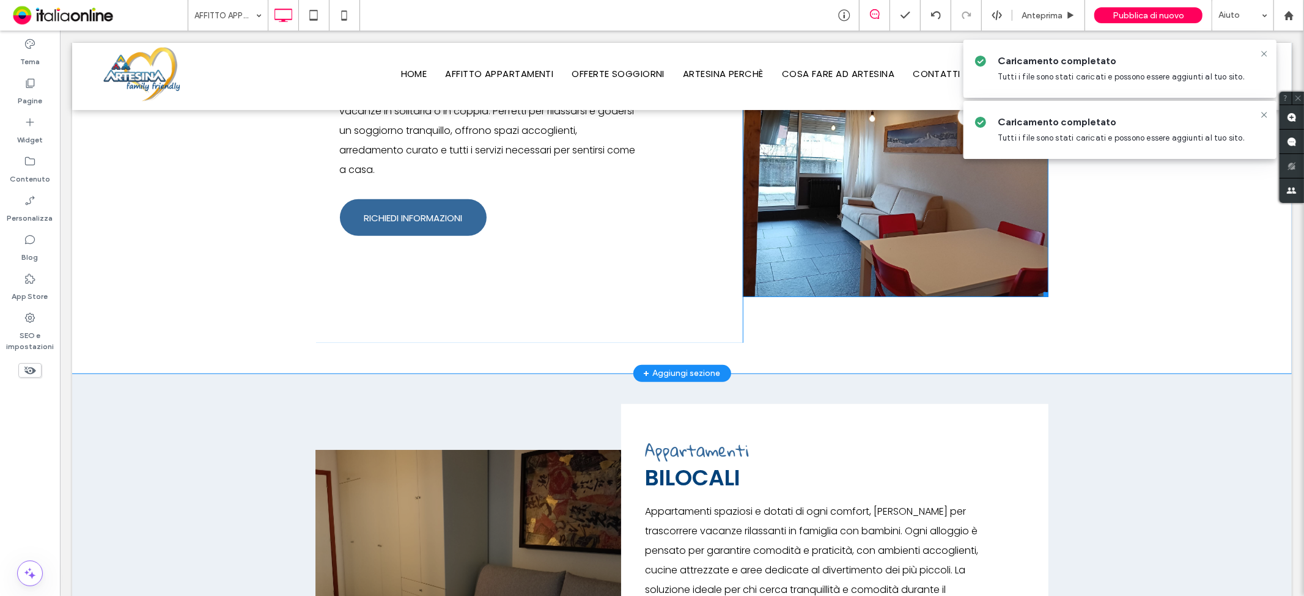
click at [845, 205] on img at bounding box center [895, 160] width 306 height 271
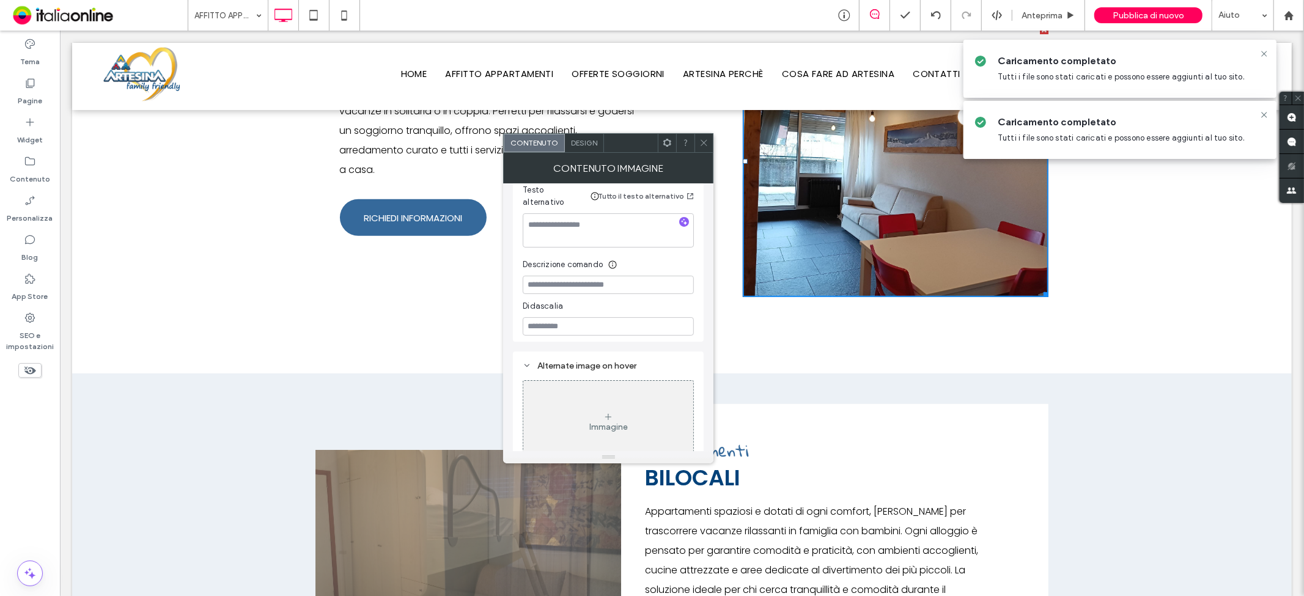
click at [595, 139] on span "Design" at bounding box center [584, 142] width 26 height 9
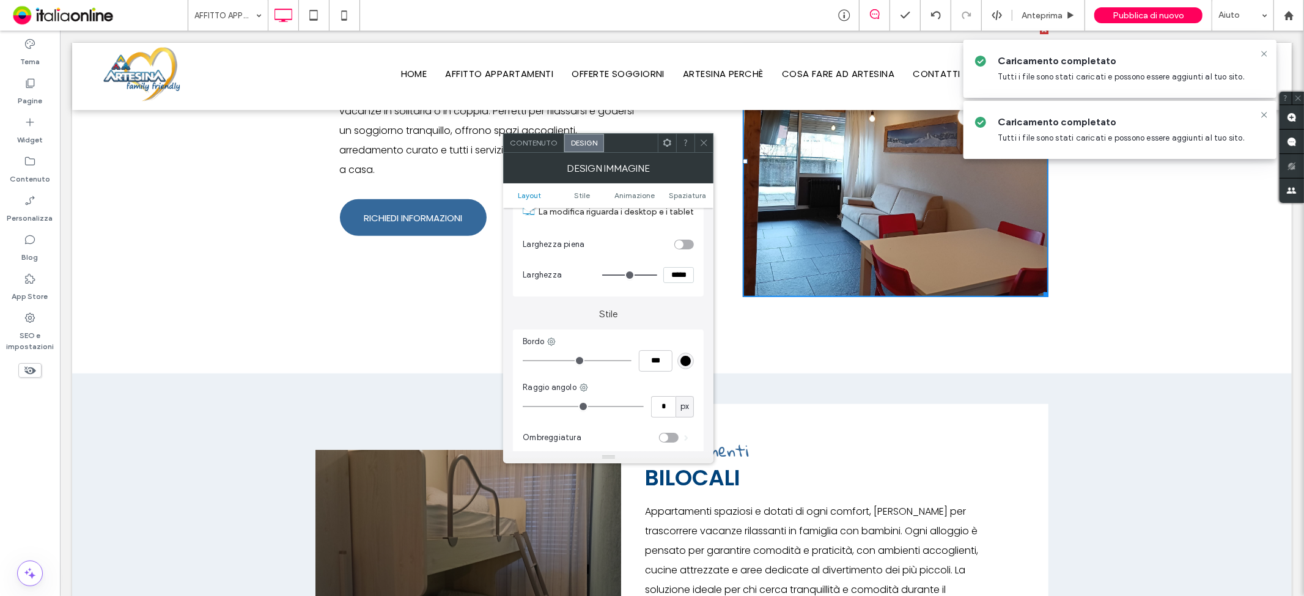
scroll to position [136, 0]
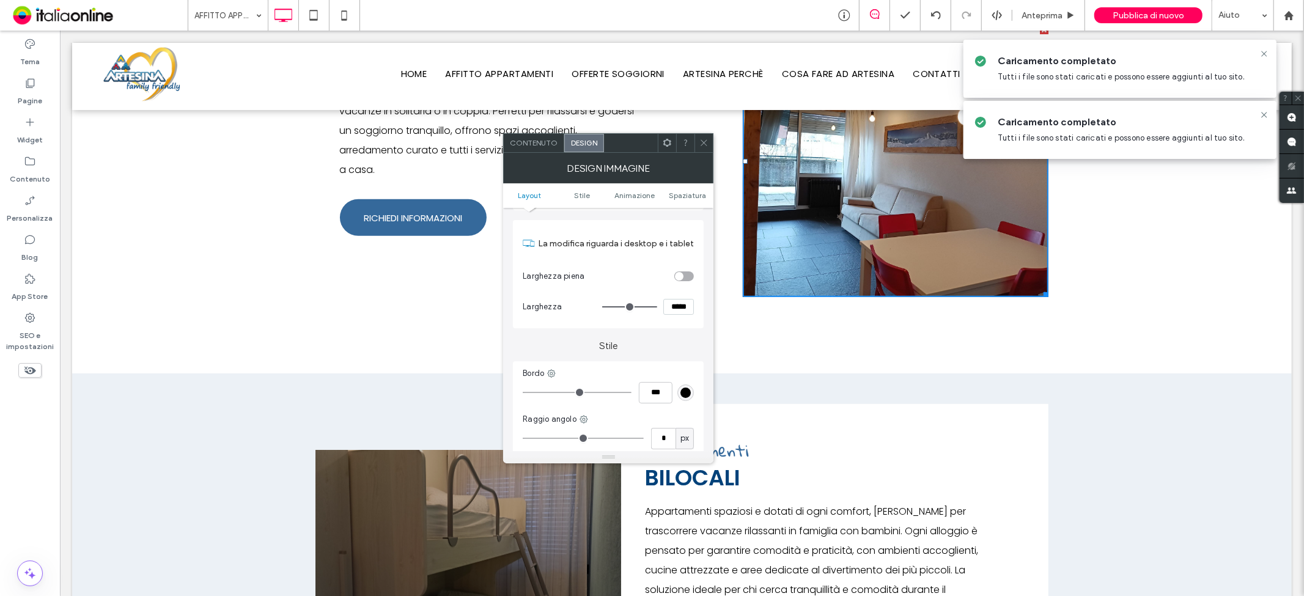
click at [679, 277] on div "toggle" at bounding box center [679, 276] width 9 height 9
drag, startPoint x: 685, startPoint y: 276, endPoint x: 686, endPoint y: 289, distance: 12.9
click at [685, 276] on div "toggle" at bounding box center [689, 276] width 9 height 9
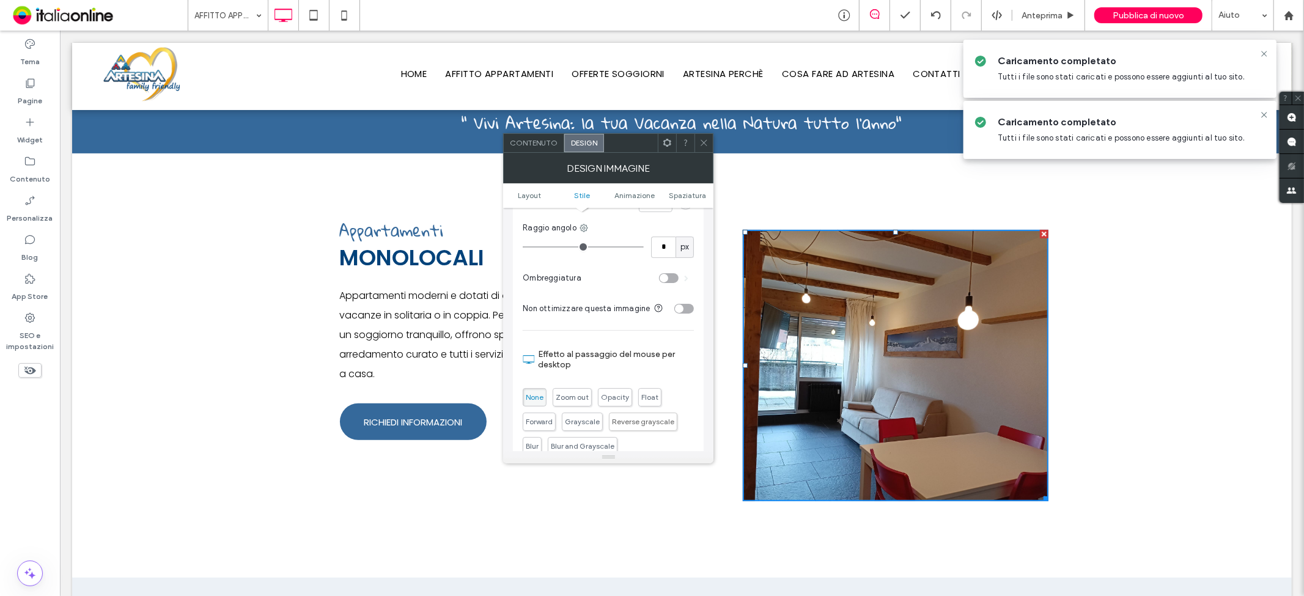
scroll to position [339, 0]
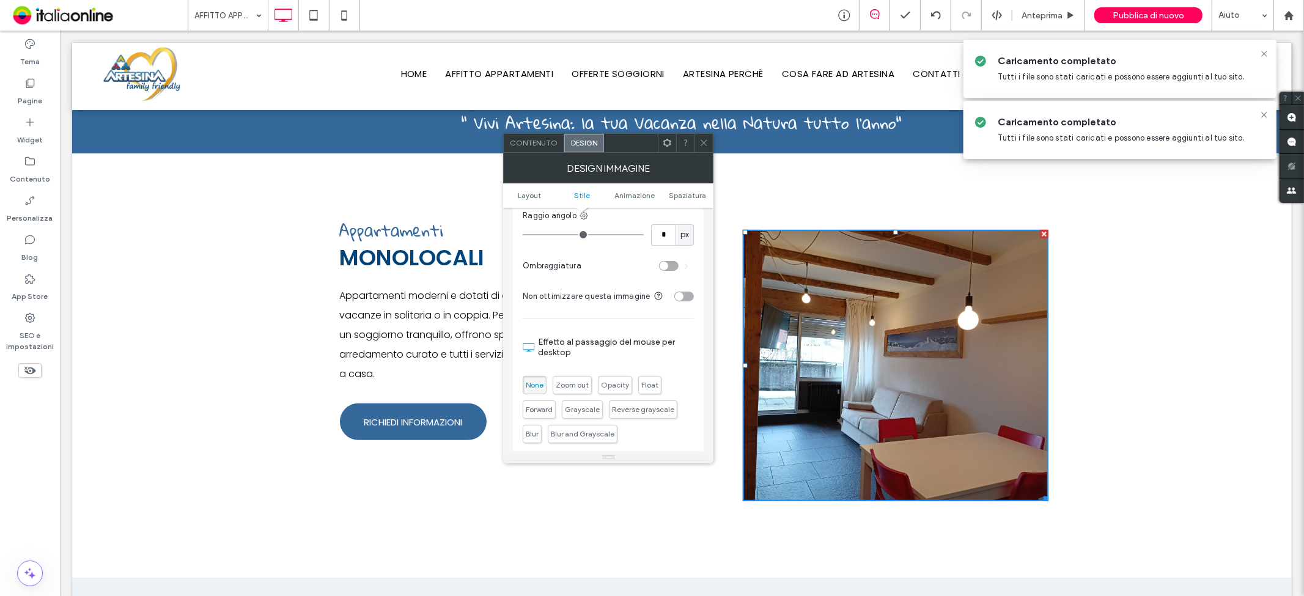
click at [541, 138] on span "Contenuto" at bounding box center [534, 142] width 48 height 9
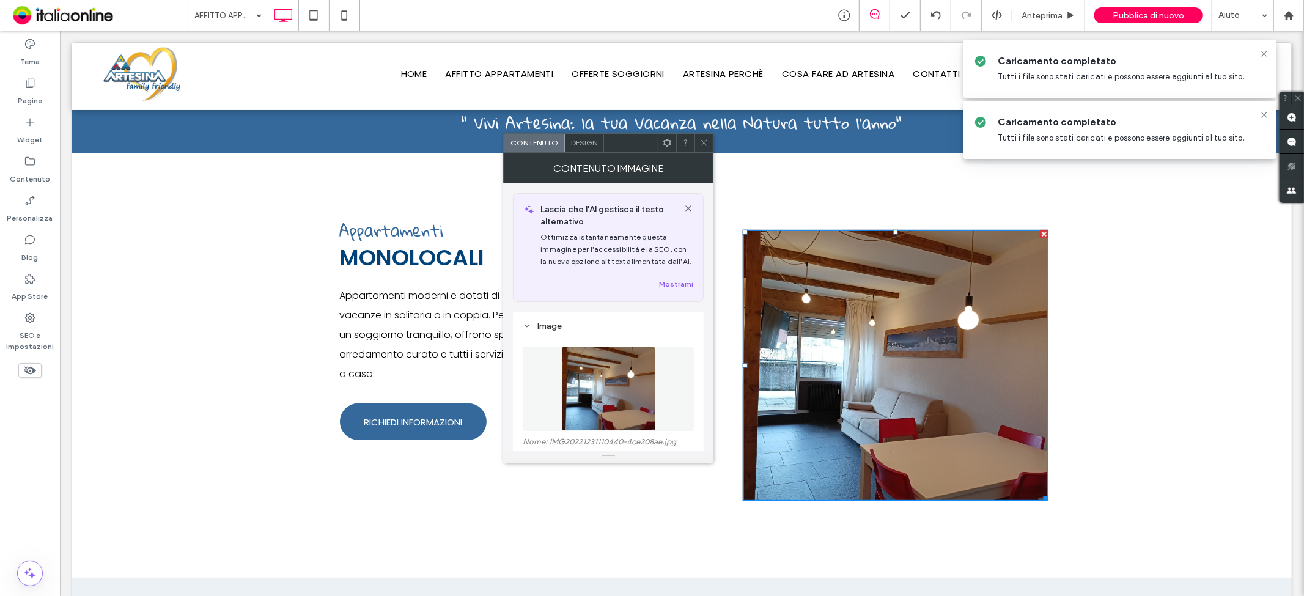
scroll to position [204, 0]
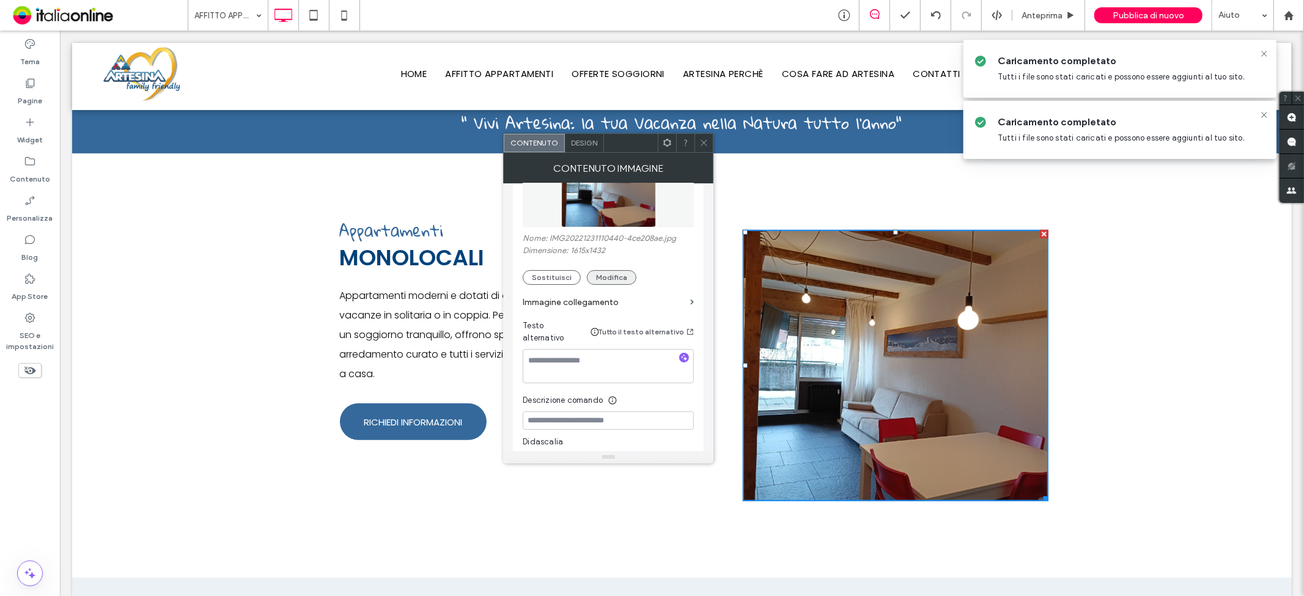
click at [626, 281] on button "Modifica" at bounding box center [612, 277] width 50 height 15
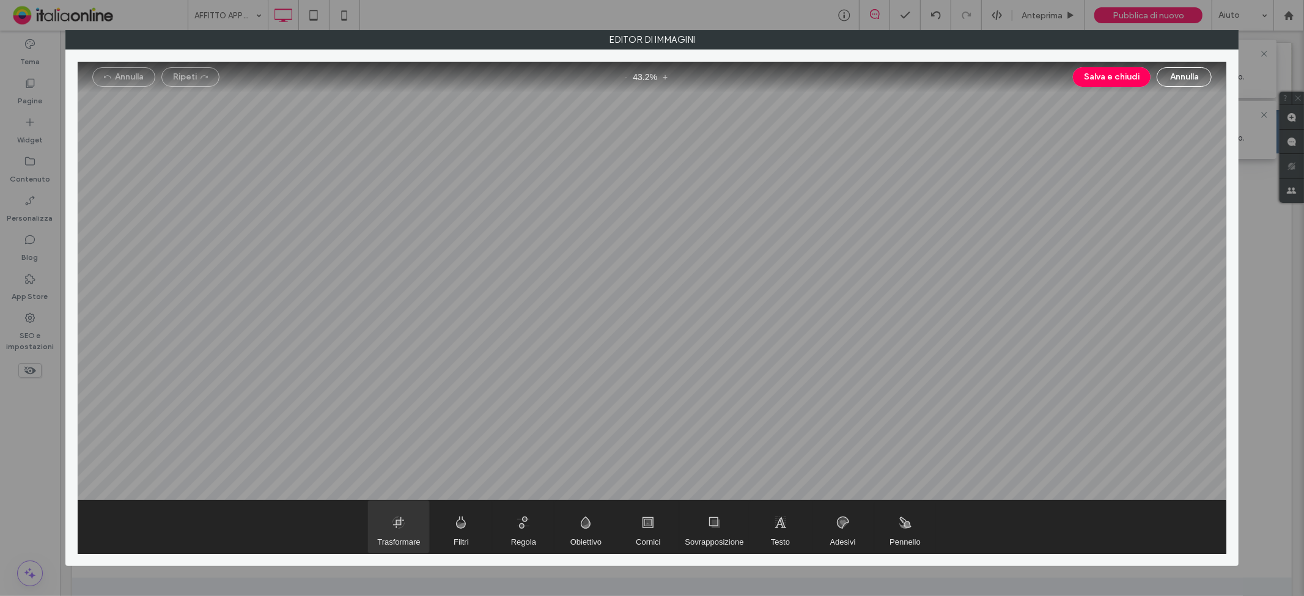
click at [383, 520] on span "Trasformare" at bounding box center [398, 527] width 61 height 53
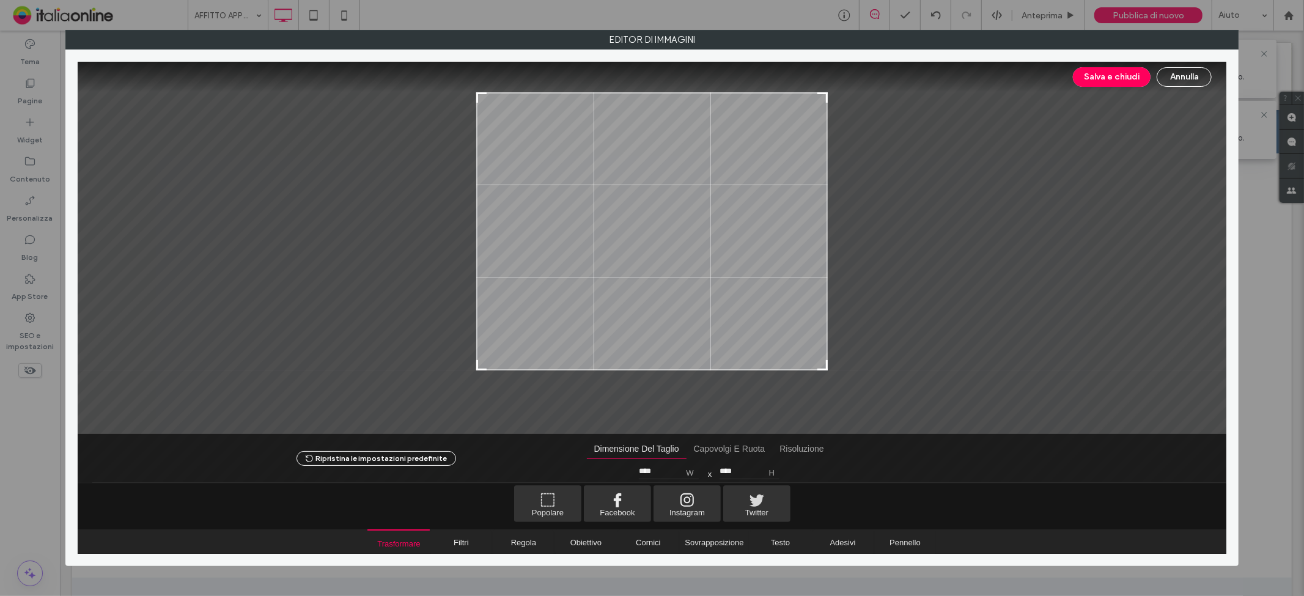
drag, startPoint x: 827, startPoint y: 399, endPoint x: 830, endPoint y: 350, distance: 49.7
click at [830, 366] on div at bounding box center [653, 248] width 1150 height 373
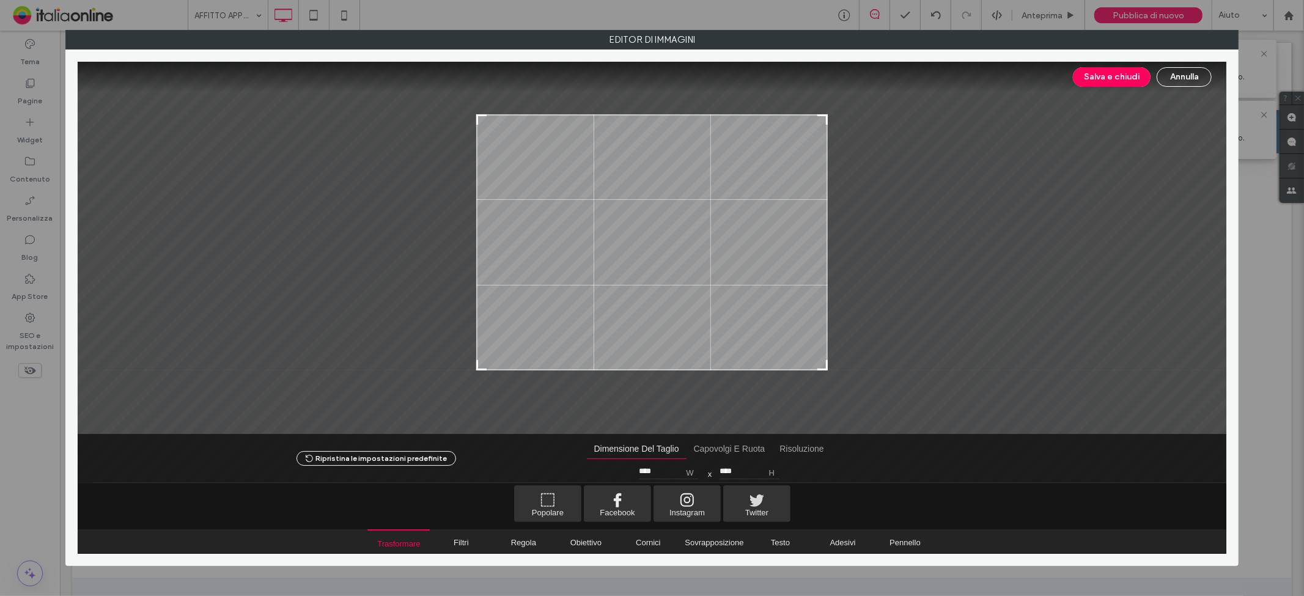
type input "****"
drag, startPoint x: 823, startPoint y: 95, endPoint x: 887, endPoint y: 133, distance: 74.6
click at [827, 119] on div at bounding box center [822, 121] width 15 height 15
click at [1128, 81] on button "Salva e chiudi" at bounding box center [1112, 77] width 78 height 20
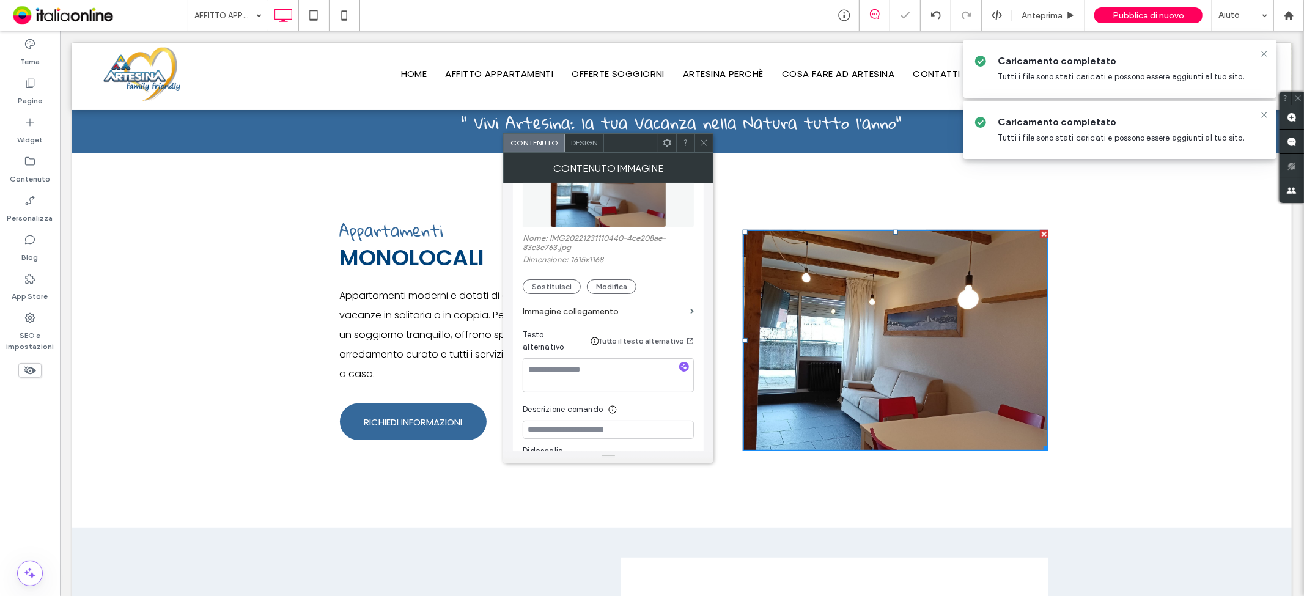
click at [703, 144] on use at bounding box center [704, 143] width 6 height 6
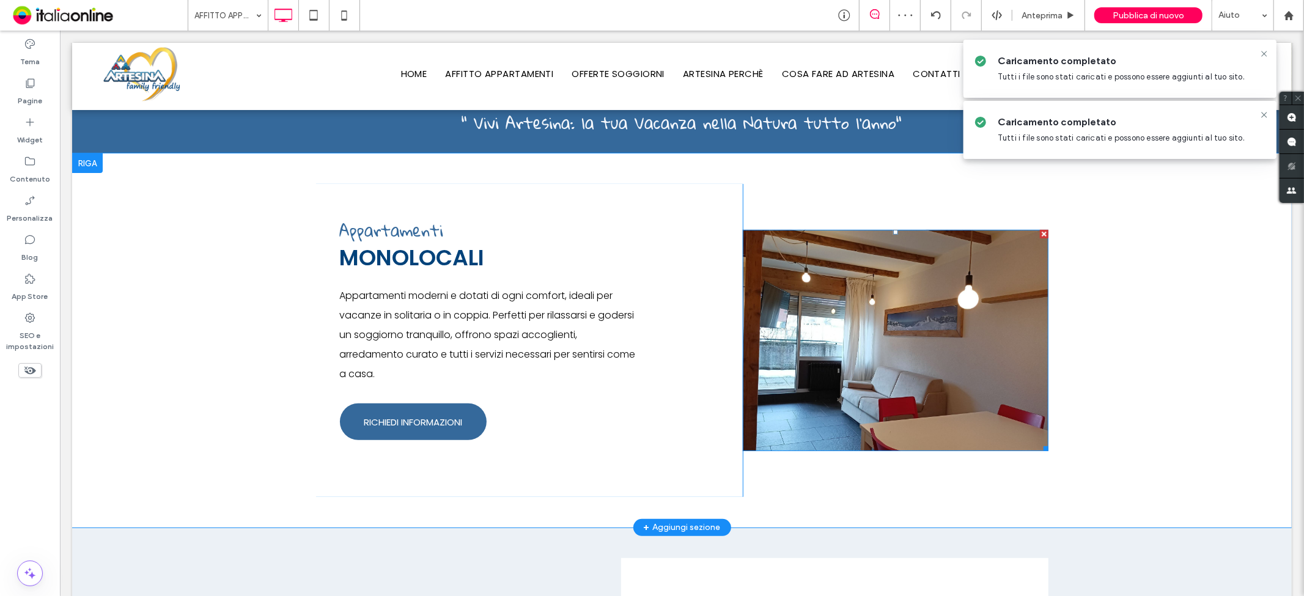
click at [816, 349] on img at bounding box center [895, 339] width 306 height 221
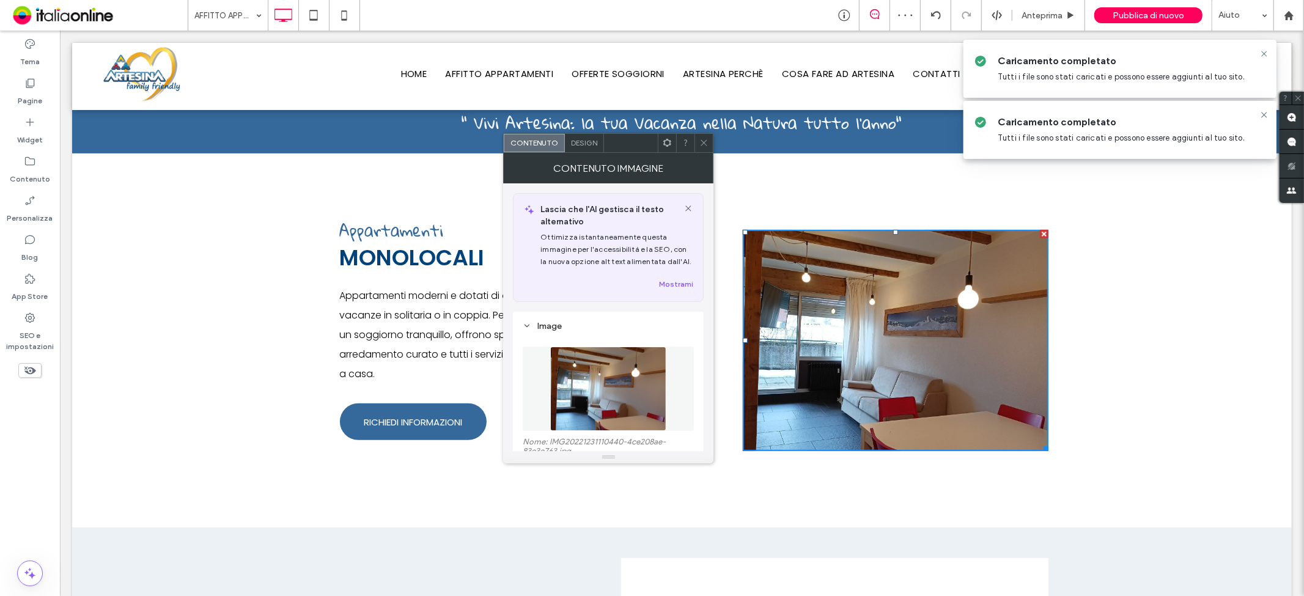
click at [591, 145] on span "Design" at bounding box center [584, 142] width 26 height 9
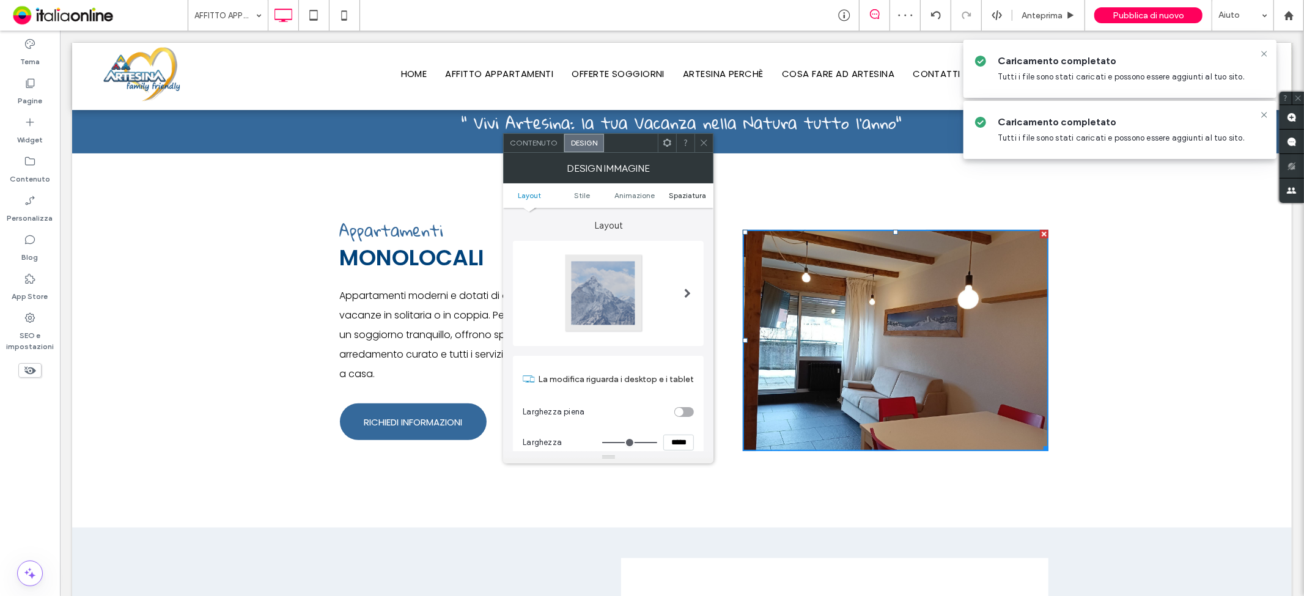
click at [689, 197] on span "Spaziatura" at bounding box center [687, 195] width 37 height 9
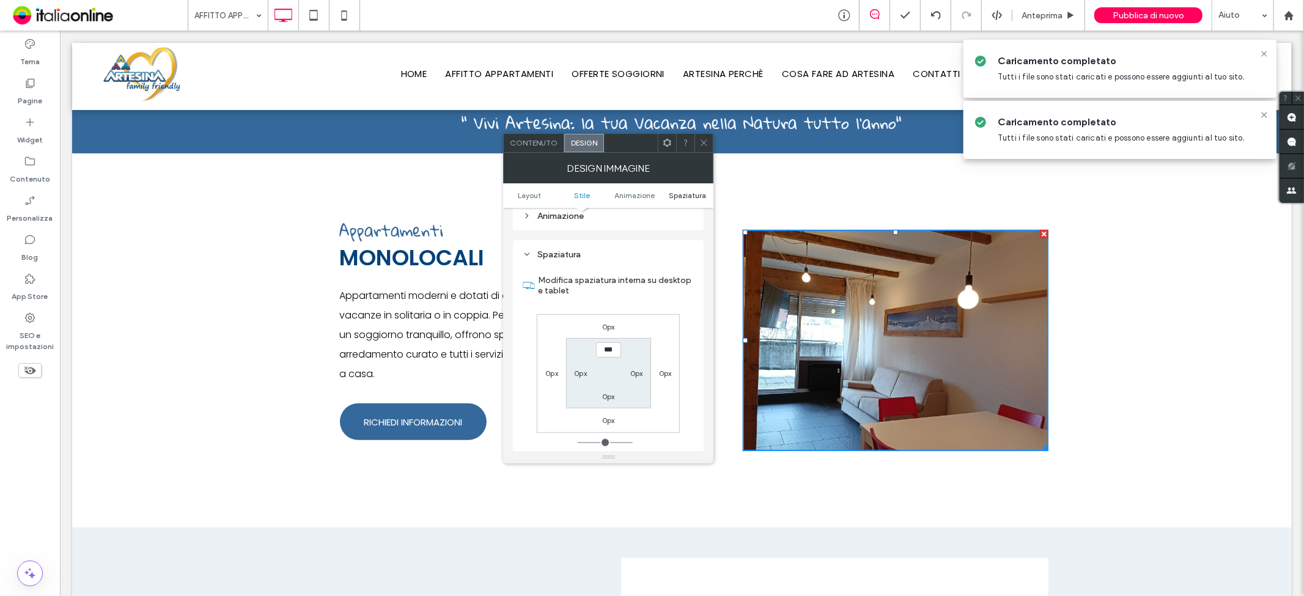
scroll to position [624, 0]
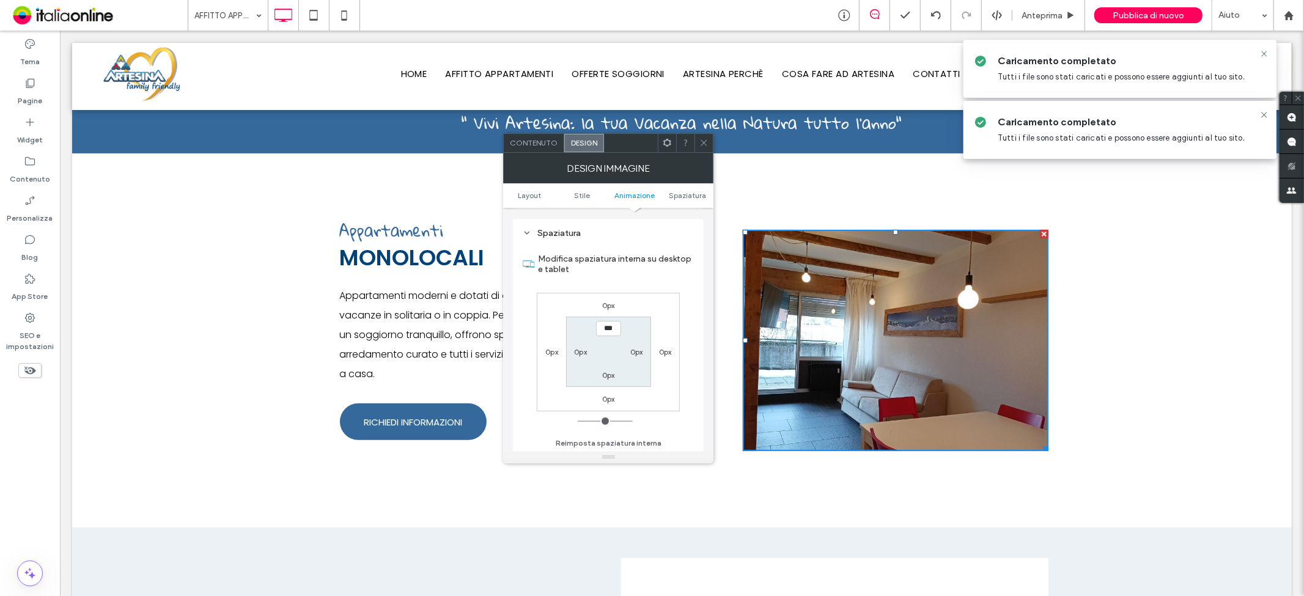
click at [543, 346] on div "0px" at bounding box center [552, 352] width 28 height 12
drag, startPoint x: 544, startPoint y: 346, endPoint x: 558, endPoint y: 352, distance: 14.5
click at [553, 349] on div "0px" at bounding box center [552, 352] width 28 height 12
click at [558, 352] on label "0px" at bounding box center [552, 351] width 13 height 9
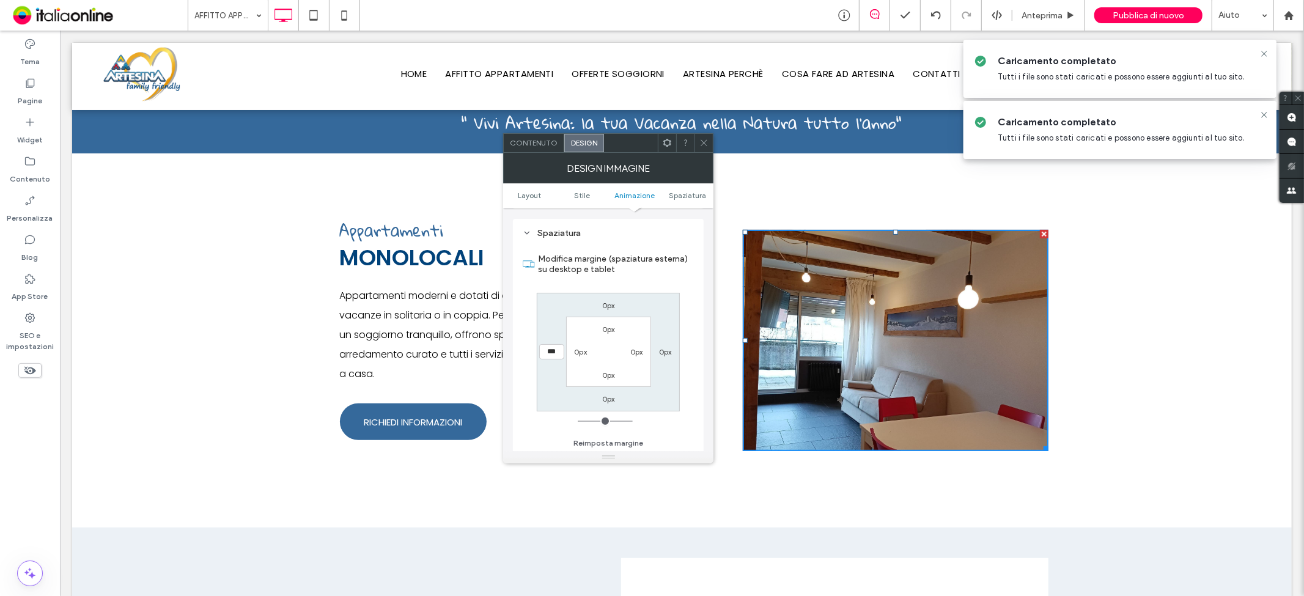
click at [558, 352] on input "***" at bounding box center [551, 351] width 25 height 15
type input "***"
type input "*"
type input "*****"
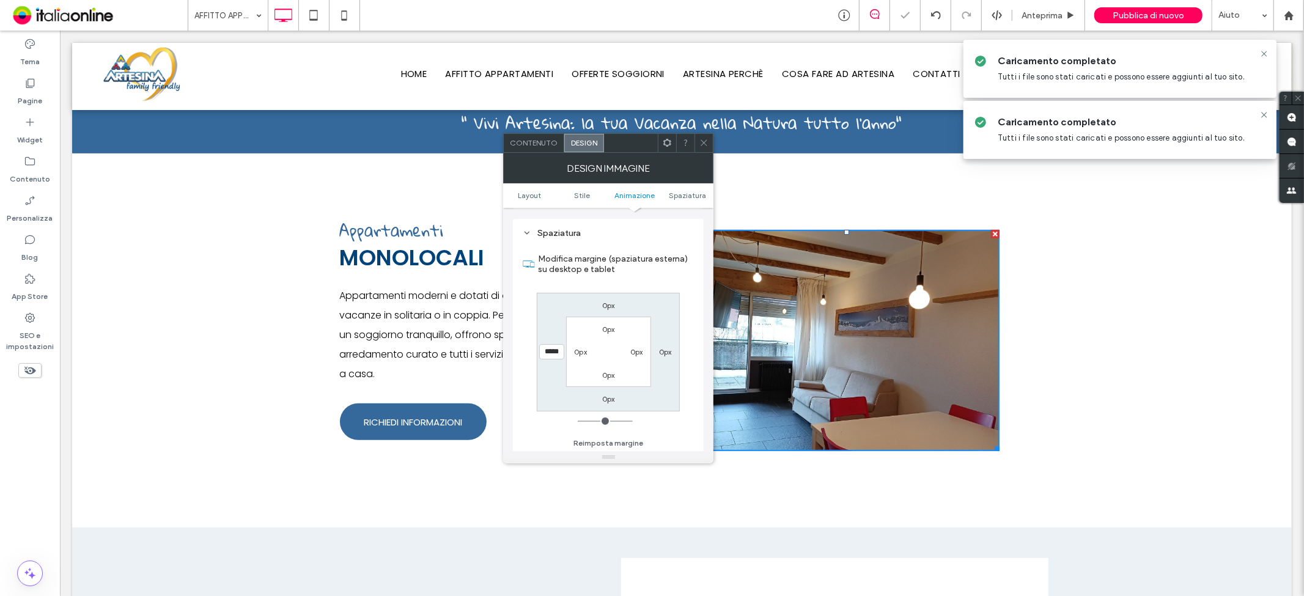
click at [702, 141] on use at bounding box center [704, 143] width 6 height 6
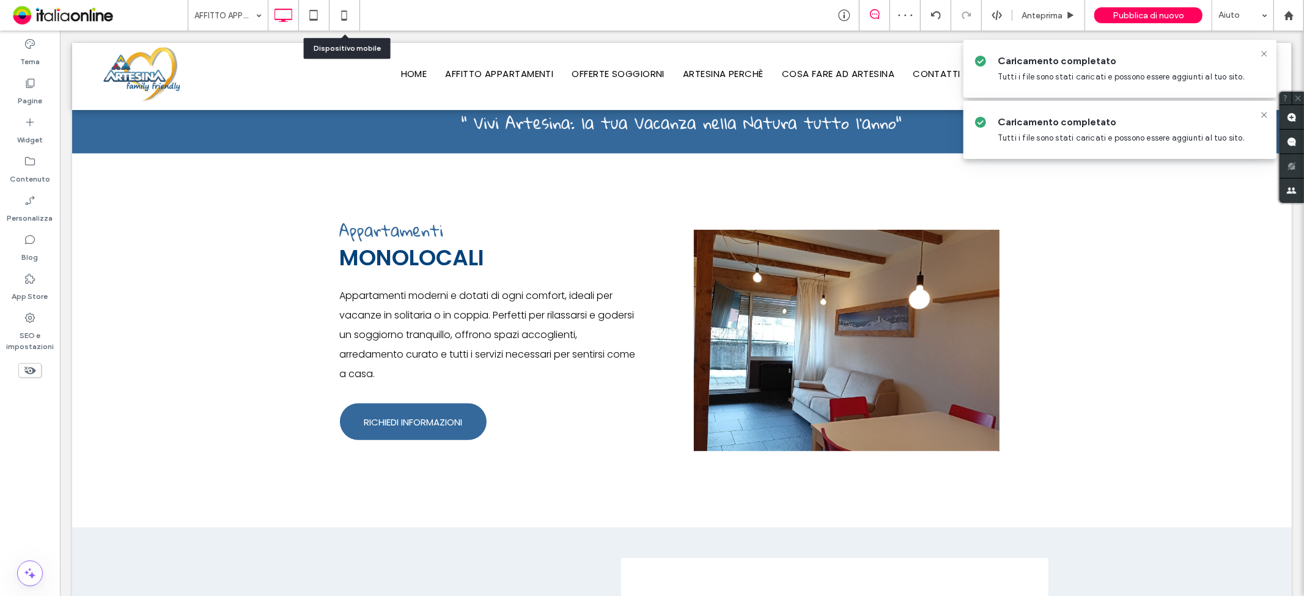
drag, startPoint x: 350, startPoint y: 7, endPoint x: 448, endPoint y: 81, distance: 122.6
click at [350, 7] on icon at bounding box center [344, 15] width 24 height 24
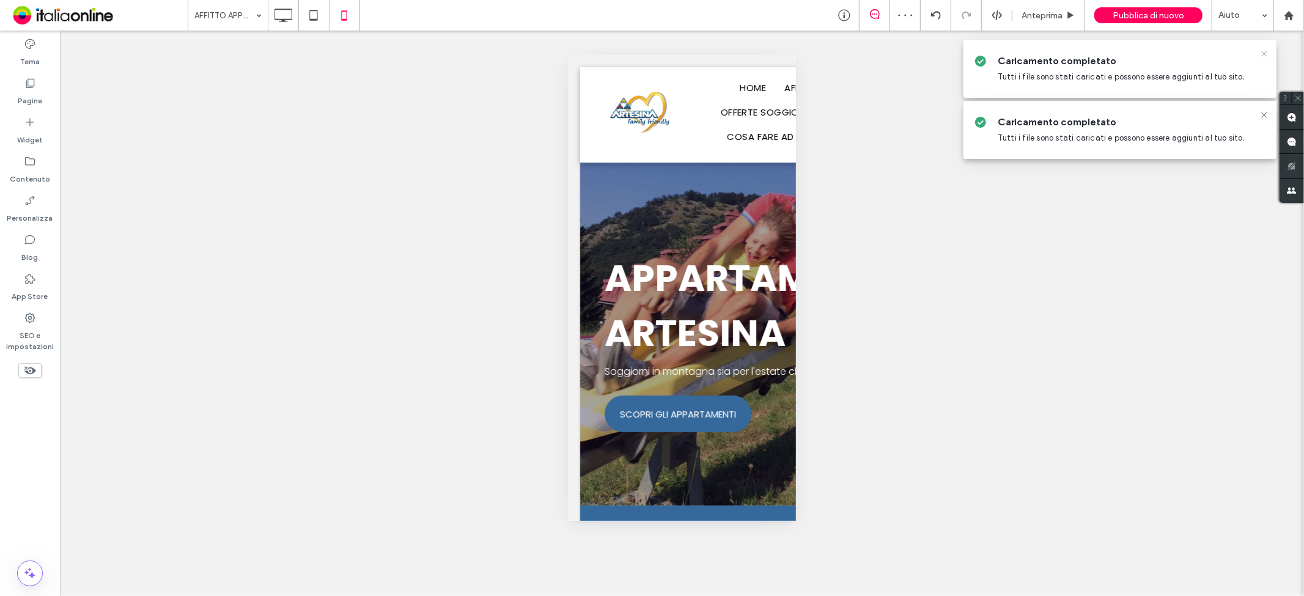
click at [1266, 53] on icon at bounding box center [1265, 54] width 10 height 10
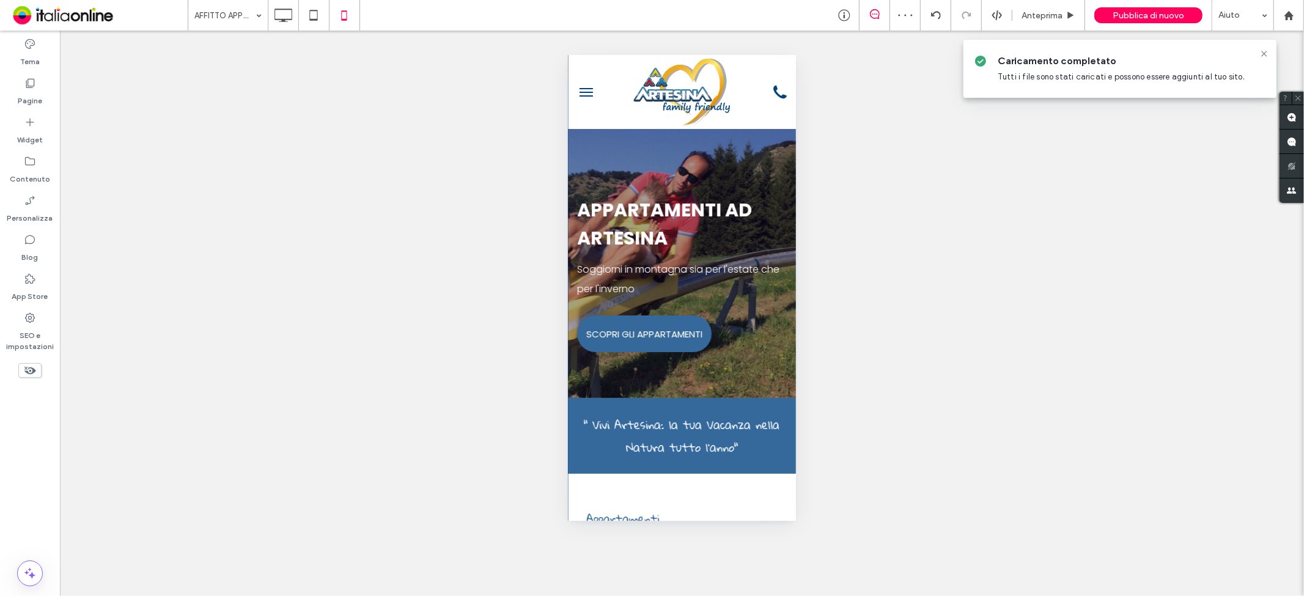
click at [1267, 57] on icon at bounding box center [1265, 54] width 10 height 10
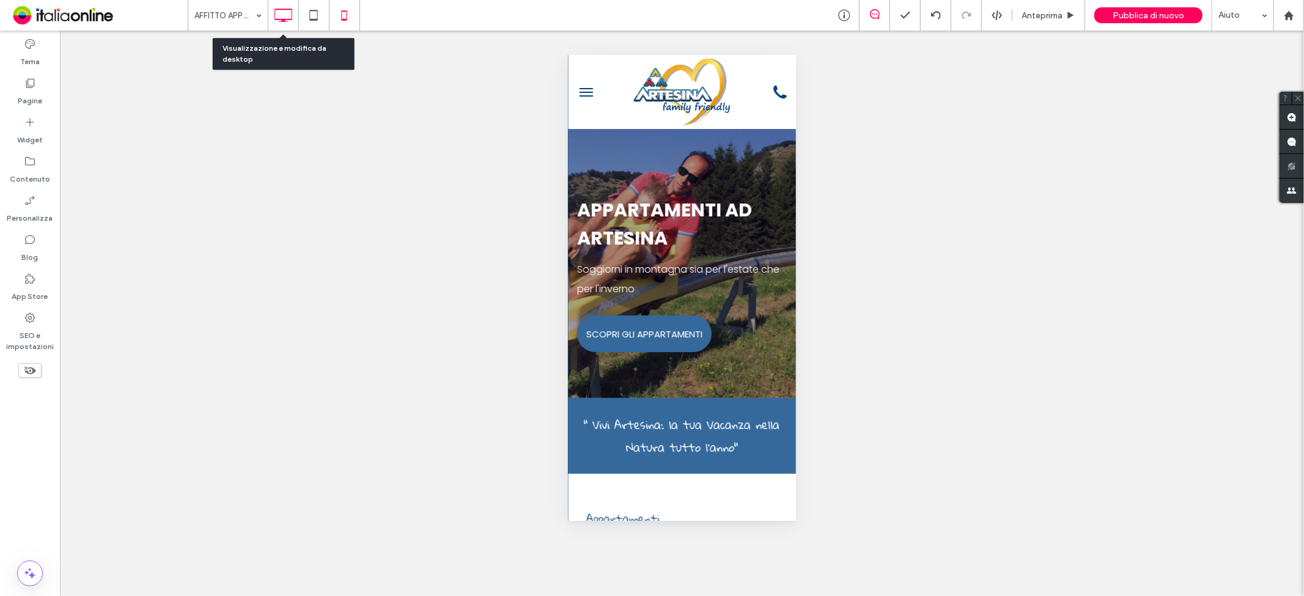
click at [288, 17] on icon at bounding box center [283, 15] width 24 height 24
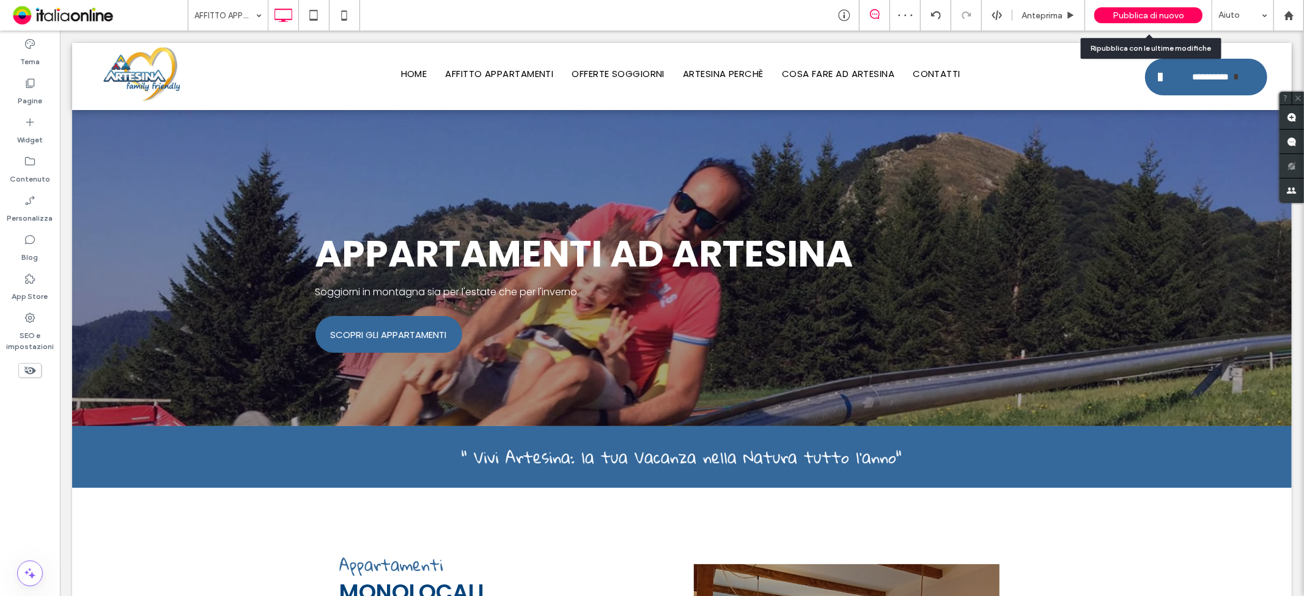
scroll to position [475, 0]
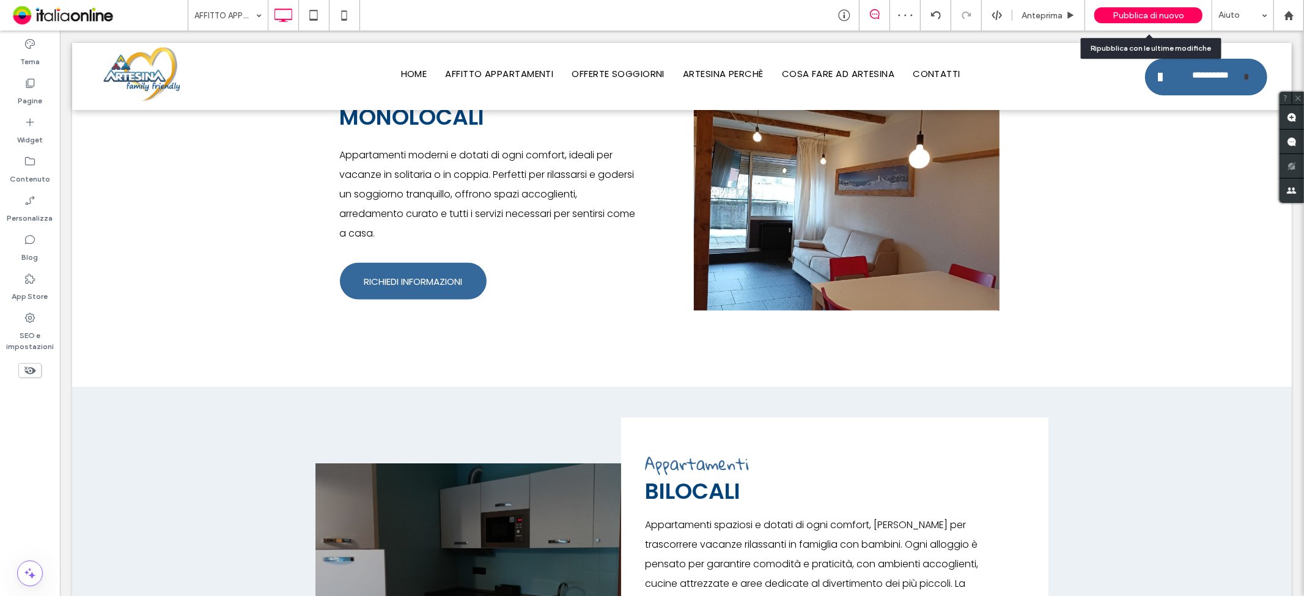
click at [1180, 15] on span "Pubblica di nuovo" at bounding box center [1149, 15] width 72 height 10
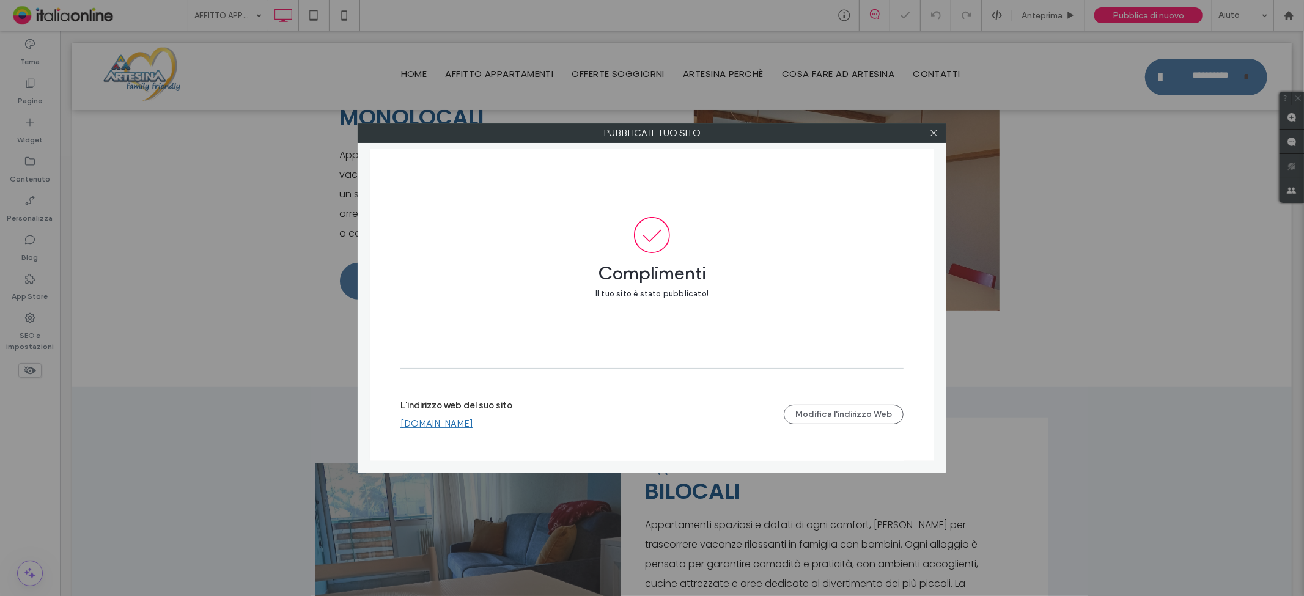
click at [451, 423] on link "[DOMAIN_NAME]" at bounding box center [437, 423] width 73 height 11
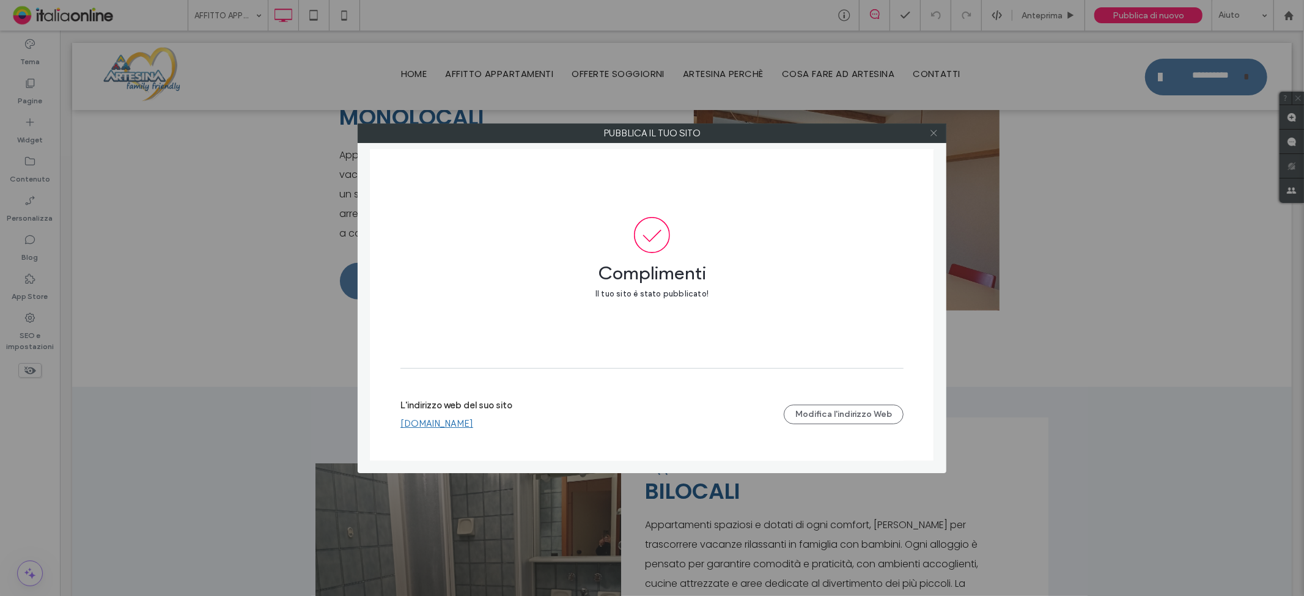
drag, startPoint x: 933, startPoint y: 124, endPoint x: 1092, endPoint y: 325, distance: 256.5
click at [933, 124] on span at bounding box center [934, 133] width 9 height 18
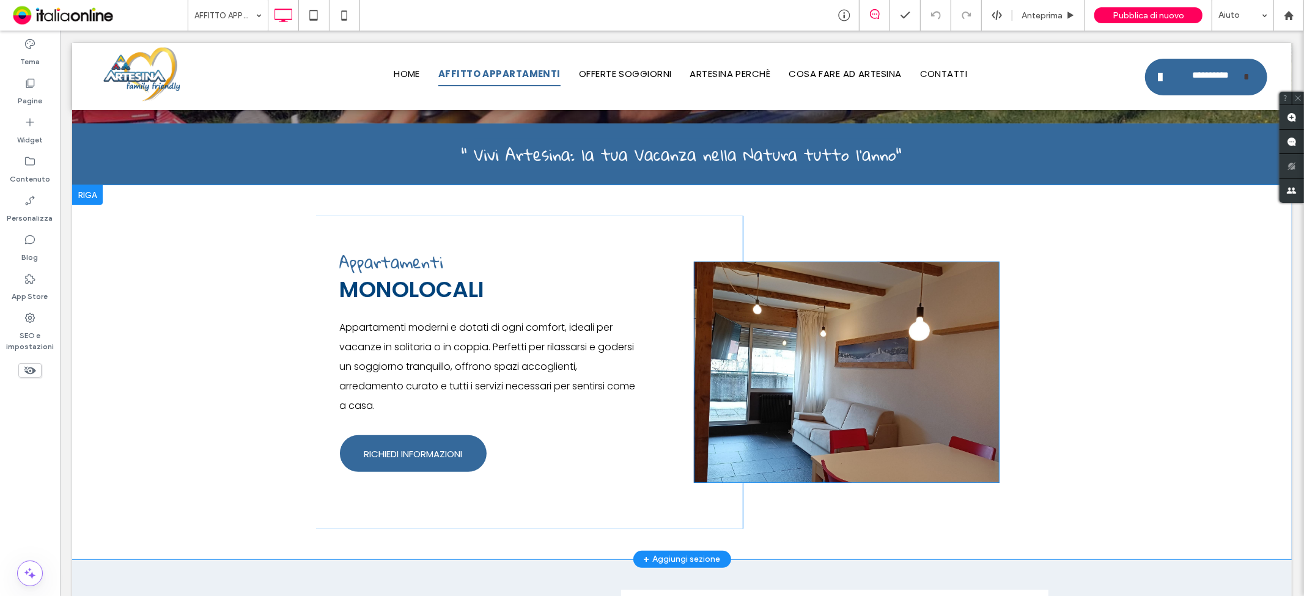
scroll to position [204, 0]
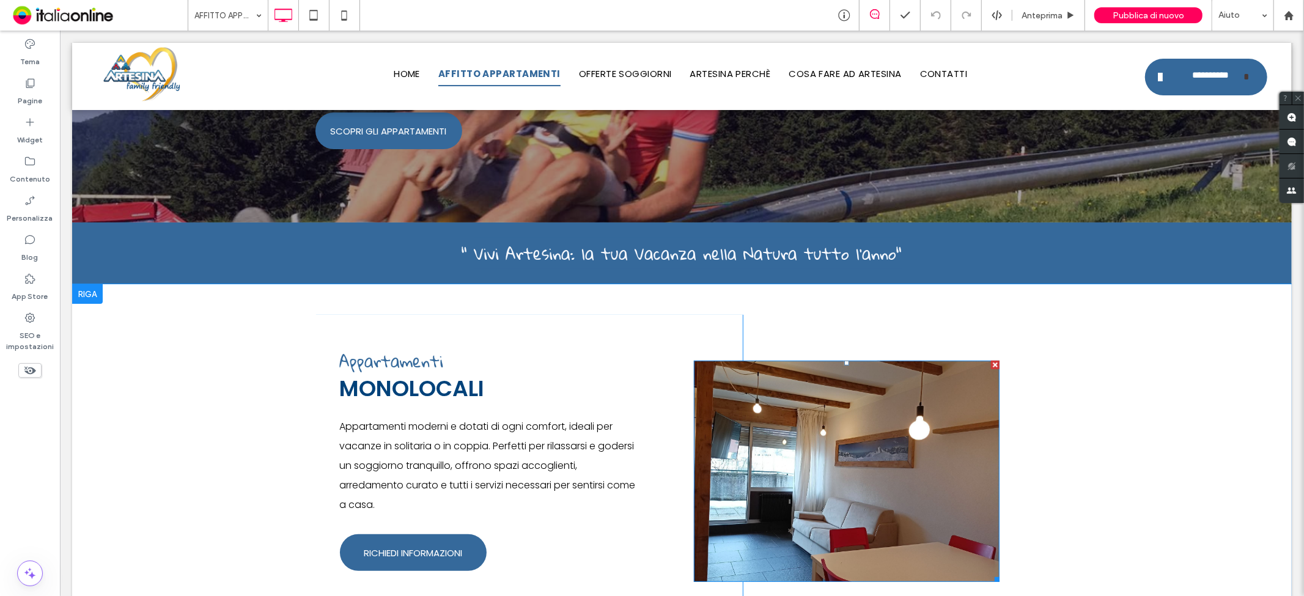
click at [991, 364] on div at bounding box center [995, 364] width 9 height 9
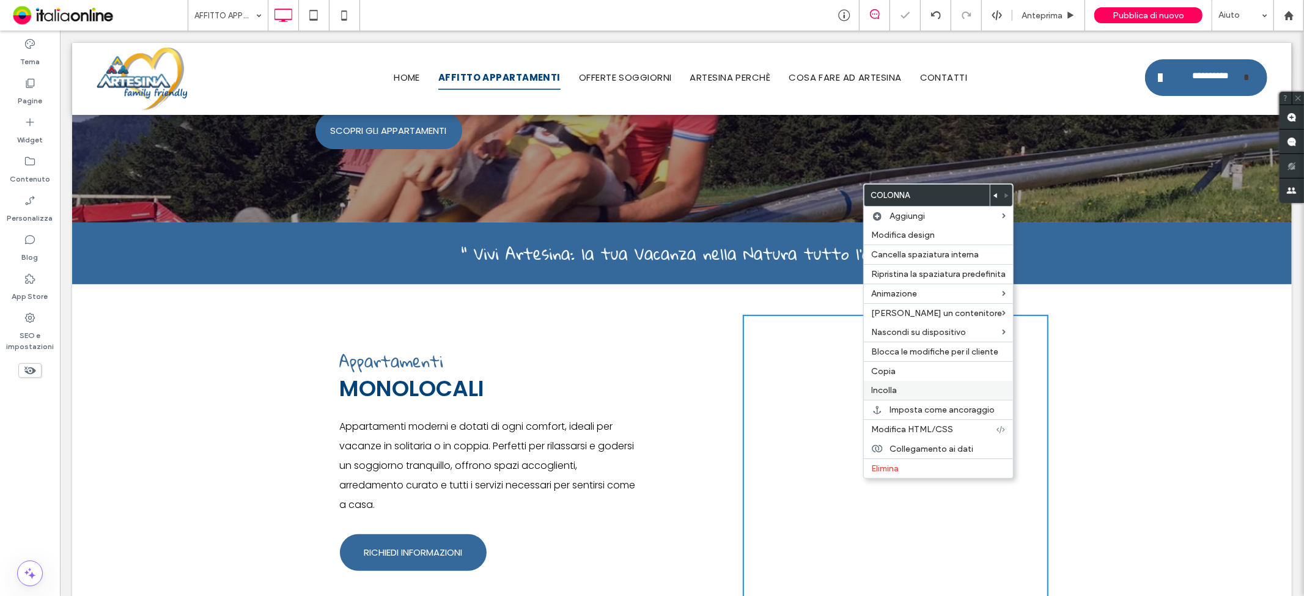
click at [906, 394] on label "Incolla" at bounding box center [938, 390] width 135 height 10
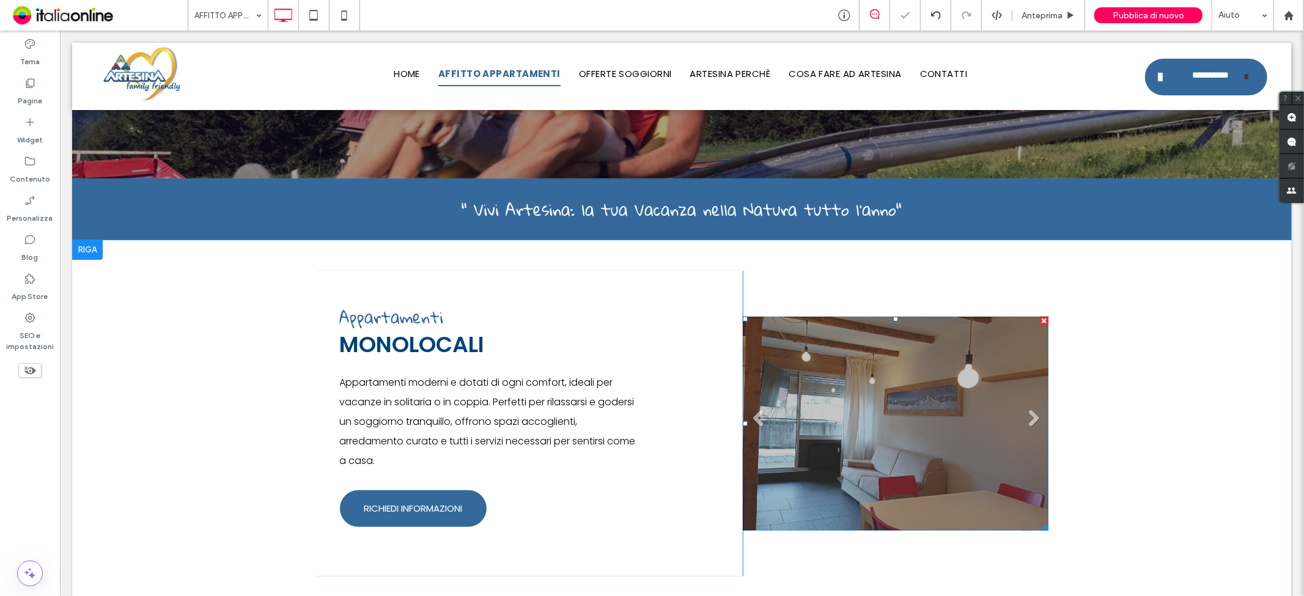
scroll to position [276, 0]
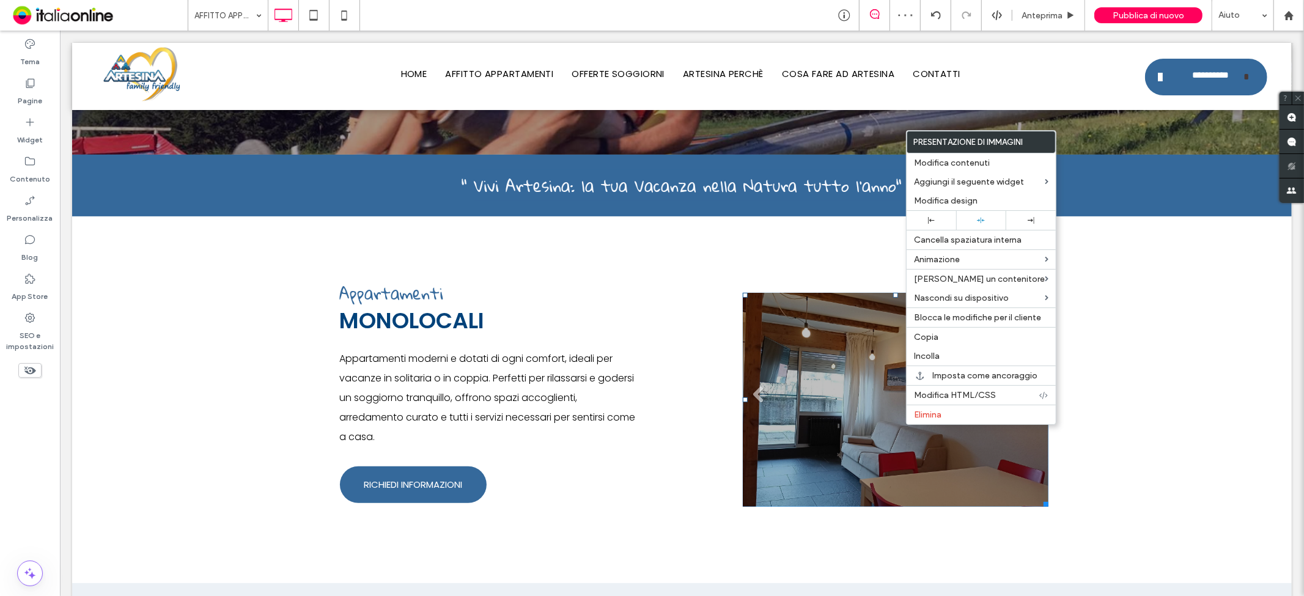
click at [871, 377] on li "Titolo diapositiva Scrivi qui la tua didascalia [GEOGRAPHIC_DATA]" at bounding box center [895, 399] width 306 height 214
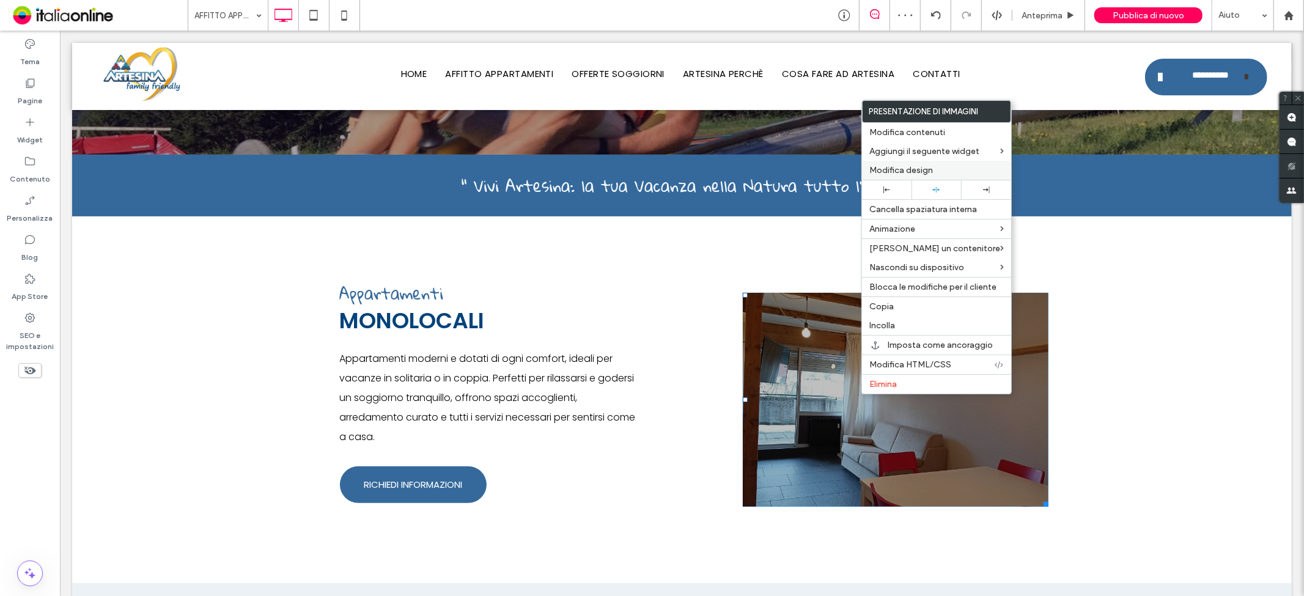
click at [914, 170] on span "Modifica design" at bounding box center [902, 170] width 64 height 10
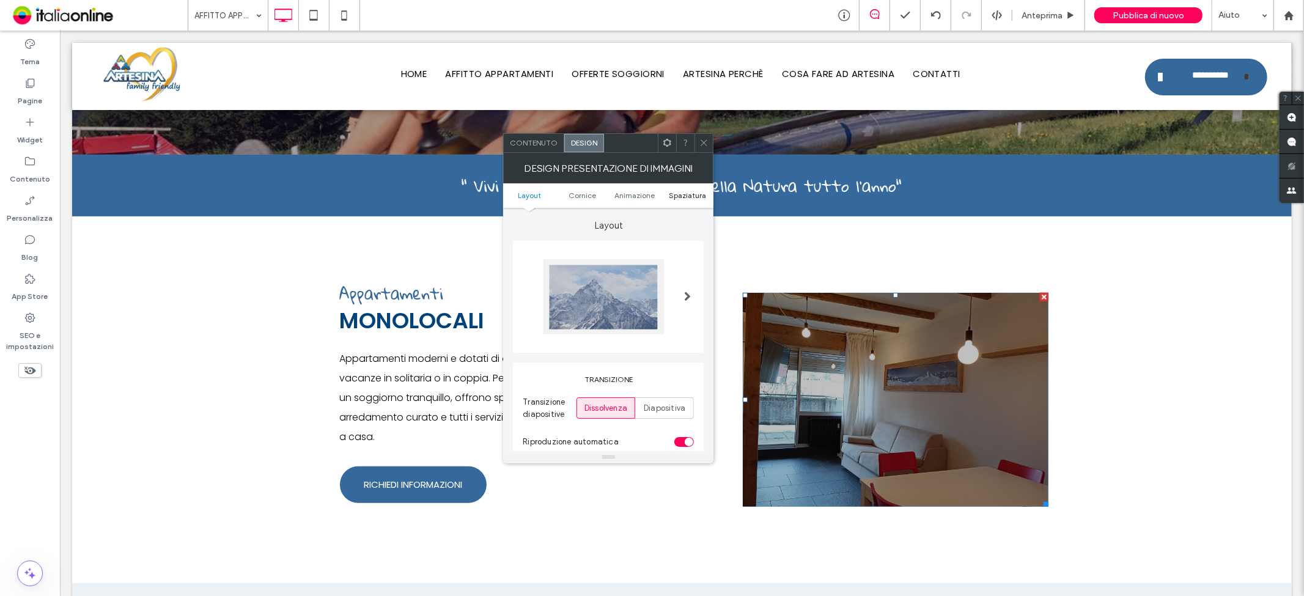
click at [687, 198] on span "Spaziatura" at bounding box center [687, 195] width 37 height 9
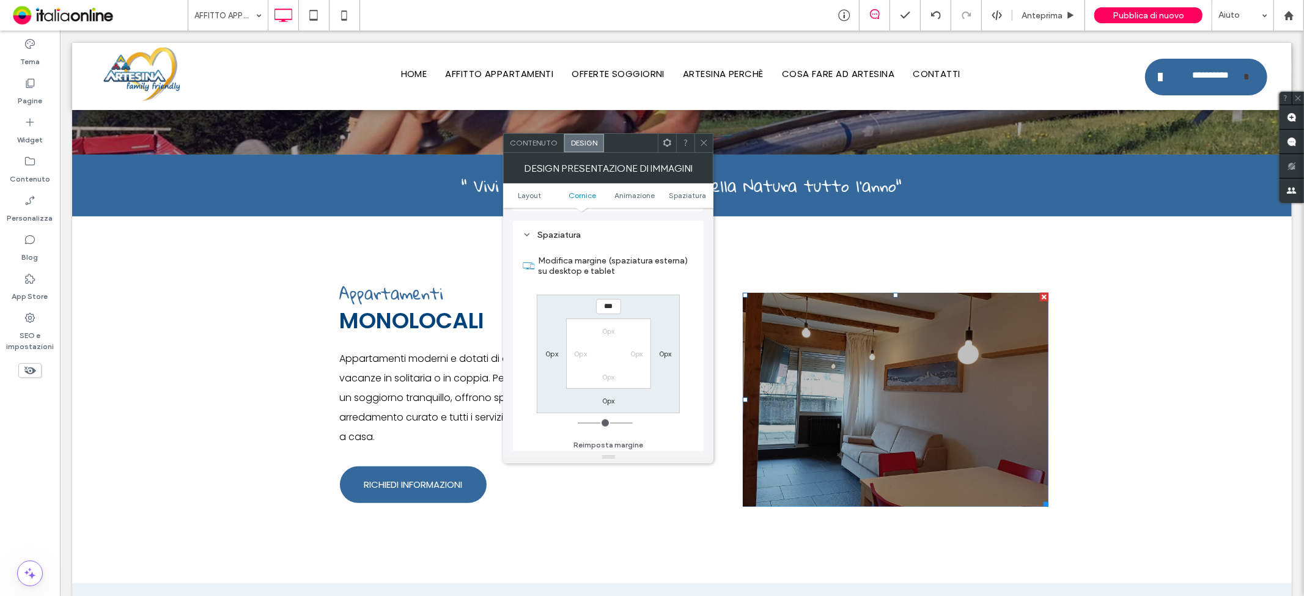
scroll to position [837, 0]
click at [549, 350] on label "0px" at bounding box center [552, 352] width 13 height 9
type input "***"
type input "*"
type input "*****"
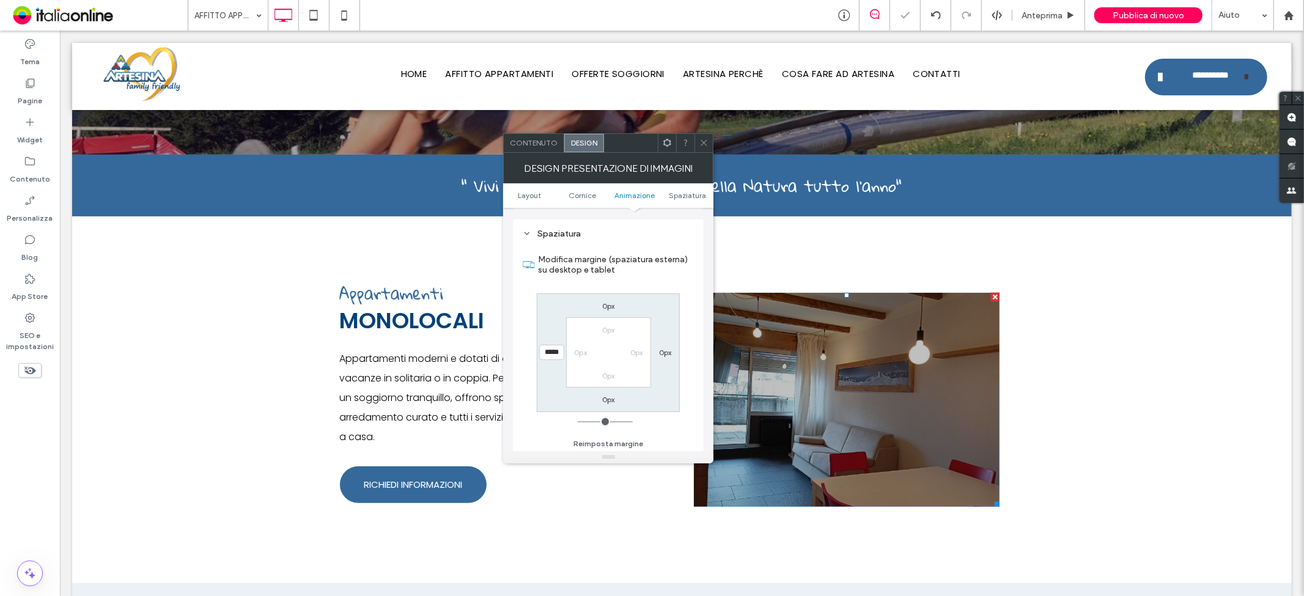
click at [554, 150] on div "Contenuto" at bounding box center [534, 143] width 61 height 18
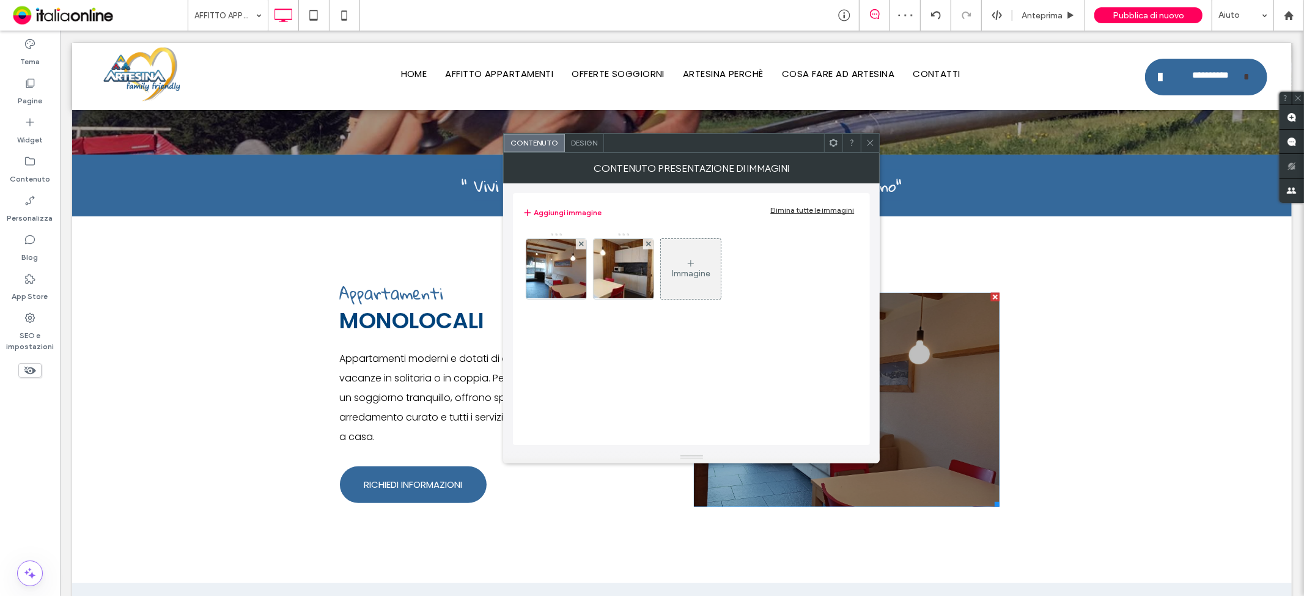
click at [818, 214] on div "Elimina tutte le immagini" at bounding box center [813, 209] width 84 height 9
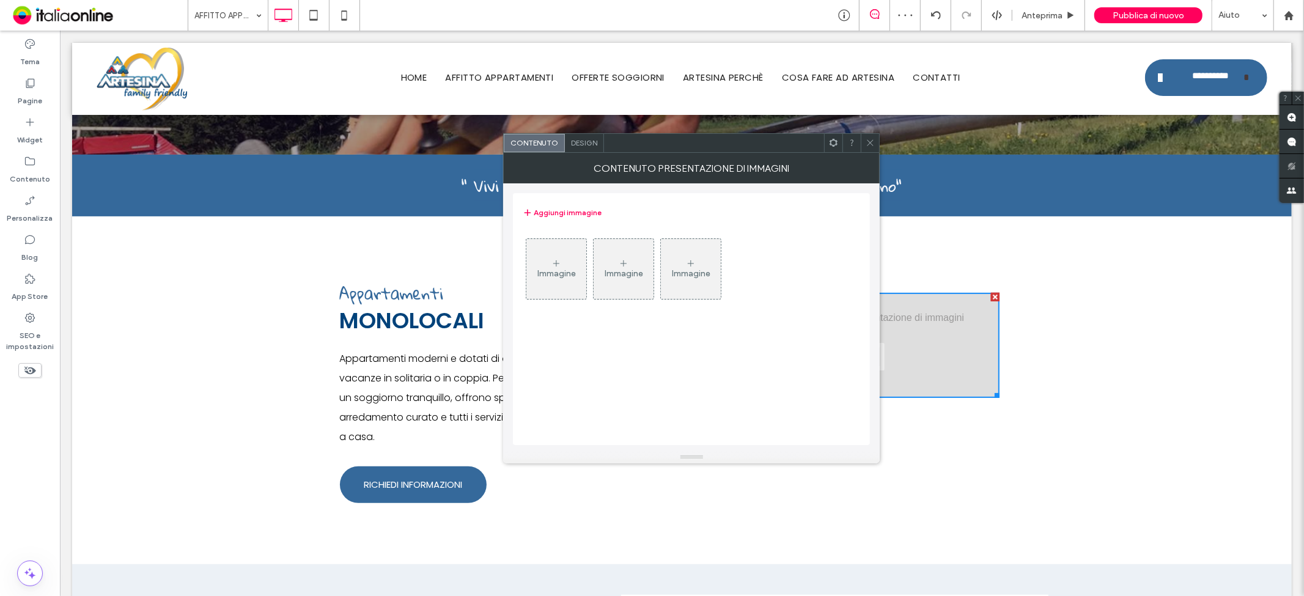
click at [873, 147] on span at bounding box center [870, 143] width 9 height 18
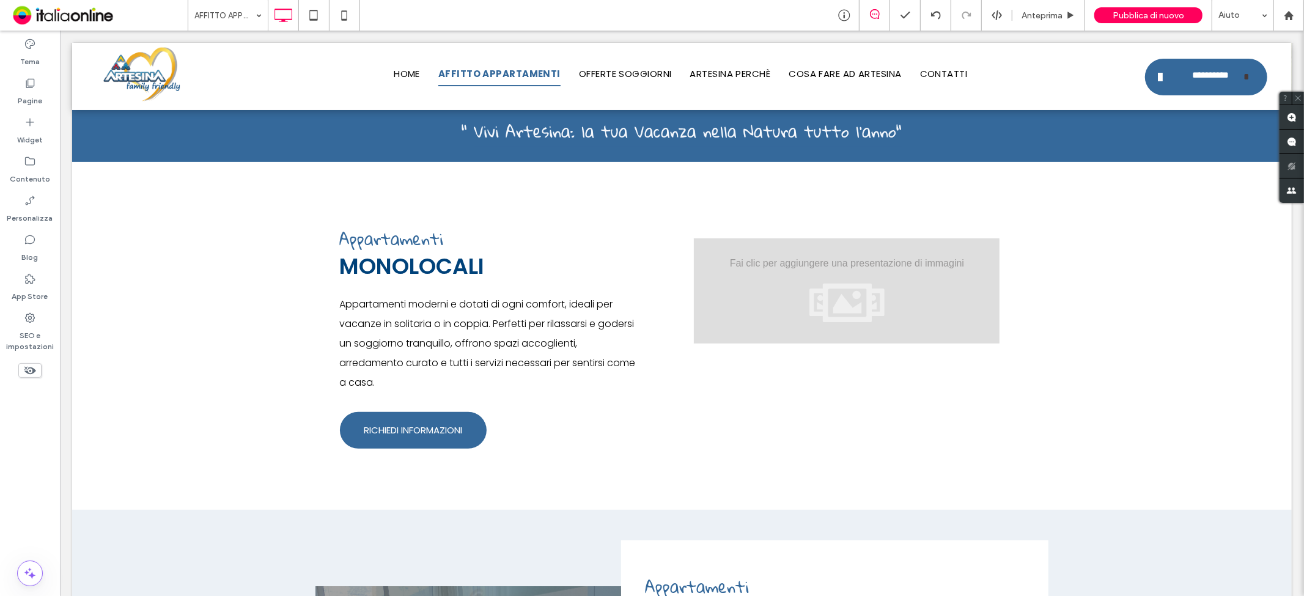
scroll to position [209, 0]
